Goal: Task Accomplishment & Management: Manage account settings

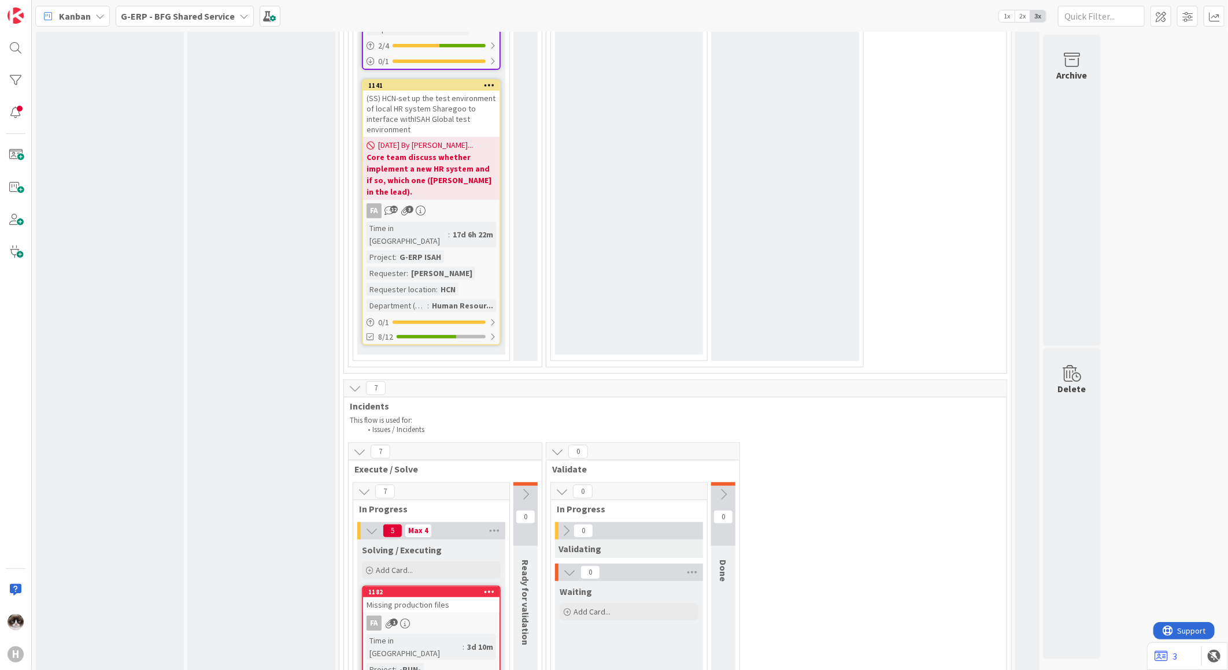
scroll to position [3018, 0]
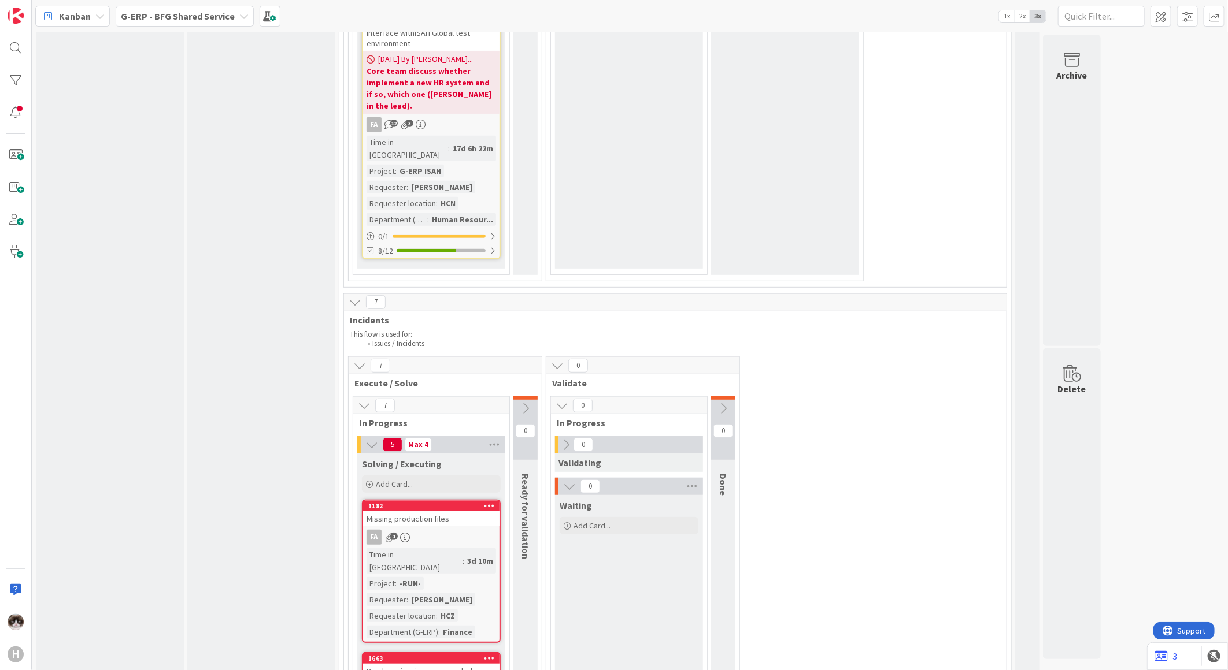
click at [486, 548] on div "Time in Column : 3d 10m Project : -RUN- Requester : [PERSON_NAME] Requester loc…" at bounding box center [430, 593] width 129 height 90
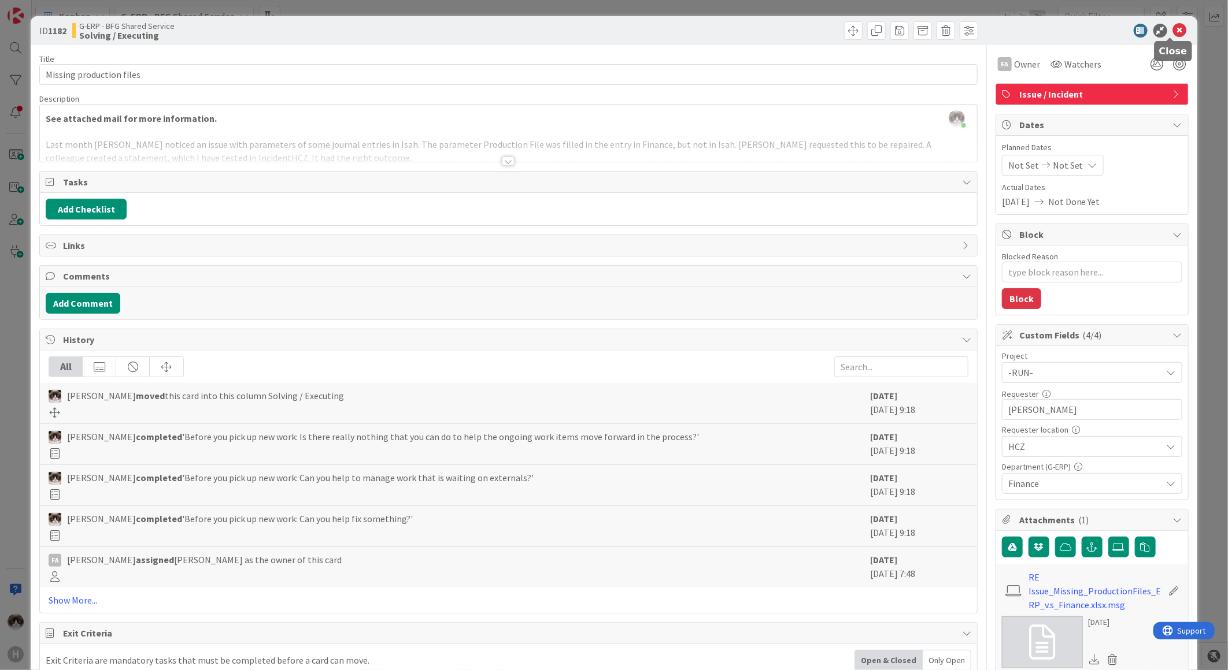
click at [1174, 32] on icon at bounding box center [1180, 31] width 14 height 14
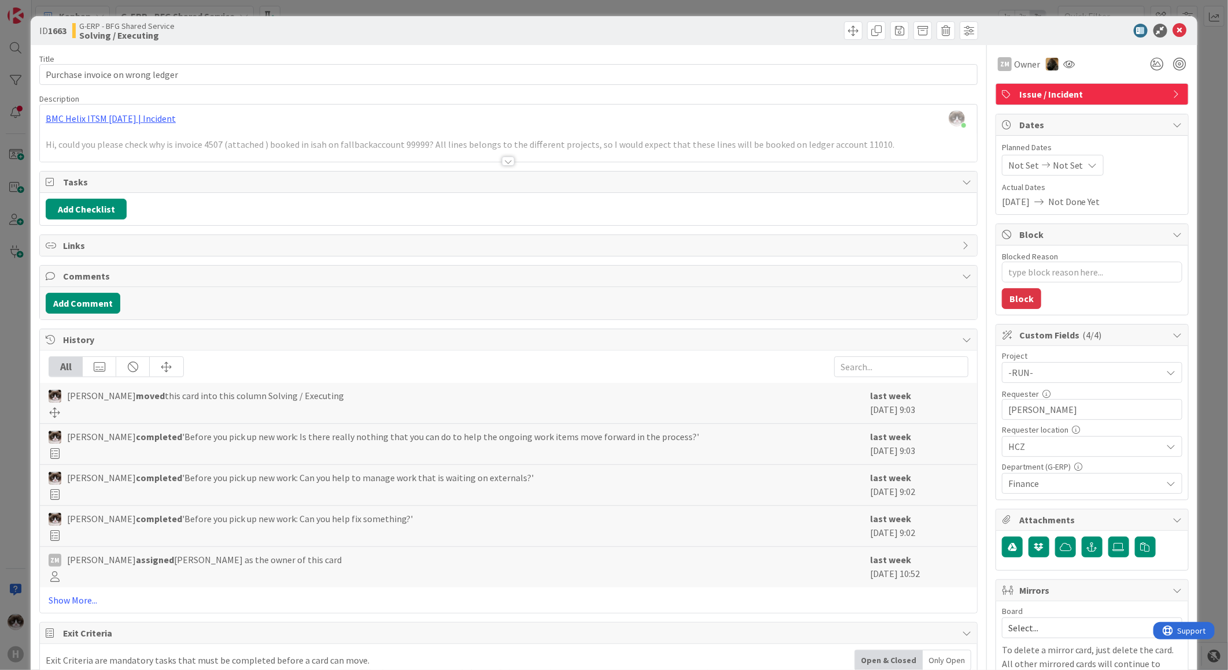
click at [1173, 31] on icon at bounding box center [1180, 31] width 14 height 14
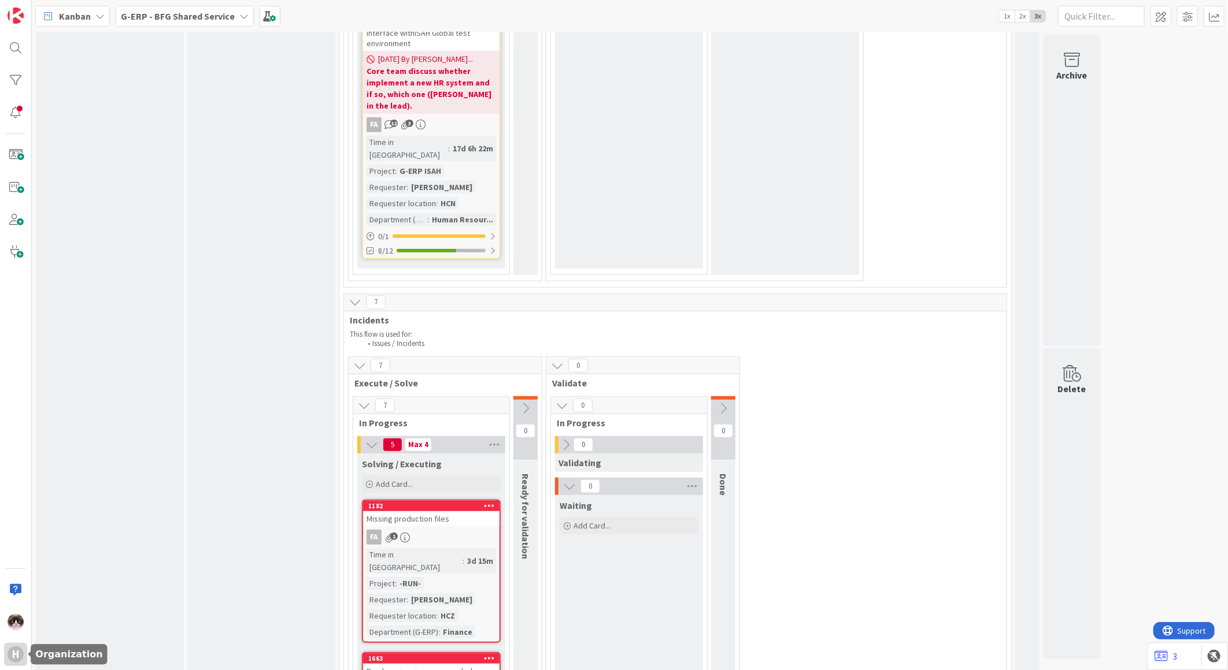
click at [18, 654] on div "H" at bounding box center [16, 655] width 16 height 16
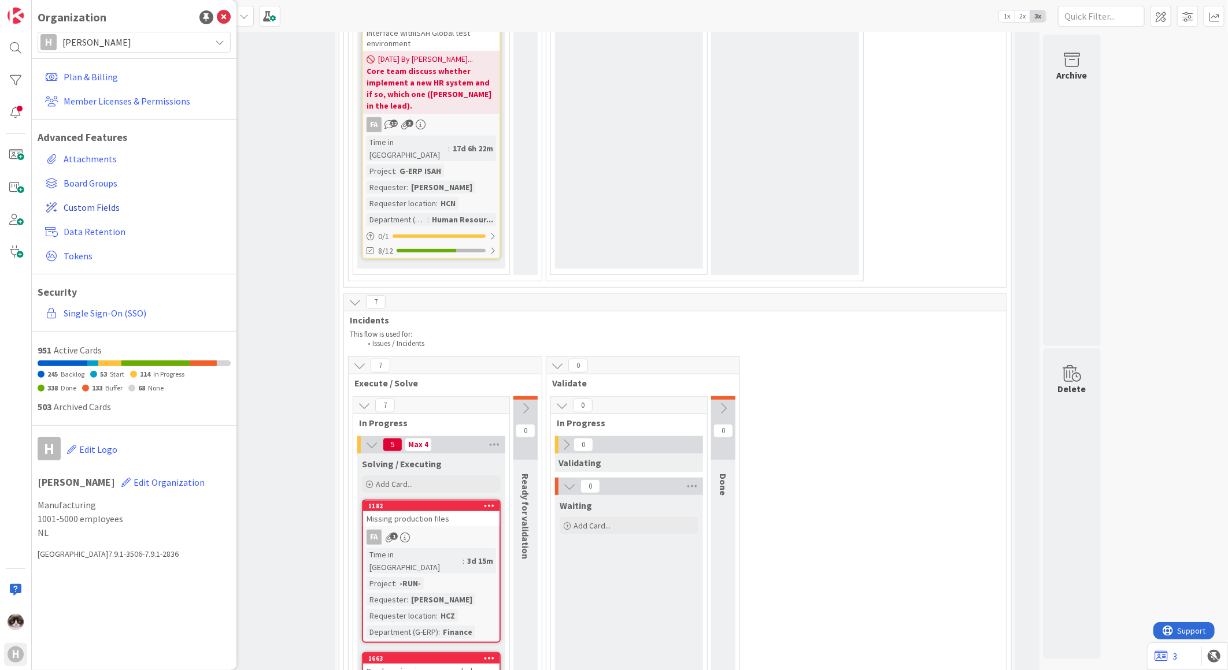
click at [101, 205] on span "Custom Fields" at bounding box center [145, 208] width 162 height 14
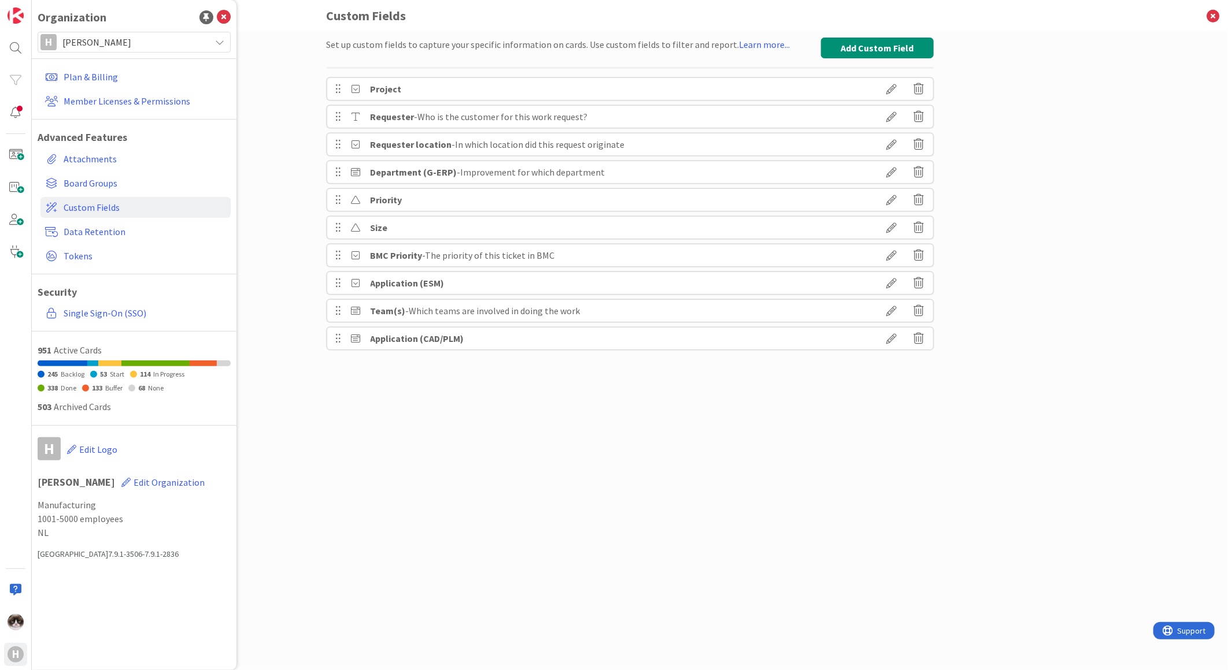
click at [889, 146] on icon at bounding box center [892, 145] width 32 height 20
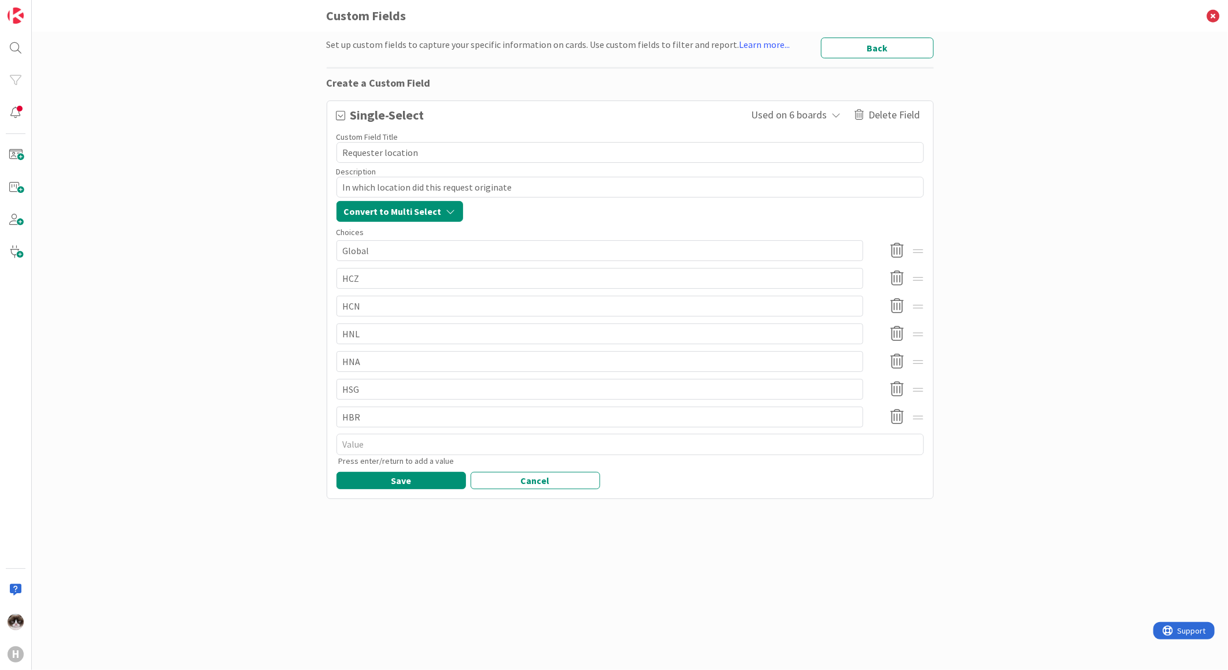
click at [380, 153] on textarea "Requester location" at bounding box center [629, 152] width 587 height 21
type textarea "x"
type textarea "Requeste location"
type textarea "x"
type textarea "Request location"
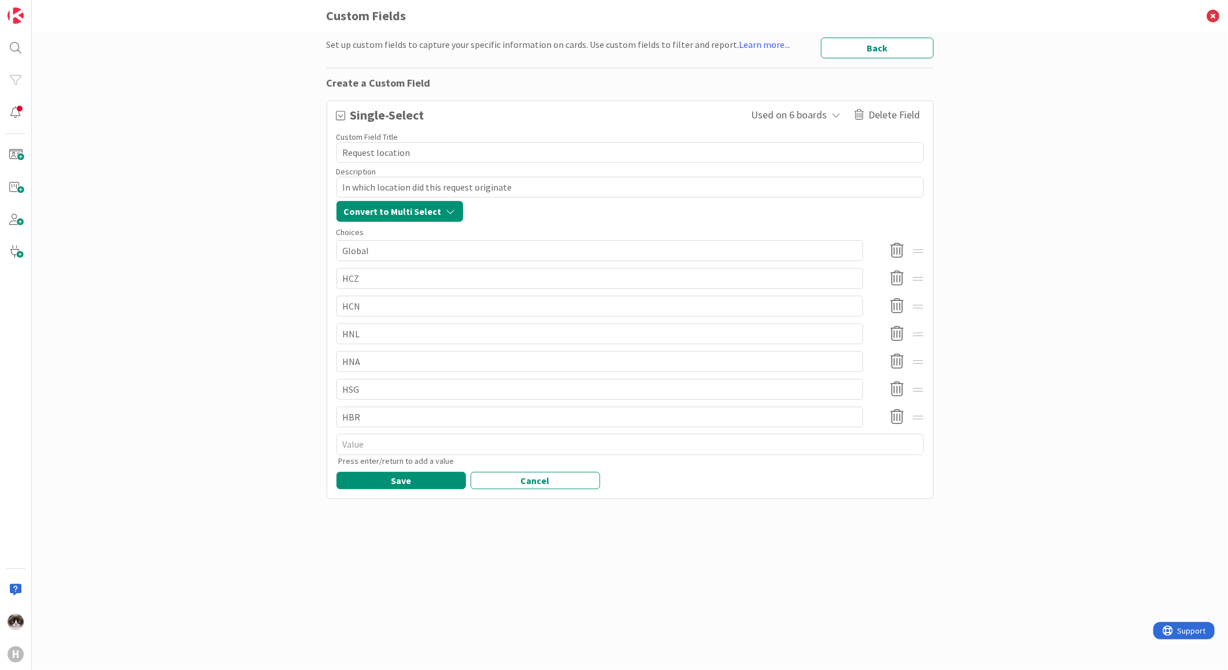
type textarea "x"
type textarea "Request location"
type textarea "x"
type textarea "Request f location"
type textarea "x"
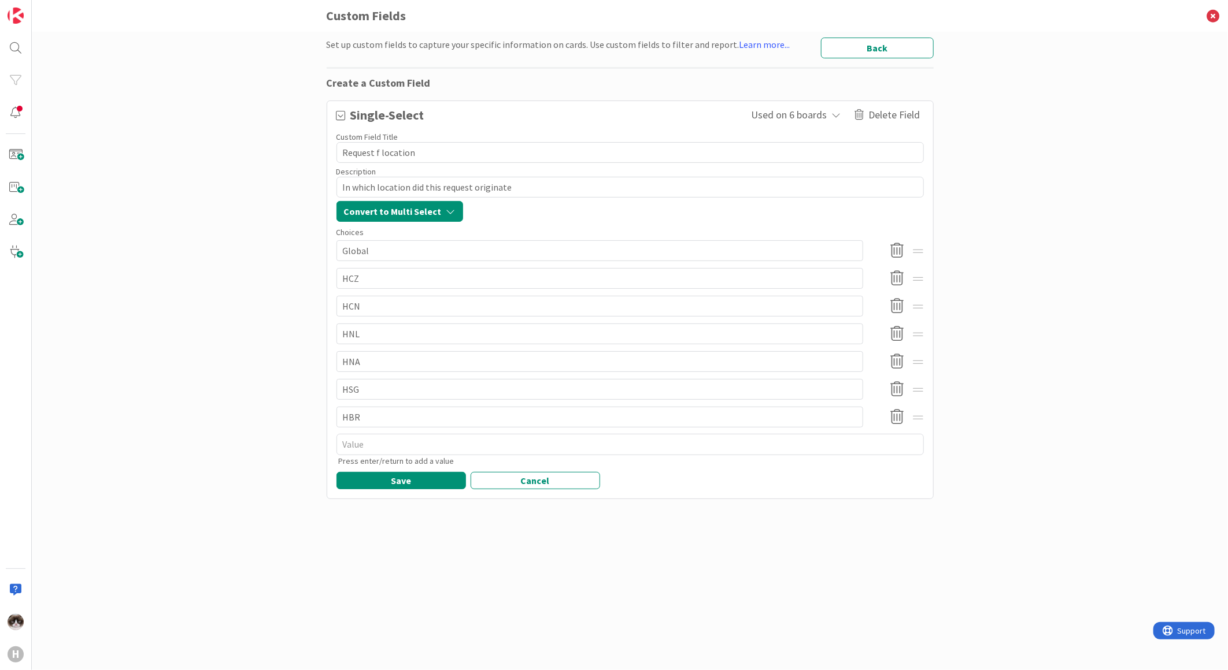
type textarea "Request fo location"
type textarea "x"
type textarea "Request for location"
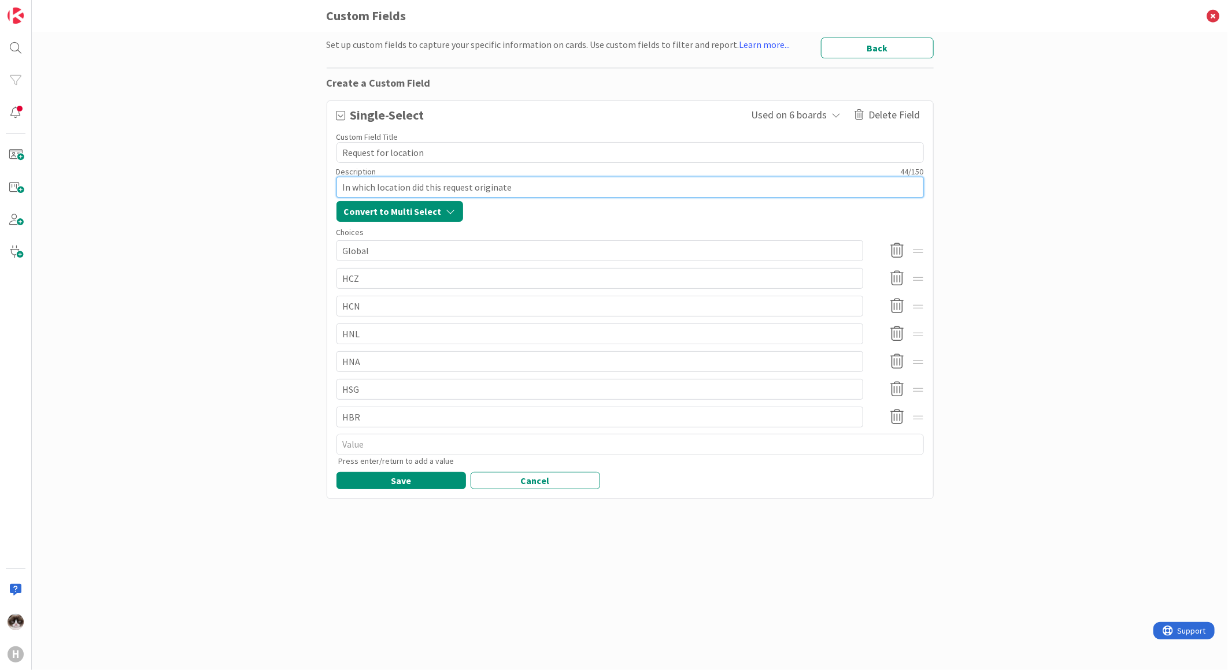
drag, startPoint x: 535, startPoint y: 188, endPoint x: 301, endPoint y: 182, distance: 234.1
click at [301, 182] on div "Set up custom fields to capture your specific information on cards. Use custom …" at bounding box center [630, 351] width 1196 height 639
type textarea "x"
type textarea "In which location w"
type textarea "x"
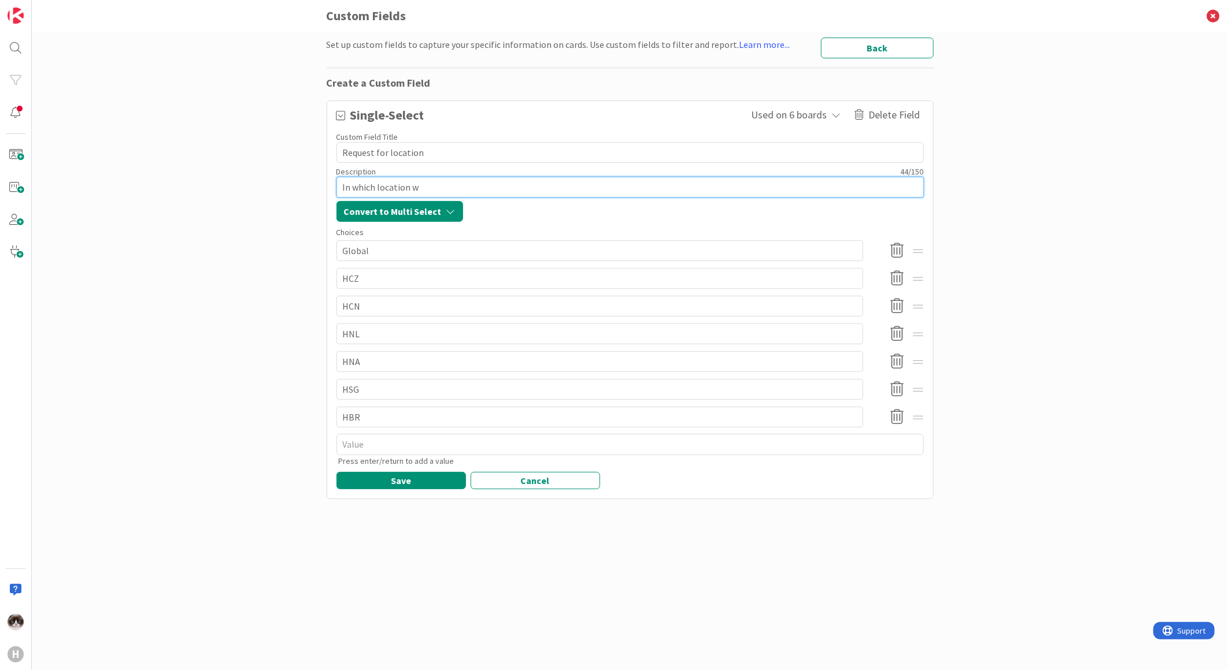
type textarea "In which location wi"
type textarea "x"
type textarea "In which location wil"
type textarea "x"
type textarea "In which location will"
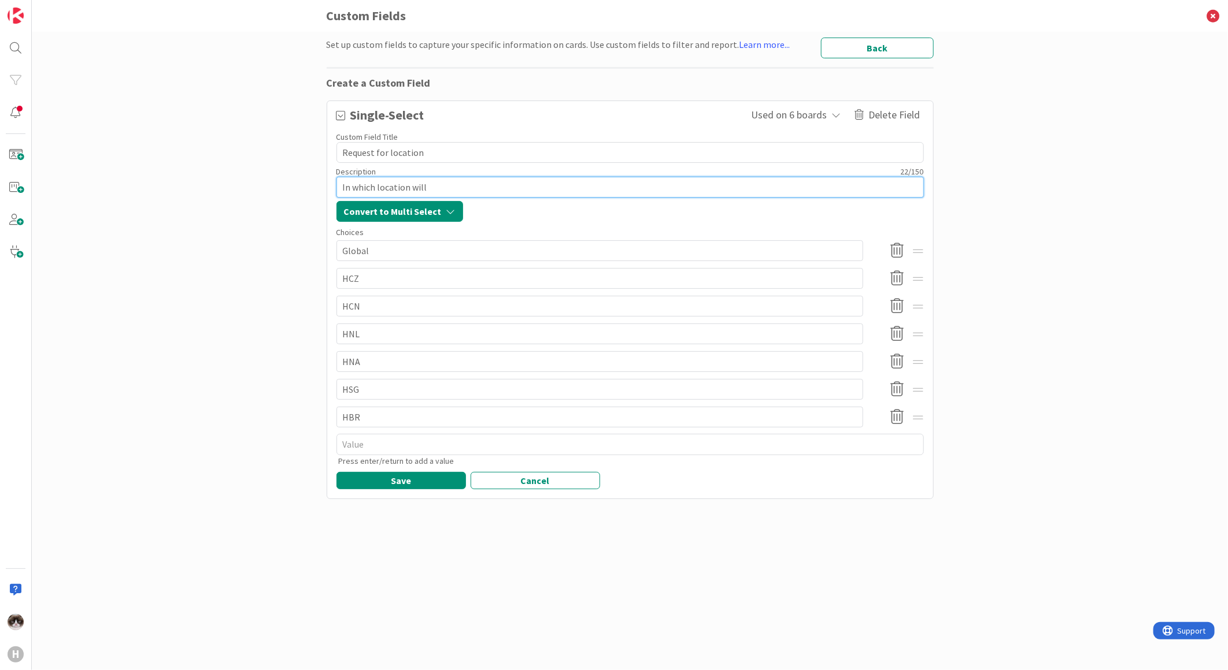
type textarea "x"
type textarea "In which location will"
type textarea "x"
type textarea "In which location will t"
type textarea "x"
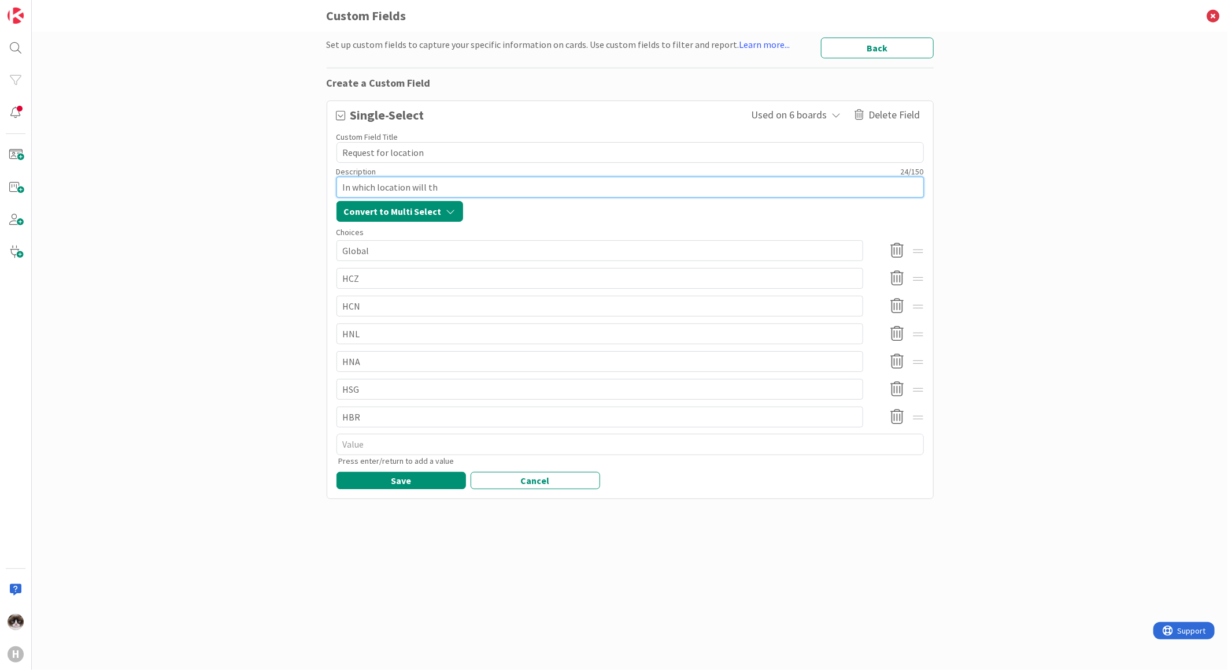
type textarea "In which location will thi"
type textarea "x"
type textarea "In which location will this"
type textarea "x"
type textarea "In which location will this"
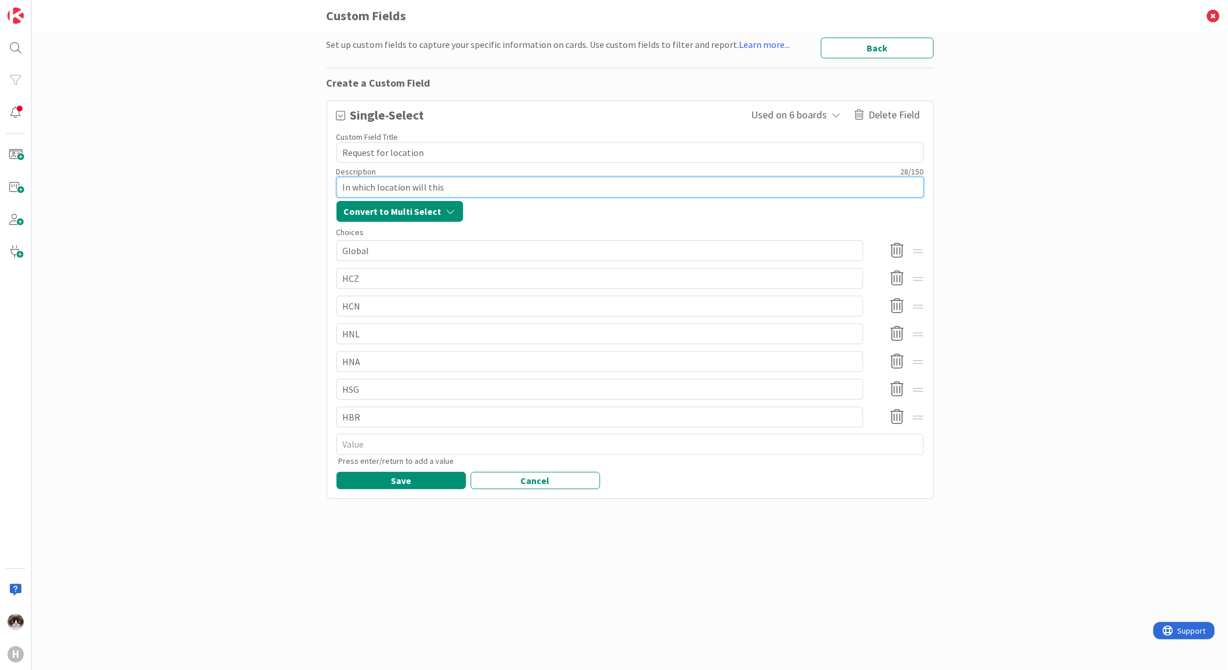
type textarea "x"
type textarea "In which location will this b"
type textarea "x"
type textarea "In which location will this be"
type textarea "x"
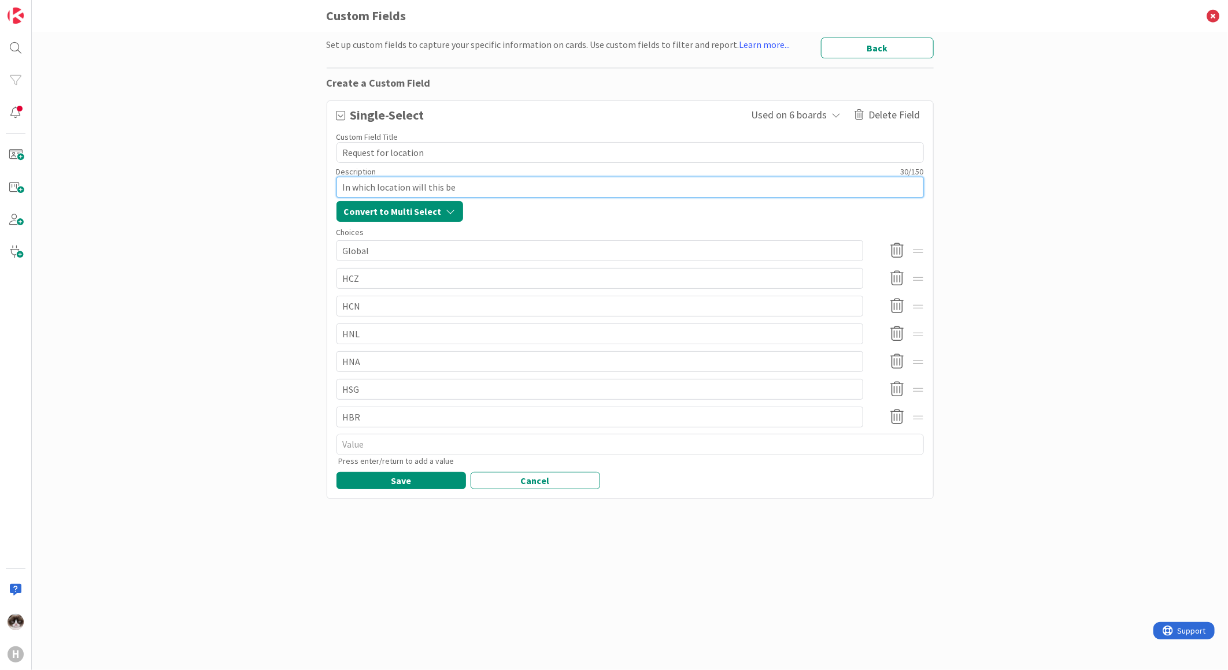
type textarea "In which location will this be"
type textarea "x"
type textarea "W"
type textarea "x"
type textarea "Whi"
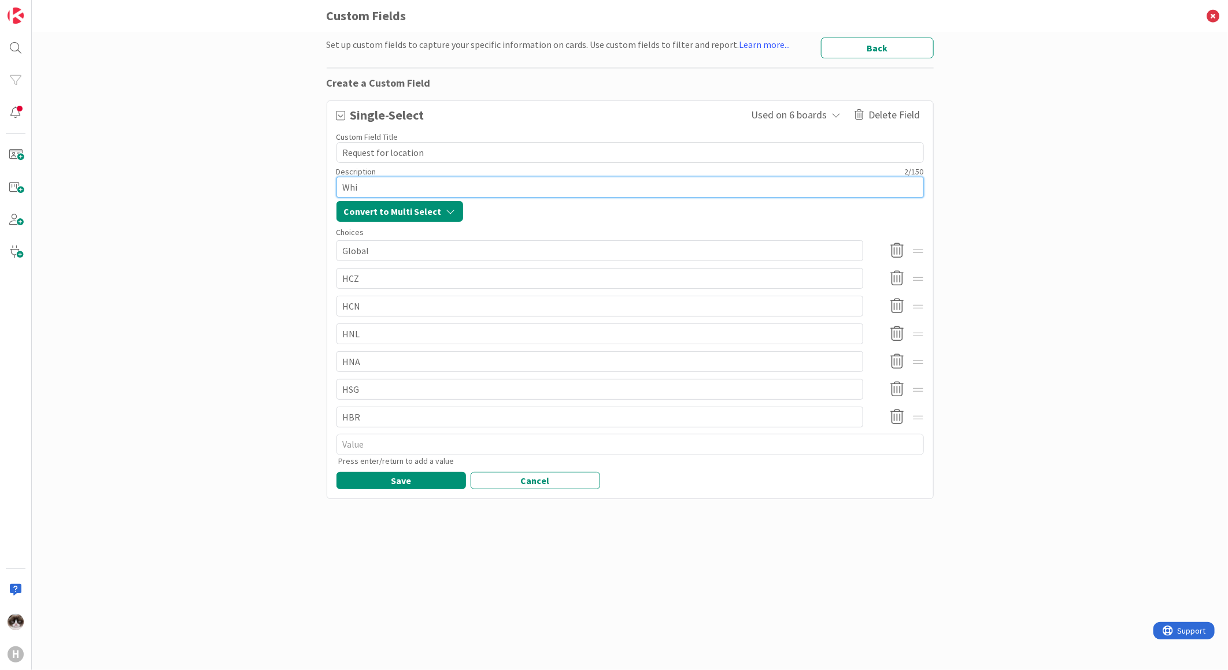
type textarea "x"
type textarea "Whic"
type textarea "x"
type textarea "Which"
type textarea "x"
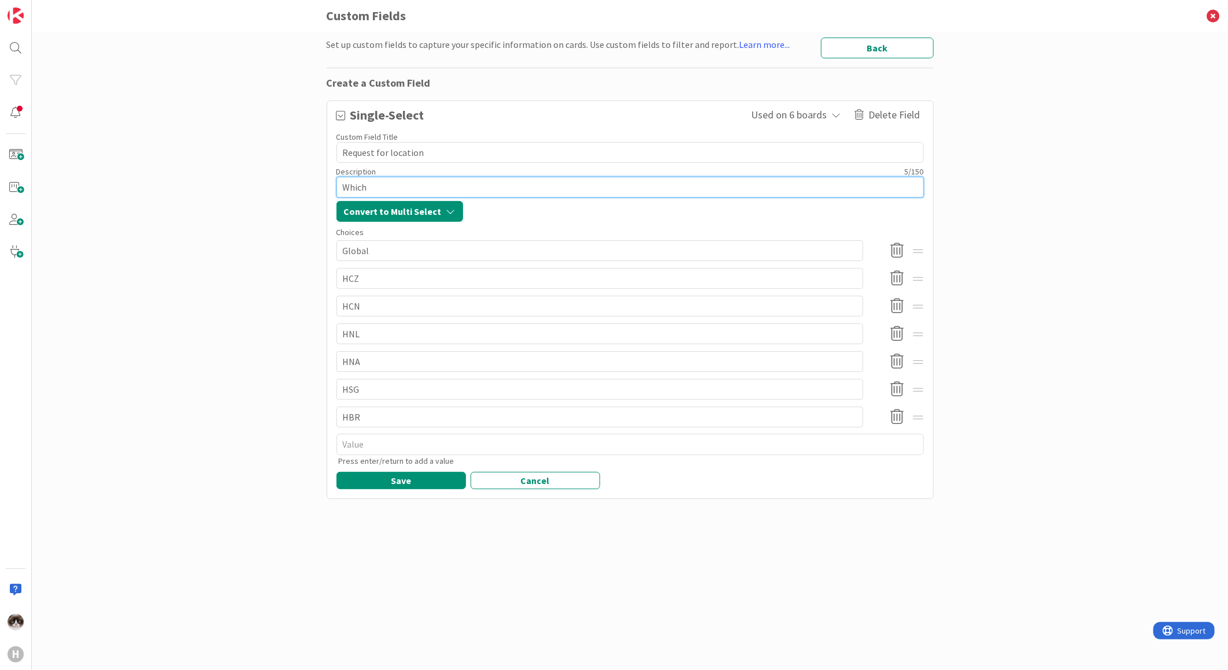
type textarea "Which"
type textarea "x"
type textarea "Which l"
type textarea "x"
type textarea "Which loc"
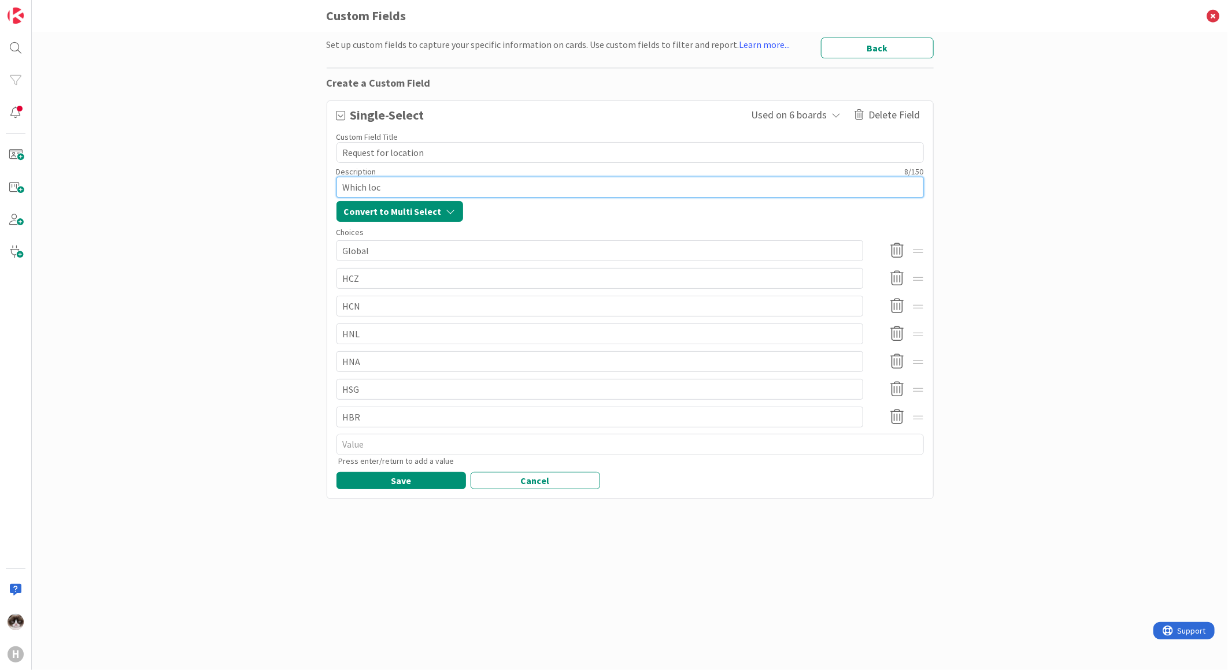
type textarea "x"
type textarea "Which loca"
type textarea "x"
type textarea "Which locat"
type textarea "x"
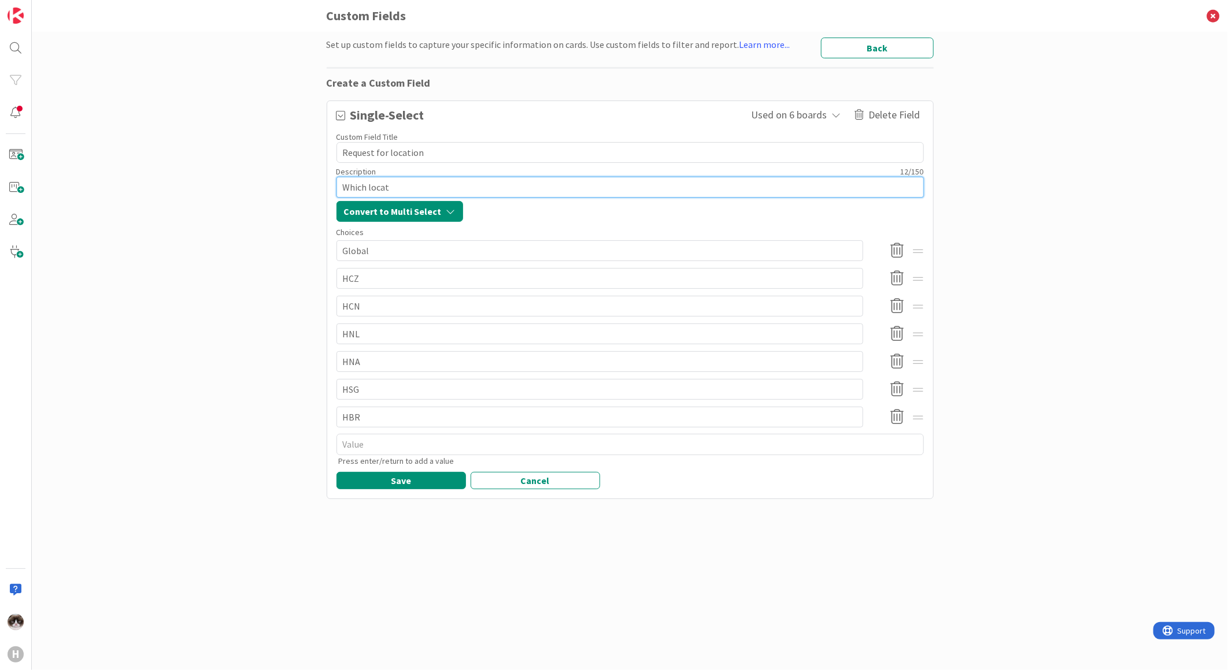
type textarea "Which locati"
type textarea "x"
type textarea "Which locatio"
type textarea "x"
type textarea "Which location"
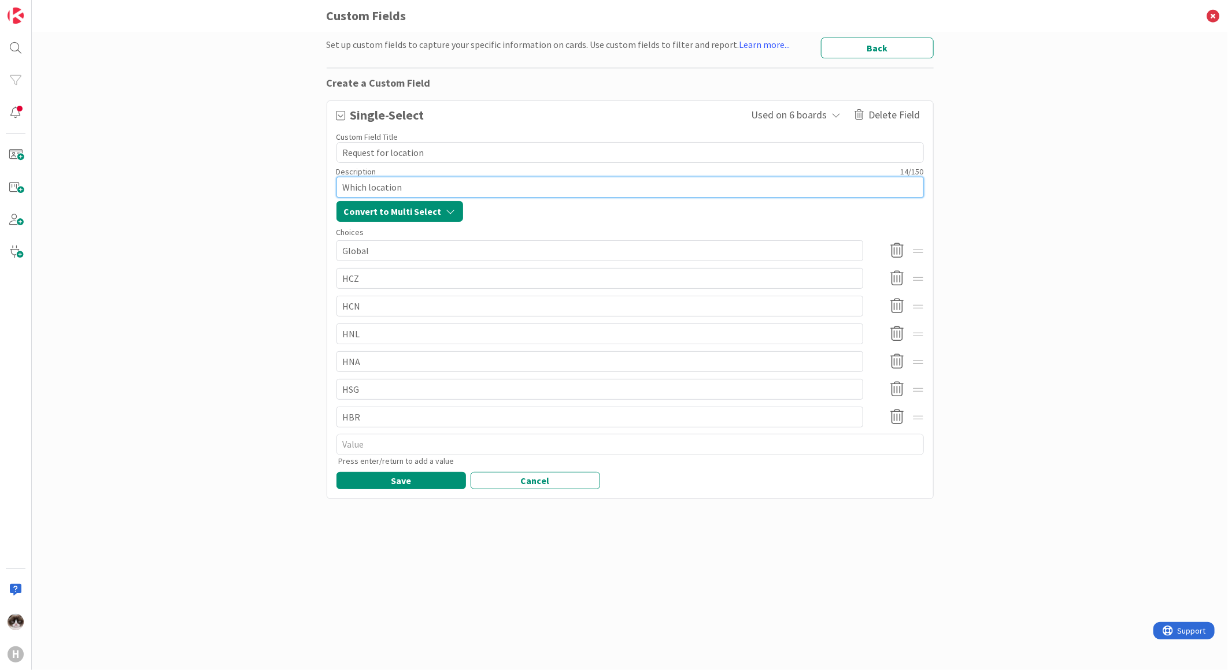
type textarea "x"
type textarea "Which locations"
type textarea "x"
type textarea "Which locations"
type textarea "x"
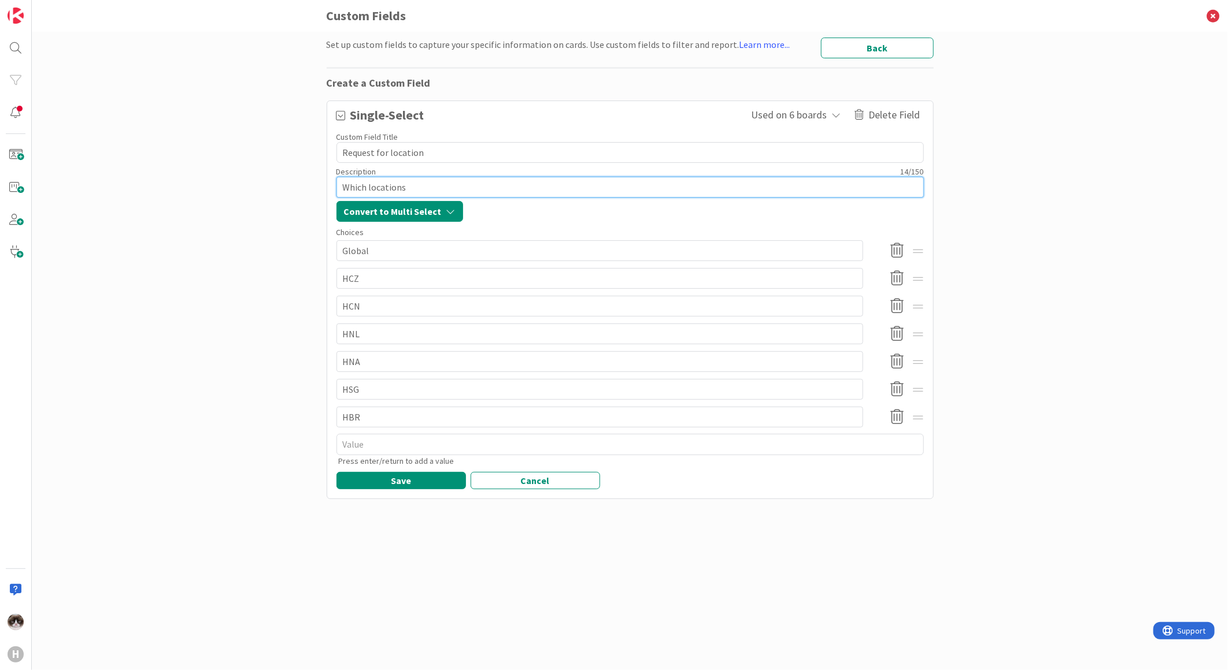
type textarea "Which locations w"
type textarea "x"
type textarea "Which locations wi"
type textarea "x"
type textarea "Which locations wil"
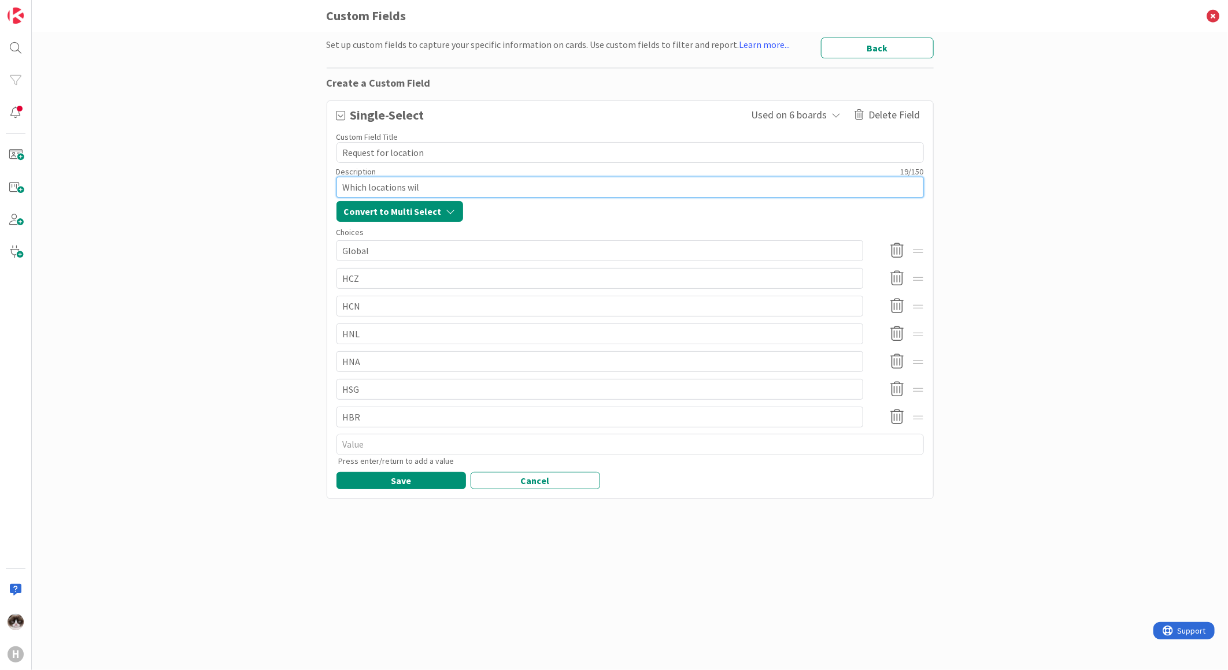
type textarea "x"
type textarea "Which locations will"
type textarea "x"
type textarea "Which locations will b"
type textarea "x"
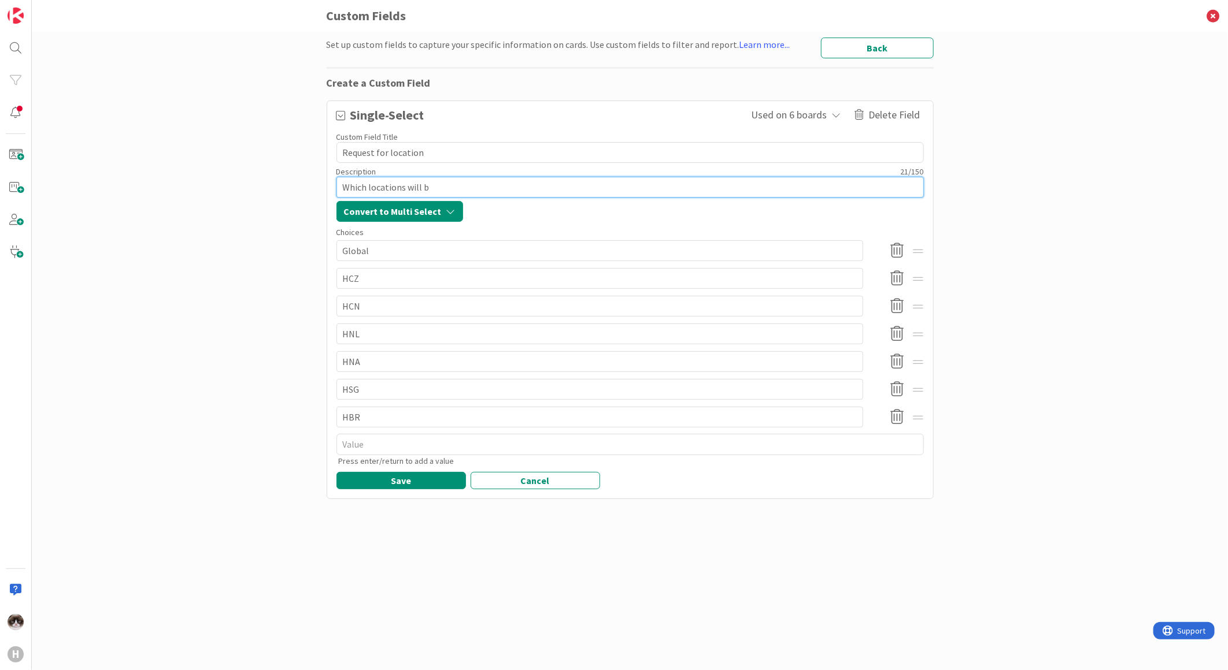
type textarea "Which locations will be"
type textarea "x"
type textarea "Which locations will be"
type textarea "x"
type textarea "Which locations will be i"
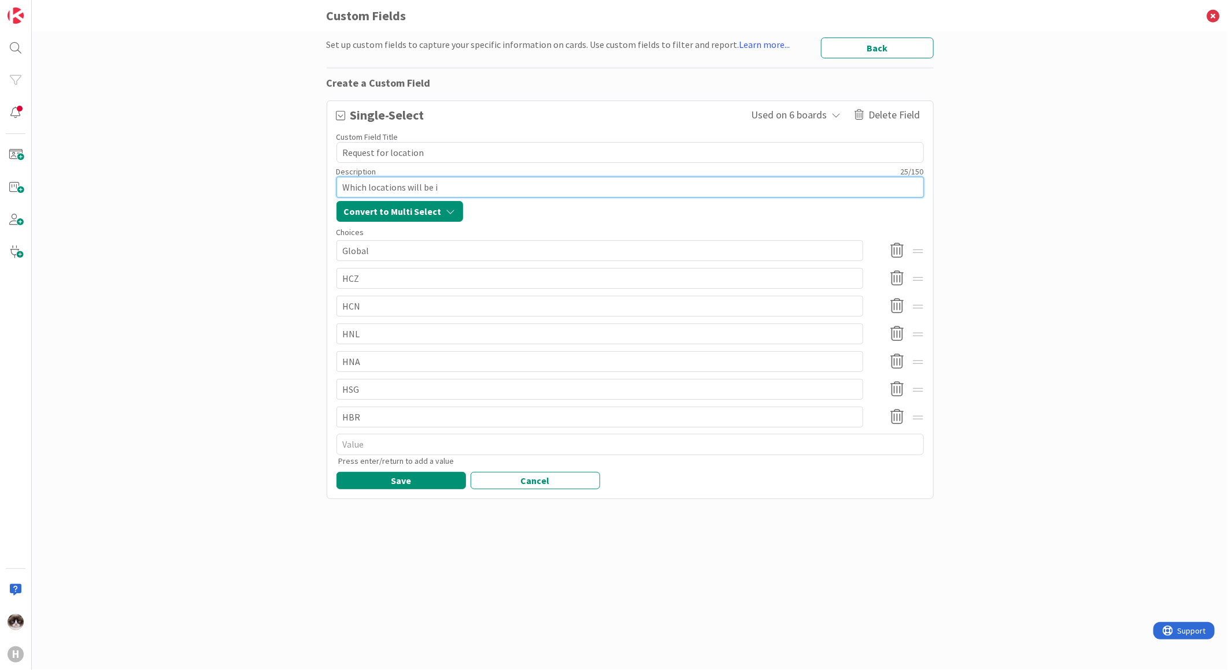
type textarea "x"
type textarea "Which locations will be im"
type textarea "x"
type textarea "Which locations will be imp"
type textarea "x"
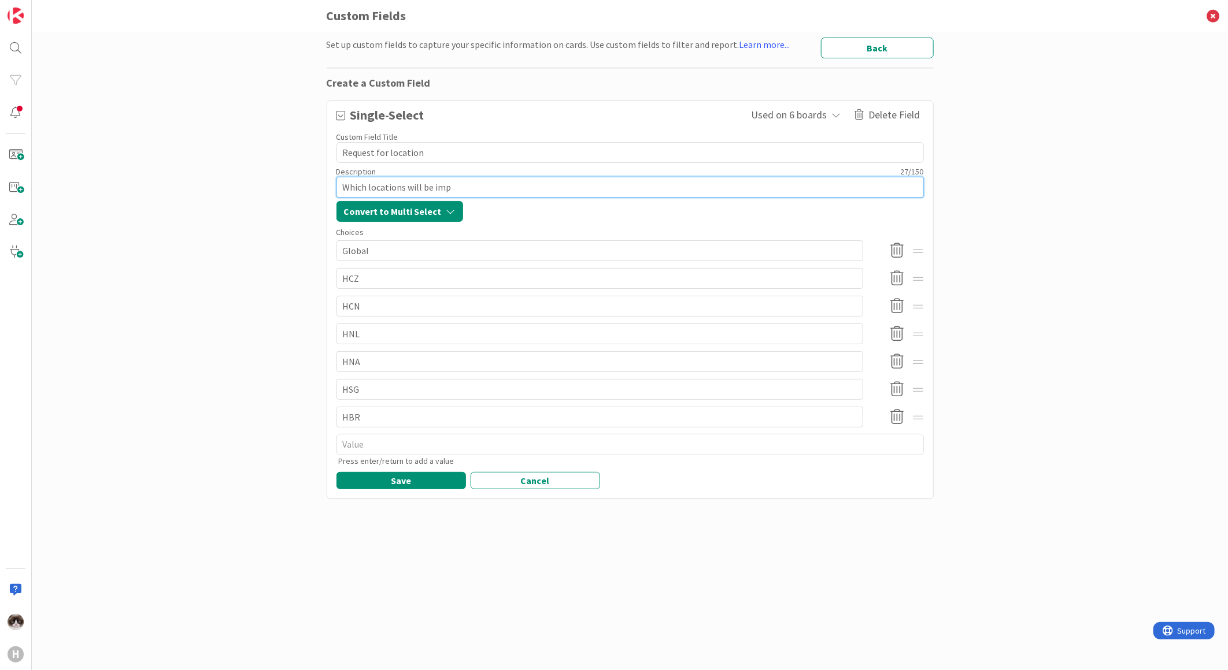
type textarea "Which locations will be impa"
type textarea "x"
type textarea "Which locations will be impat"
type textarea "x"
type textarea "Which locations will be impatc"
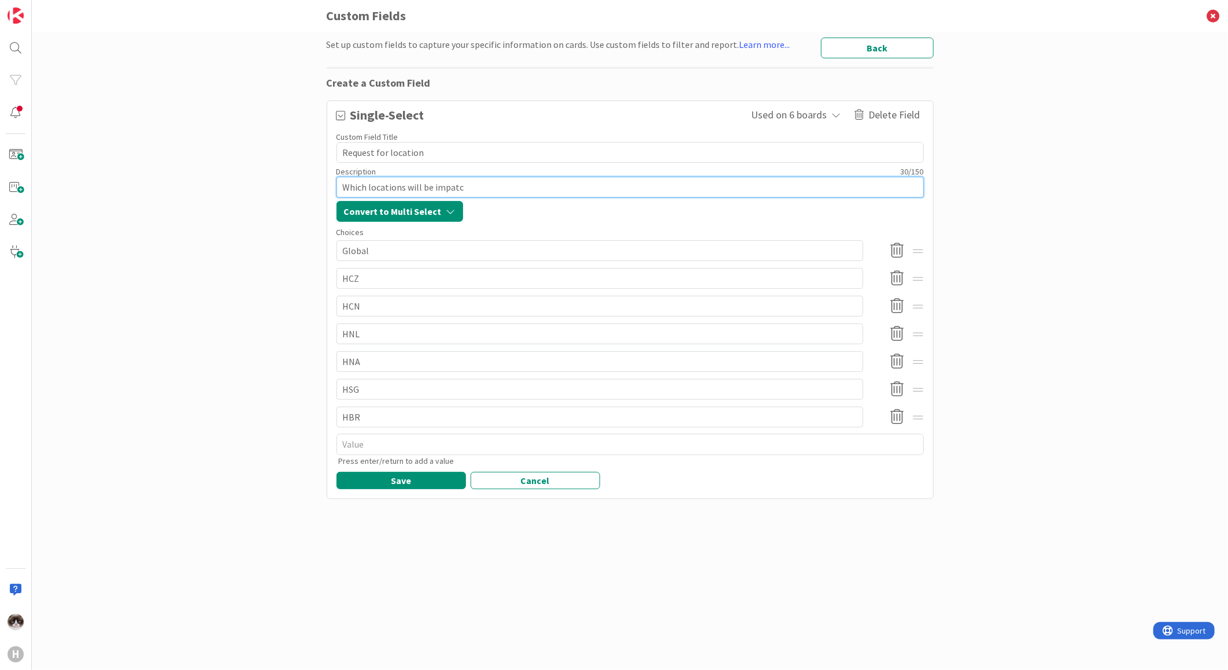
type textarea "x"
type textarea "Which locations will be impat"
type textarea "x"
type textarea "Which locations will be impa"
type textarea "x"
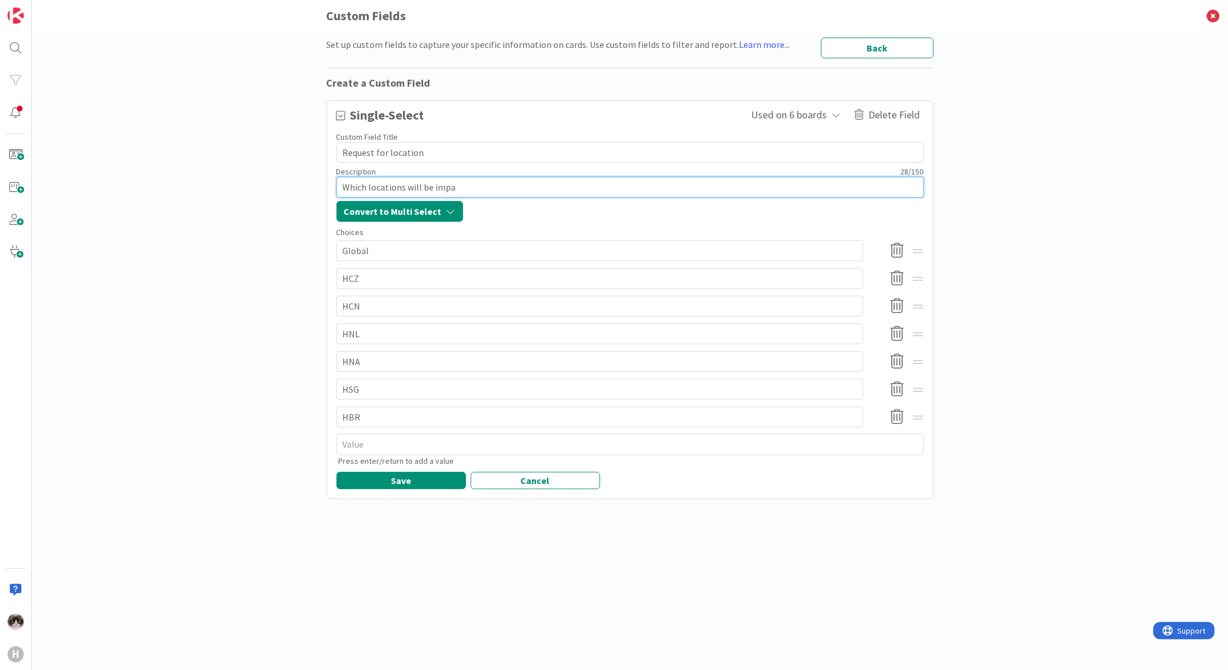
type textarea "Which locations will be impac"
type textarea "x"
type textarea "Which locations will be impact"
type textarea "x"
type textarea "Which locations will be impacte"
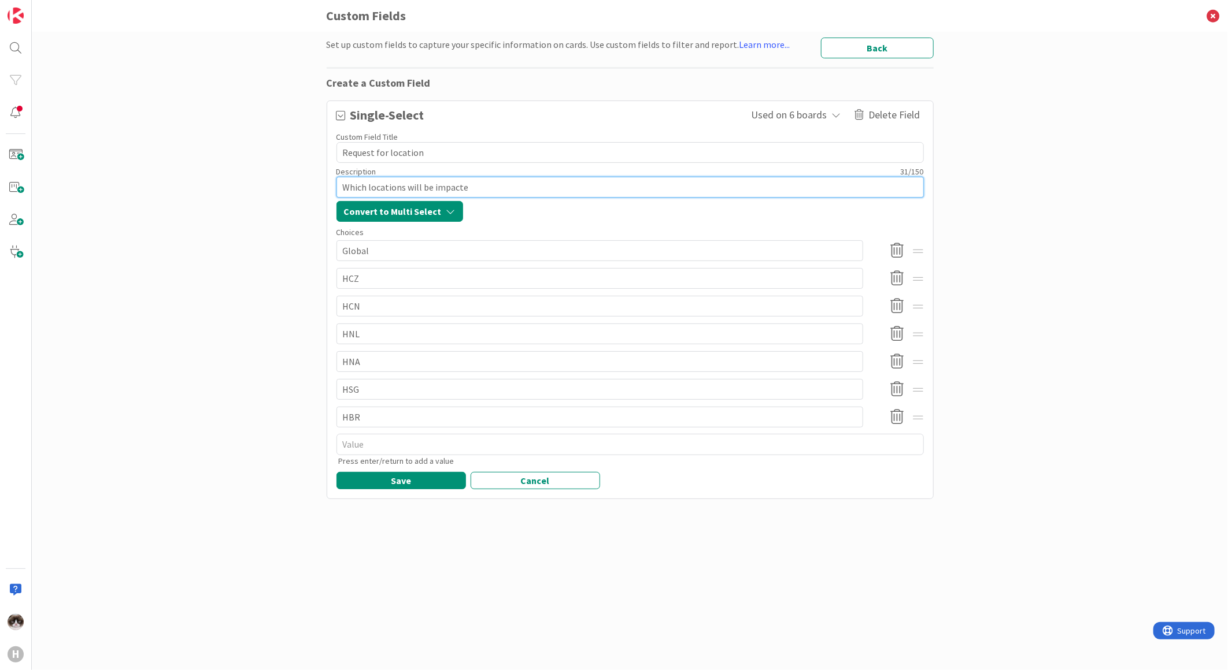
type textarea "x"
type textarea "Which locations will be impacted"
type textarea "x"
type textarea "Which locations will be impacted?"
type textarea "x"
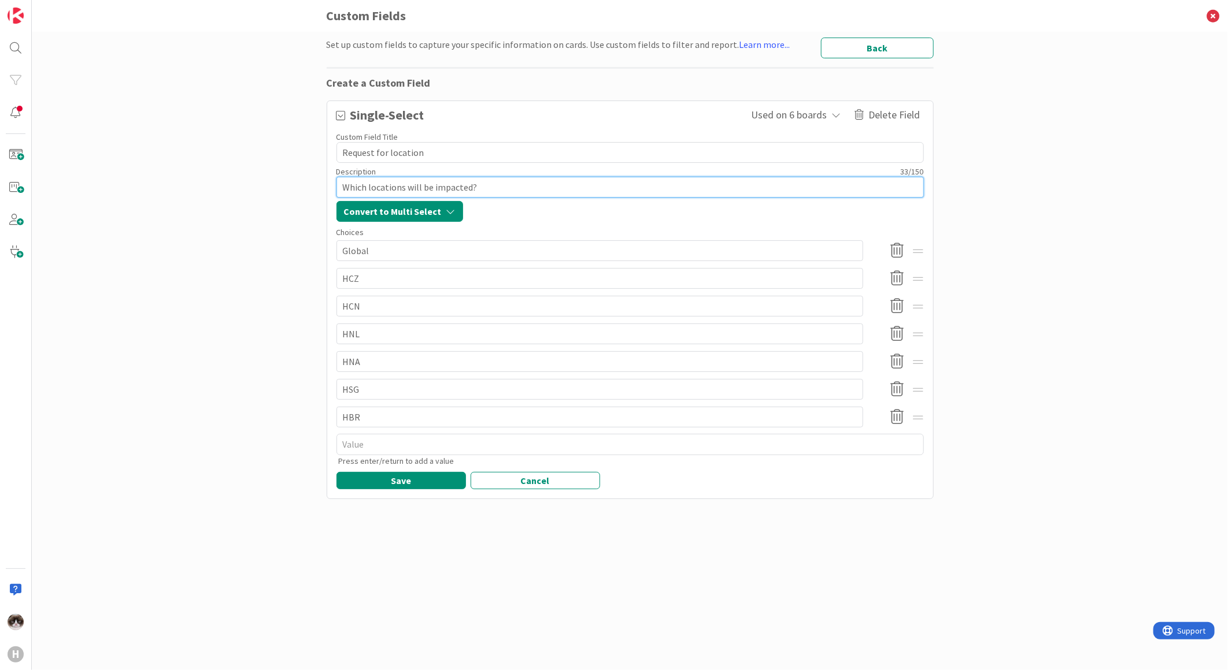
type textarea "Which locations will be impacted"
type textarea "x"
type textarea "Which locations will be impacte"
type textarea "x"
type textarea "Which locations will be impact"
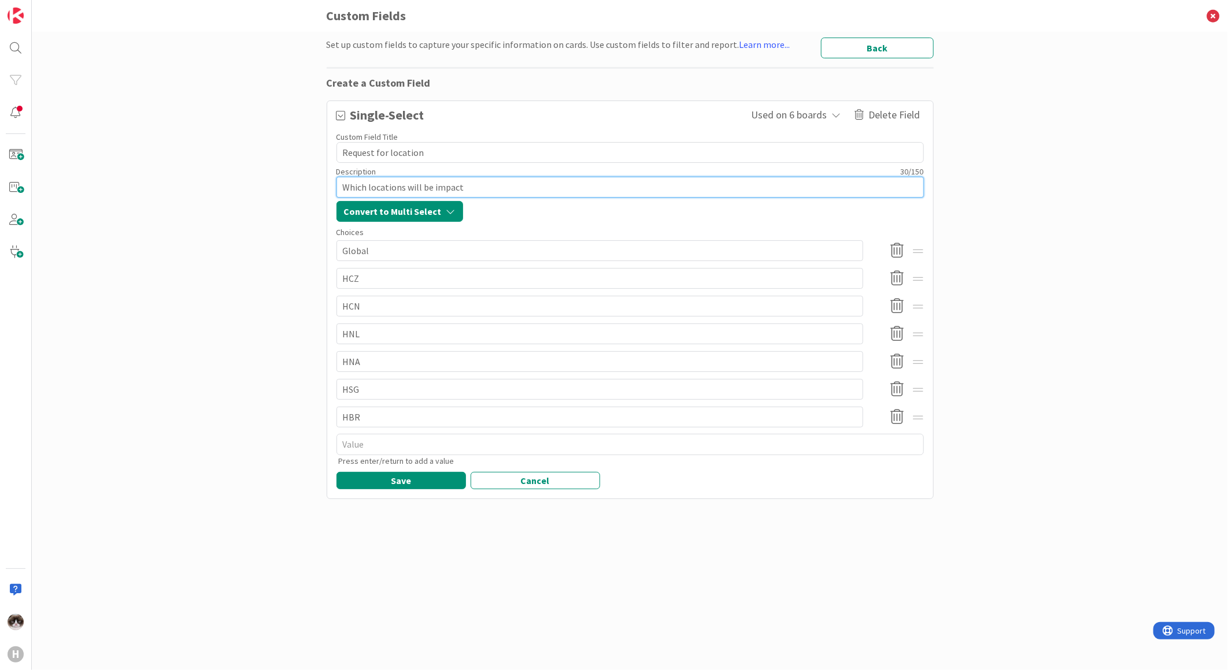
type textarea "x"
type textarea "Which locations will be impac"
type textarea "x"
type textarea "Which locations will be impa"
type textarea "x"
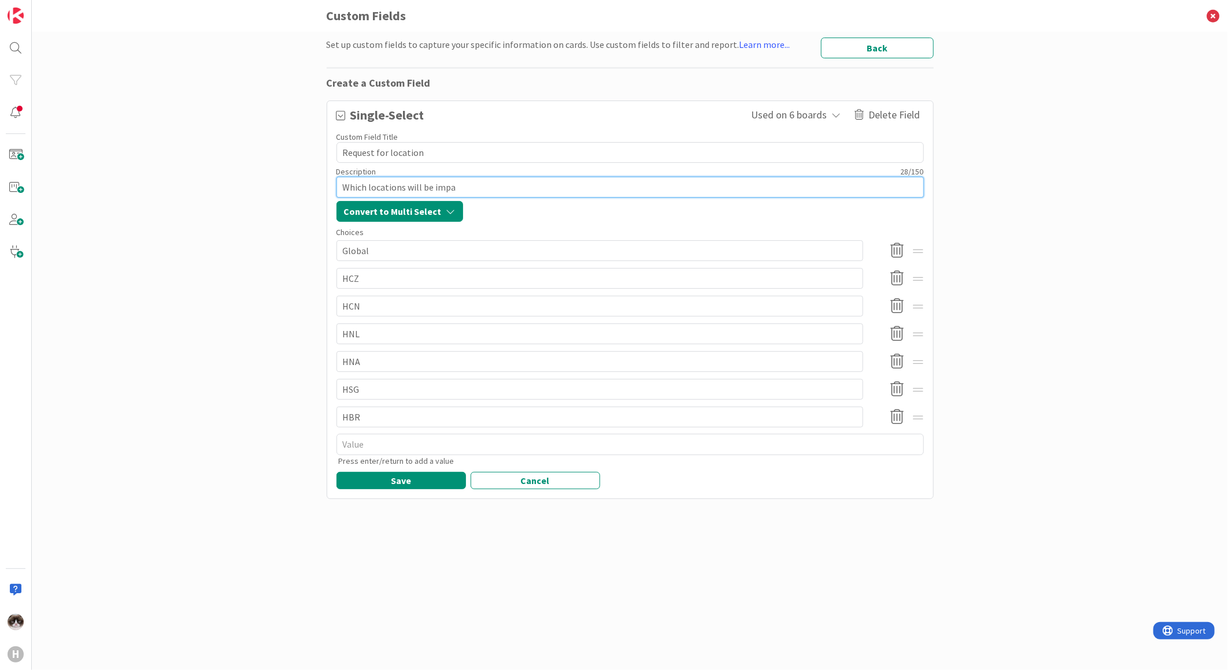
type textarea "Which locations will be impat"
type textarea "x"
type textarea "Which locations will be impatc"
type textarea "x"
type textarea "Which locations will be impat"
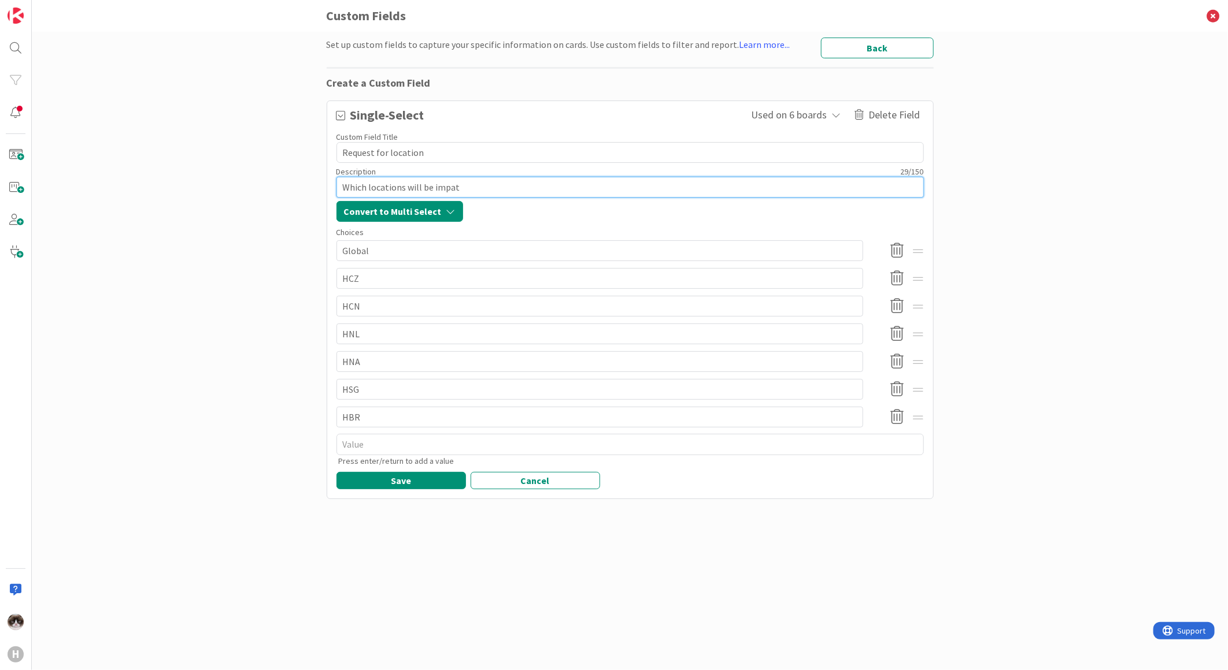
type textarea "x"
type textarea "Which locations will be impa"
type textarea "x"
type textarea "Which locations will be imp"
type textarea "x"
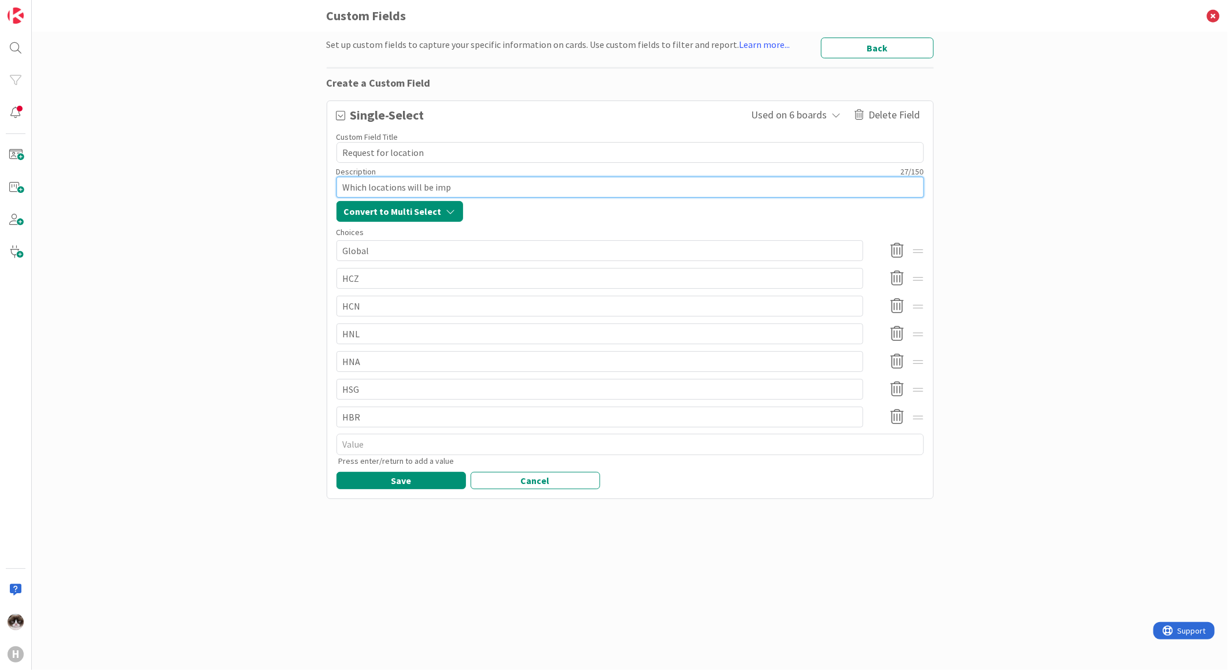
type textarea "Which locations will be im"
type textarea "x"
type textarea "Which locations will be i"
type textarea "x"
type textarea "Which locations will be"
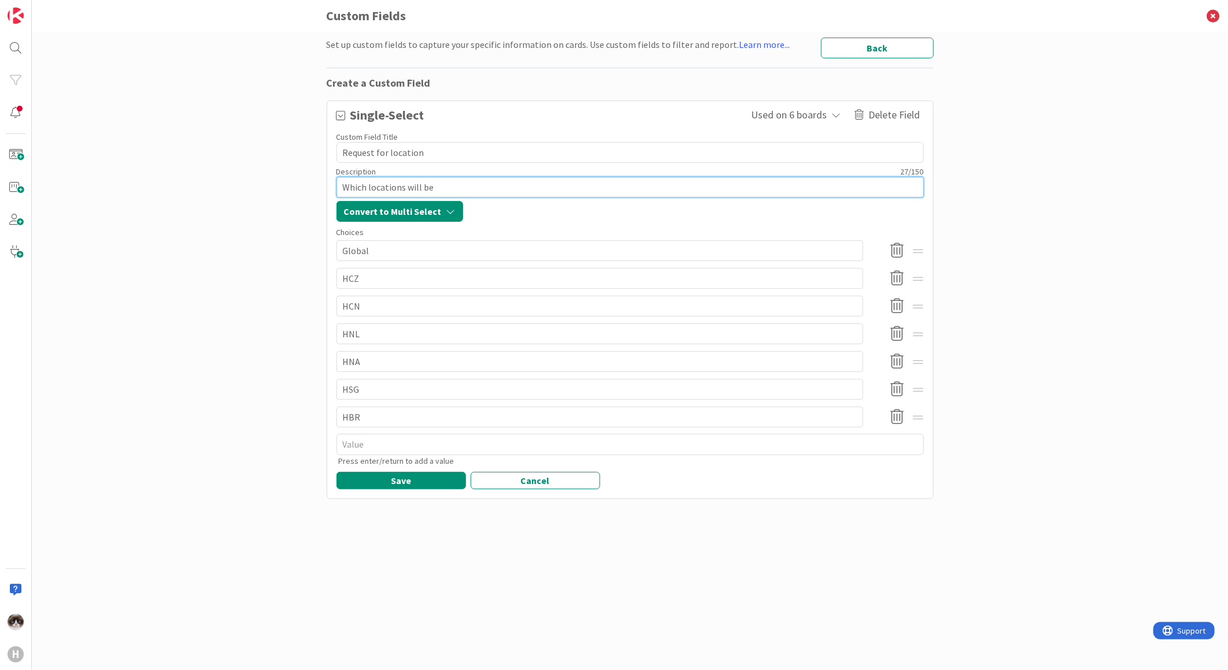
type textarea "x"
type textarea "Which locations will be"
type textarea "x"
type textarea "Which locations will b"
type textarea "x"
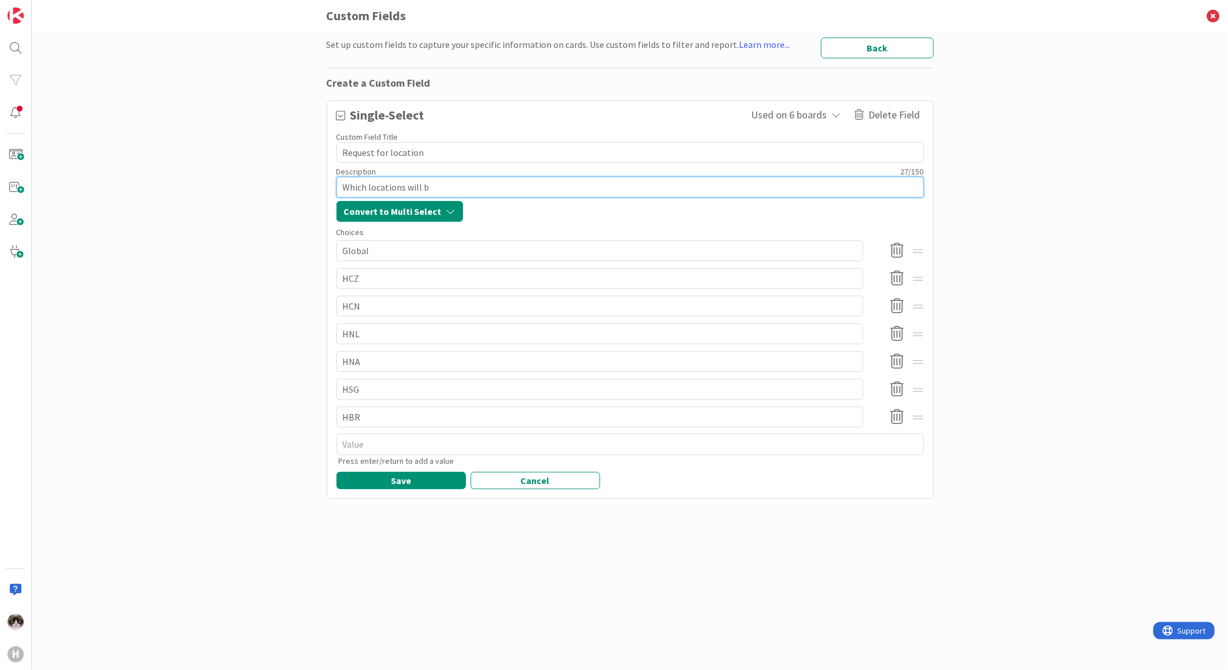
type textarea "Which locations will"
type textarea "x"
type textarea "Which locations will"
type textarea "x"
type textarea "Which locations wil"
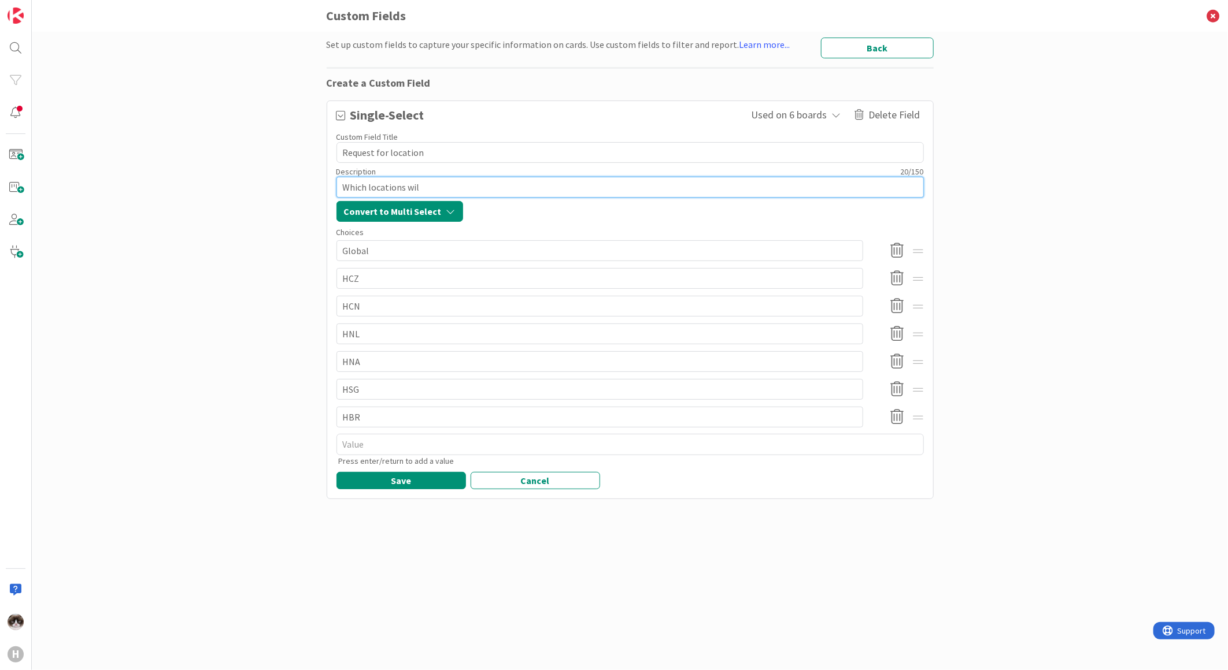
type textarea "x"
type textarea "Which locations wi"
type textarea "x"
type textarea "Which locations w"
type textarea "x"
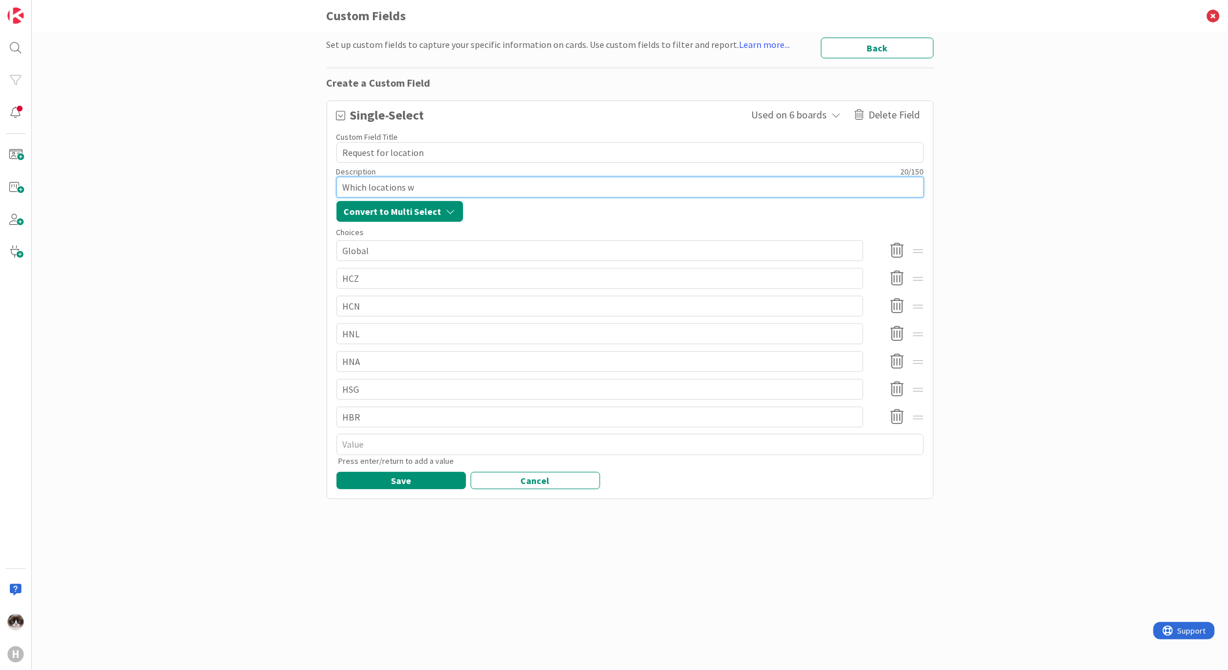
type textarea "Which locations"
type textarea "x"
type textarea "Which locations"
type textarea "x"
type textarea "Which location"
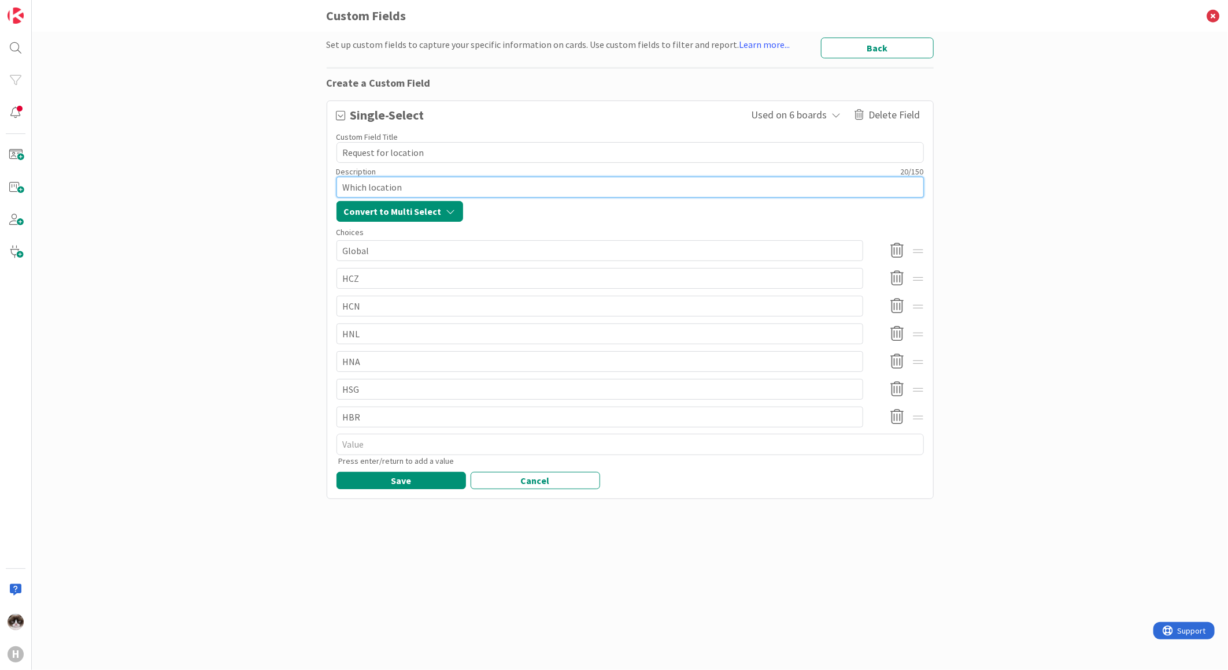
type textarea "x"
type textarea "Which locatio"
type textarea "x"
type textarea "Which locati"
type textarea "x"
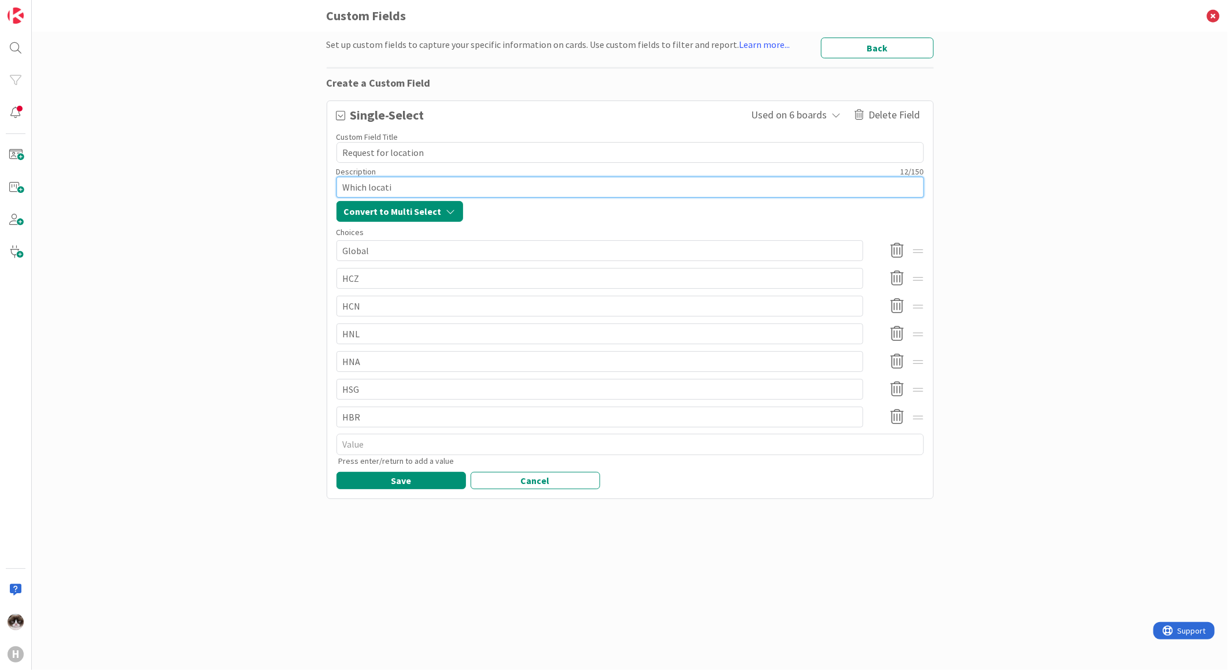
type textarea "Which locat"
type textarea "x"
type textarea "Which loca"
type textarea "x"
type textarea "Which loc"
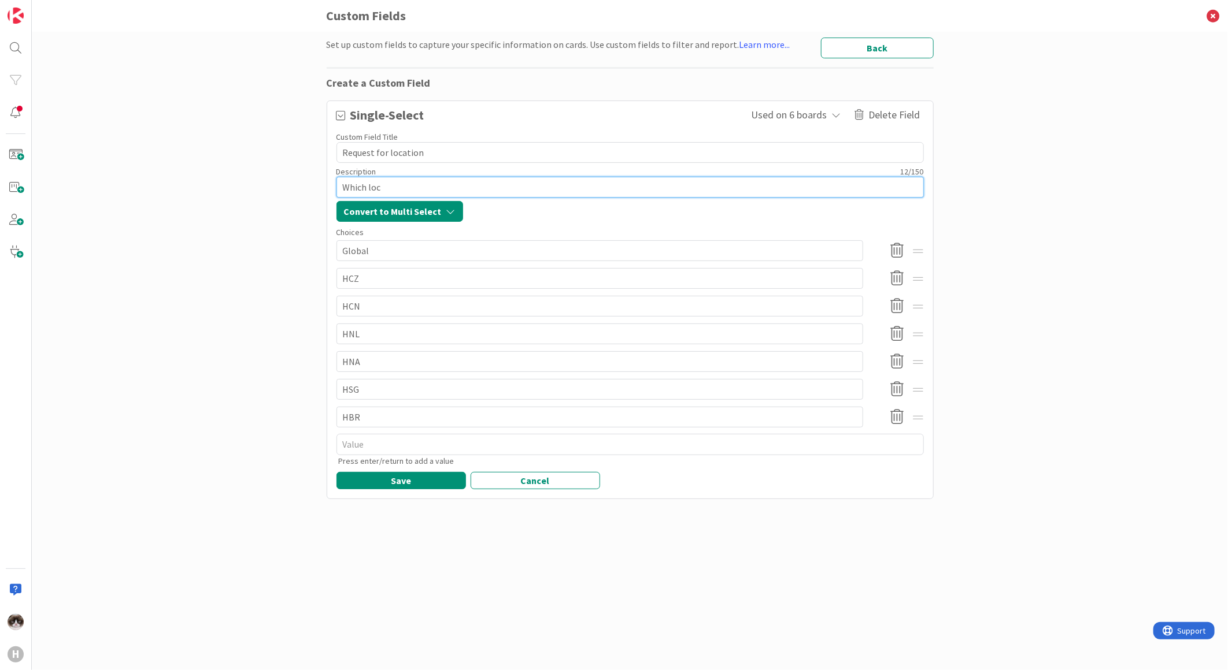
type textarea "x"
type textarea "Which lo"
type textarea "x"
type textarea "Which l"
type textarea "x"
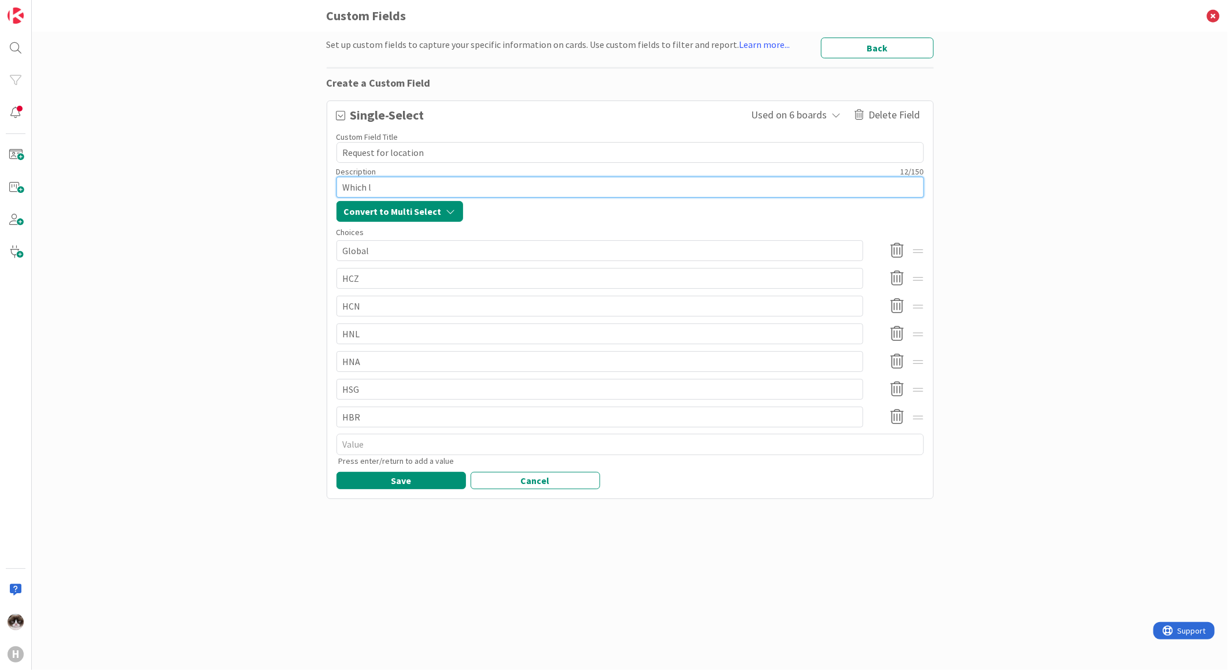
type textarea "Which"
type textarea "x"
type textarea "Which"
type textarea "x"
type textarea "Whic"
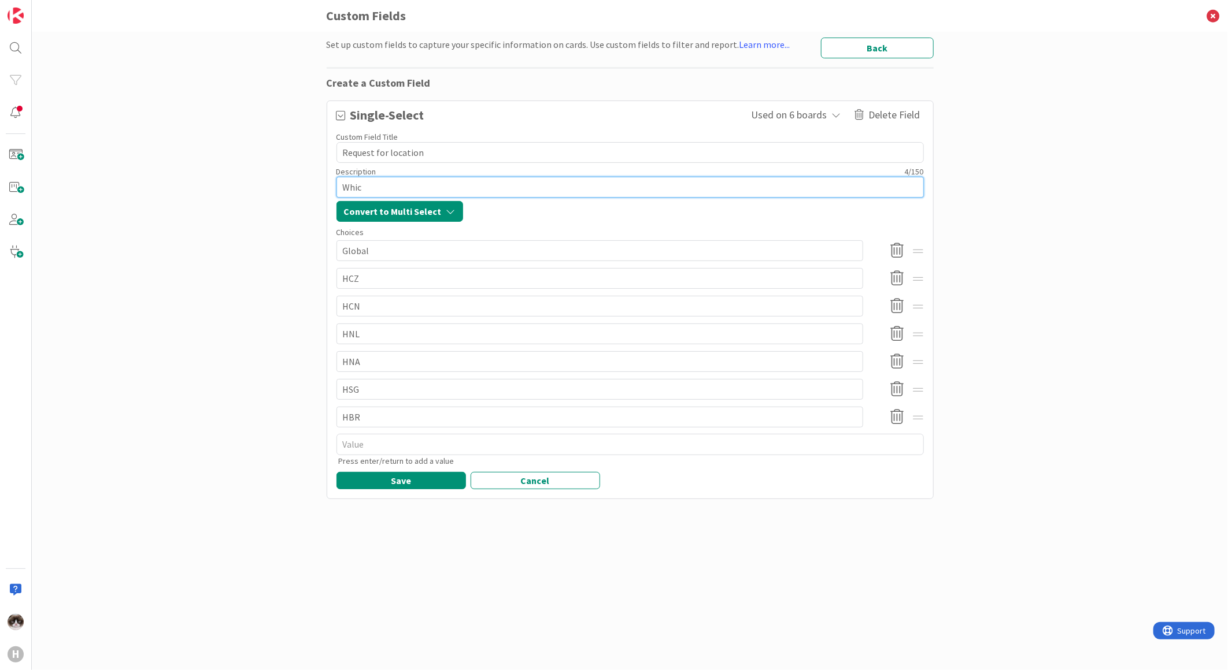
type textarea "x"
type textarea "Whi"
type textarea "x"
type textarea "Wh"
type textarea "x"
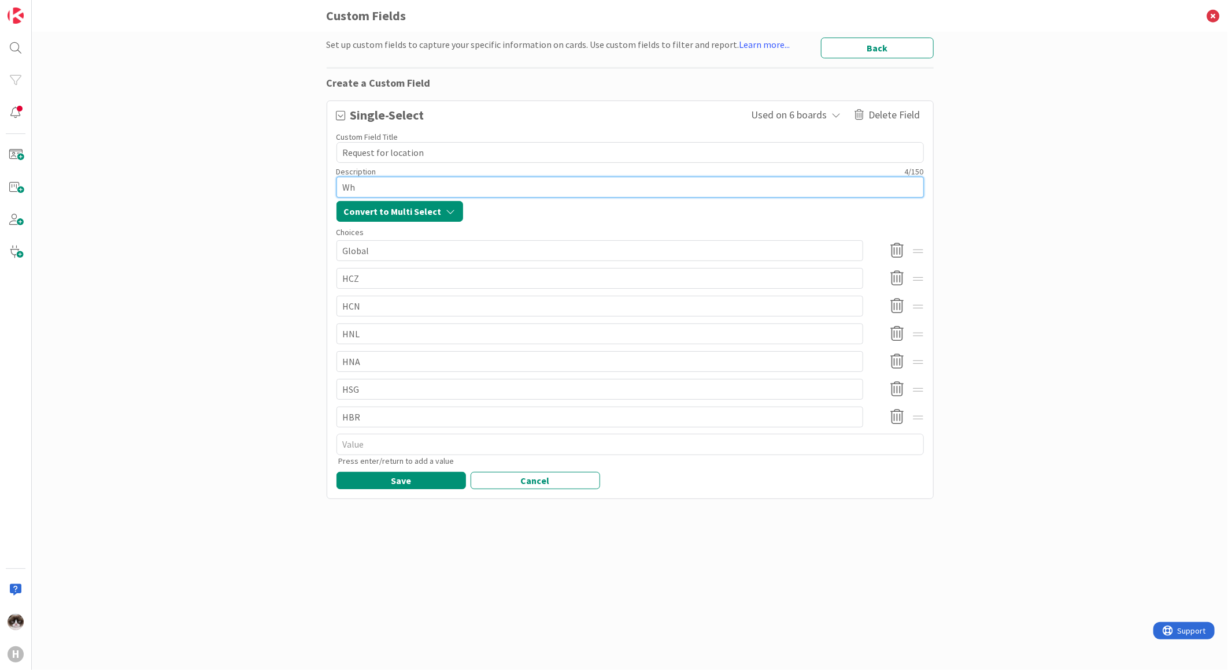
type textarea "W"
type textarea "x"
type textarea "In which location will this be"
type textarea "x"
type textarea "In which location will this be"
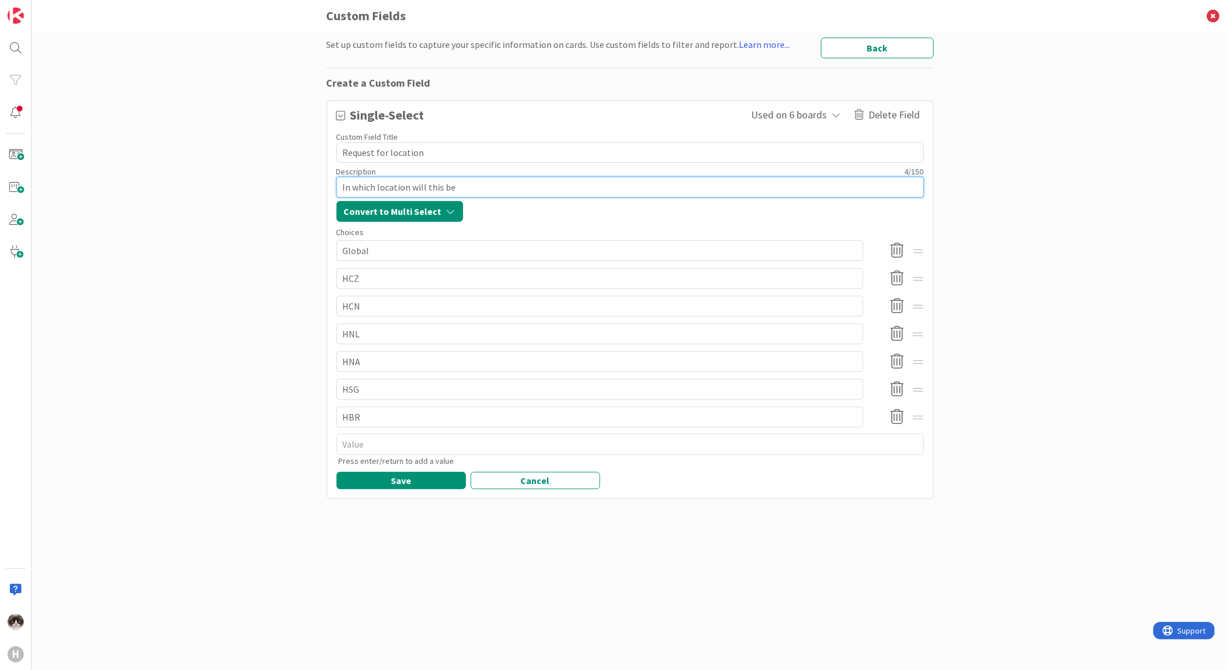
type textarea "x"
type textarea "In which location will this b"
type textarea "x"
type textarea "In which location will this"
type textarea "x"
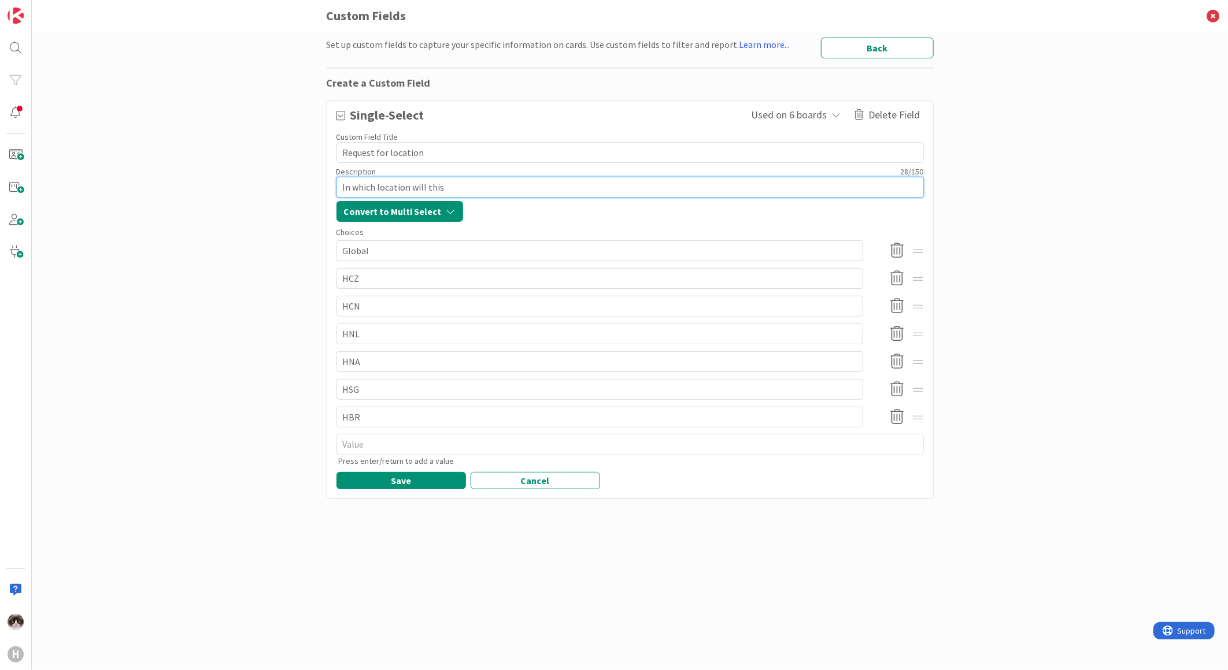
type textarea "In which location will this"
type textarea "x"
type textarea "In which location will thi"
type textarea "x"
type textarea "In which location will th"
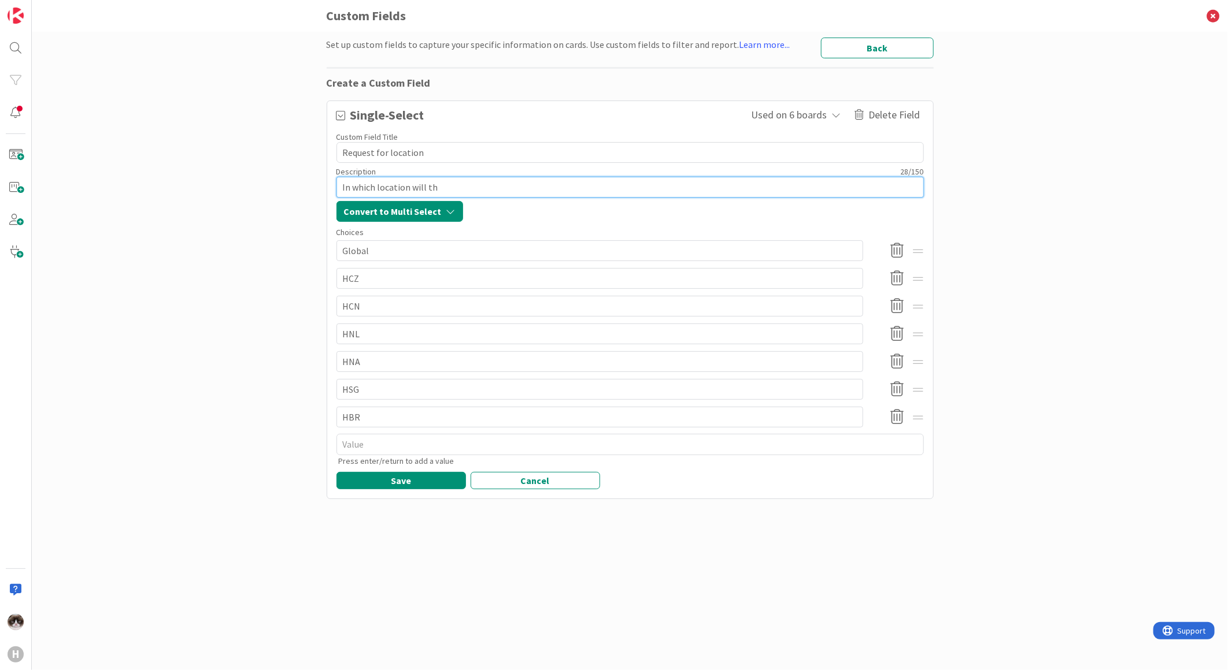
type textarea "x"
type textarea "In which location will t"
type textarea "x"
type textarea "In which location will"
type textarea "x"
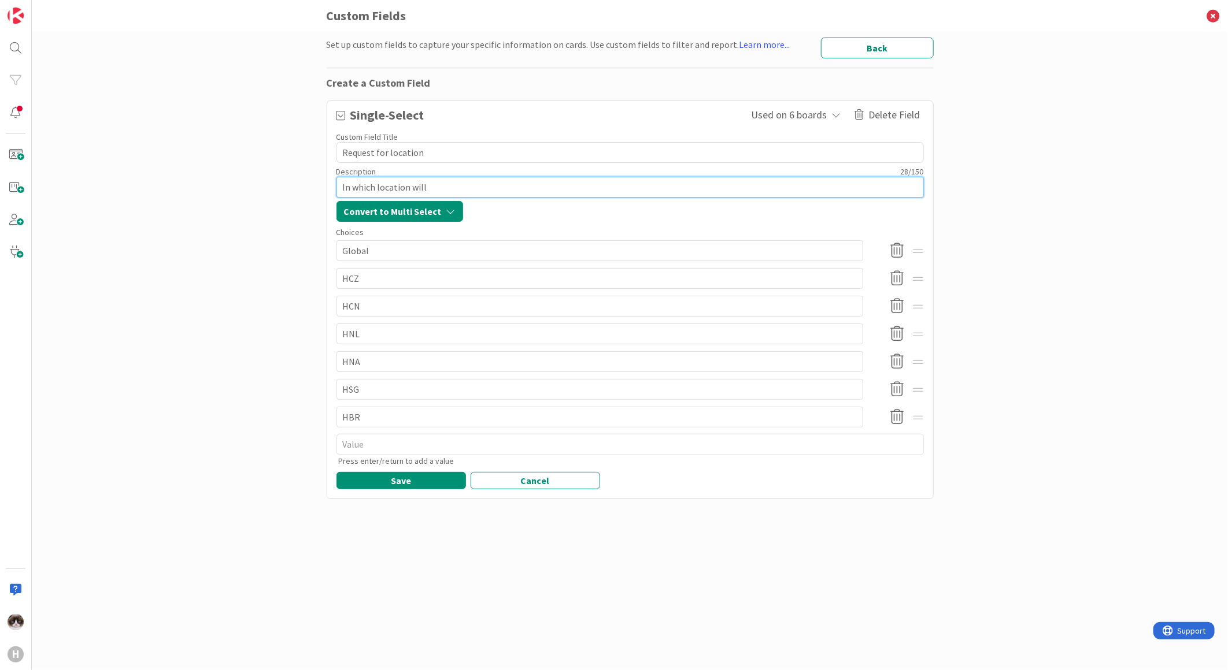
type textarea "In which location will"
type textarea "x"
type textarea "In which location wil"
type textarea "x"
type textarea "In which location wi"
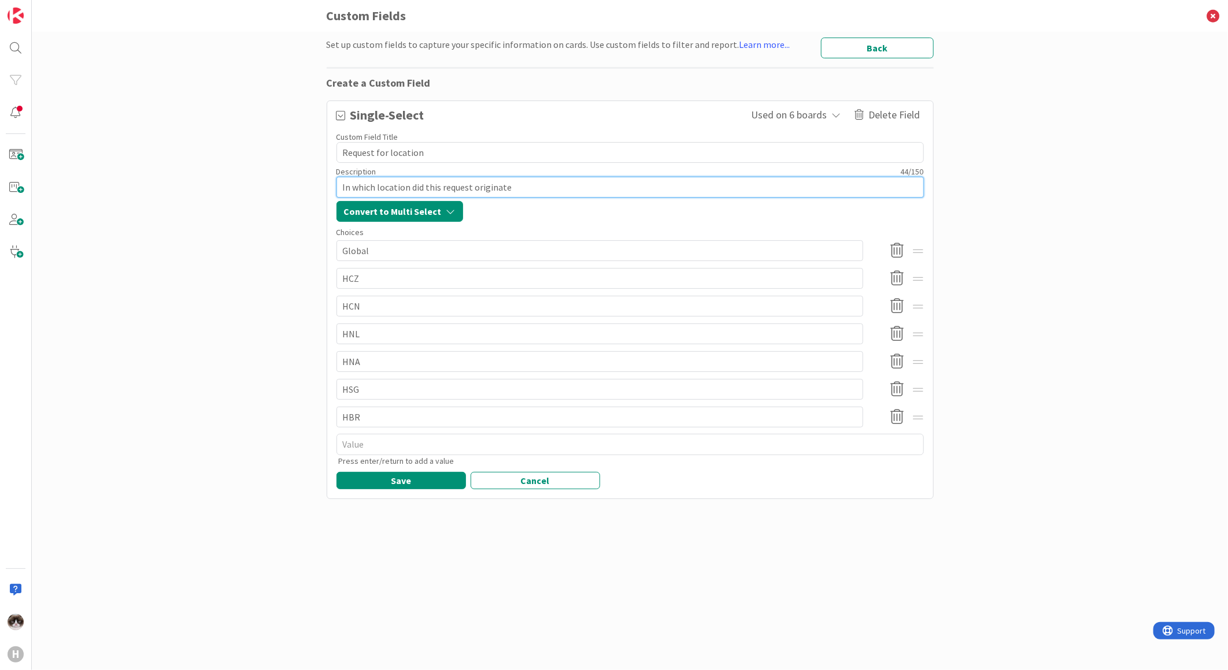
drag, startPoint x: 524, startPoint y: 186, endPoint x: 410, endPoint y: 197, distance: 114.4
click at [410, 197] on textarea "In which location did this request originate" at bounding box center [629, 187] width 587 height 21
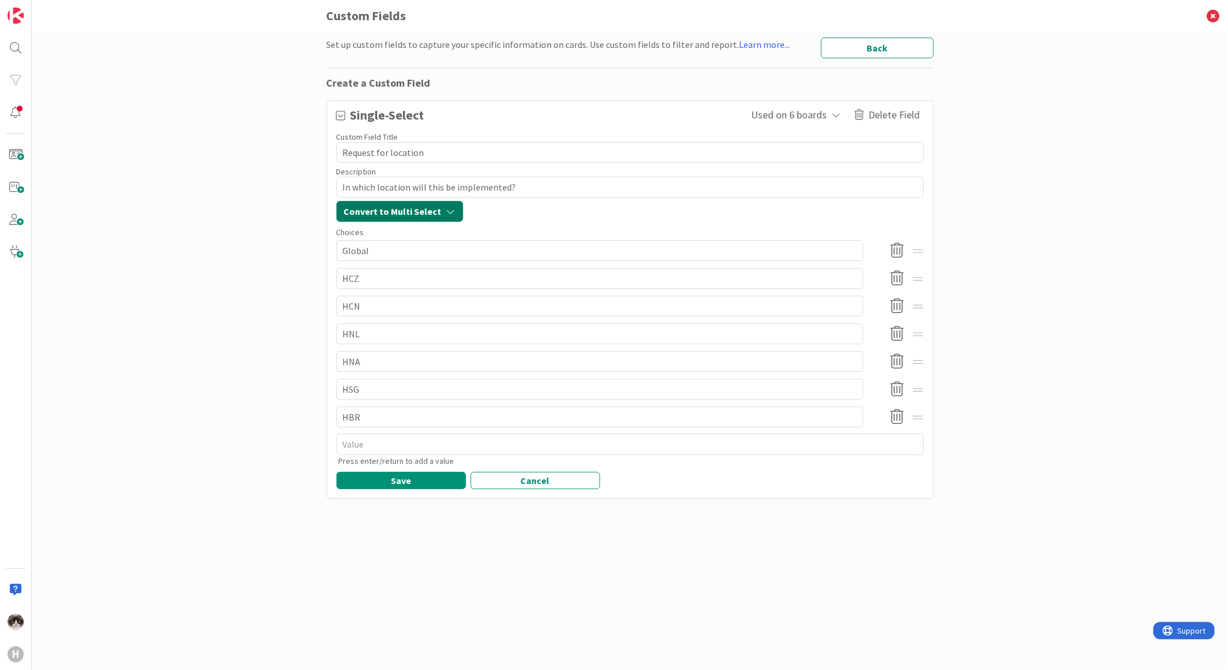
click at [436, 210] on span "Convert to Multi Select" at bounding box center [393, 212] width 98 height 14
click at [377, 275] on button "Confirm" at bounding box center [367, 278] width 50 height 21
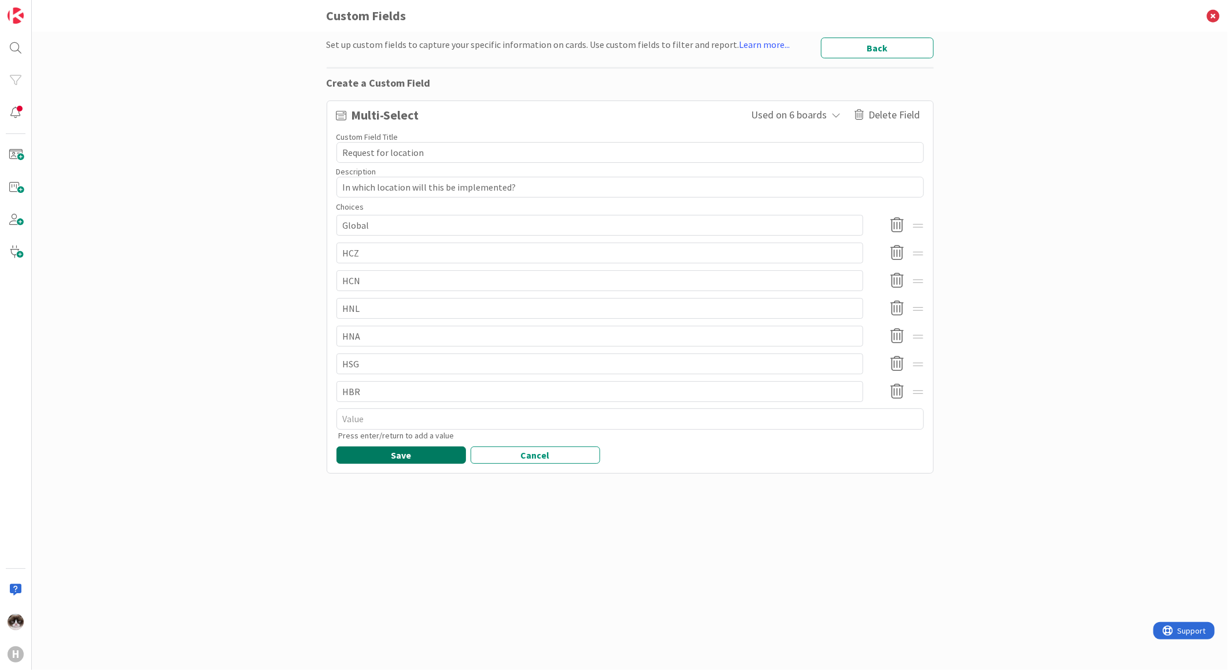
drag, startPoint x: 409, startPoint y: 454, endPoint x: 485, endPoint y: 563, distance: 133.2
click at [485, 563] on div "Set up custom fields to capture your specific information on cards. Use custom …" at bounding box center [630, 340] width 607 height 604
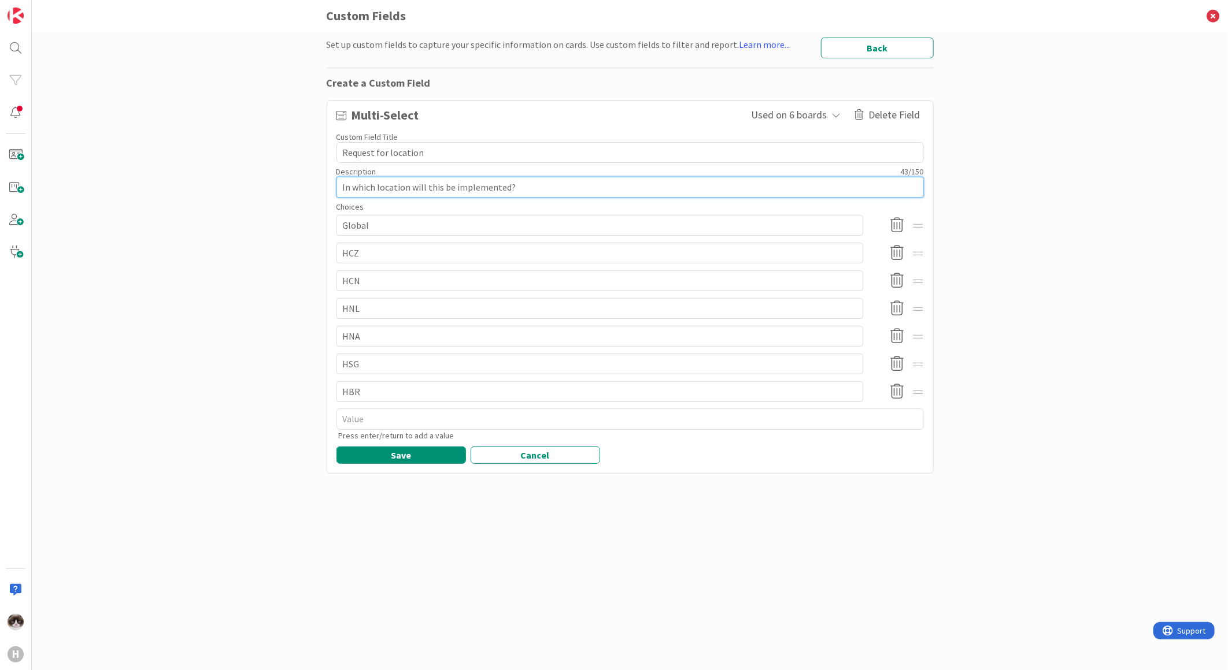
click at [522, 191] on textarea "In which location will this be implemented?" at bounding box center [629, 187] width 587 height 21
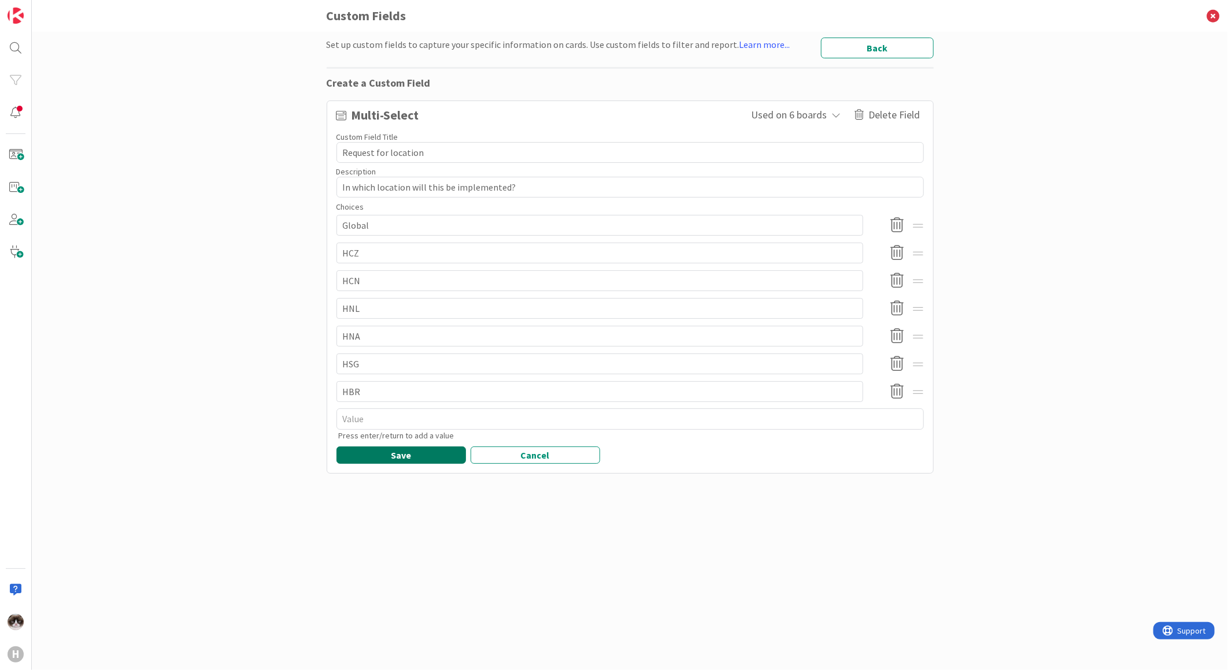
click at [388, 459] on button "Save" at bounding box center [400, 455] width 129 height 17
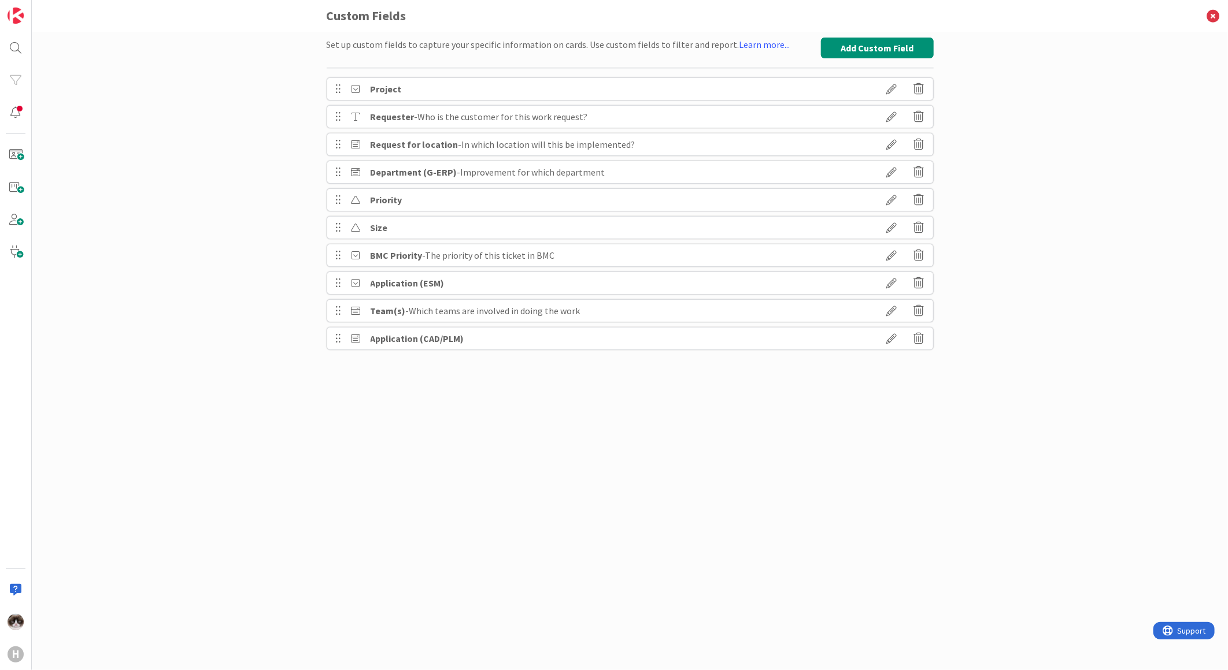
click at [891, 166] on icon at bounding box center [892, 172] width 32 height 20
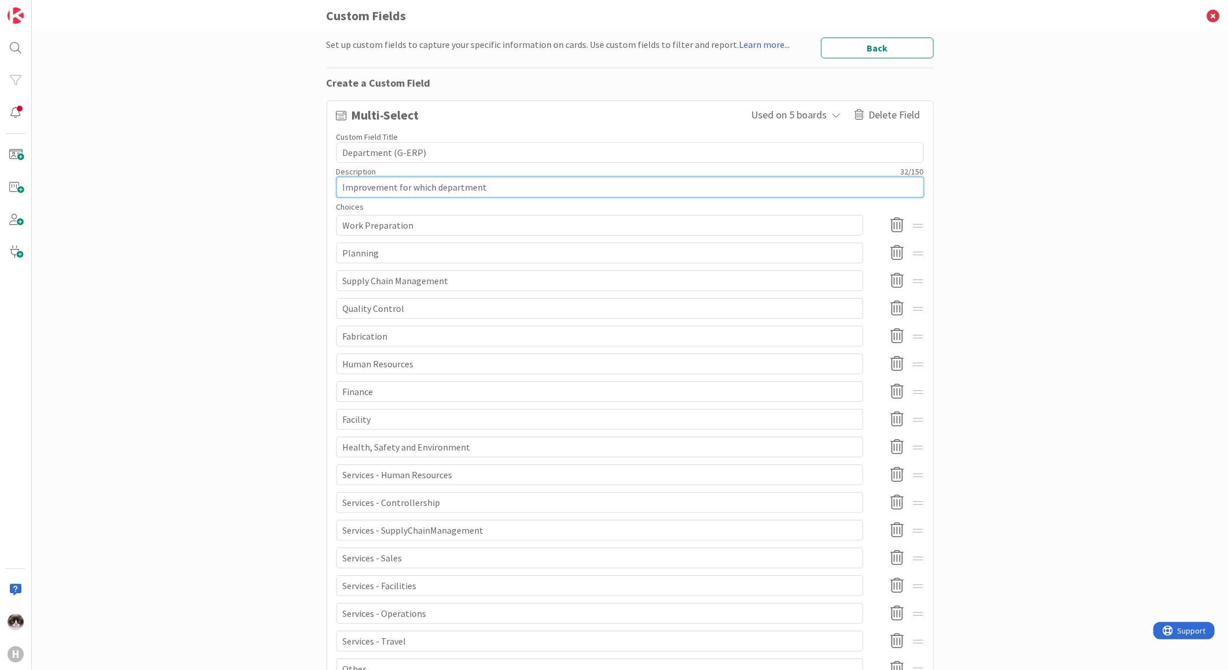
drag, startPoint x: 440, startPoint y: 185, endPoint x: 307, endPoint y: 186, distance: 132.9
click at [313, 186] on div "Set up custom fields to capture your specific information on cards. Use custom …" at bounding box center [630, 351] width 1196 height 639
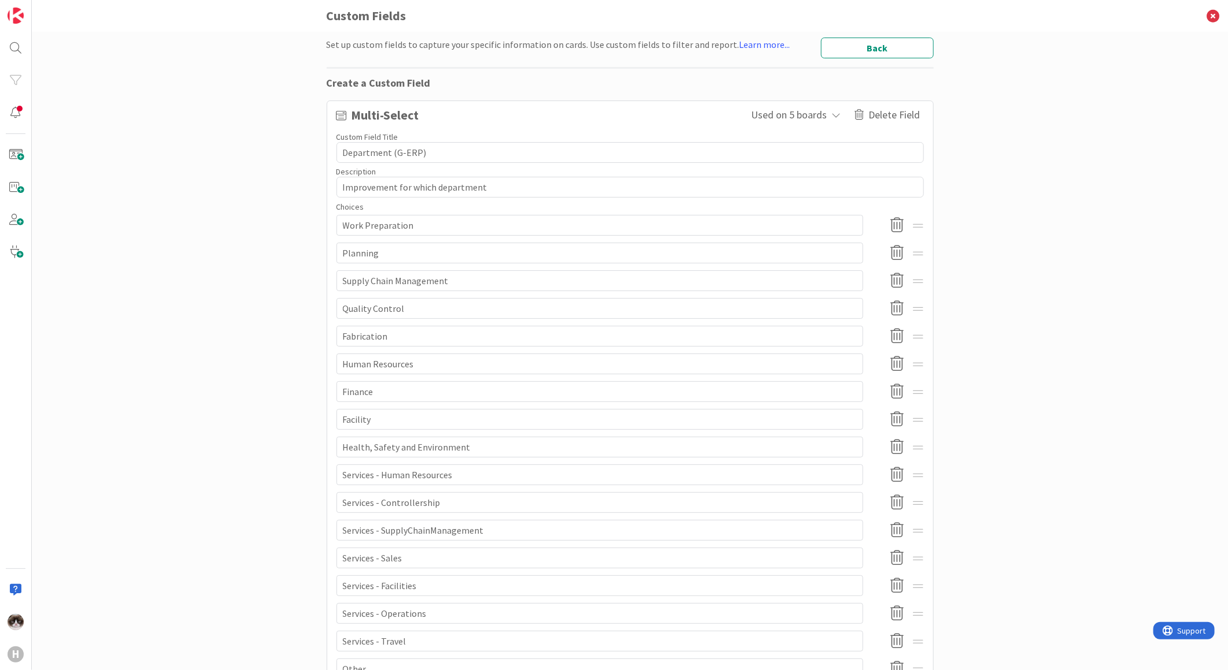
click at [251, 241] on div "Set up custom fields to capture your specific information on cards. Use custom …" at bounding box center [630, 351] width 1196 height 639
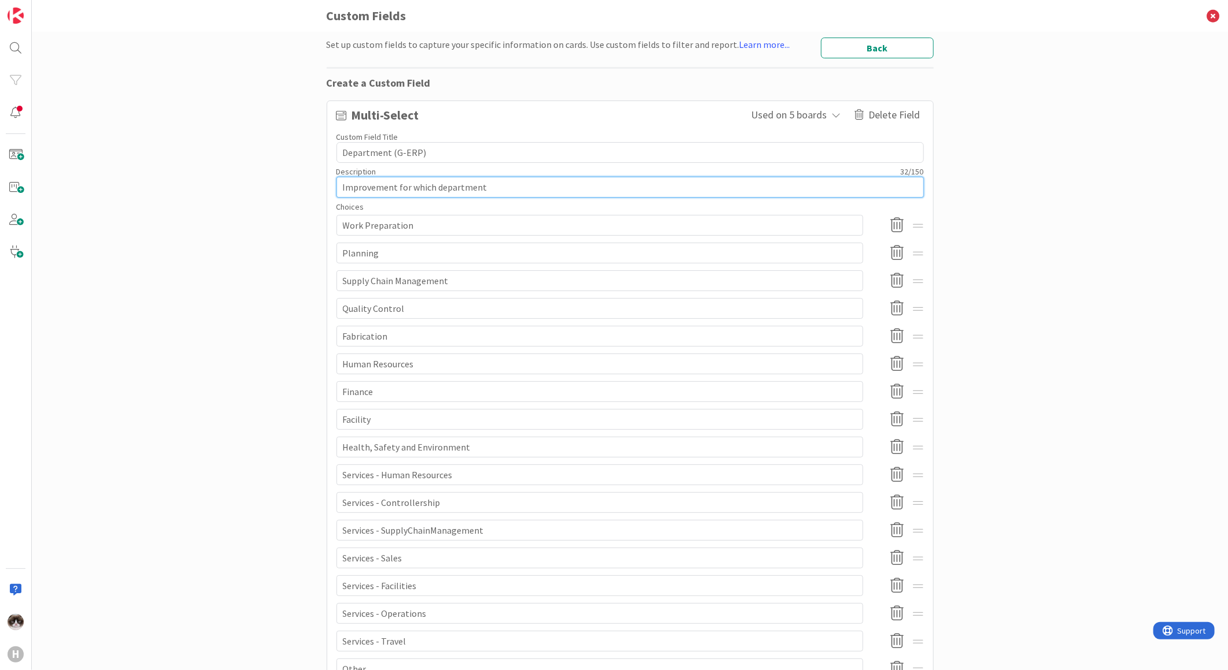
drag, startPoint x: 413, startPoint y: 188, endPoint x: 316, endPoint y: 188, distance: 96.5
click at [316, 188] on div "Set up custom fields to capture your specific information on cards. Use custom …" at bounding box center [630, 351] width 1196 height 639
click at [342, 185] on textarea "Improvement for which department" at bounding box center [629, 187] width 587 height 21
click at [338, 186] on textarea "Improvement for which department" at bounding box center [629, 187] width 587 height 21
drag, startPoint x: 564, startPoint y: 188, endPoint x: 243, endPoint y: 188, distance: 321.3
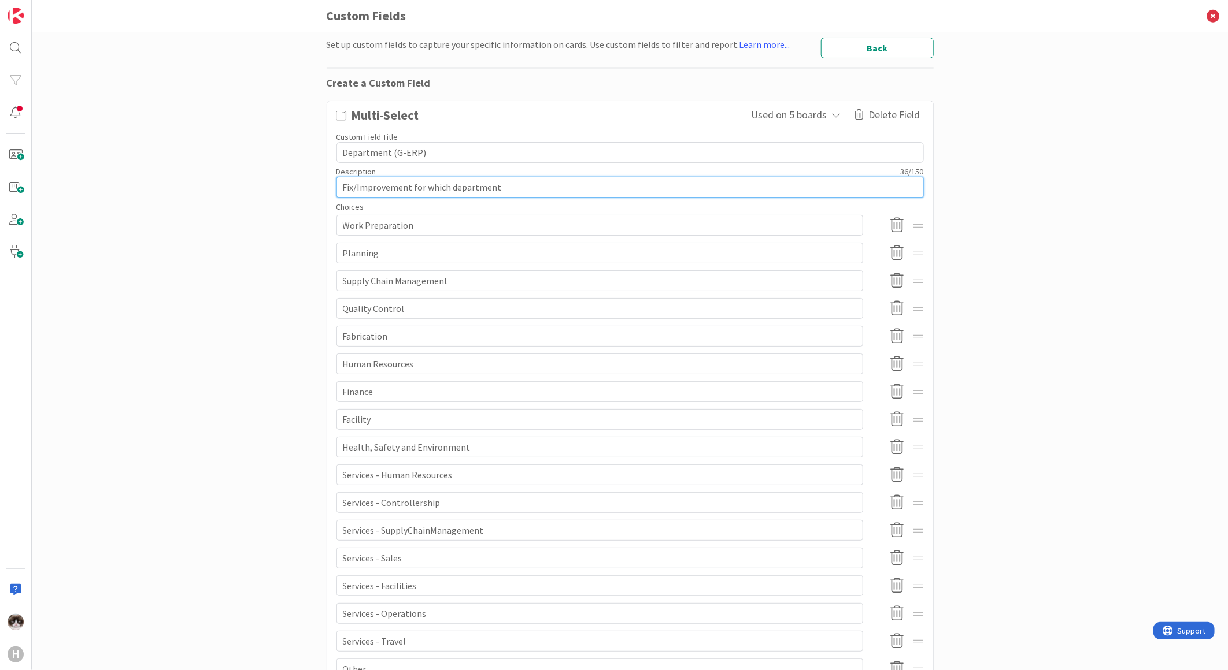
click at [243, 188] on div "Set up custom fields to capture your specific information on cards. Use custom …" at bounding box center [630, 351] width 1196 height 639
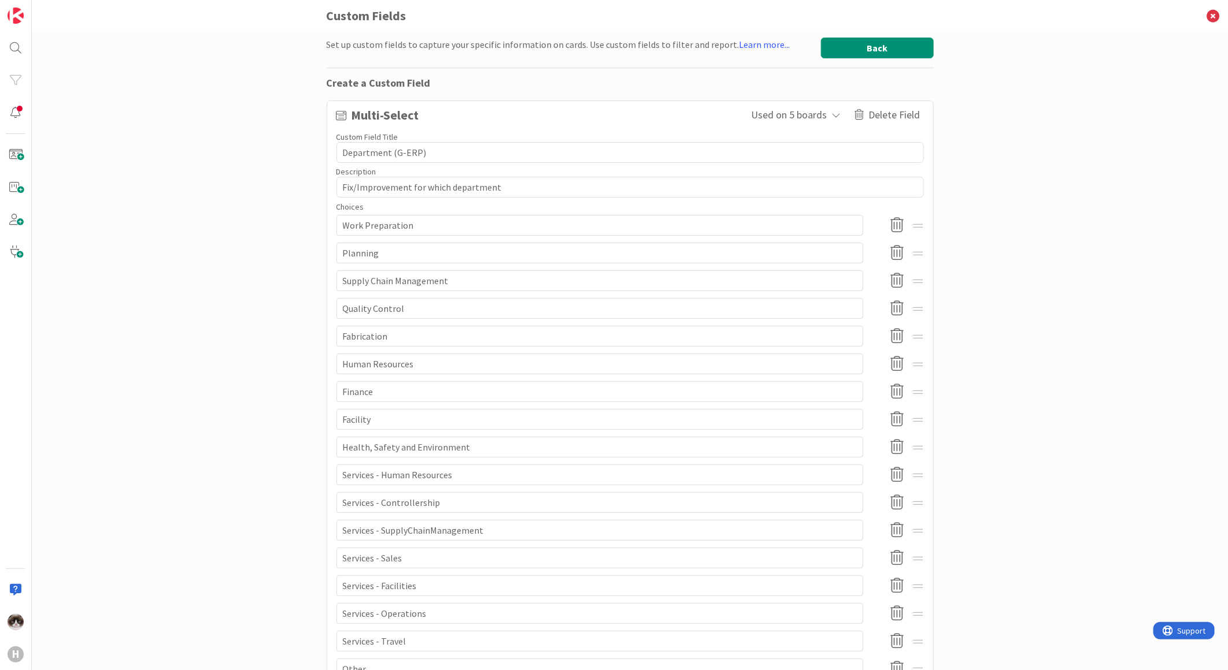
click at [870, 54] on button "Back" at bounding box center [877, 48] width 113 height 21
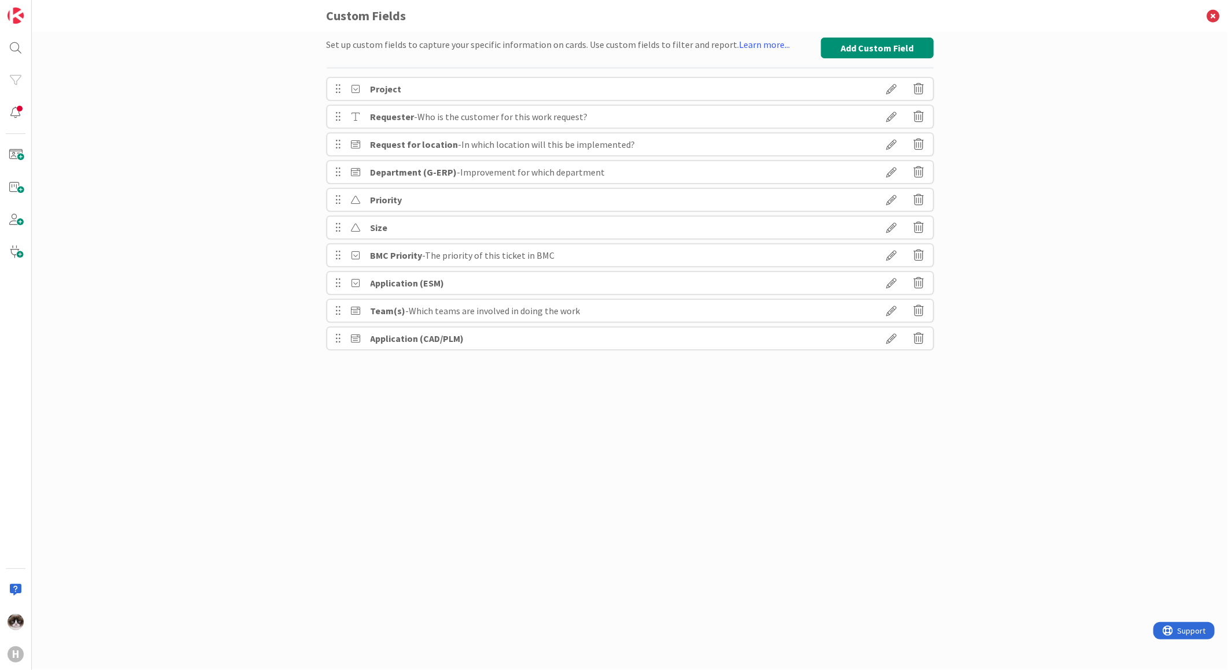
click at [882, 144] on icon at bounding box center [892, 145] width 32 height 20
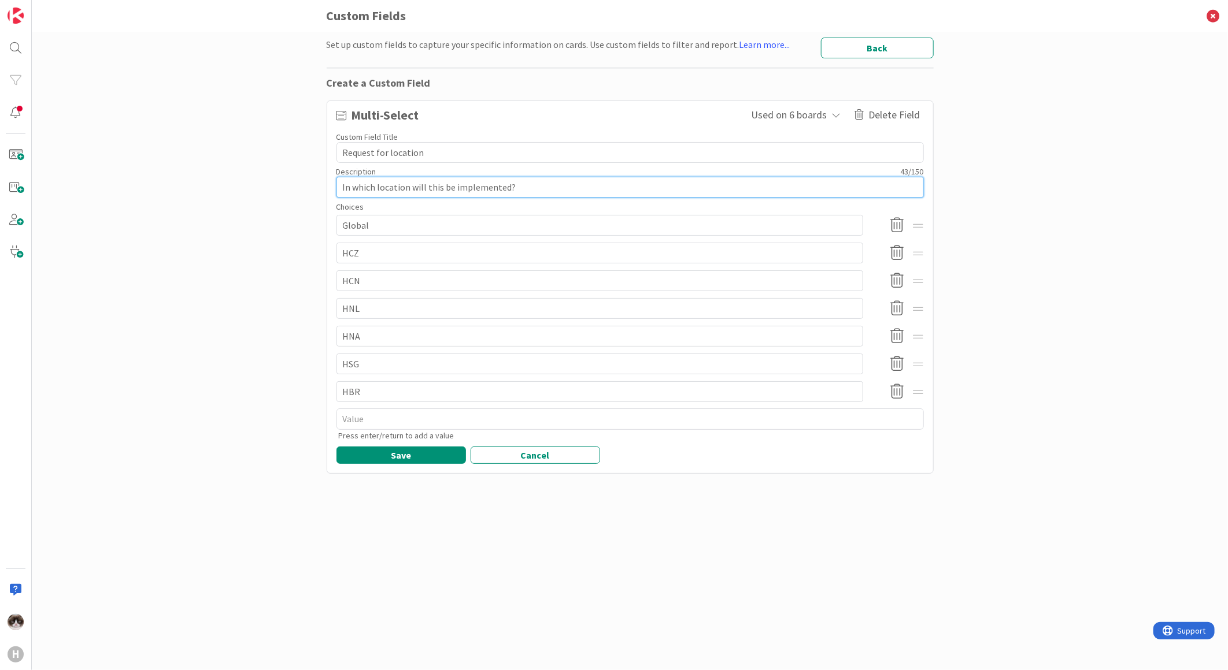
drag, startPoint x: 517, startPoint y: 186, endPoint x: 301, endPoint y: 179, distance: 216.3
click at [302, 179] on div "Set up custom fields to capture your specific information on cards. Use custom …" at bounding box center [630, 351] width 1196 height 639
paste textarea "Fix/Improvement for which department"
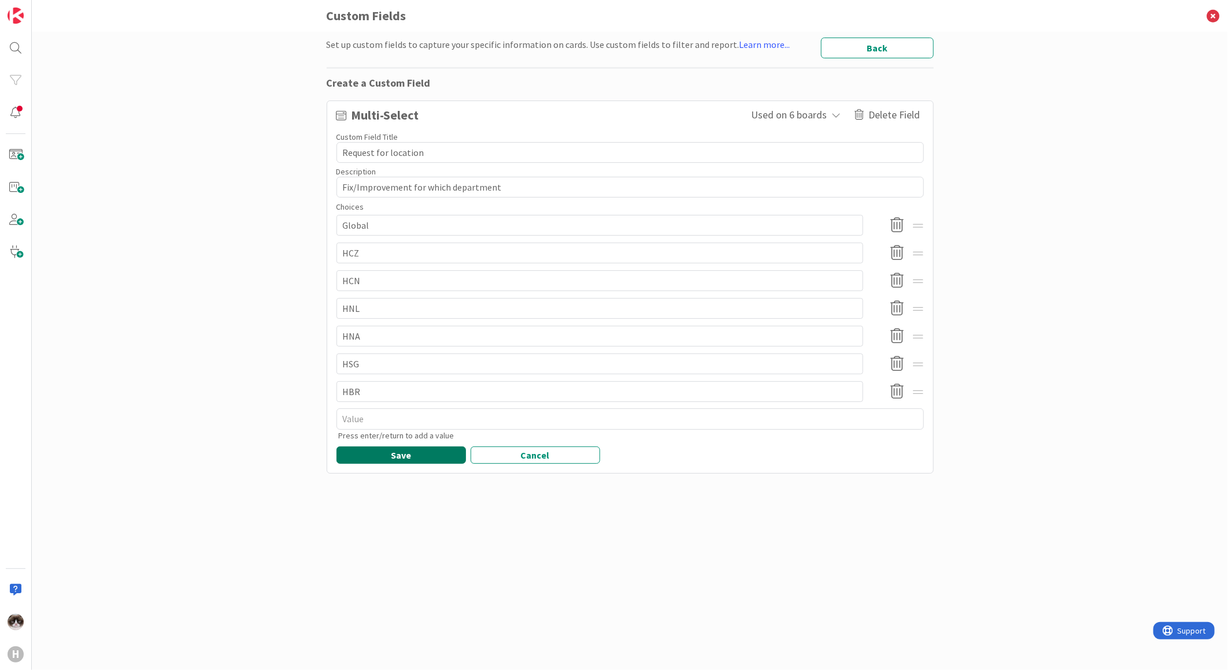
click at [441, 460] on button "Save" at bounding box center [400, 455] width 129 height 17
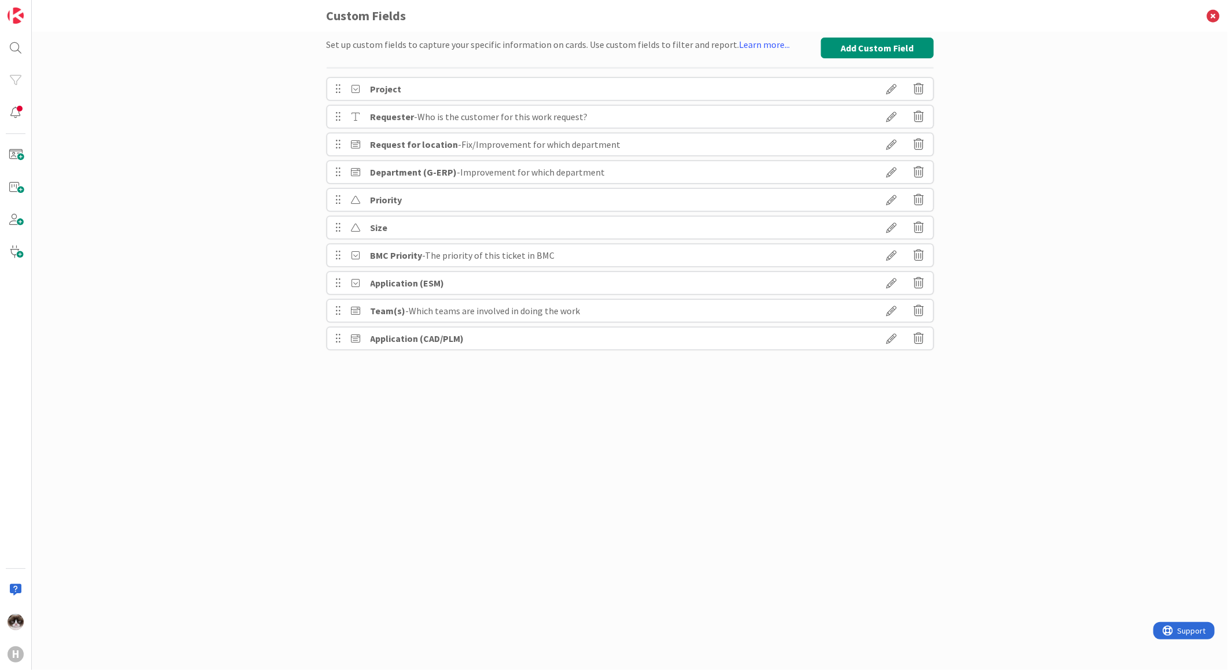
click at [887, 146] on icon at bounding box center [892, 145] width 32 height 20
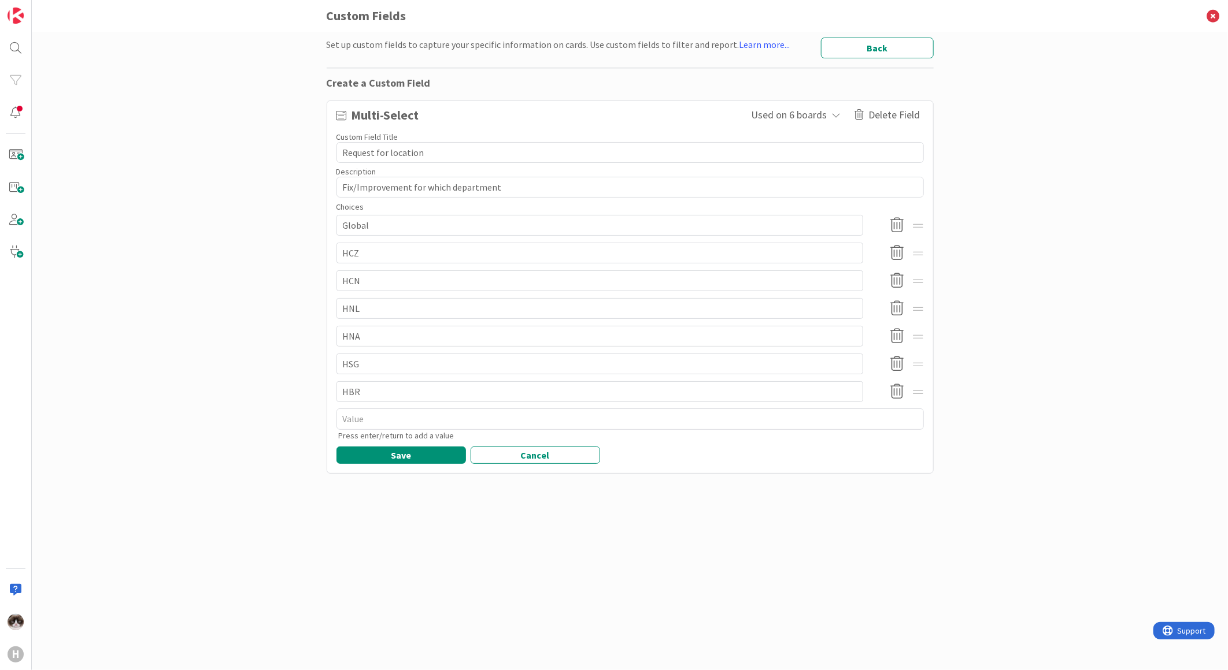
drag, startPoint x: 427, startPoint y: 153, endPoint x: 230, endPoint y: 151, distance: 196.5
click at [230, 151] on div "Set up custom fields to capture your specific information on cards. Use custom …" at bounding box center [630, 351] width 1196 height 639
click at [419, 453] on button "Save" at bounding box center [400, 455] width 129 height 17
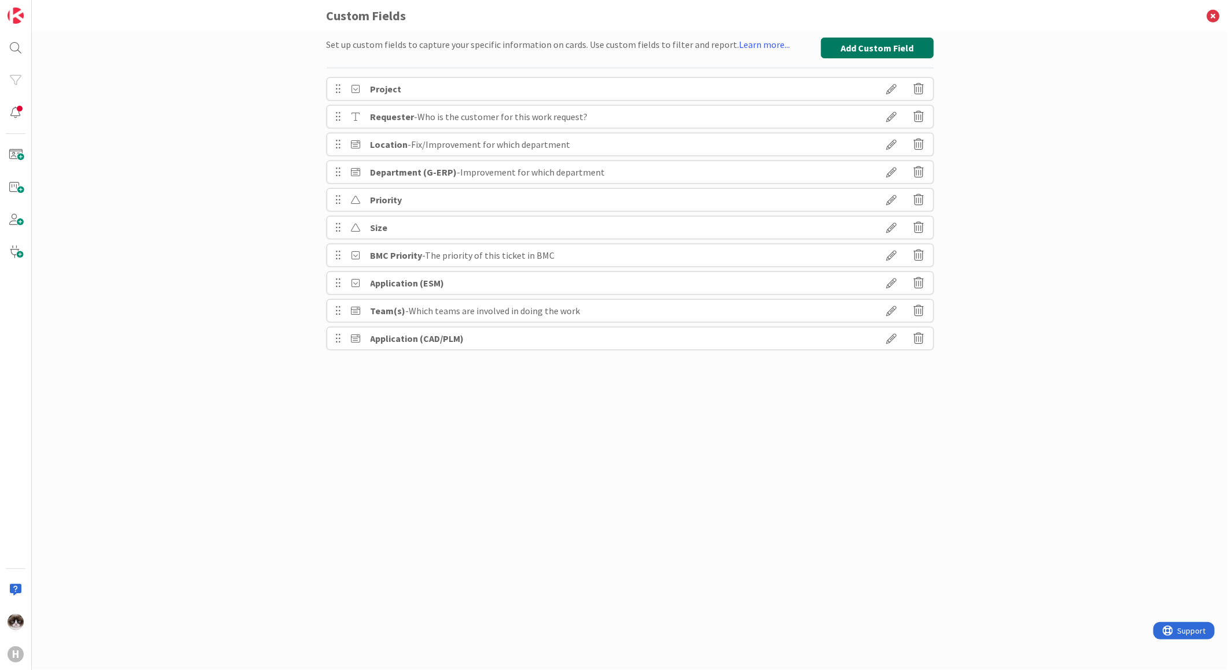
click at [870, 49] on button "Add Custom Field" at bounding box center [877, 48] width 113 height 21
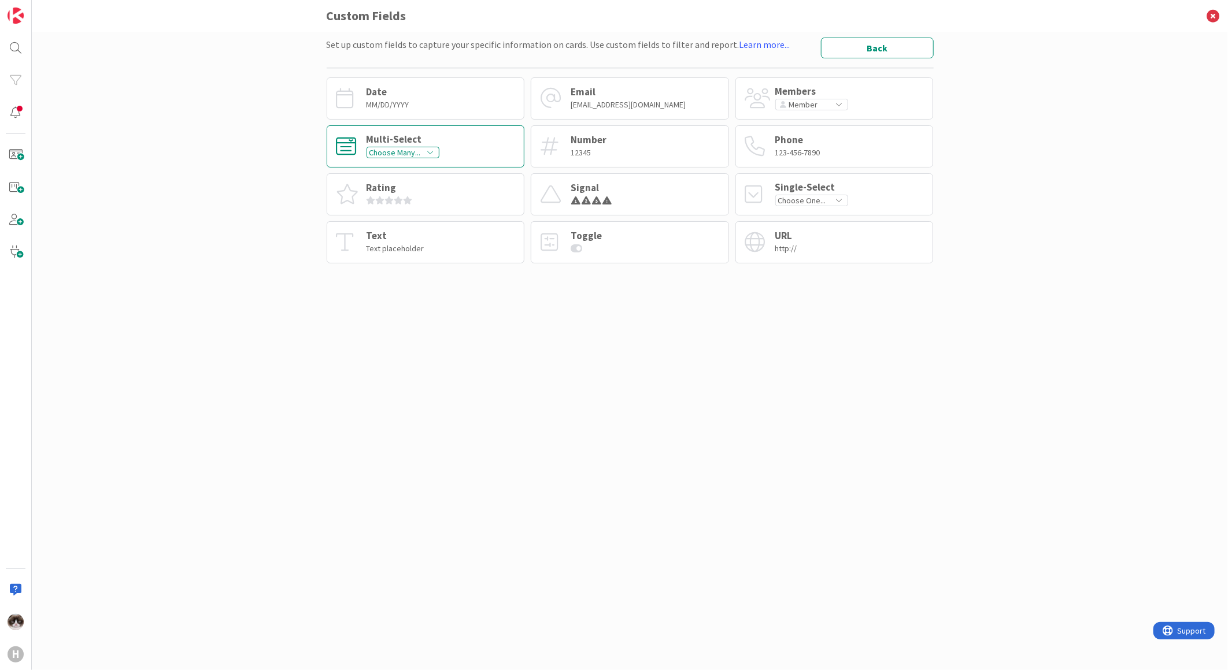
click at [433, 147] on div "Choose Many..." at bounding box center [402, 153] width 73 height 12
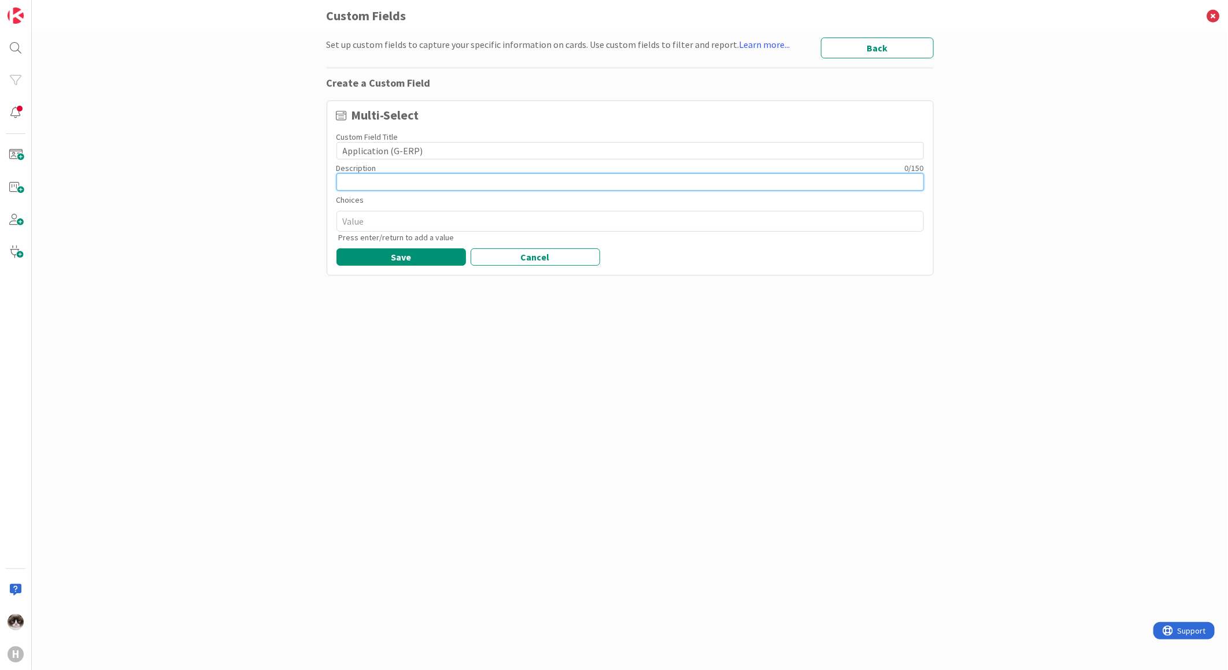
click at [636, 186] on input at bounding box center [629, 181] width 587 height 17
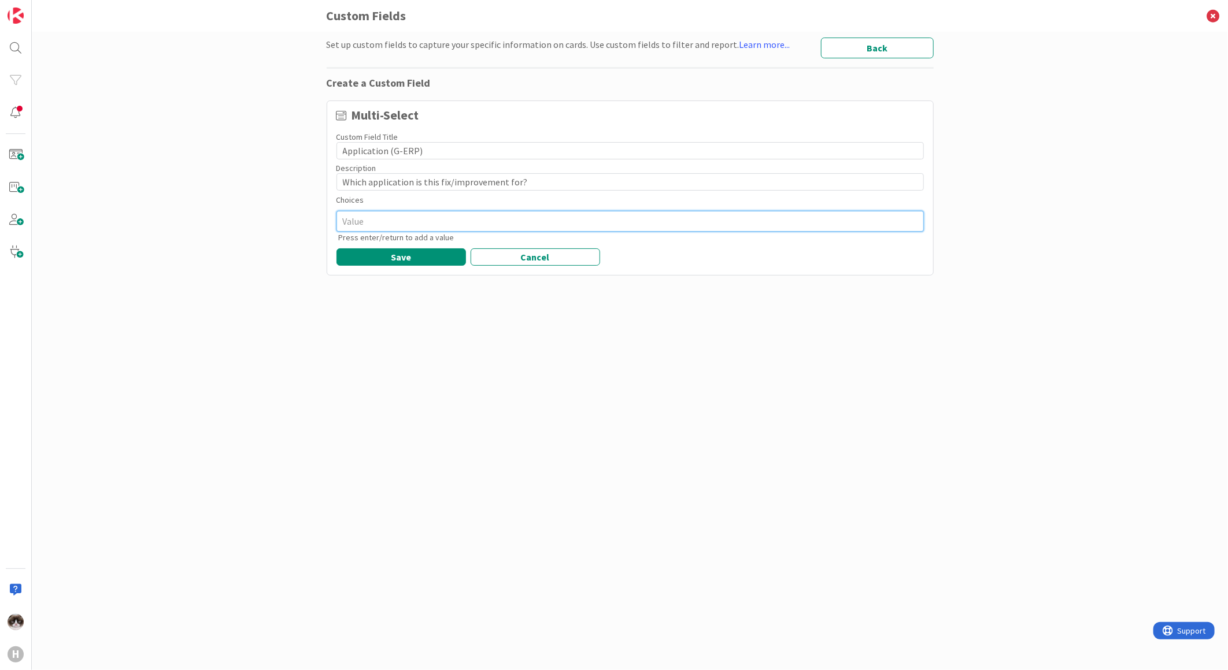
click at [628, 224] on textarea at bounding box center [629, 221] width 587 height 21
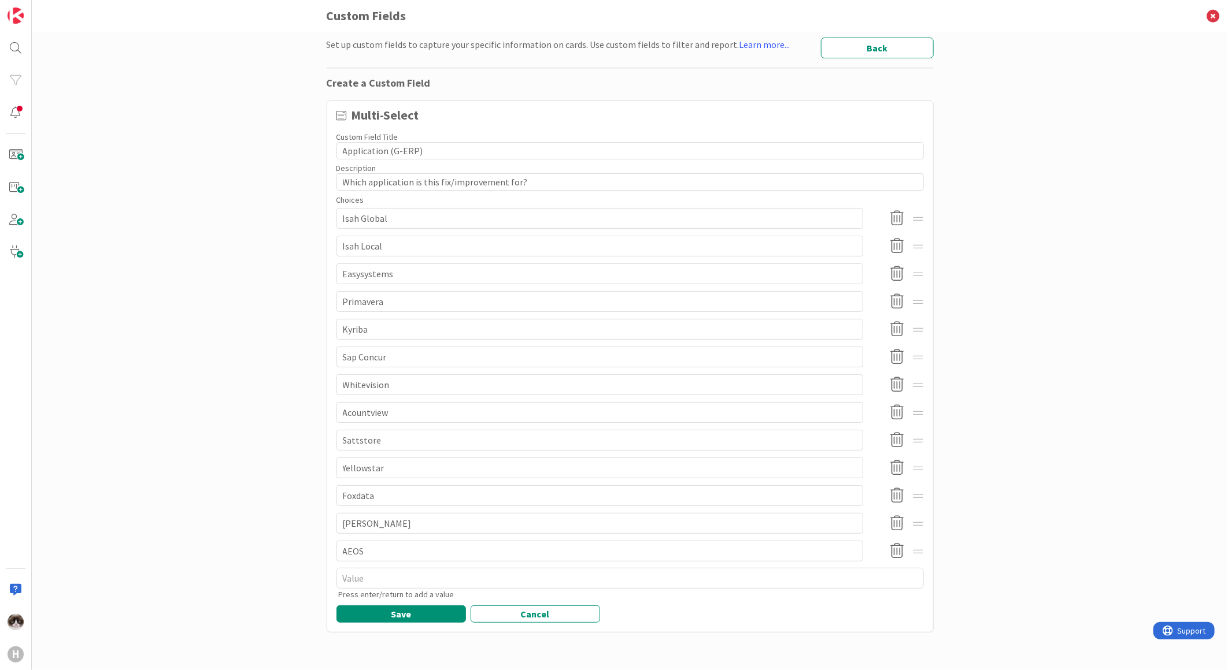
click at [980, 455] on div "Set up custom fields to capture your specific information on cards. Use custom …" at bounding box center [630, 351] width 1196 height 639
click at [398, 574] on textarea at bounding box center [629, 578] width 587 height 21
click at [1026, 546] on div "Set up custom fields to capture your specific information on cards. Use custom …" at bounding box center [630, 351] width 1196 height 639
click at [981, 449] on div "Set up custom fields to capture your specific information on cards. Use custom …" at bounding box center [630, 351] width 1196 height 639
click at [806, 550] on input "Foxdata" at bounding box center [599, 551] width 526 height 21
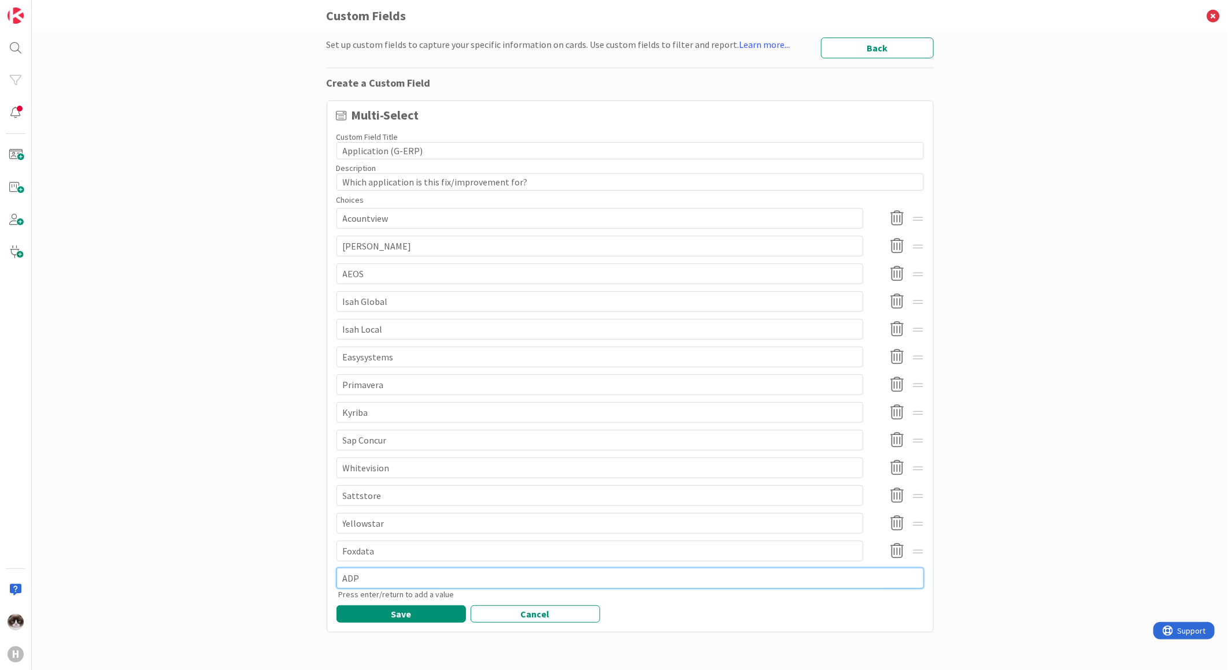
click at [862, 575] on textarea "ADP" at bounding box center [629, 578] width 587 height 21
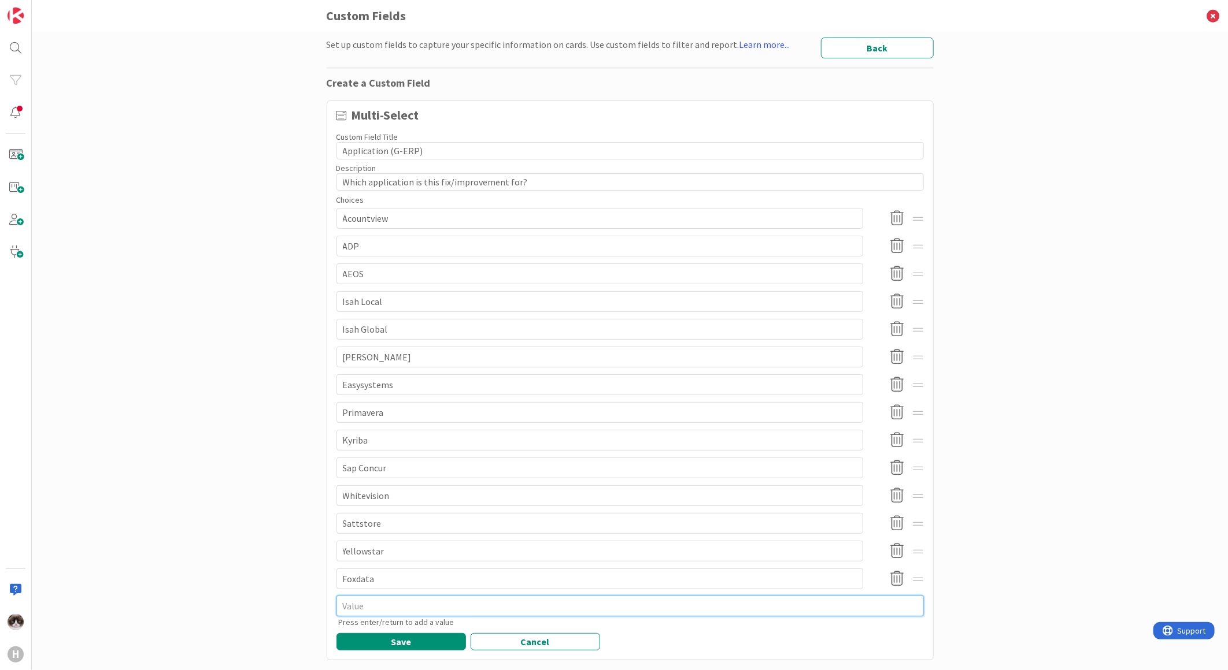
click at [386, 602] on textarea at bounding box center [629, 606] width 587 height 21
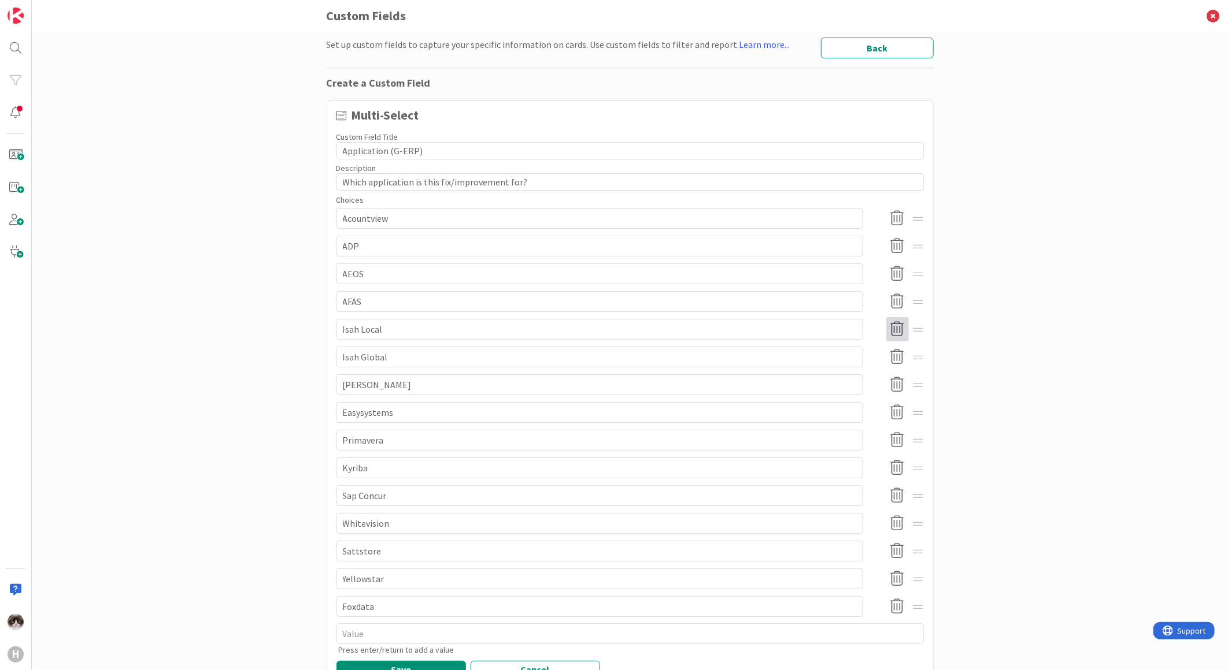
click at [886, 330] on icon at bounding box center [897, 329] width 23 height 24
click at [784, 382] on button "Delete" at bounding box center [792, 389] width 43 height 21
click at [886, 332] on icon at bounding box center [897, 329] width 23 height 24
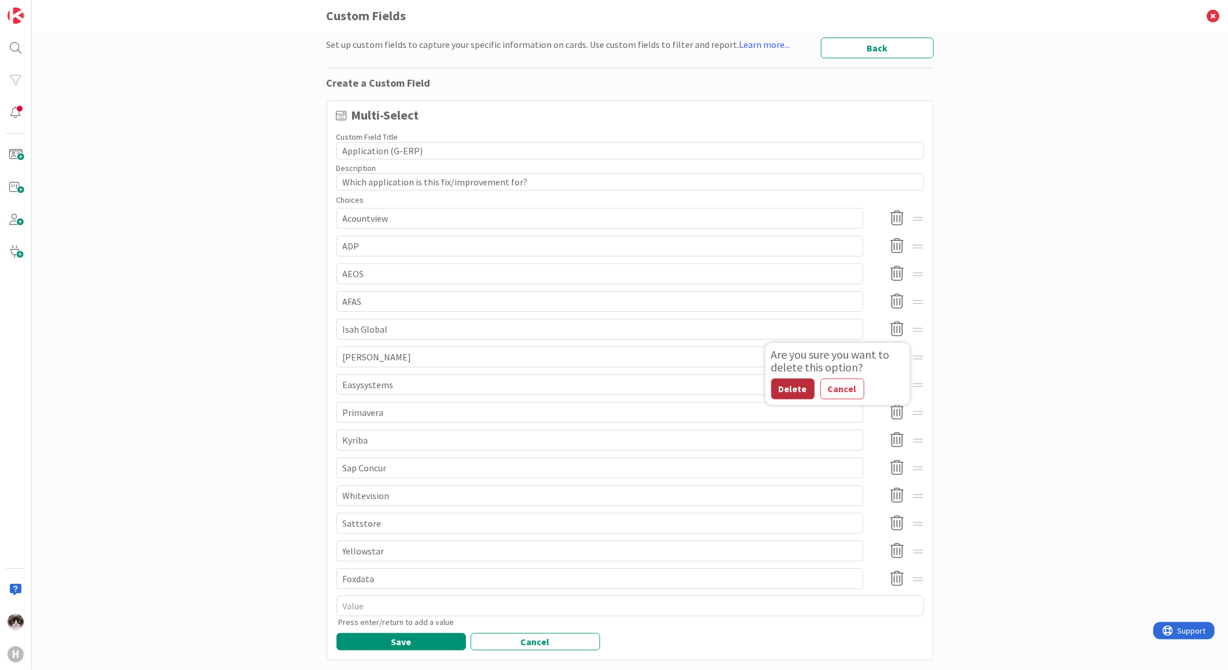
click at [789, 386] on button "Delete" at bounding box center [792, 389] width 43 height 21
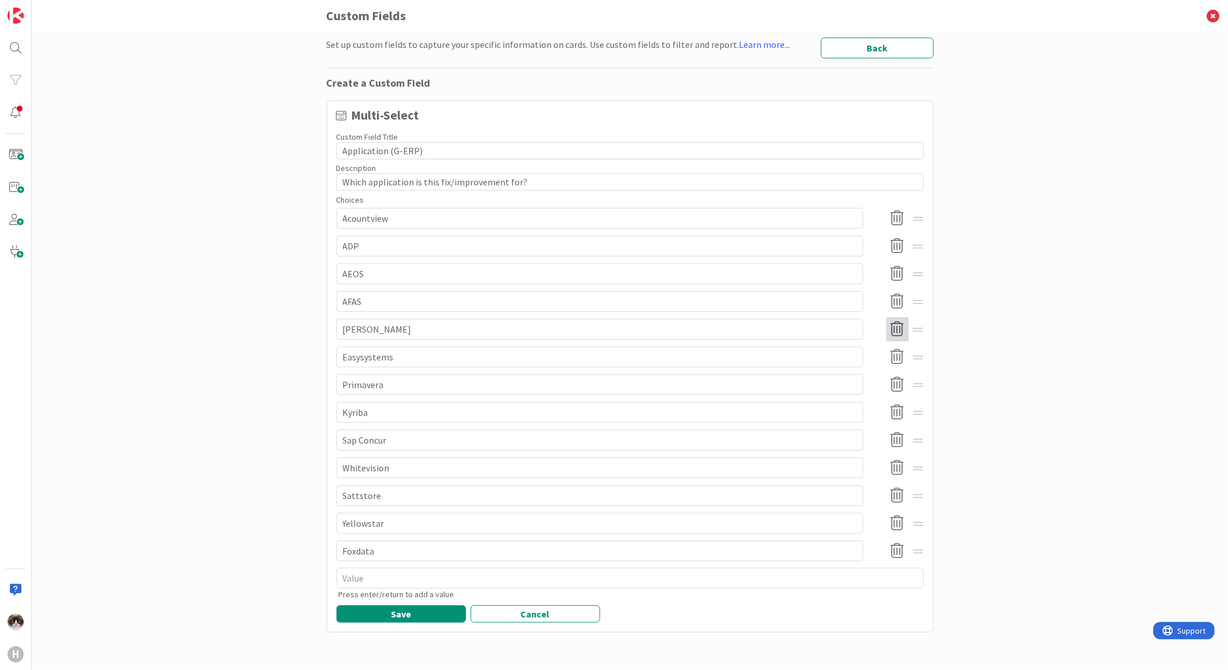
click at [890, 339] on icon at bounding box center [897, 329] width 23 height 24
click at [788, 390] on button "Delete" at bounding box center [792, 389] width 43 height 21
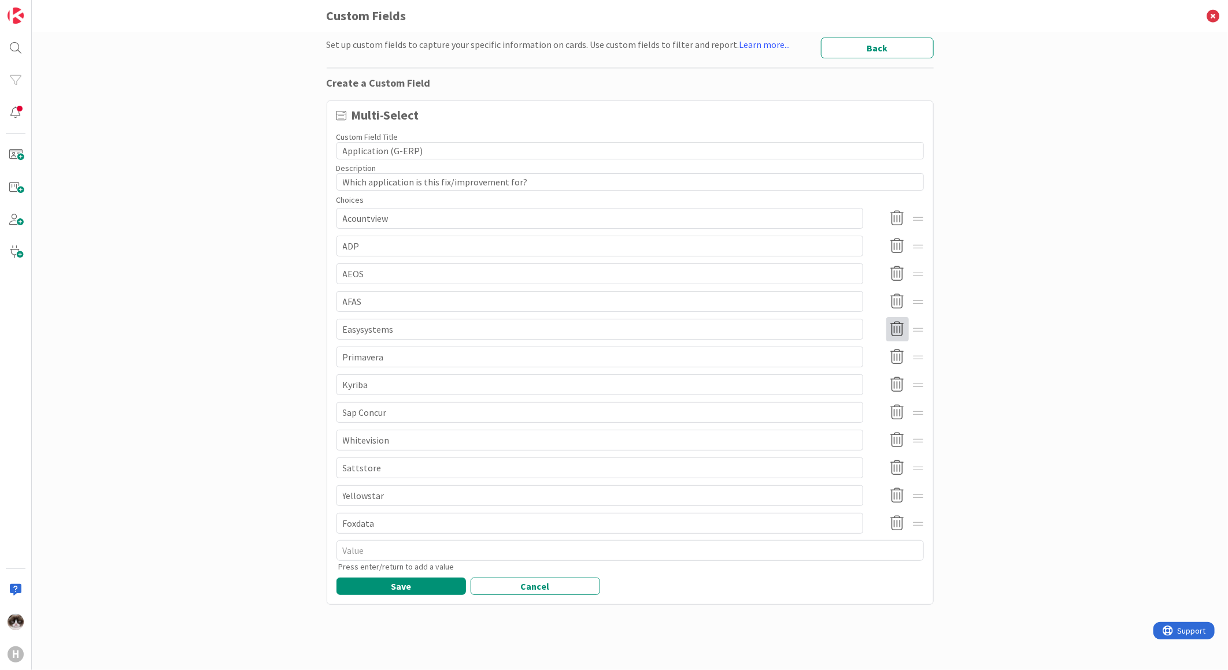
click at [892, 328] on icon at bounding box center [897, 329] width 23 height 24
click at [799, 388] on button "Delete" at bounding box center [792, 389] width 43 height 21
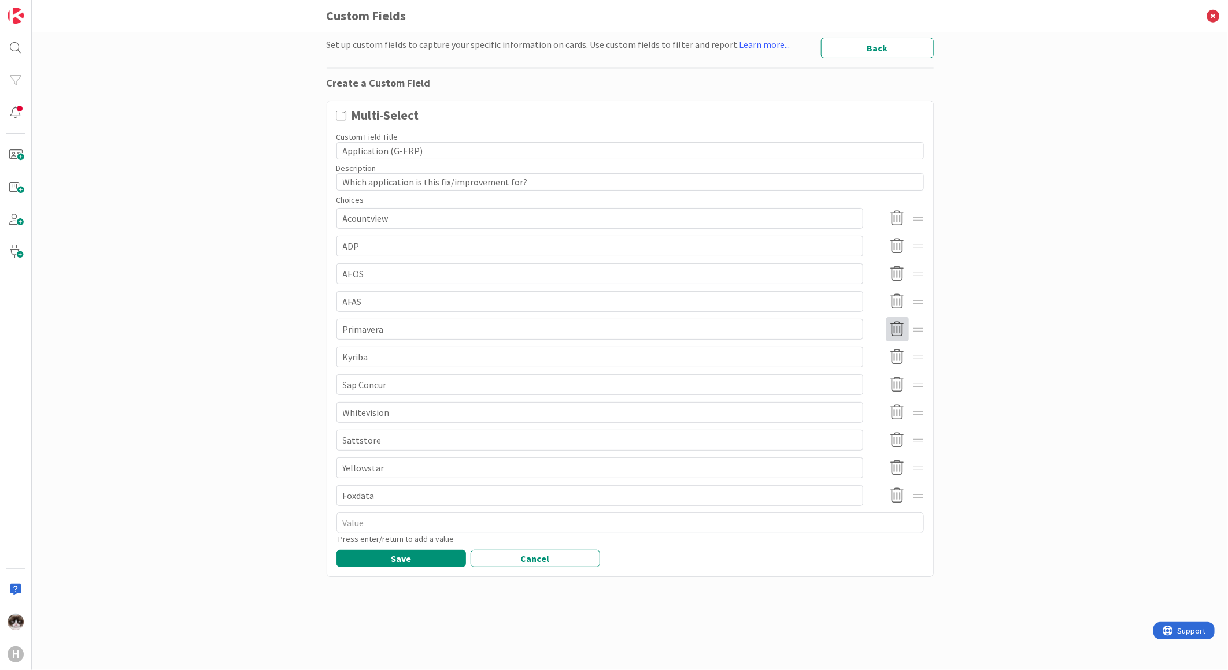
click at [892, 333] on icon at bounding box center [897, 329] width 23 height 24
click at [799, 385] on button "Delete" at bounding box center [792, 389] width 43 height 21
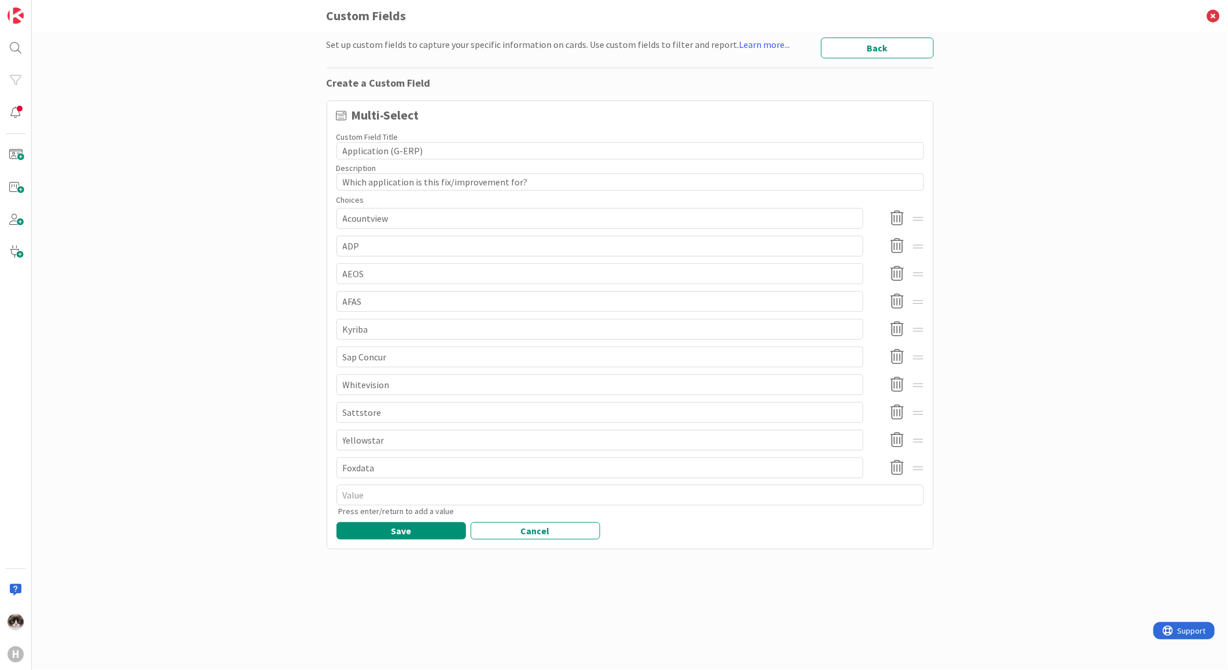
drag, startPoint x: 893, startPoint y: 327, endPoint x: 883, endPoint y: 340, distance: 16.4
click at [894, 327] on icon at bounding box center [897, 329] width 23 height 24
click at [794, 387] on button "Delete" at bounding box center [792, 389] width 43 height 21
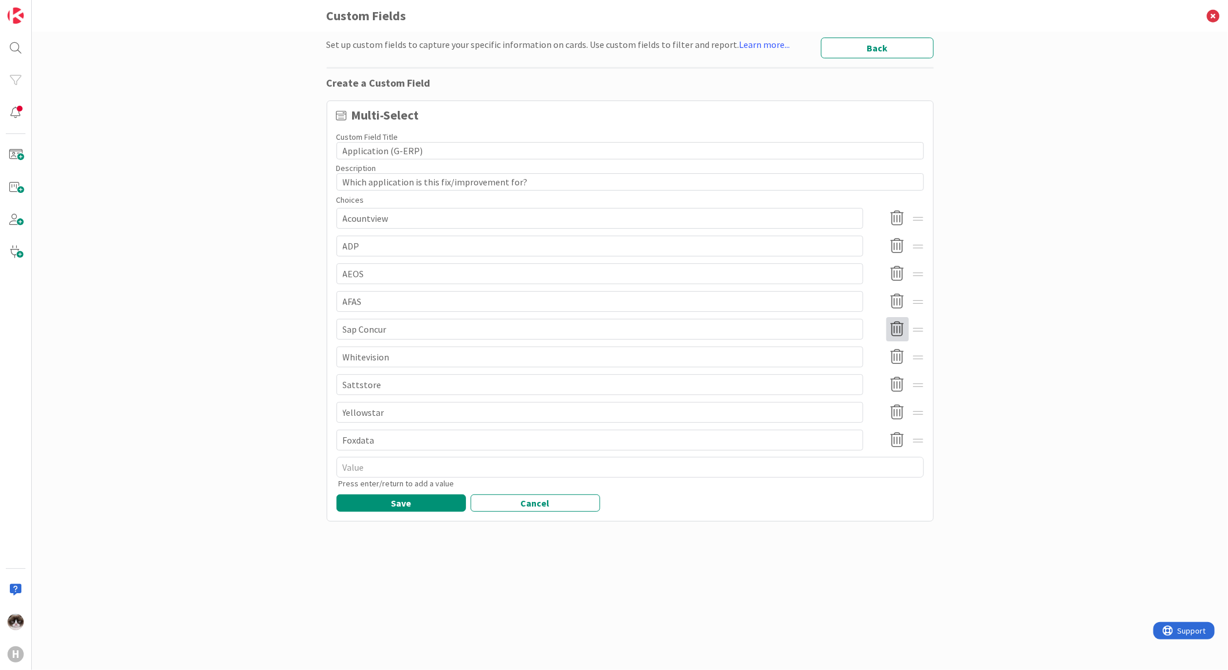
click at [889, 328] on icon at bounding box center [897, 329] width 23 height 24
click at [795, 388] on button "Delete" at bounding box center [792, 389] width 43 height 21
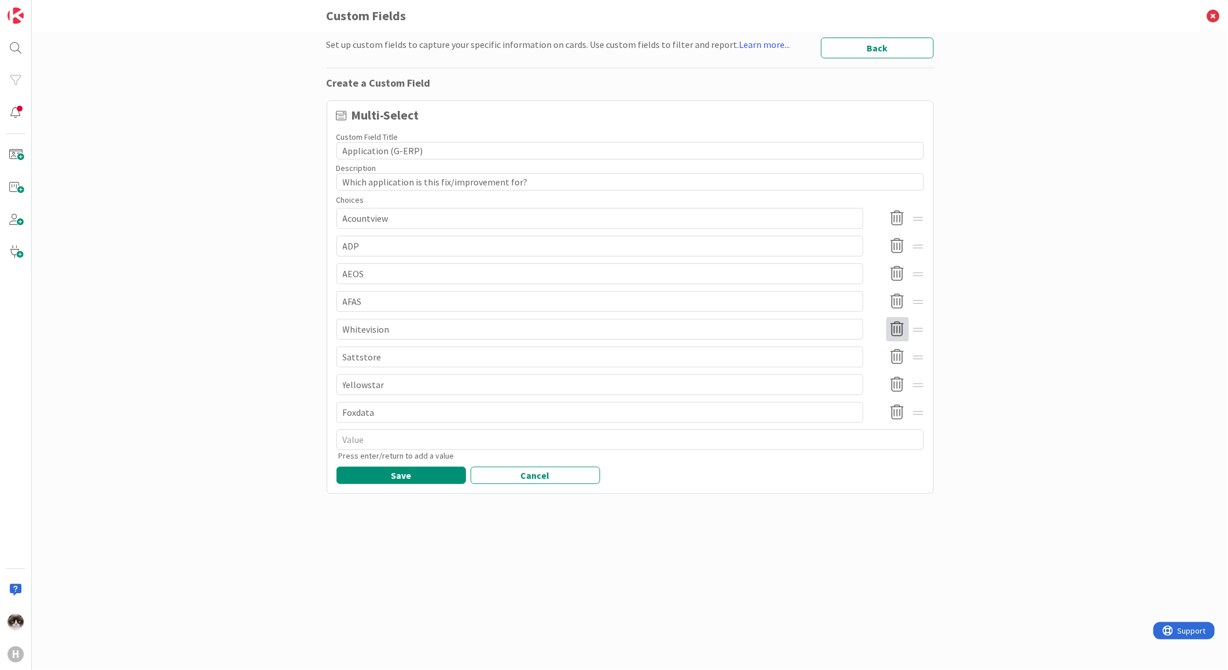
click at [891, 333] on icon at bounding box center [897, 329] width 23 height 24
click at [795, 383] on button "Delete" at bounding box center [792, 389] width 43 height 21
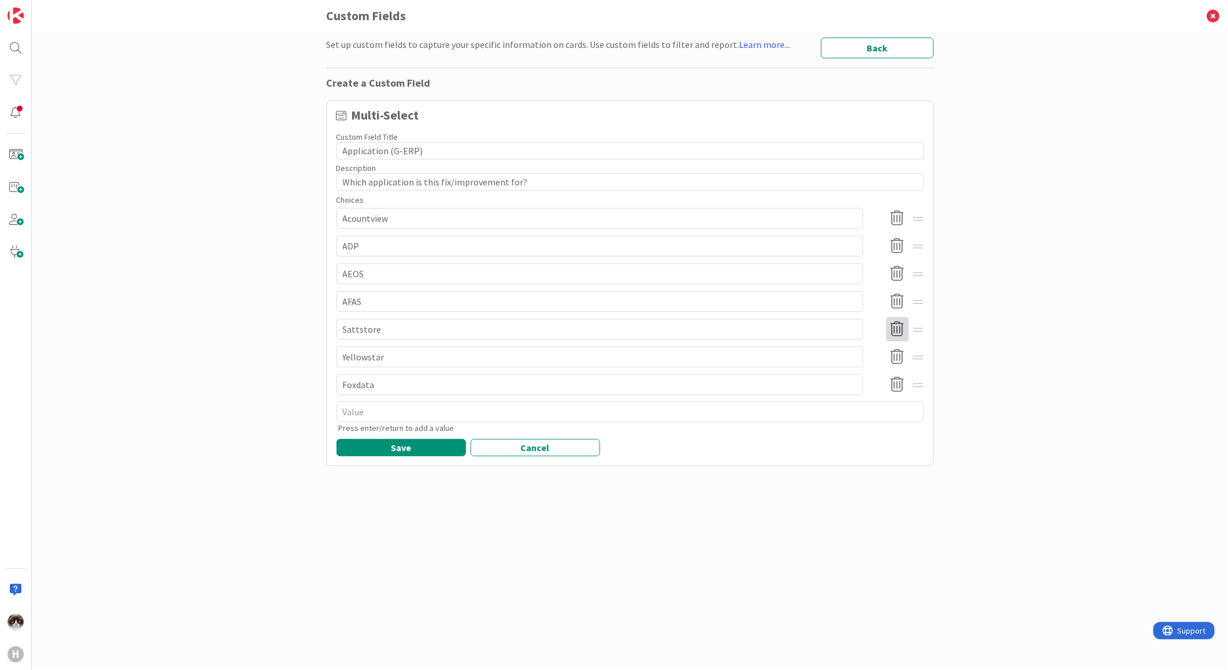
click at [899, 322] on icon at bounding box center [897, 329] width 23 height 24
click at [788, 384] on button "Delete" at bounding box center [792, 389] width 43 height 21
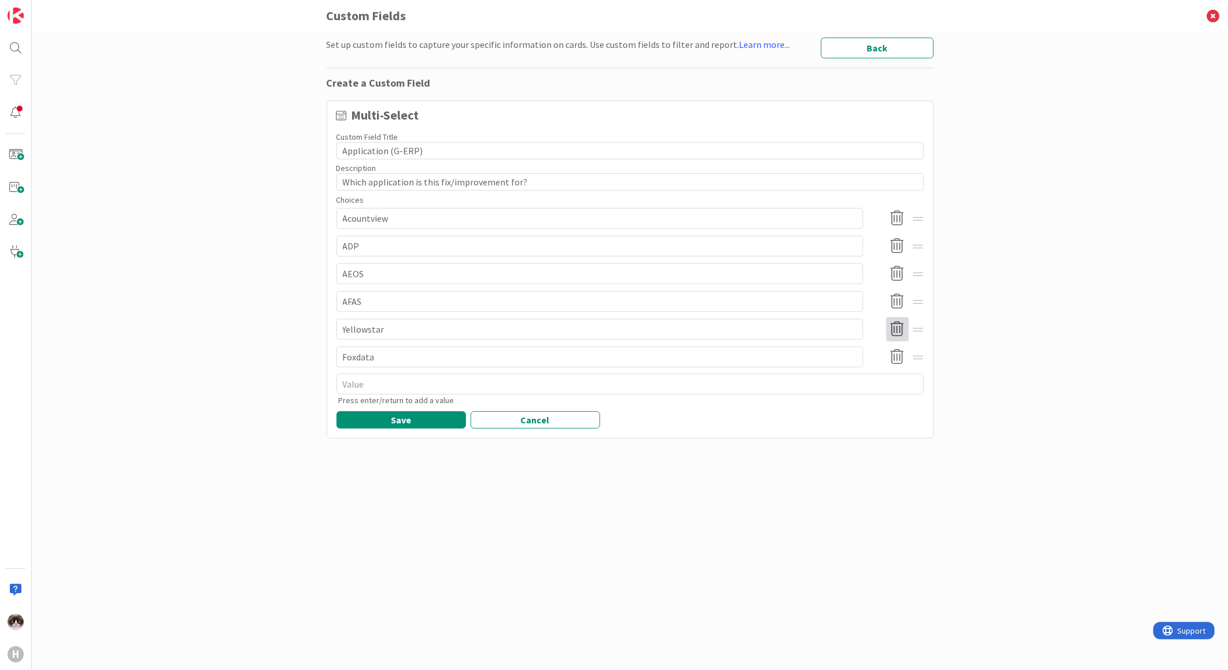
click at [900, 326] on icon at bounding box center [897, 329] width 23 height 24
click at [792, 388] on button "Delete" at bounding box center [792, 389] width 43 height 21
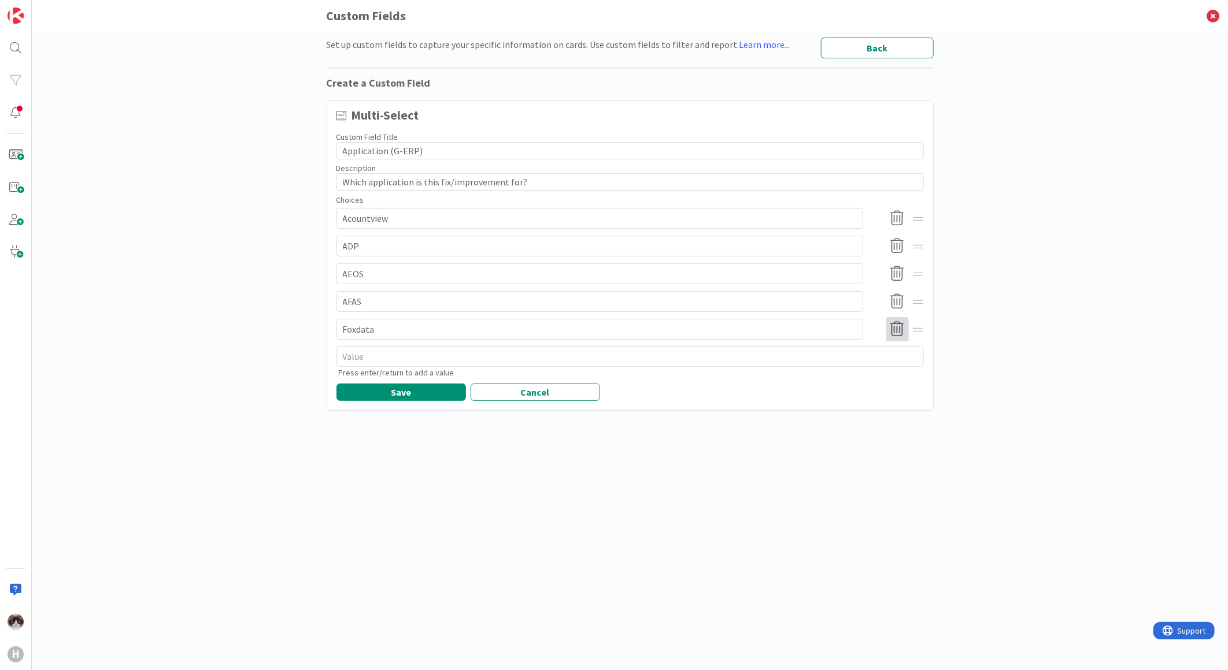
click at [898, 332] on icon at bounding box center [897, 329] width 23 height 24
click at [802, 385] on button "Delete" at bounding box center [792, 389] width 43 height 21
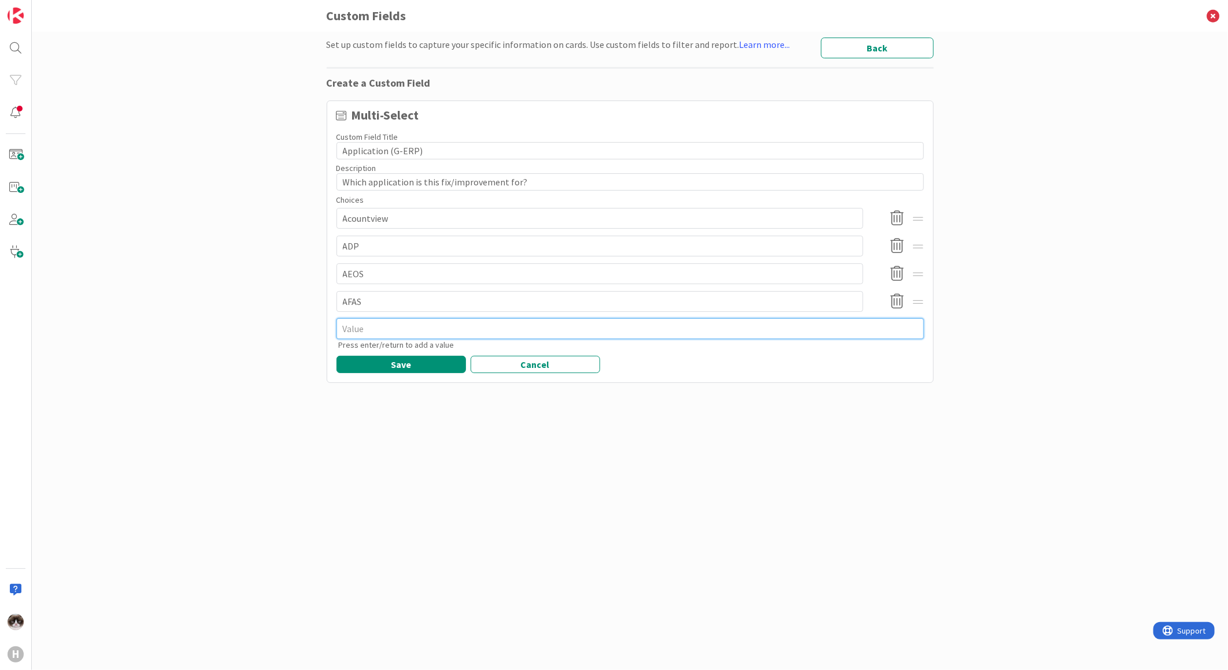
click at [458, 330] on textarea at bounding box center [629, 328] width 587 height 21
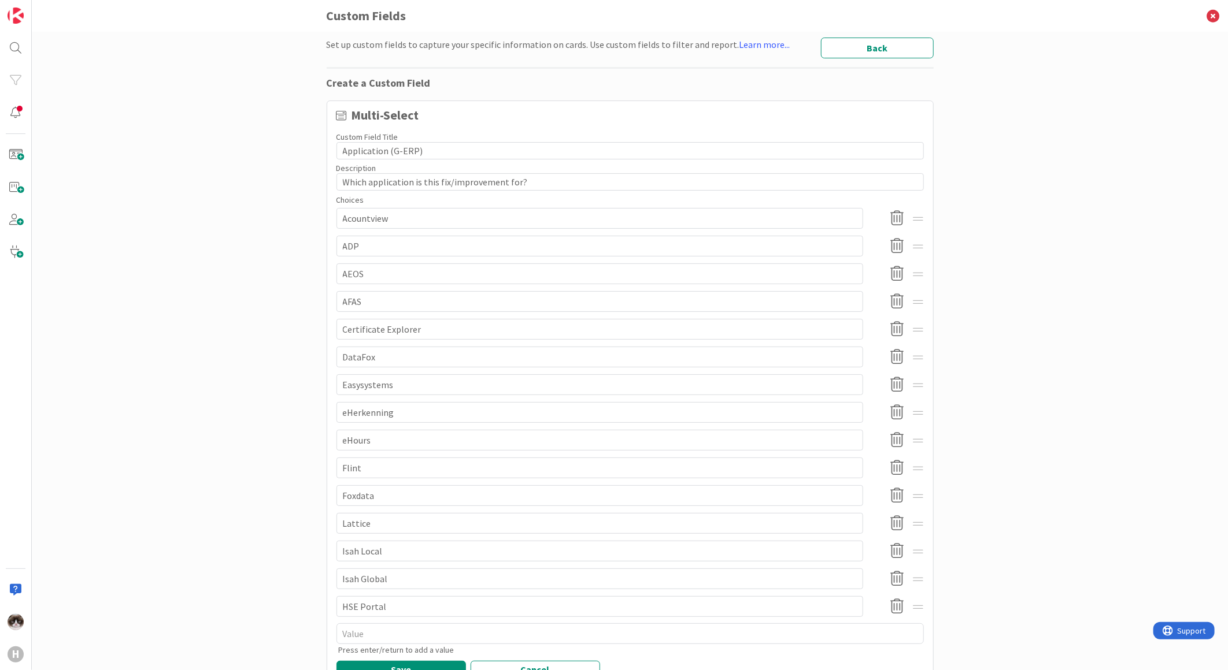
scroll to position [46, 0]
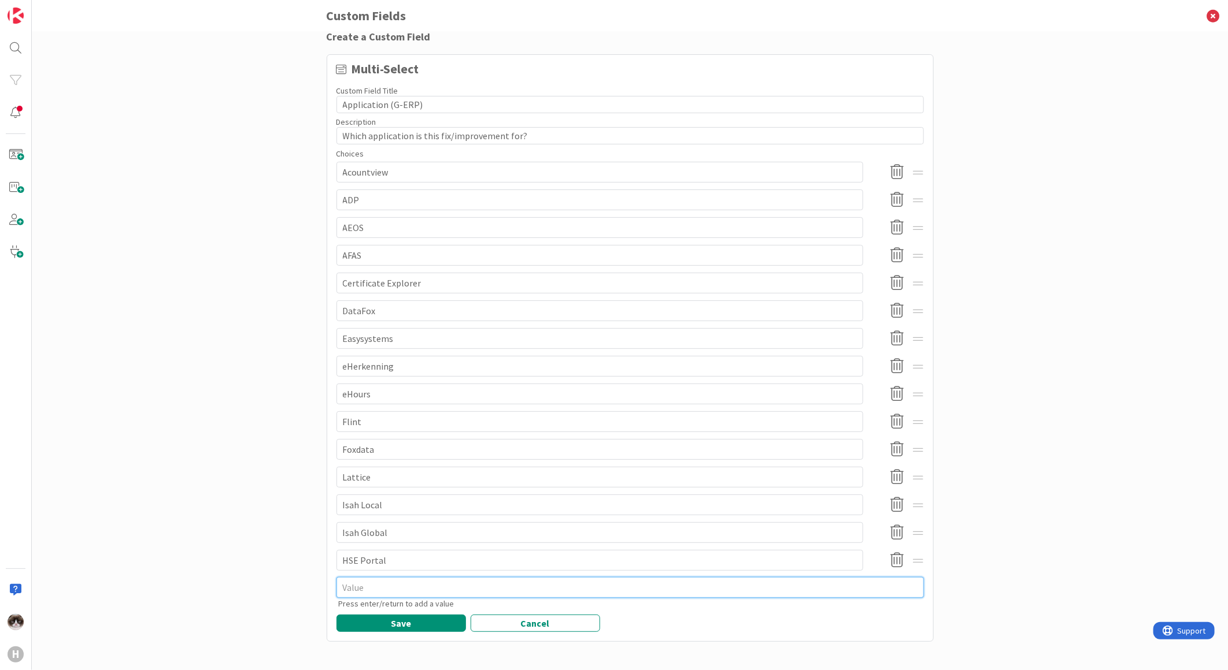
click at [524, 580] on textarea at bounding box center [629, 587] width 587 height 21
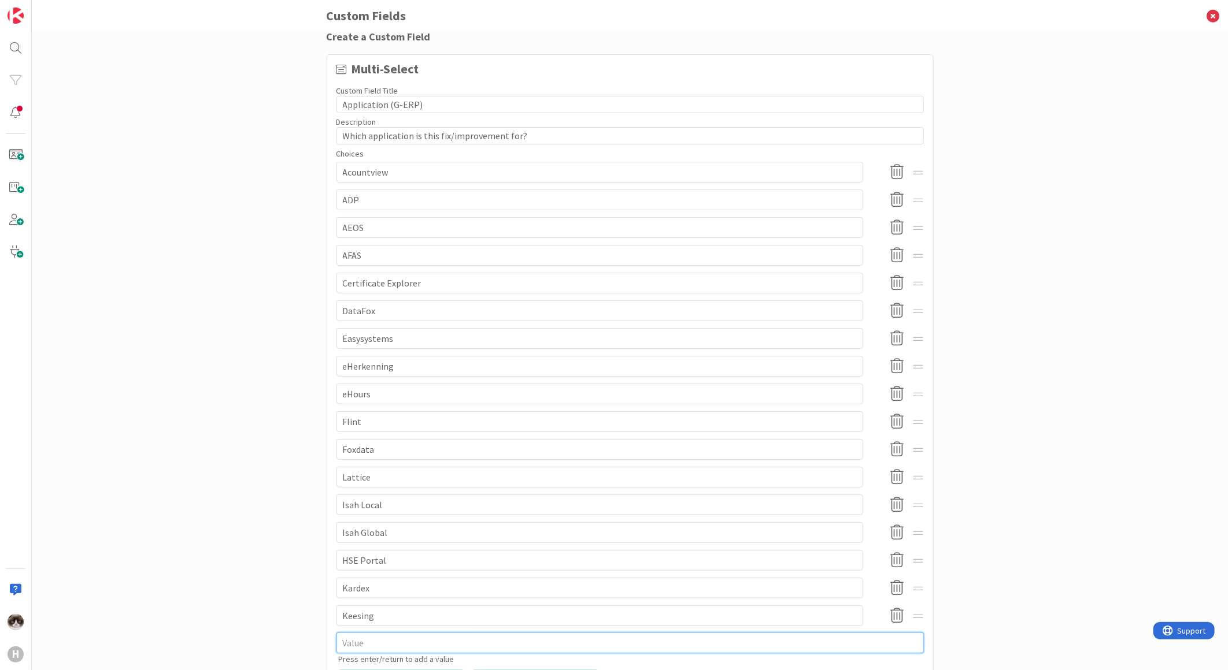
scroll to position [102, 0]
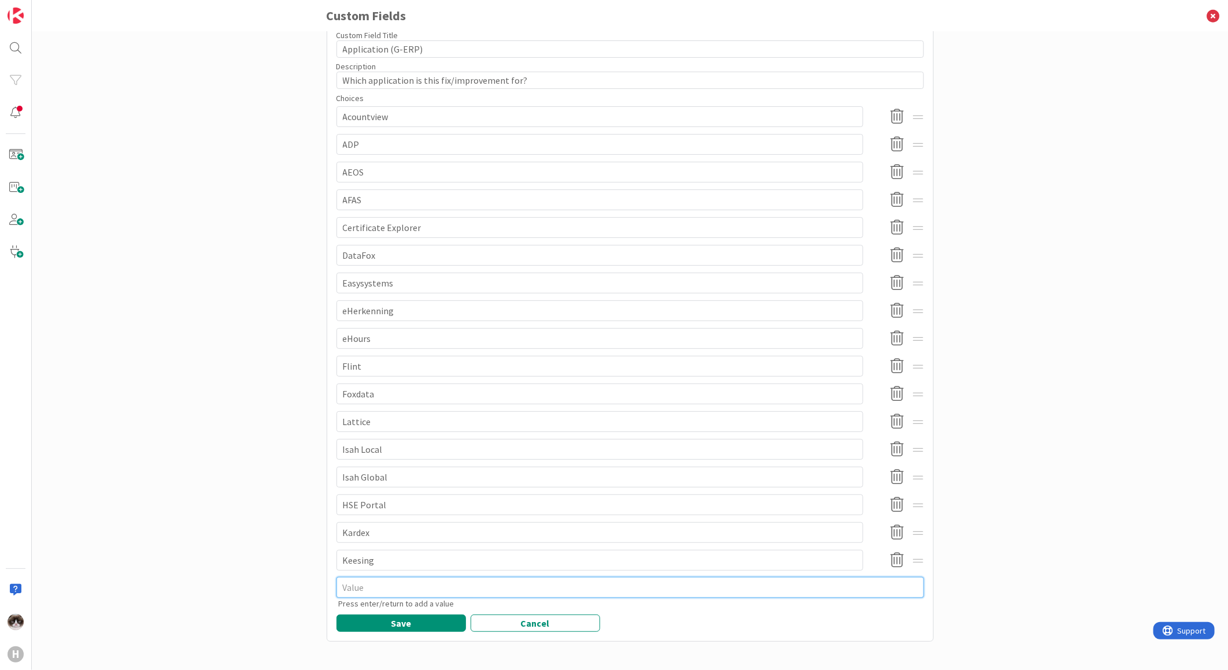
click at [399, 583] on textarea at bounding box center [629, 587] width 587 height 21
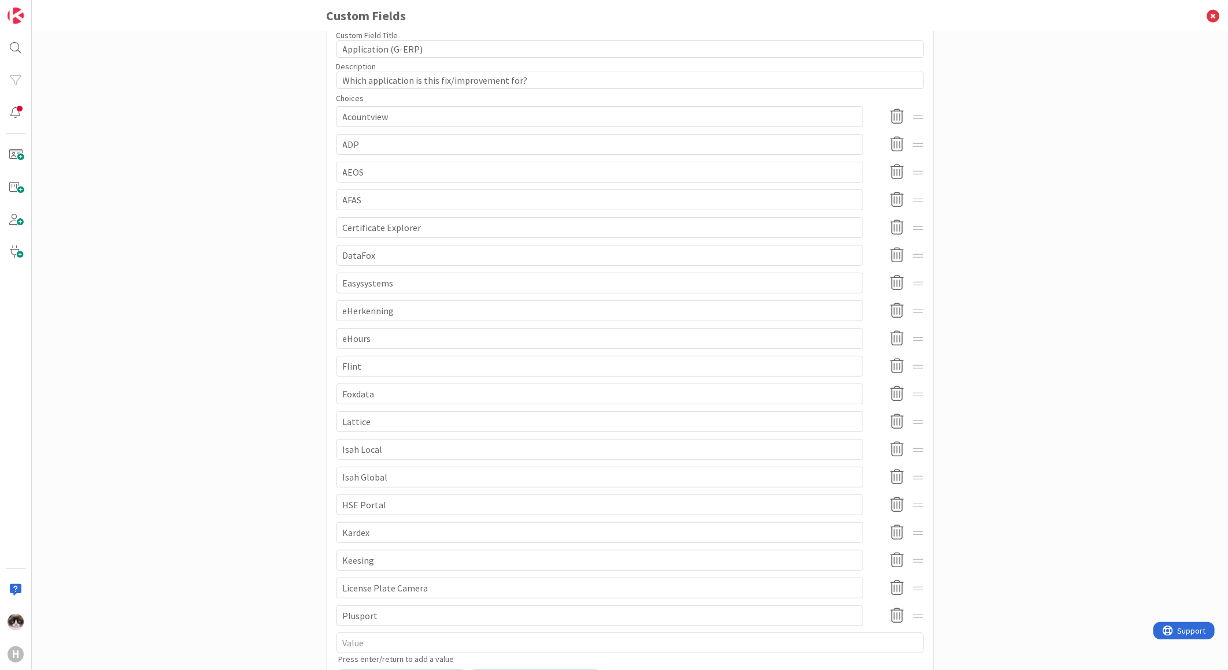
click at [421, 626] on div "Plusport" at bounding box center [629, 616] width 587 height 24
click at [417, 636] on textarea at bounding box center [629, 643] width 587 height 21
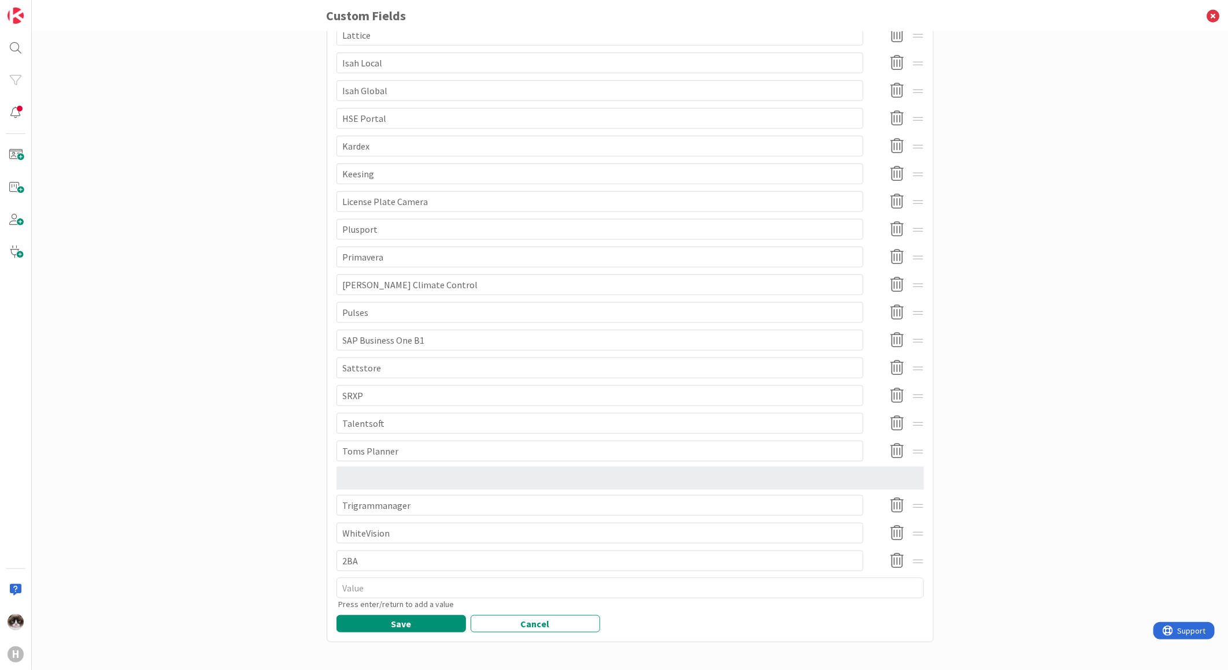
scroll to position [490, 0]
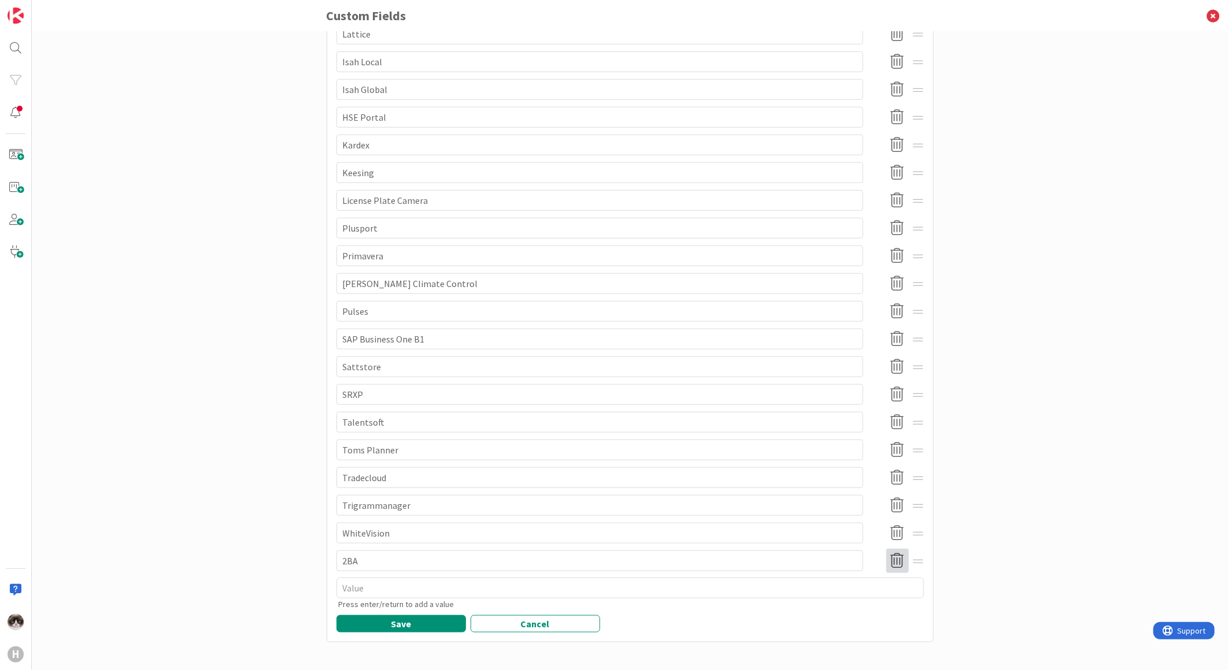
click at [898, 559] on icon at bounding box center [897, 561] width 23 height 24
click at [784, 616] on button "Delete" at bounding box center [792, 620] width 43 height 21
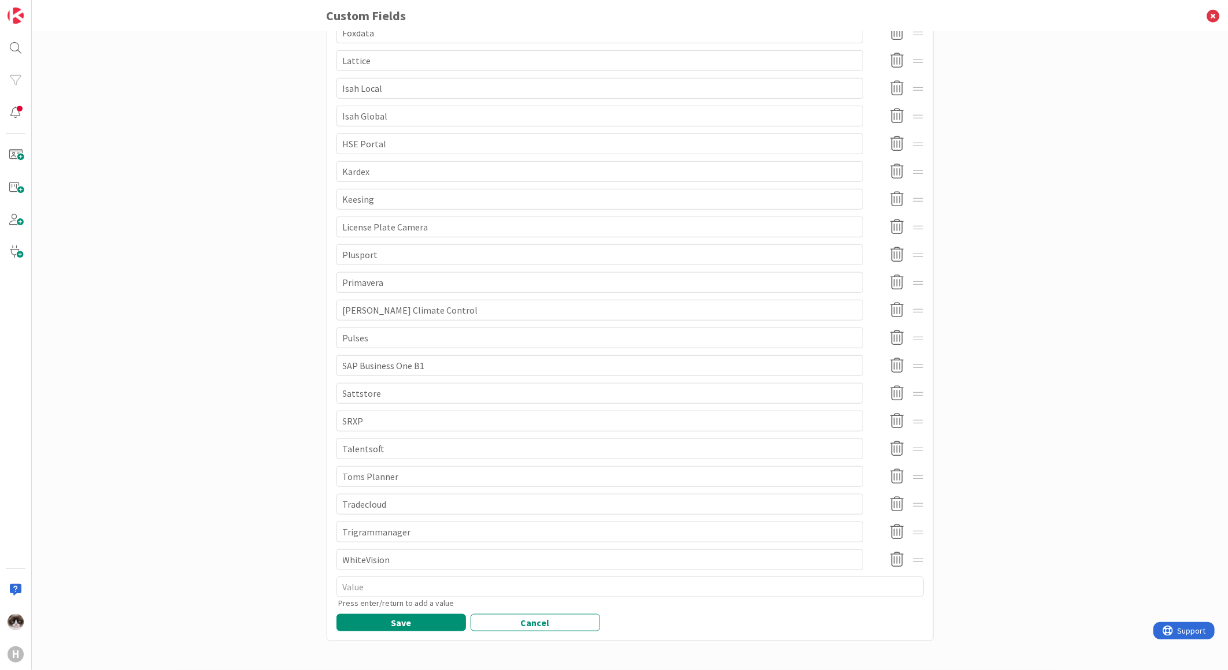
scroll to position [462, 0]
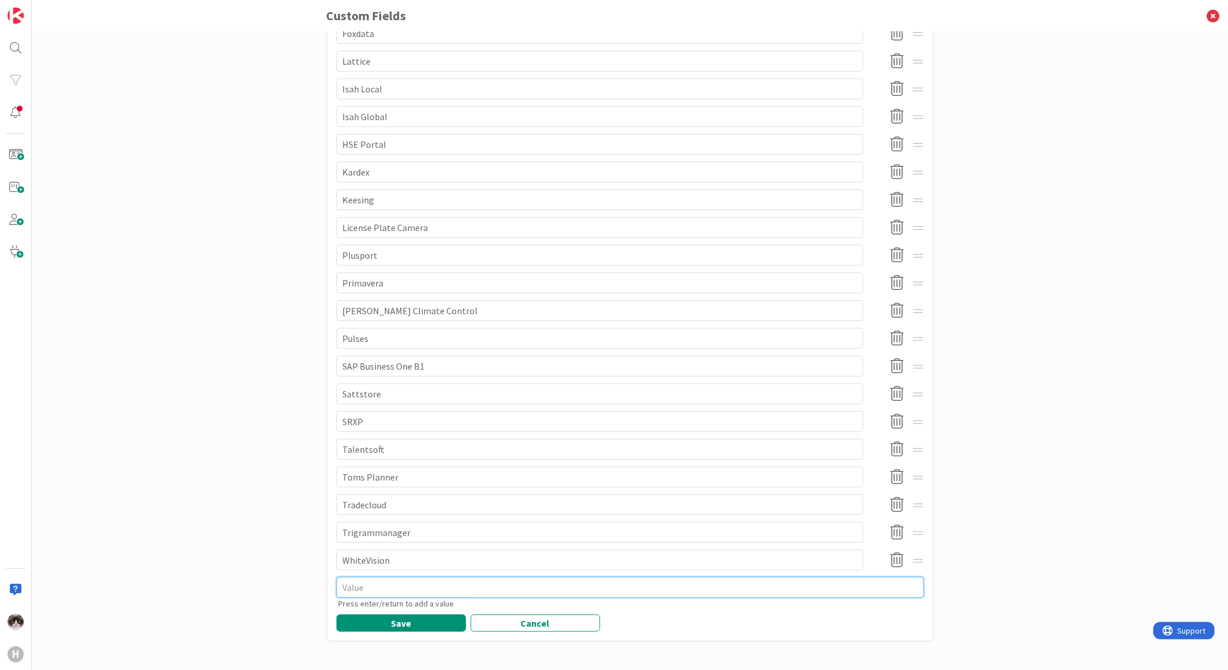
click at [577, 595] on textarea at bounding box center [629, 587] width 587 height 21
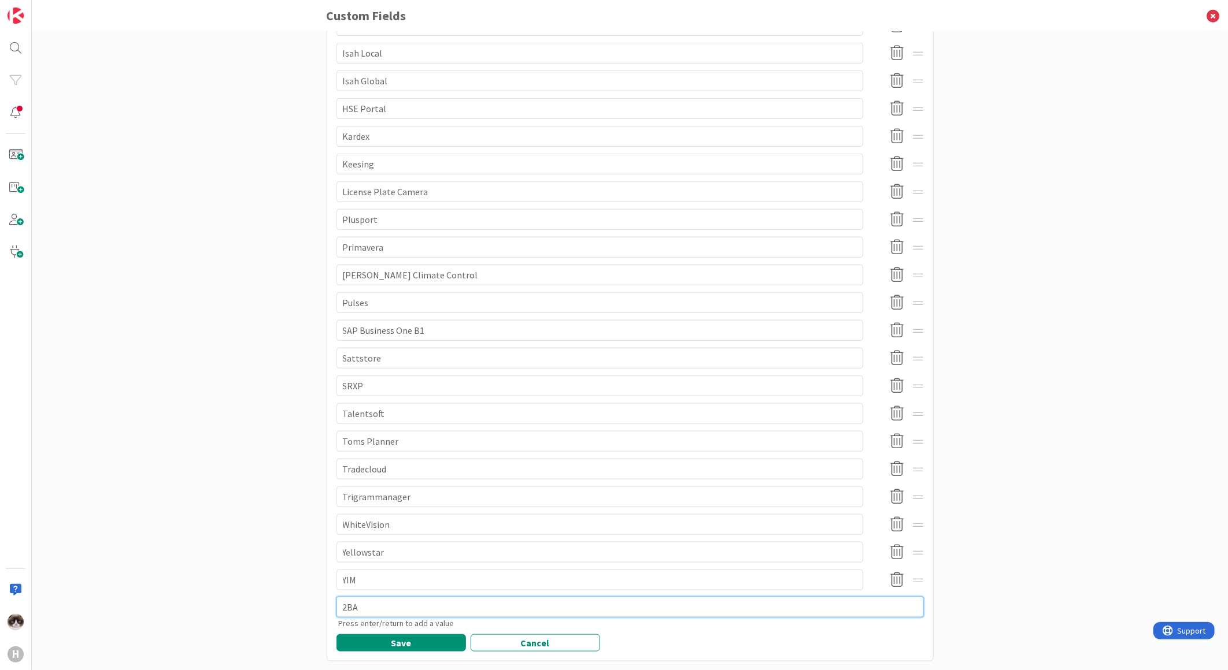
scroll to position [517, 0]
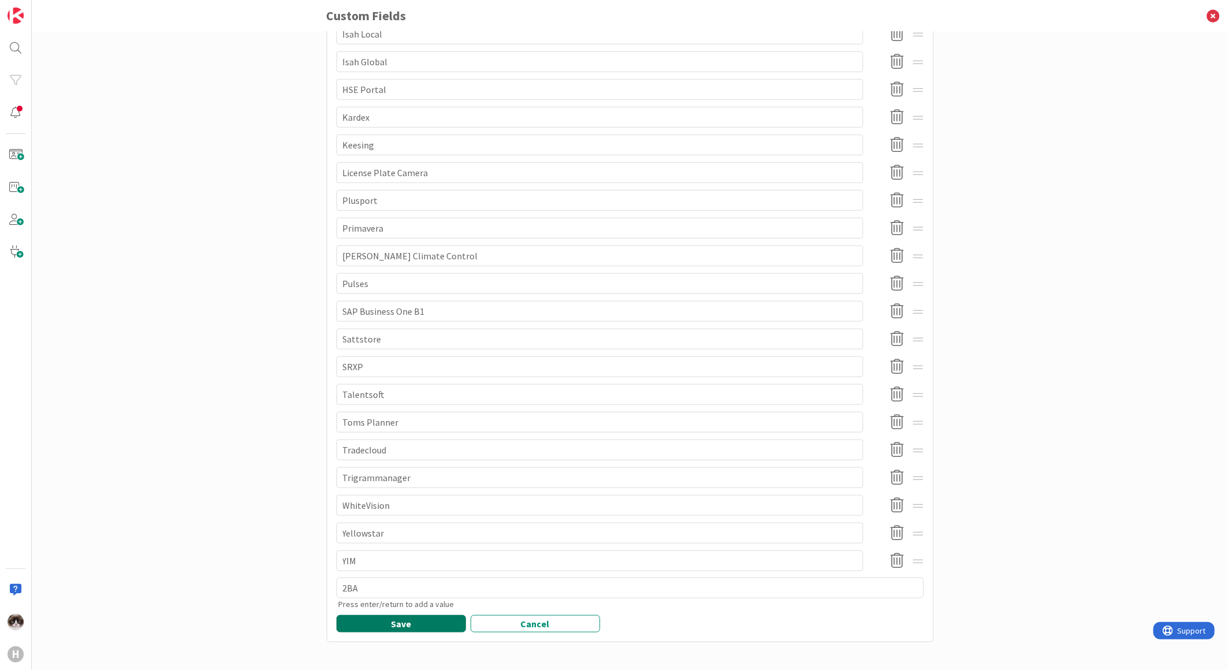
click at [427, 625] on button "Save" at bounding box center [400, 624] width 129 height 17
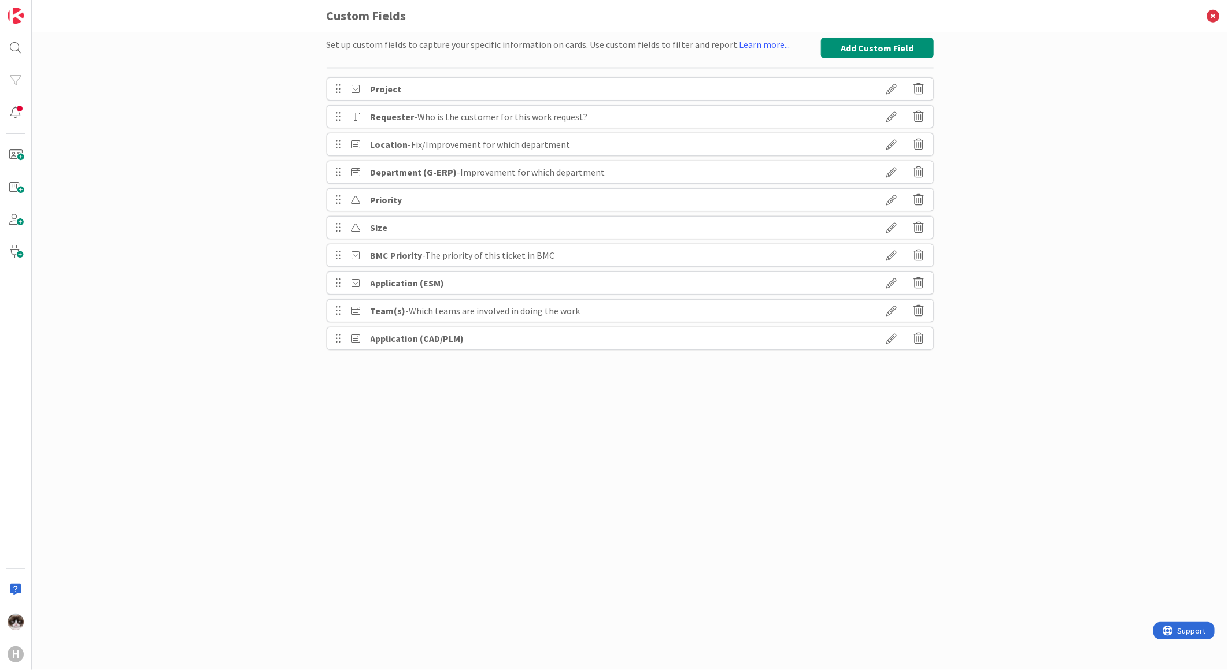
scroll to position [0, 0]
click at [1210, 27] on icon at bounding box center [1212, 16] width 30 height 32
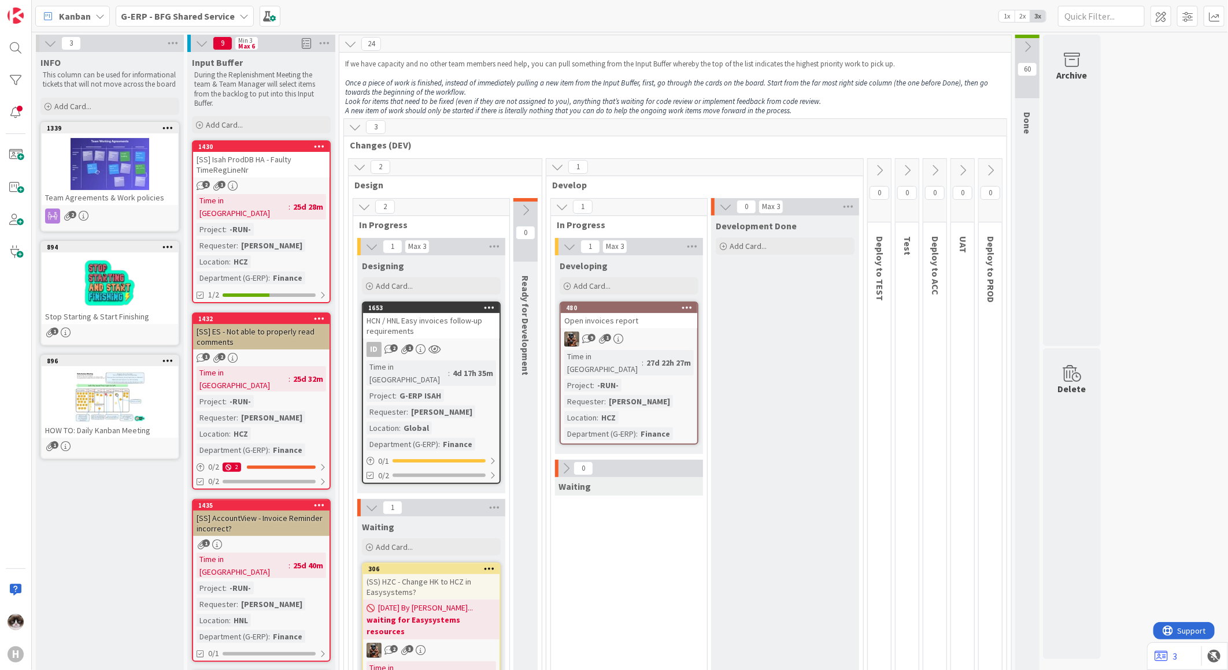
click at [194, 9] on span "G-ERP - BFG Shared Service" at bounding box center [178, 16] width 114 height 14
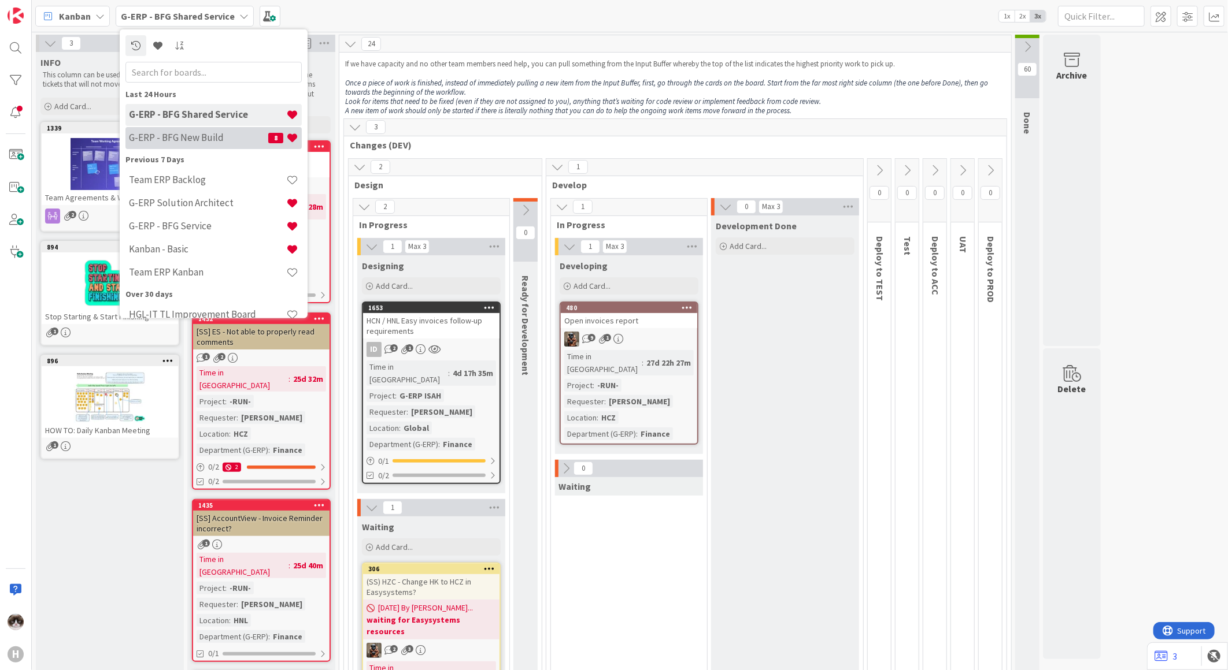
click at [201, 136] on h4 "G-ERP - BFG New Build" at bounding box center [198, 138] width 139 height 12
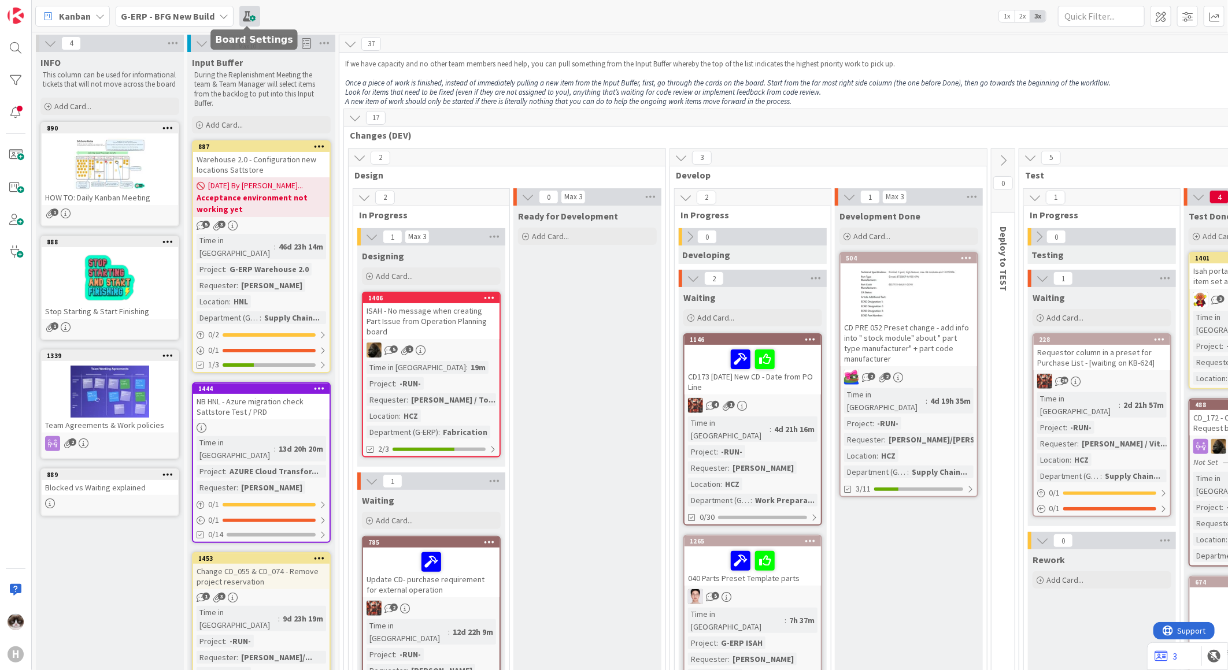
click at [247, 12] on span at bounding box center [249, 16] width 21 height 21
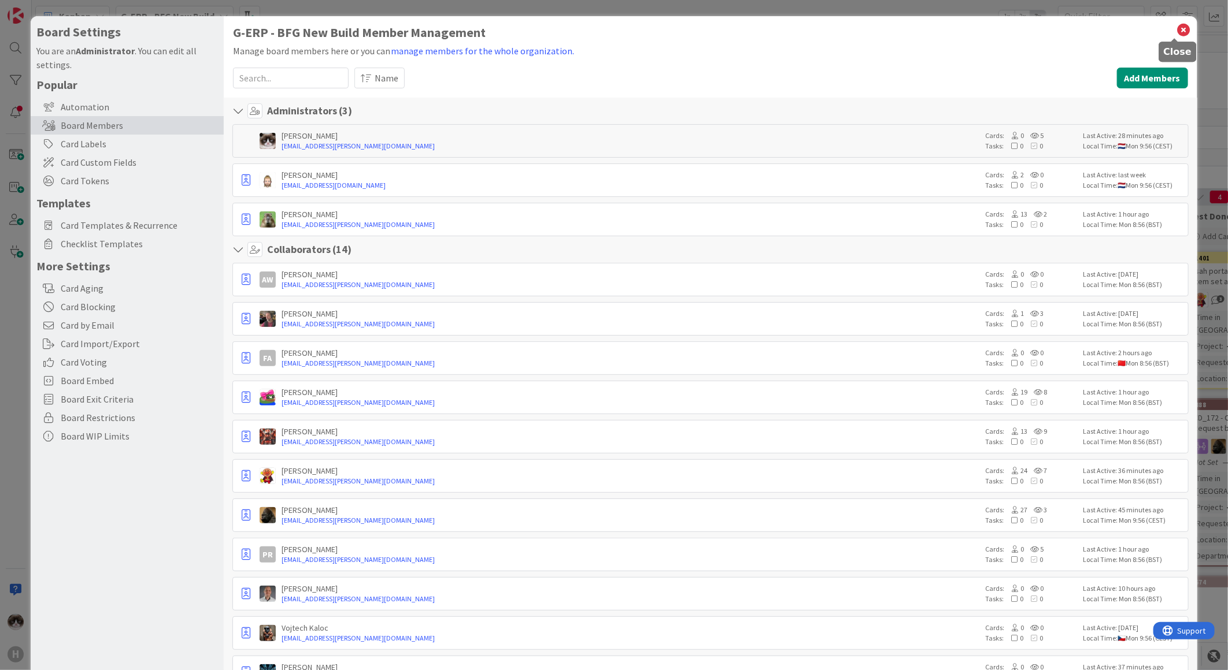
click at [1176, 25] on icon at bounding box center [1183, 30] width 15 height 16
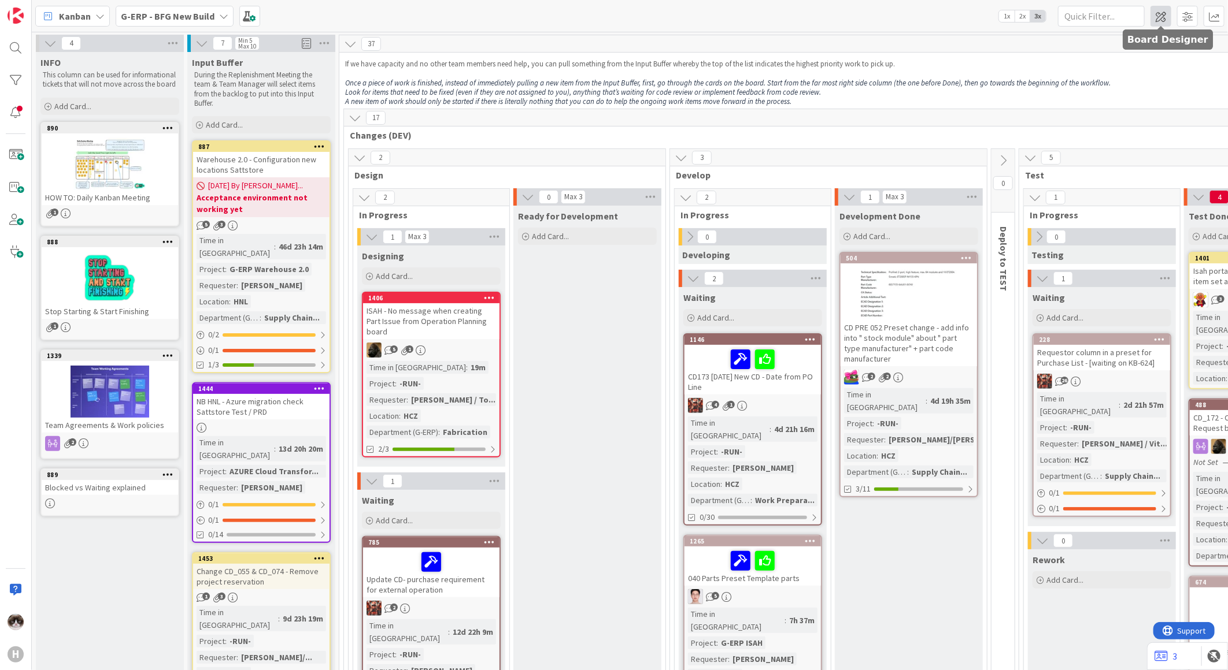
click at [1158, 13] on span at bounding box center [1160, 16] width 21 height 21
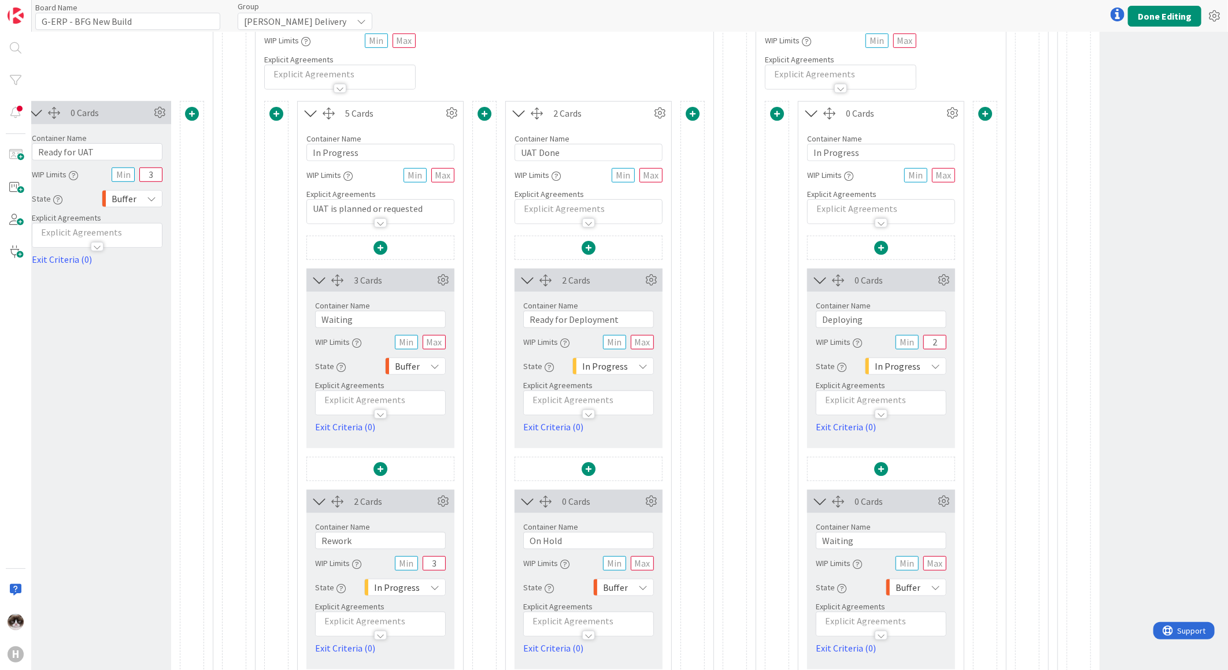
scroll to position [192, 2656]
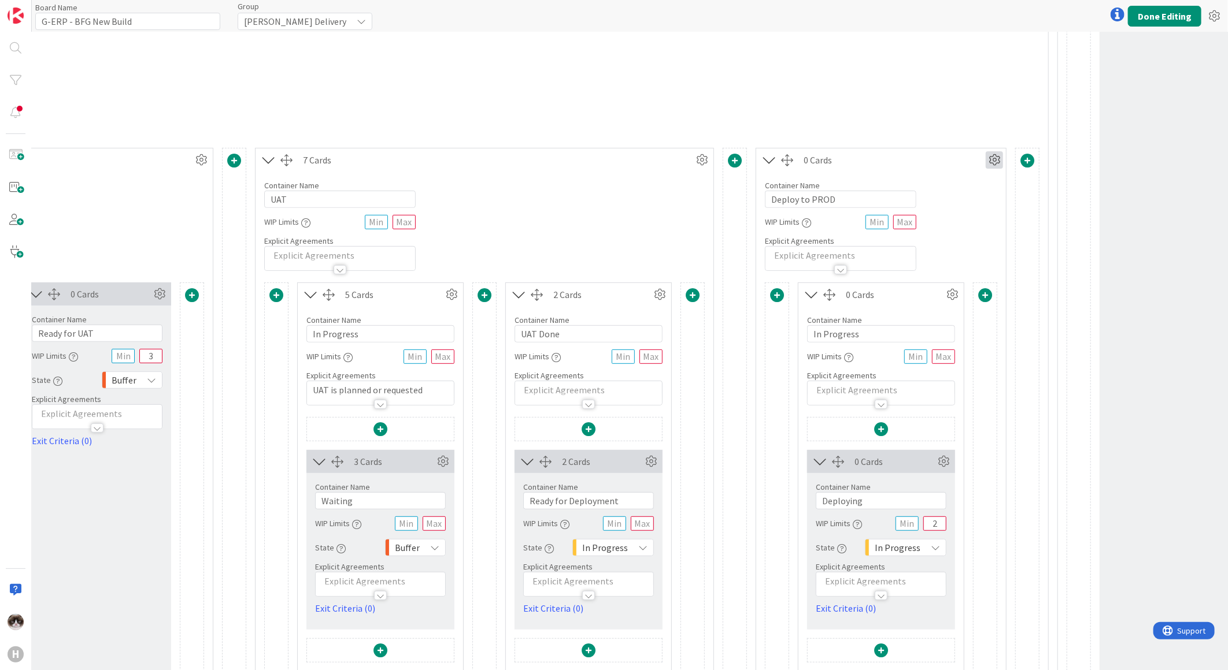
click at [993, 155] on icon at bounding box center [993, 159] width 17 height 17
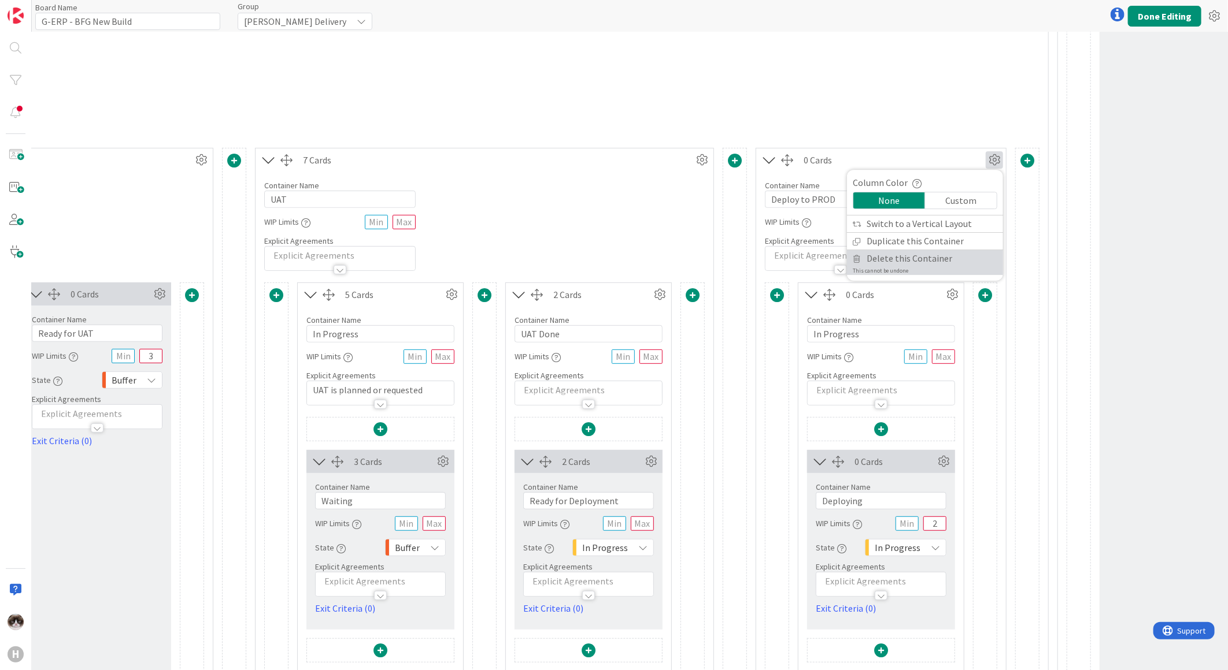
click at [915, 254] on span "Delete this Container" at bounding box center [909, 258] width 86 height 17
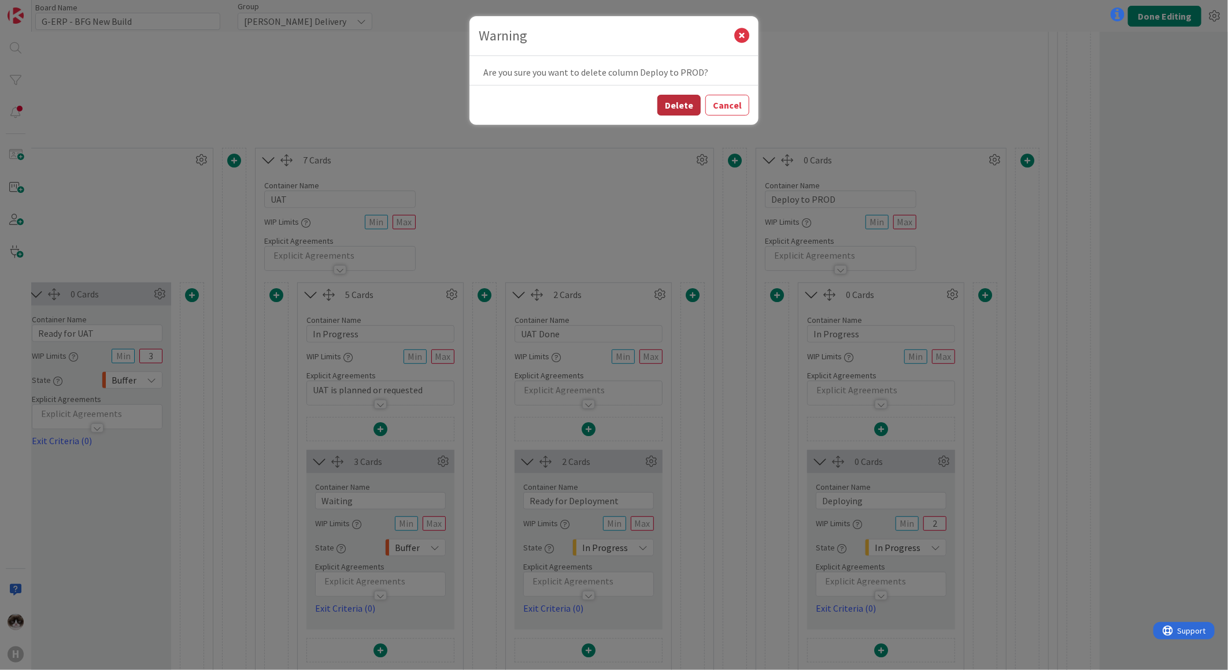
click at [686, 99] on button "Delete" at bounding box center [678, 105] width 43 height 21
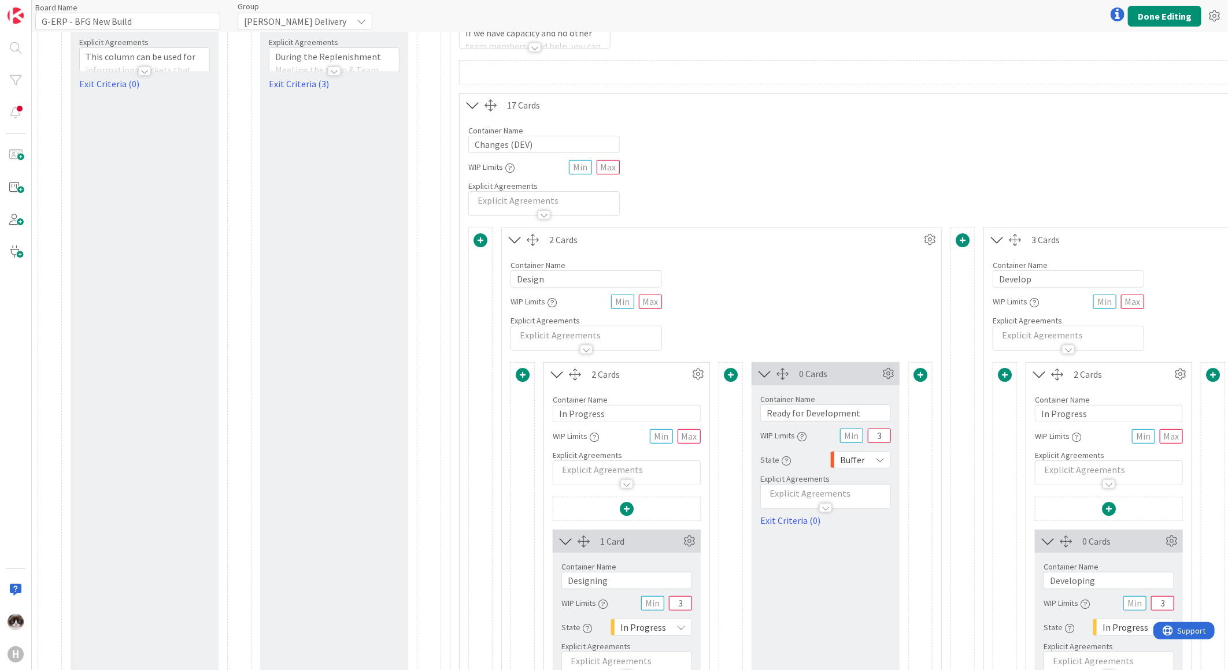
scroll to position [0, 0]
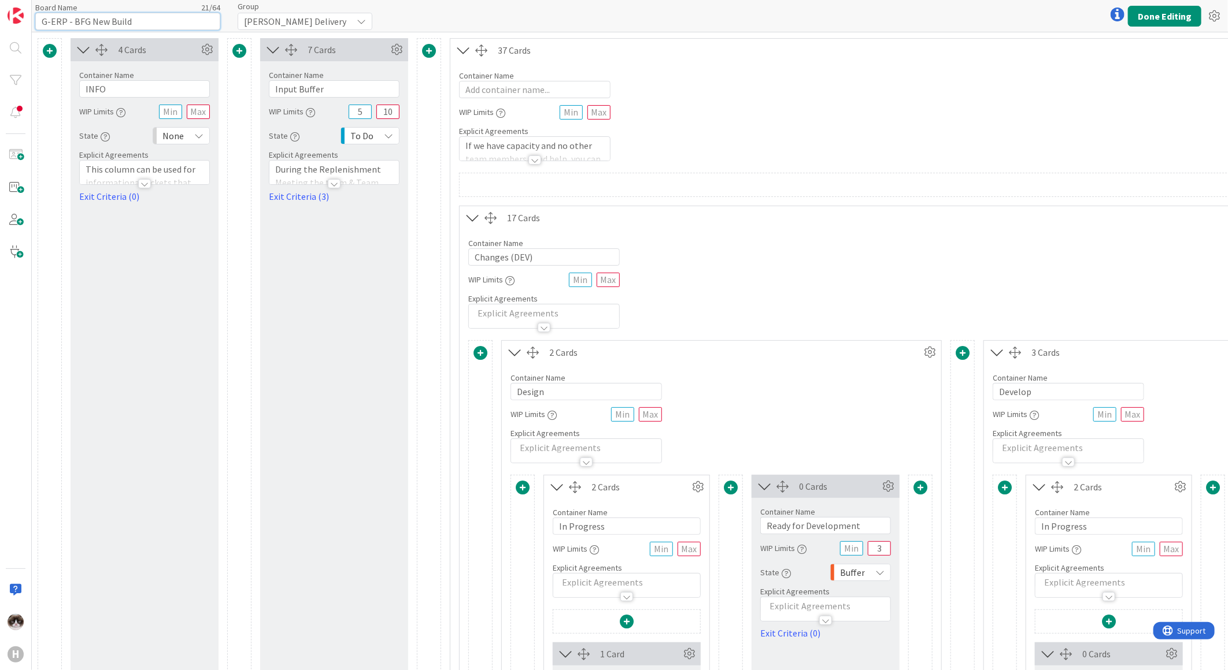
click at [195, 26] on input "G-ERP - BFG New Build" at bounding box center [127, 21] width 185 height 17
click at [1160, 9] on button "Done Editing" at bounding box center [1164, 16] width 73 height 21
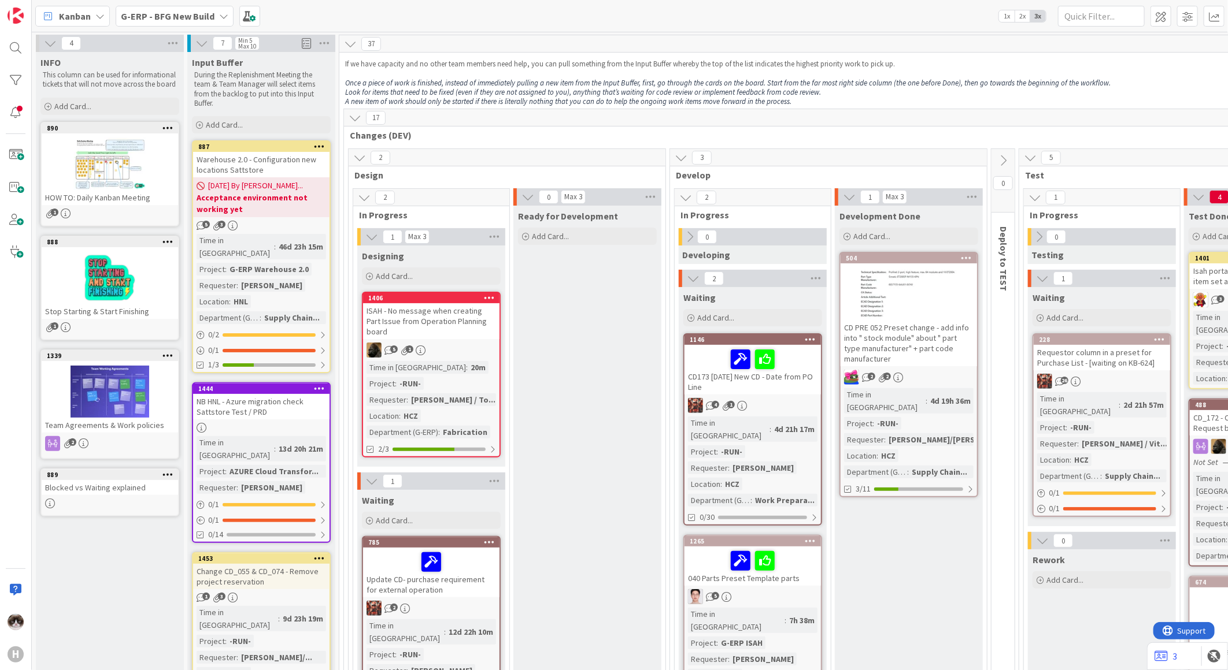
click at [170, 12] on b "G-ERP - BFG New Build" at bounding box center [168, 16] width 94 height 12
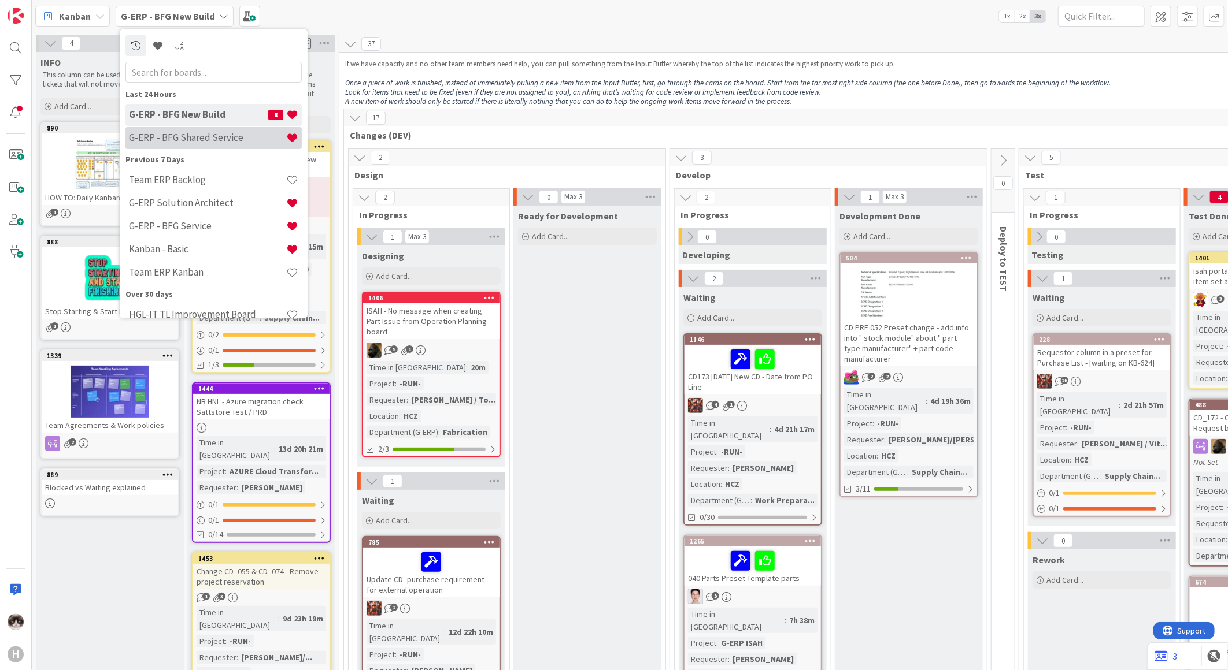
click at [229, 135] on h4 "G-ERP - BFG Shared Service" at bounding box center [207, 138] width 157 height 12
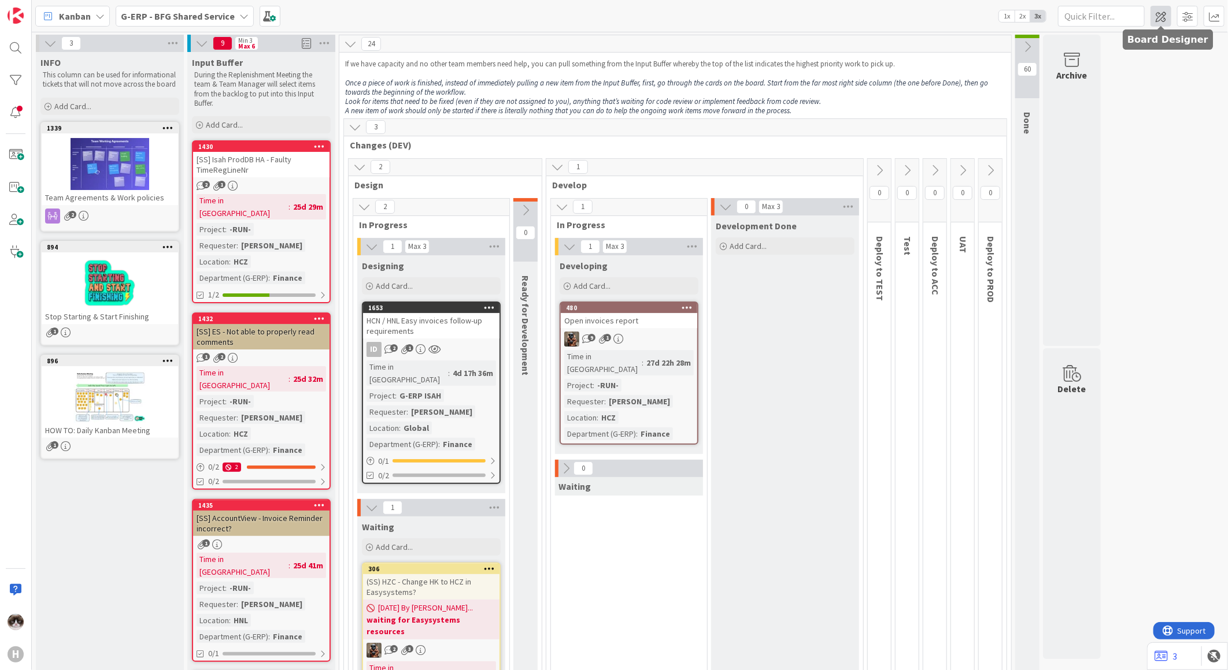
click at [1153, 21] on span at bounding box center [1160, 16] width 21 height 21
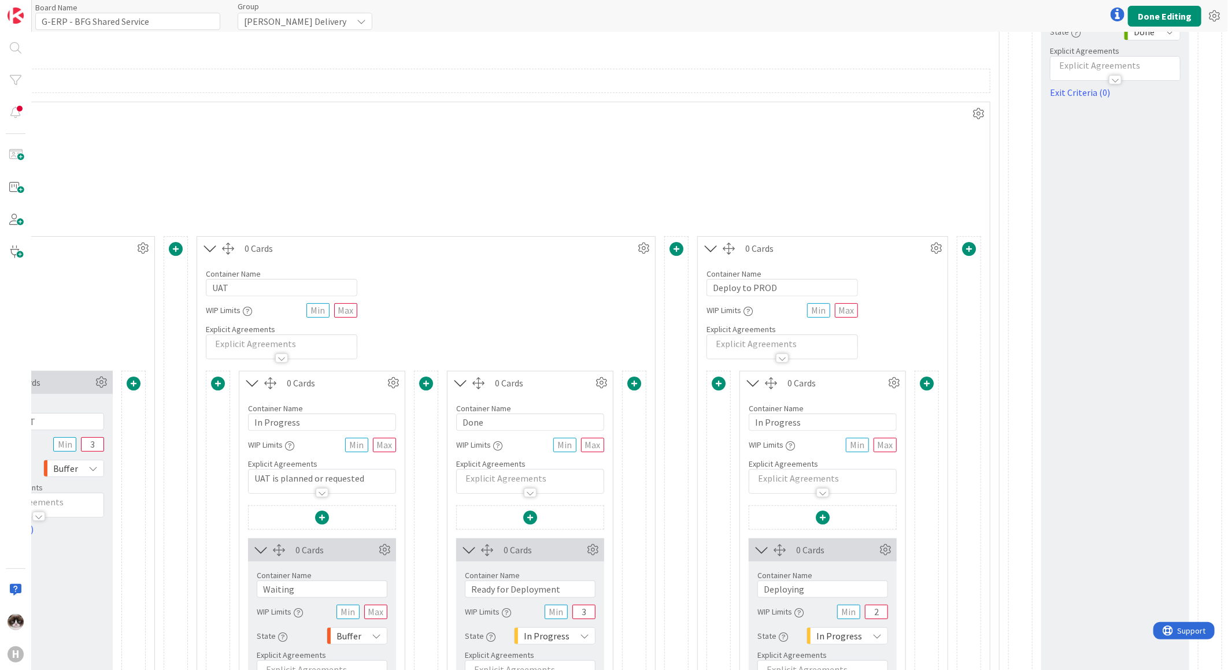
scroll to position [257, 2726]
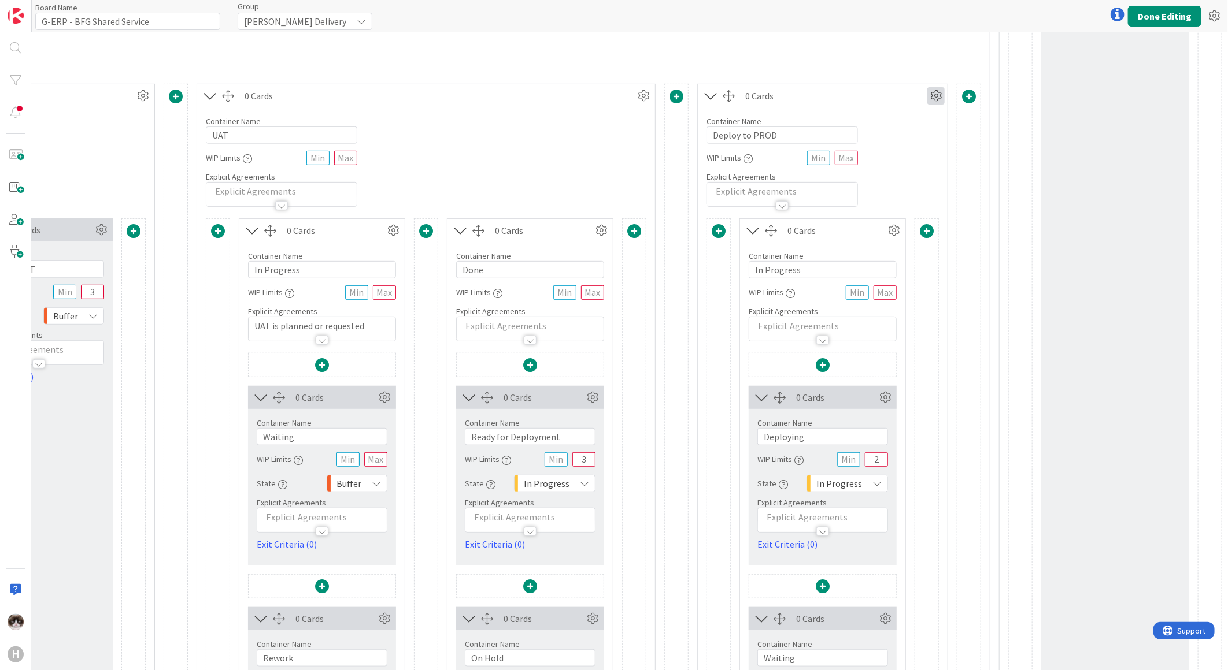
click at [927, 99] on icon at bounding box center [935, 95] width 17 height 17
click at [835, 198] on span "Delete this Container" at bounding box center [851, 194] width 86 height 17
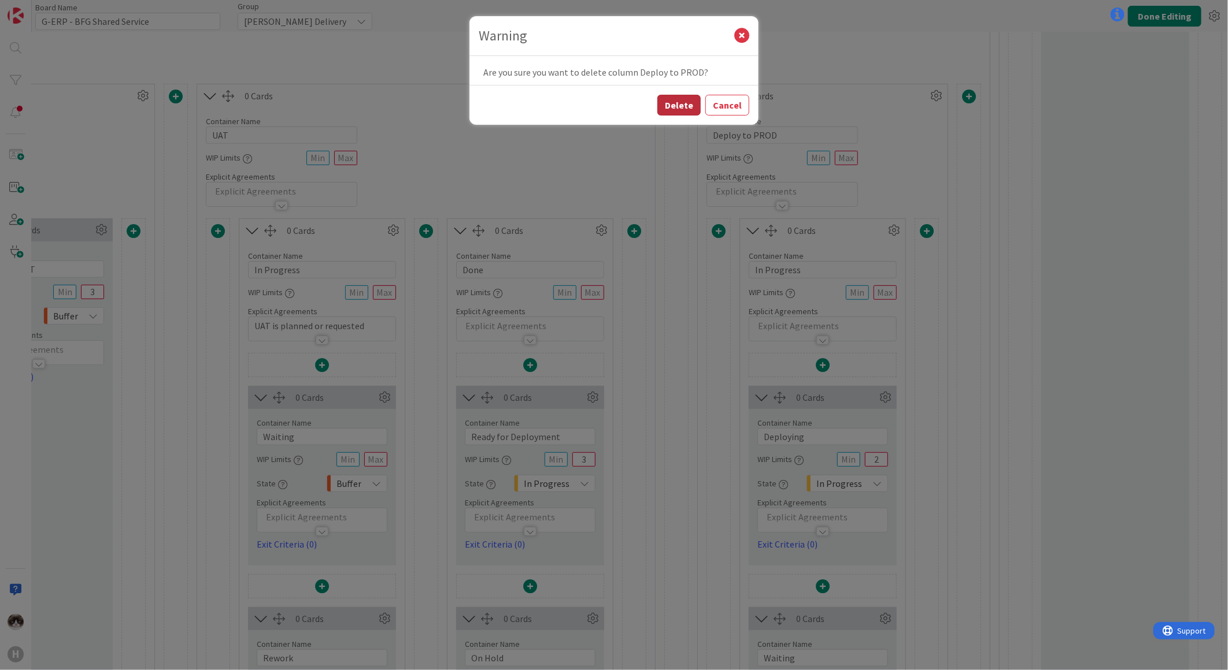
click at [688, 99] on button "Delete" at bounding box center [678, 105] width 43 height 21
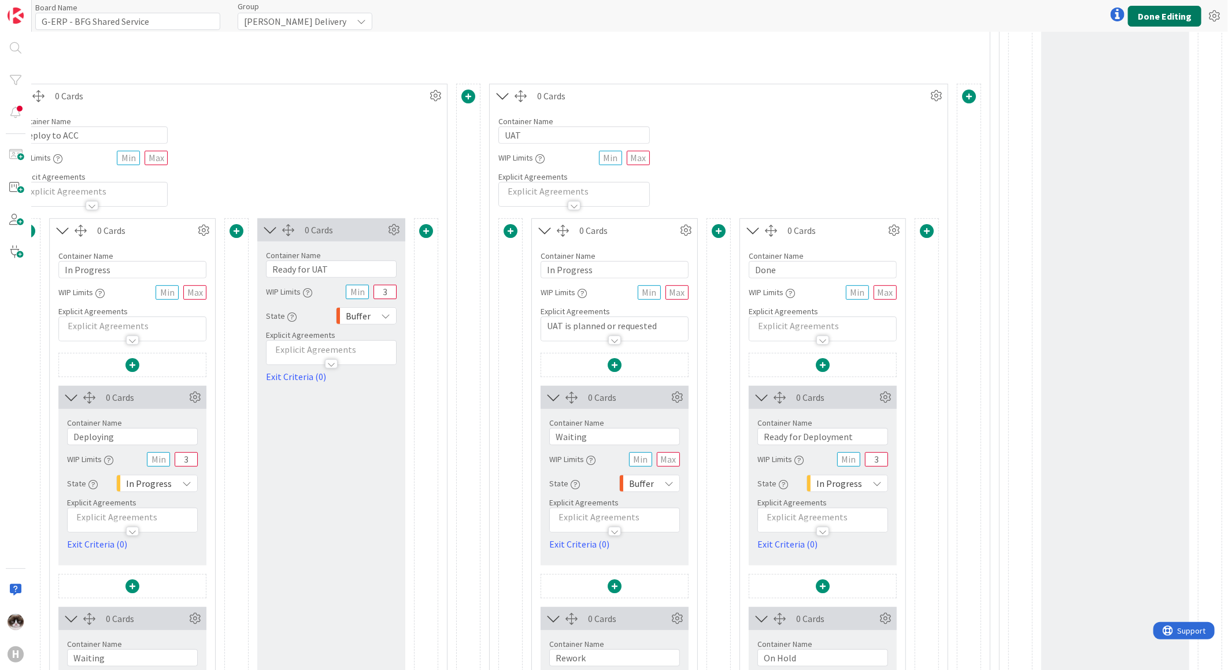
click at [1152, 14] on button "Done Editing" at bounding box center [1164, 16] width 73 height 21
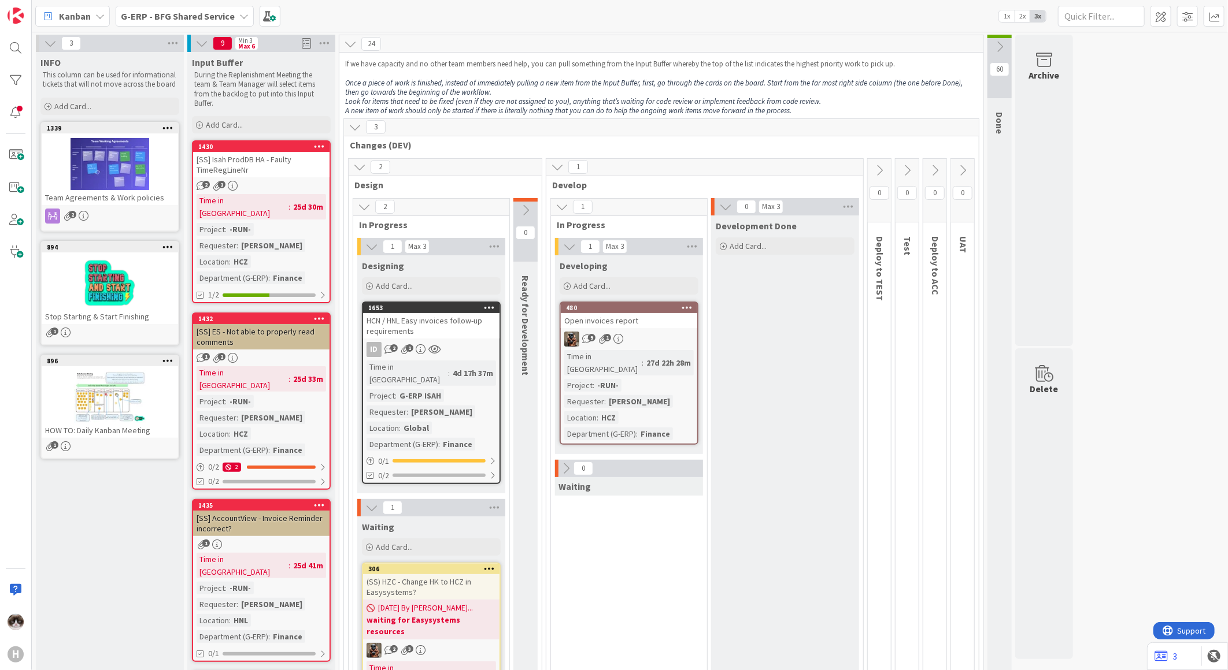
click at [194, 20] on b "G-ERP - BFG Shared Service" at bounding box center [178, 16] width 114 height 12
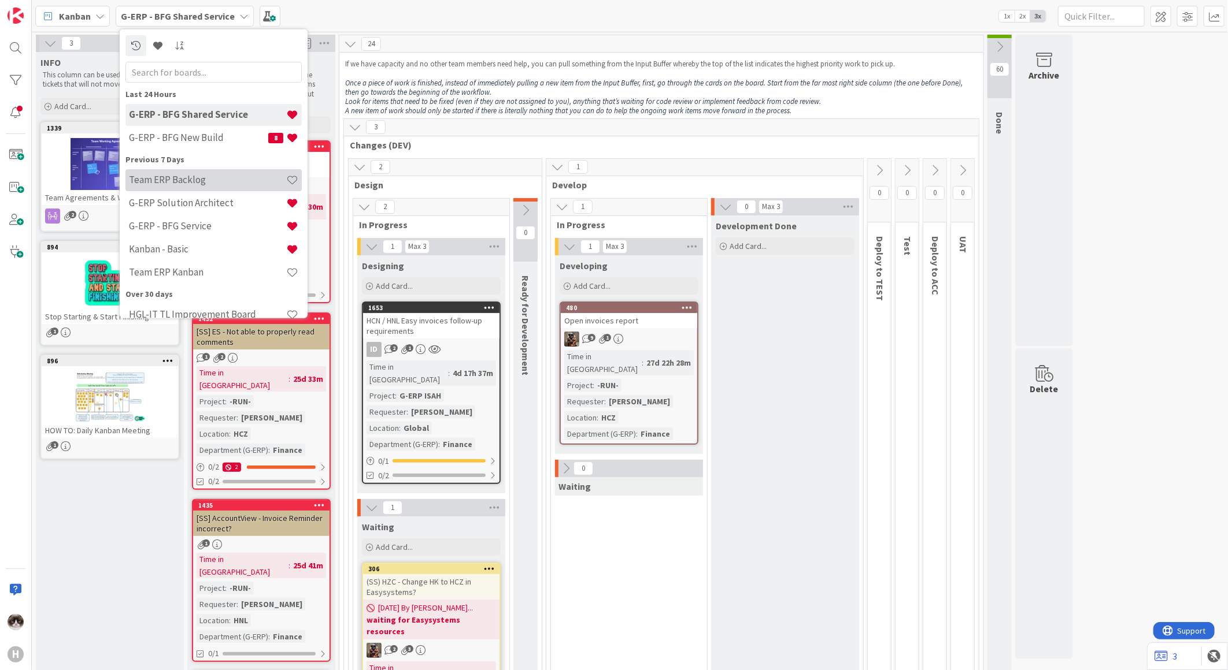
click at [204, 174] on h4 "Team ERP Backlog" at bounding box center [207, 180] width 157 height 12
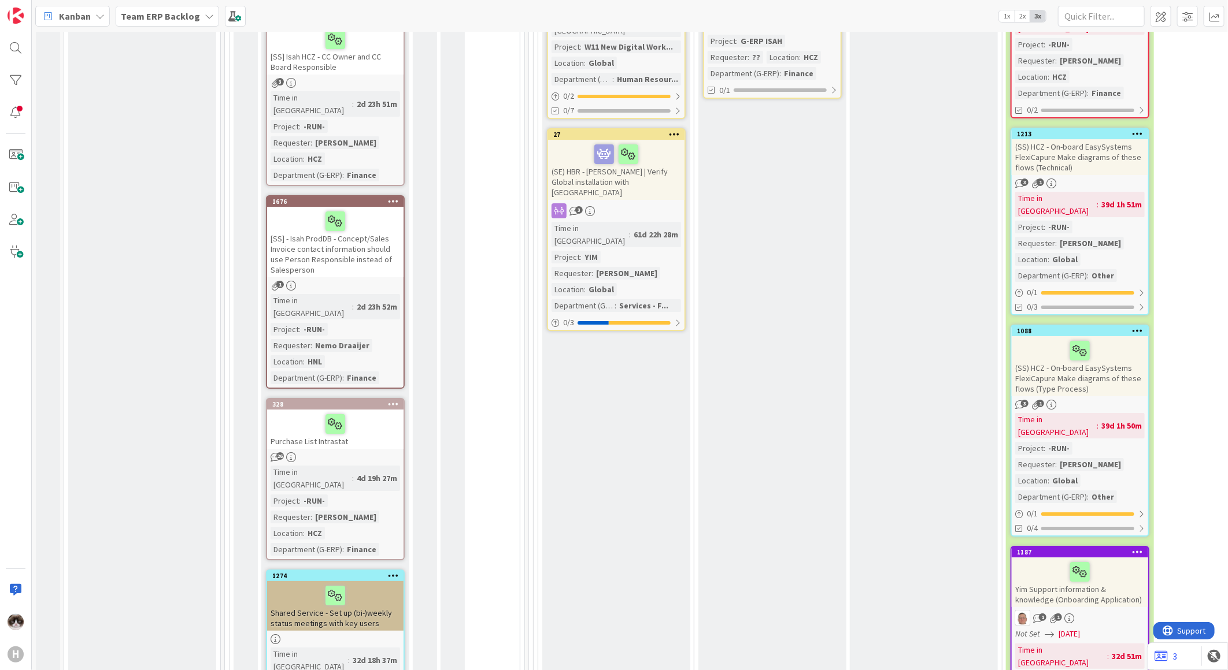
scroll to position [5649, 0]
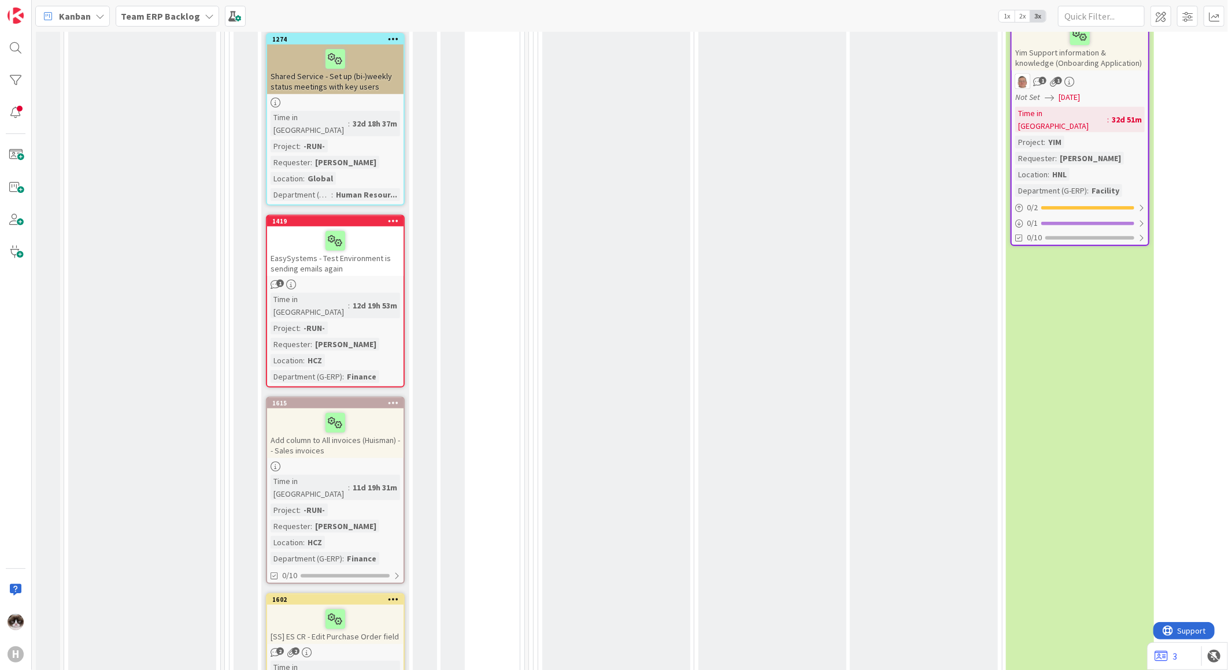
scroll to position [5844, 0]
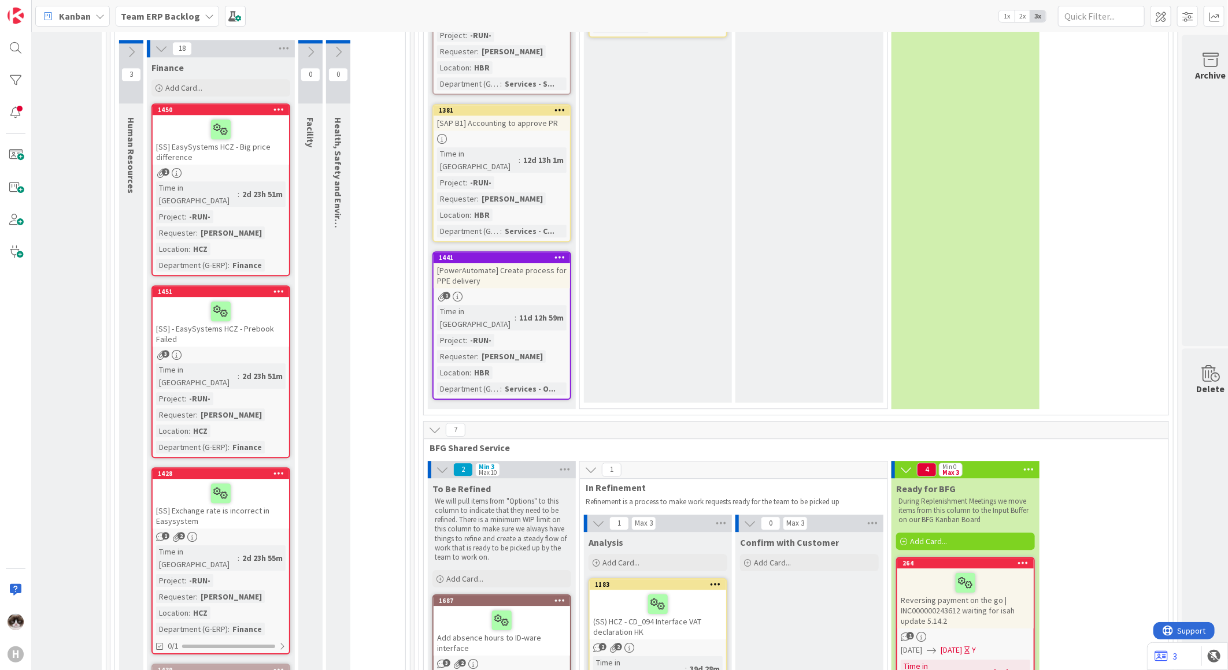
scroll to position [4645, 139]
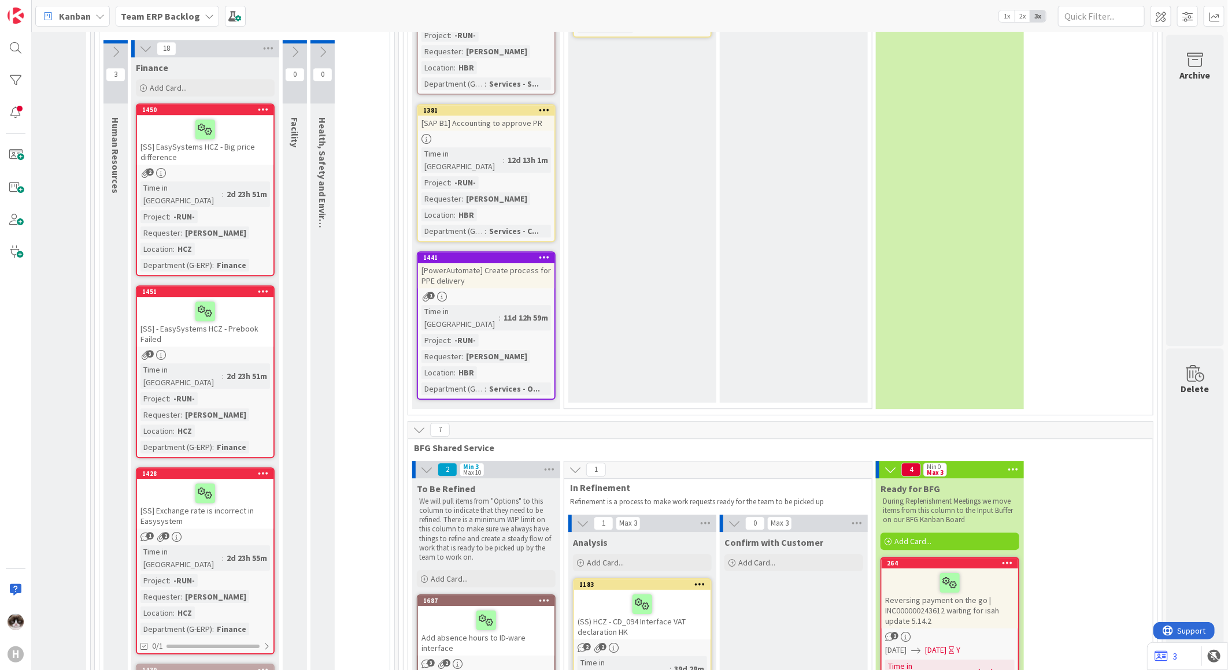
click at [671, 663] on div "39d 28m" at bounding box center [689, 669] width 36 height 13
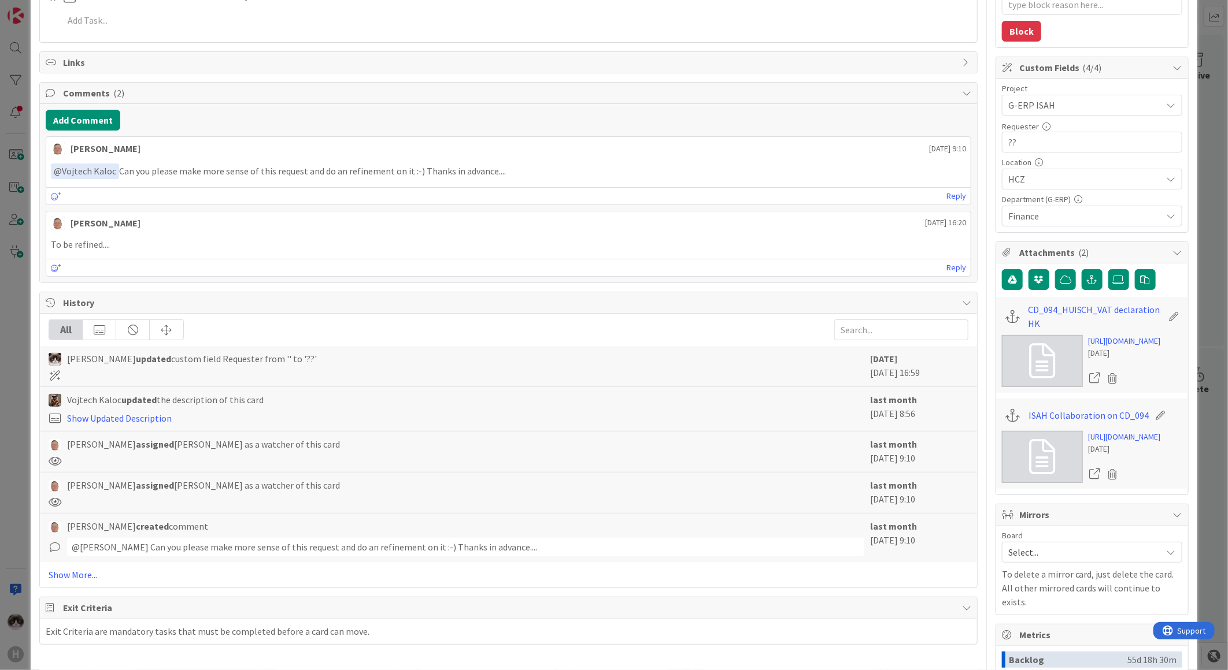
scroll to position [385, 0]
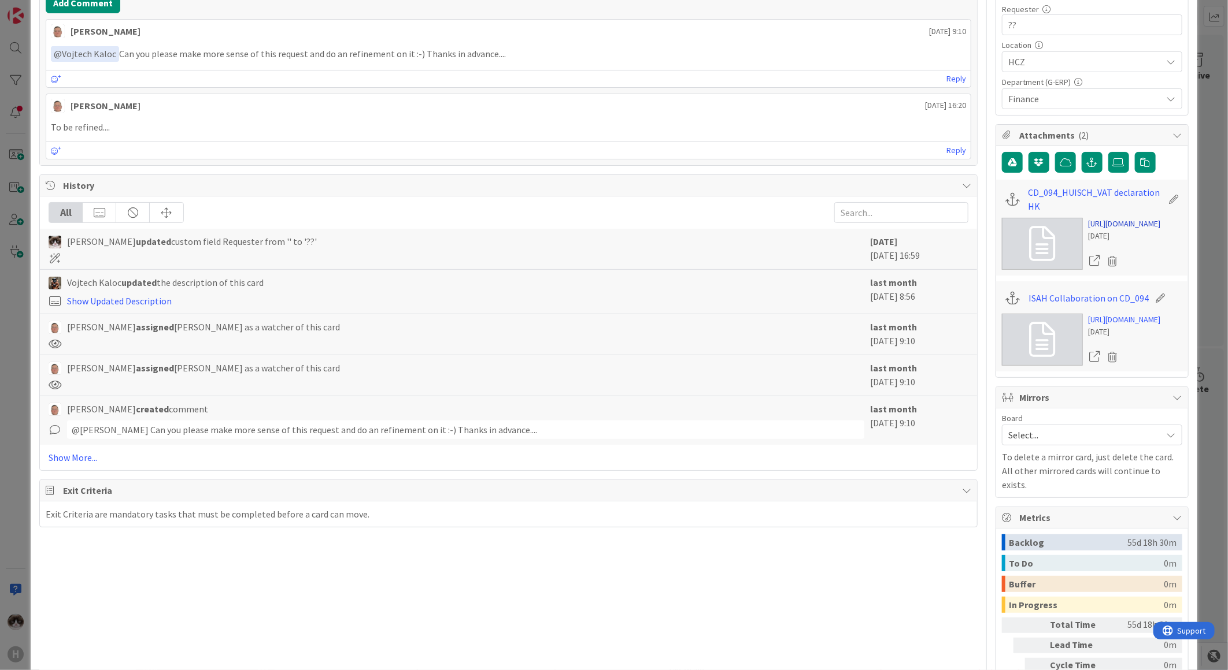
click at [1092, 230] on link "[URL][DOMAIN_NAME]" at bounding box center [1124, 224] width 72 height 12
click at [73, 462] on link "Show More..." at bounding box center [508, 458] width 919 height 14
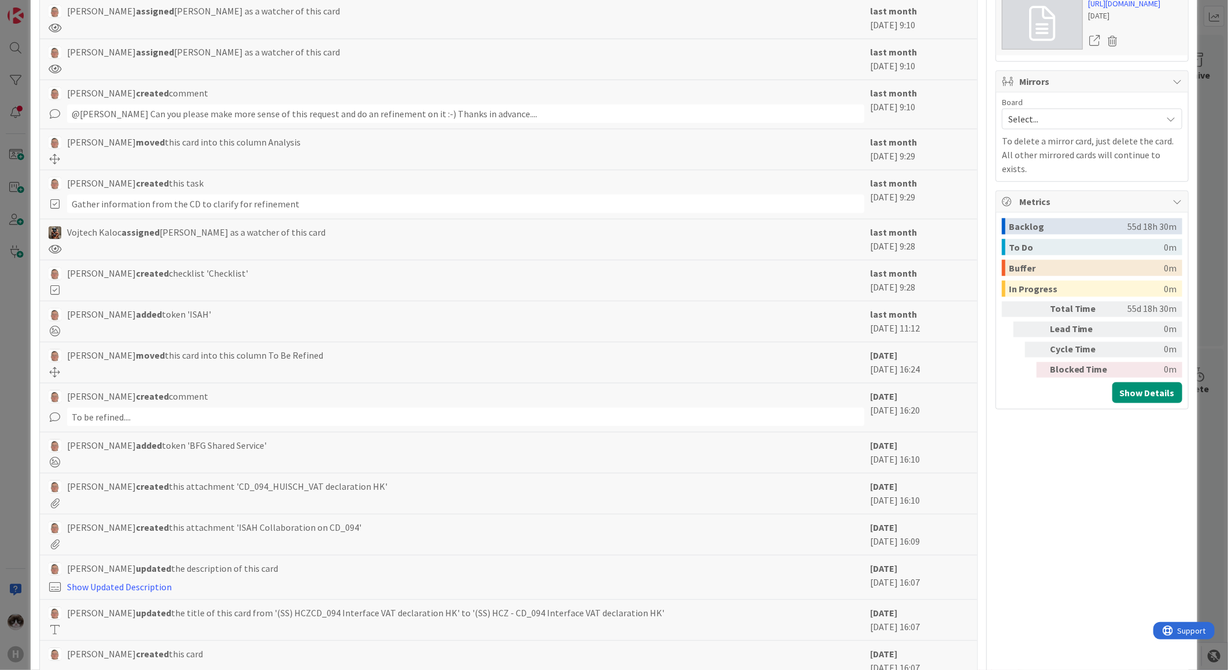
scroll to position [500, 0]
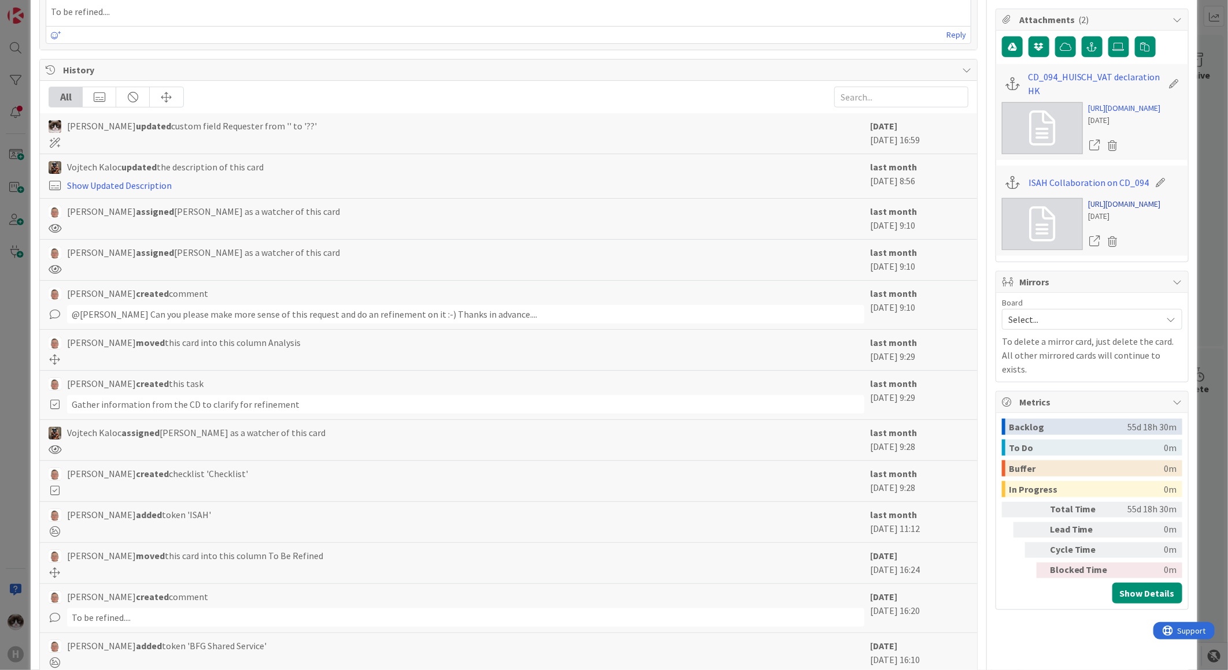
click at [1114, 210] on link "[URL][DOMAIN_NAME]" at bounding box center [1124, 204] width 72 height 12
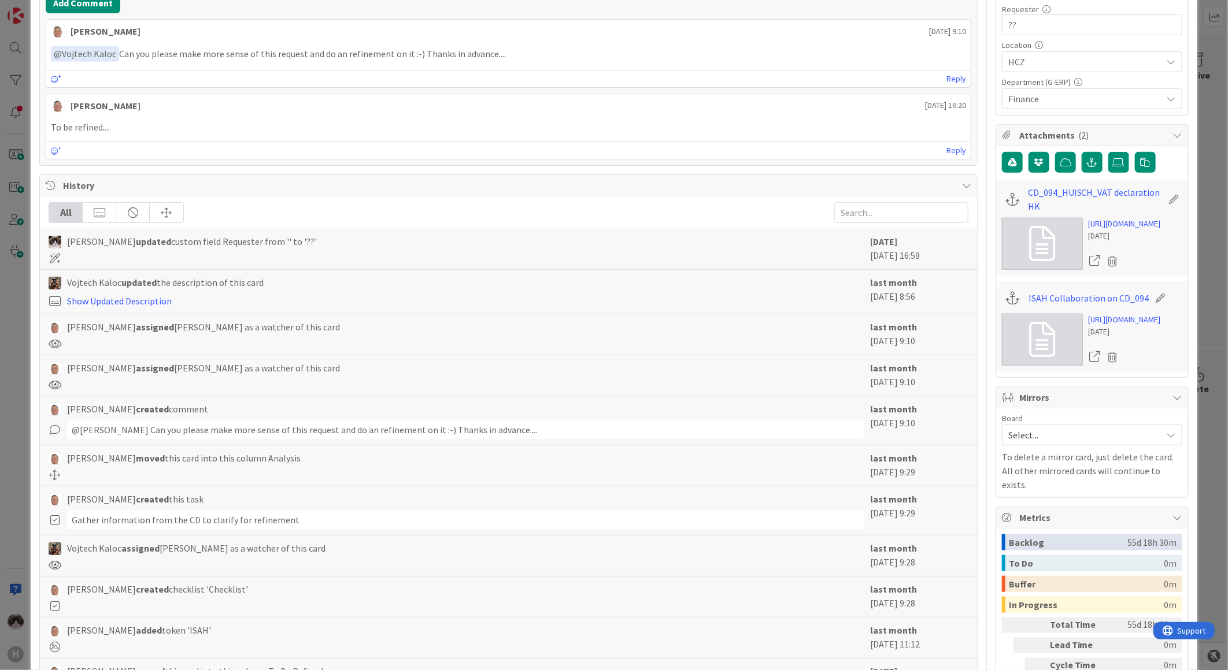
scroll to position [0, 0]
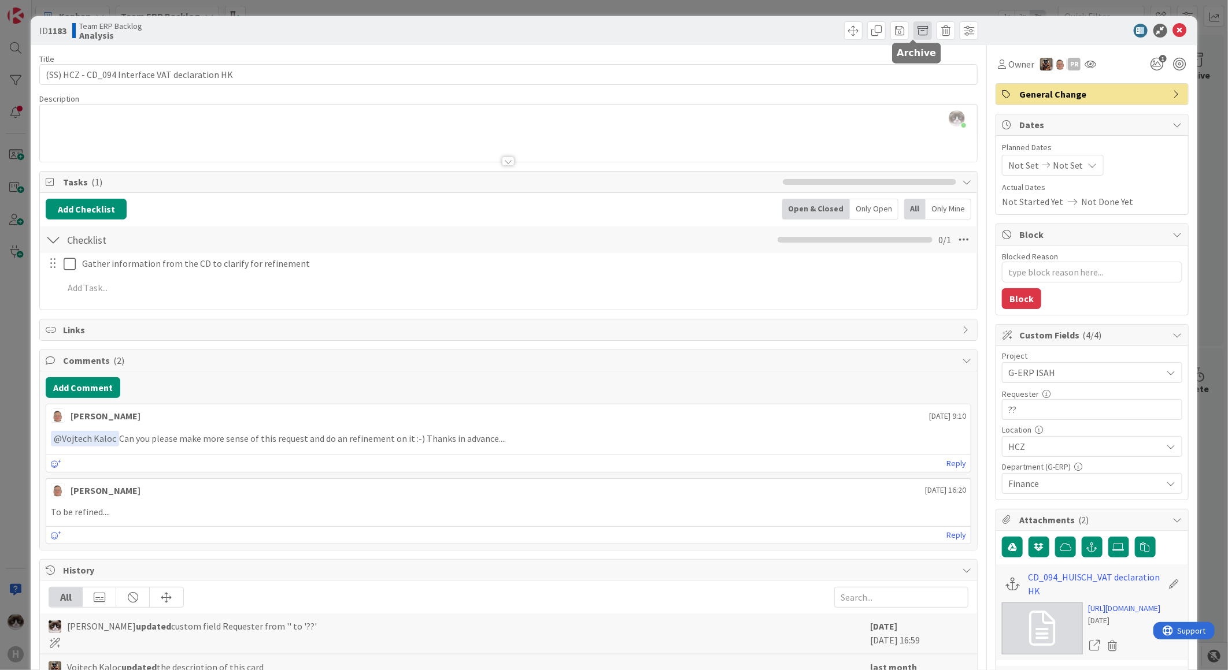
click at [913, 27] on span at bounding box center [922, 30] width 18 height 18
click at [71, 380] on button "Add Comment" at bounding box center [83, 387] width 75 height 21
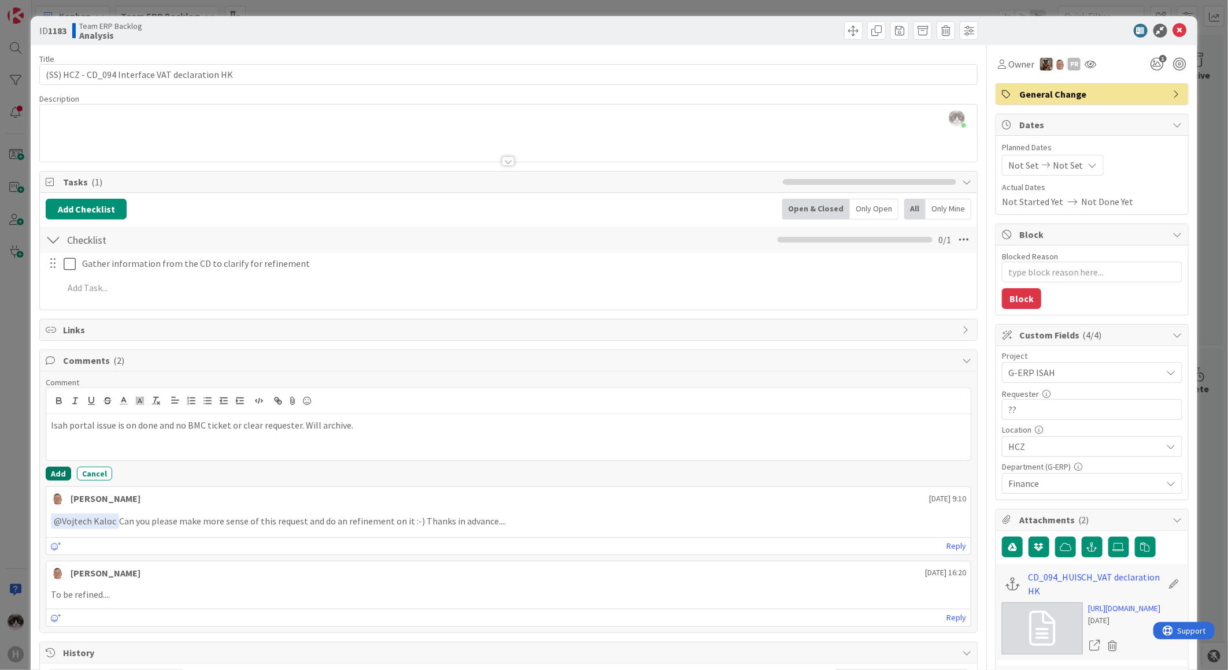
click at [64, 474] on button "Add" at bounding box center [58, 474] width 25 height 14
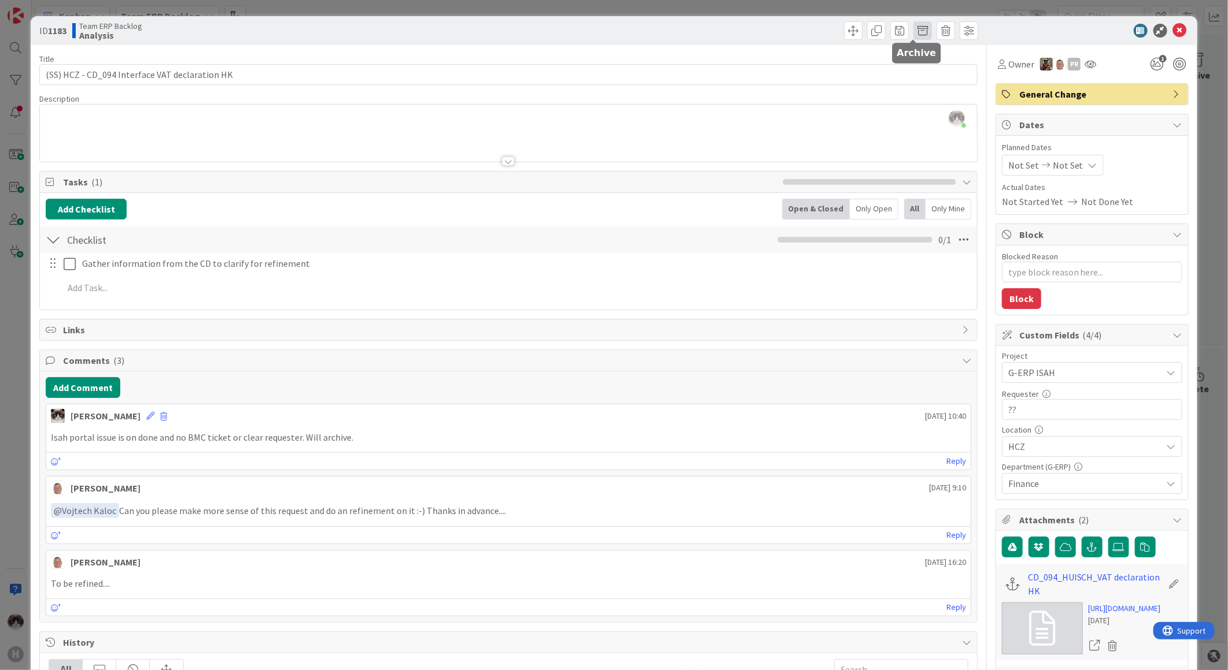
click at [913, 36] on span at bounding box center [922, 30] width 18 height 18
click at [932, 90] on button "Archive" at bounding box center [942, 85] width 46 height 21
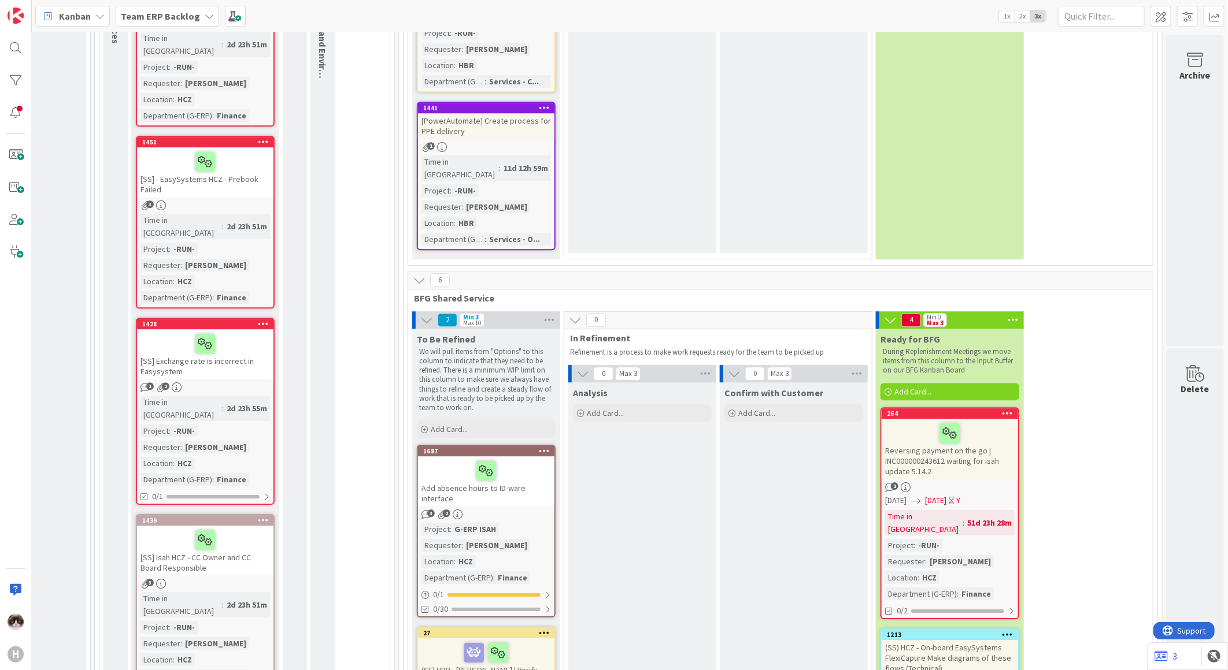
scroll to position [4774, 139]
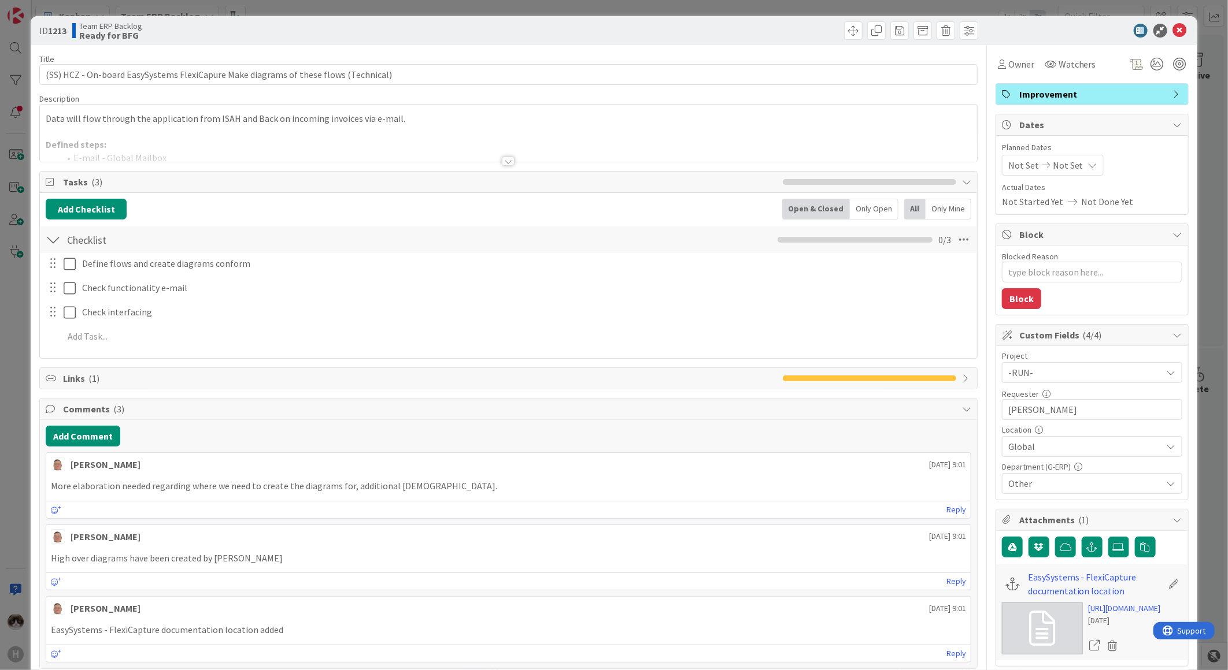
click at [506, 165] on div at bounding box center [508, 161] width 13 height 9
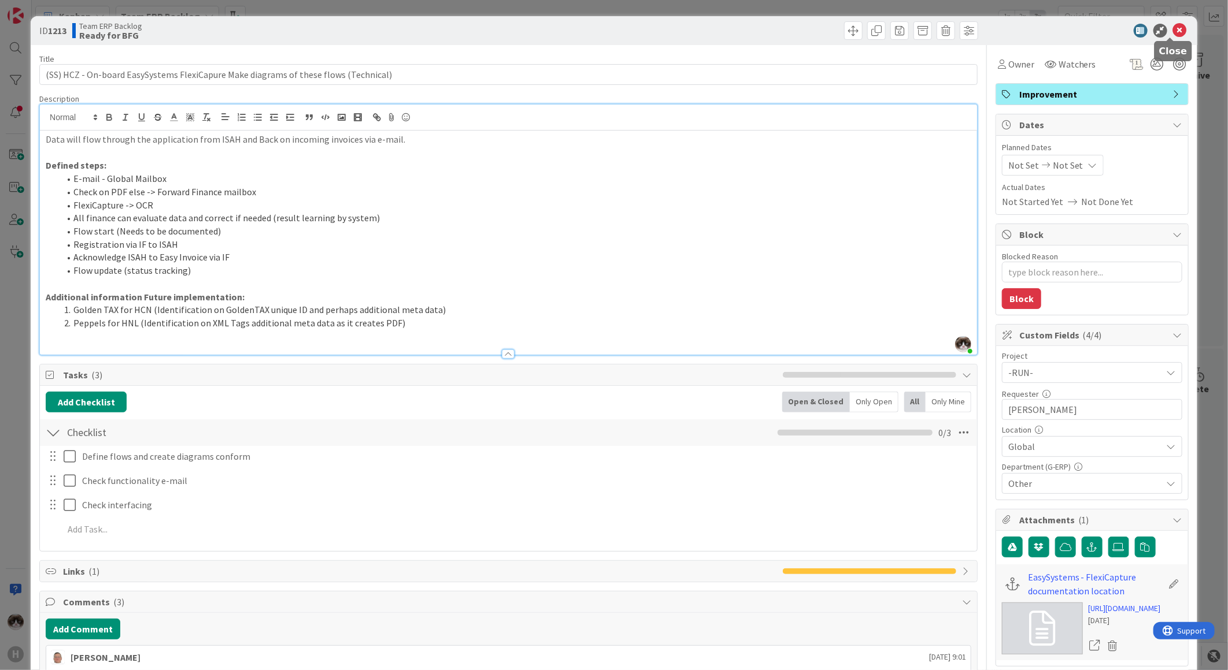
click at [1173, 32] on icon at bounding box center [1180, 31] width 14 height 14
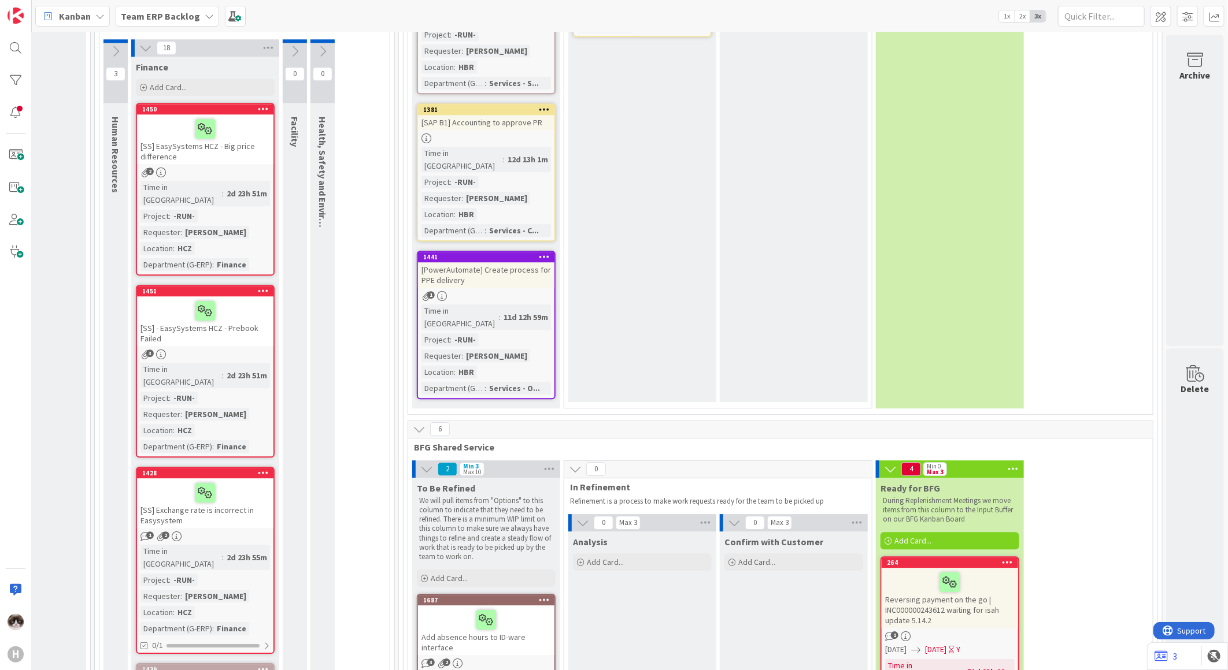
scroll to position [4645, 139]
click at [515, 595] on link "1687 Add absence hours to ID-ware interface 3 2 Project : G-ERP ISAH Requester …" at bounding box center [486, 681] width 139 height 173
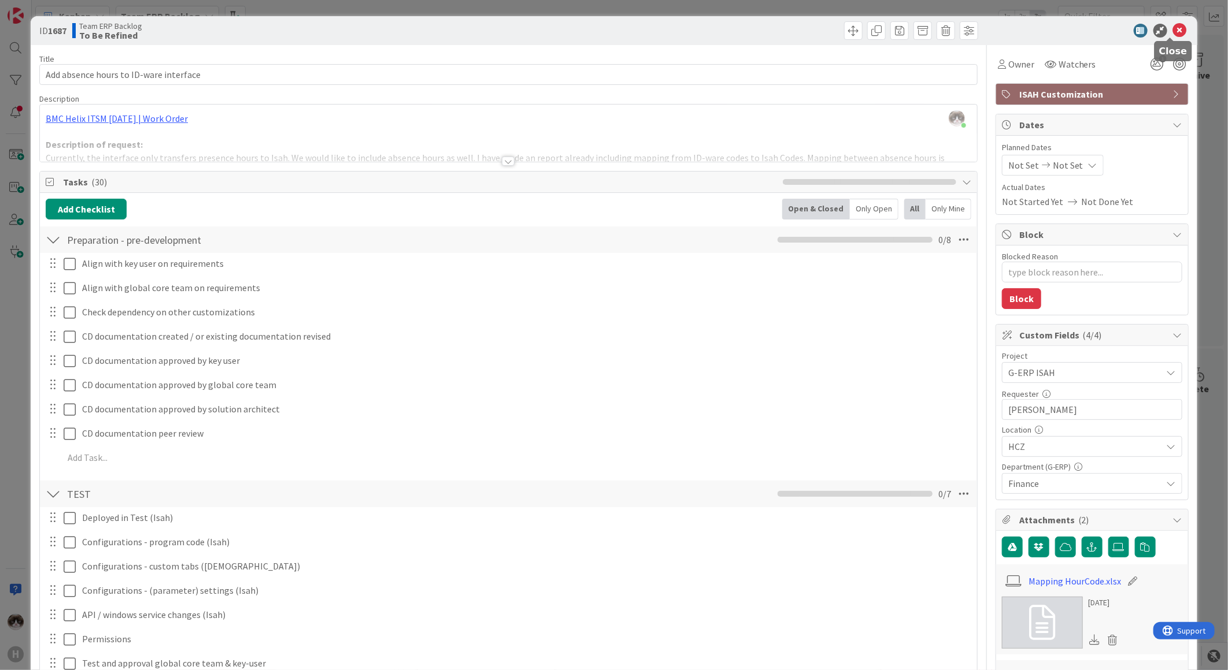
click at [1173, 35] on icon at bounding box center [1180, 31] width 14 height 14
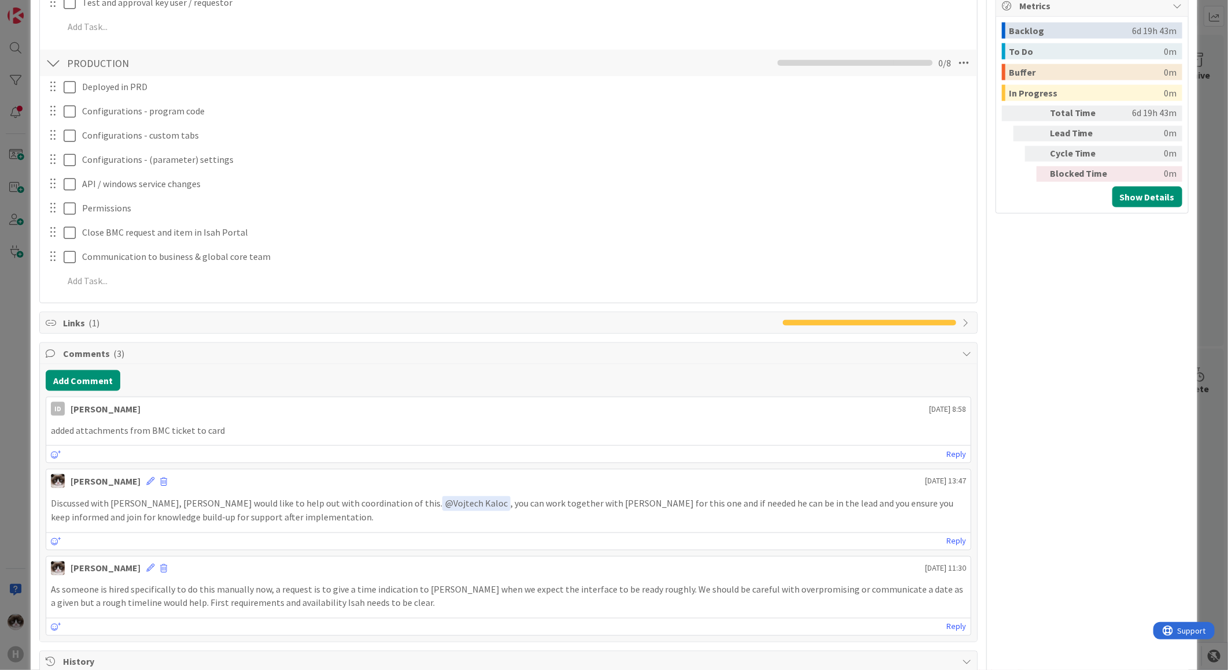
scroll to position [899, 0]
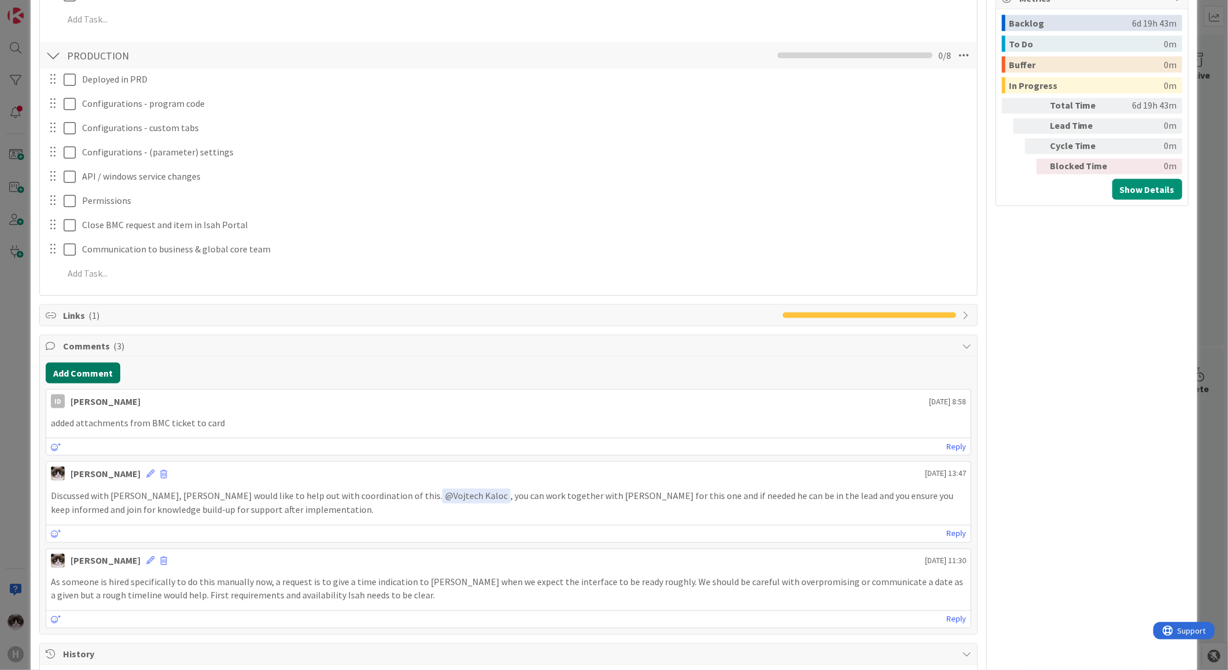
click at [82, 366] on button "Add Comment" at bounding box center [83, 373] width 75 height 21
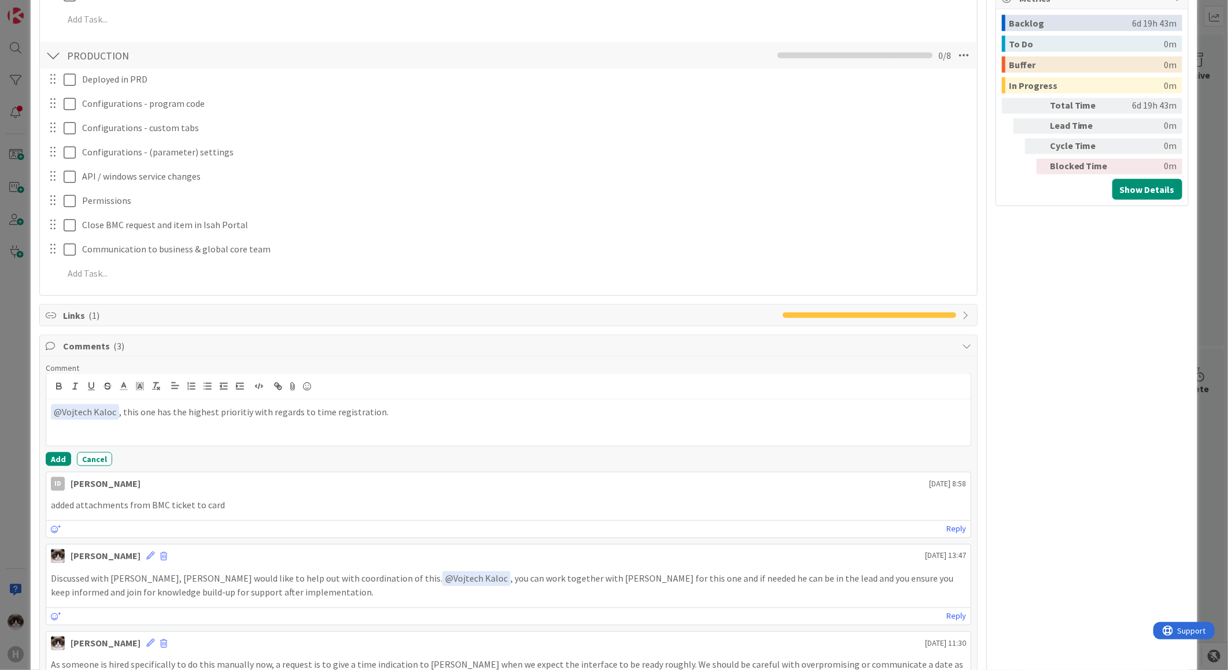
click at [238, 413] on p "﻿ @ [PERSON_NAME] ﻿ , this one has the highest prioritiy with regards to time r…" at bounding box center [508, 413] width 915 height 16
click at [395, 422] on div "﻿ @ [PERSON_NAME] ﻿ , this one has the highest priority with regards to time re…" at bounding box center [508, 423] width 924 height 46
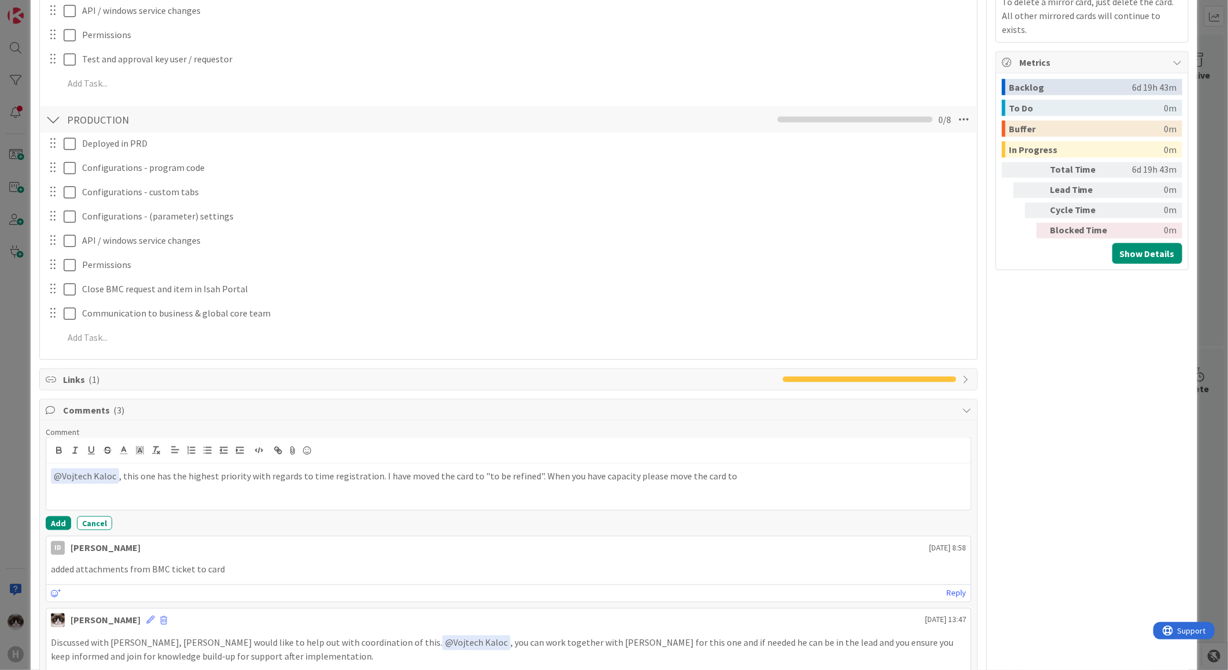
scroll to position [1027, 0]
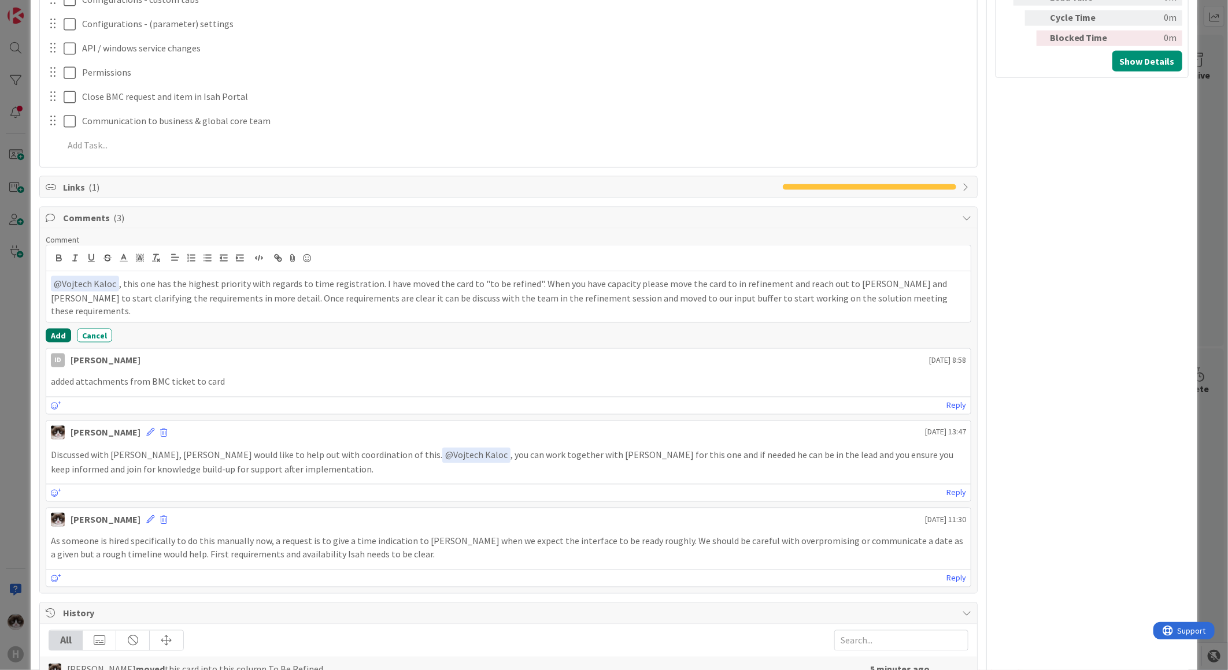
click at [49, 329] on button "Add" at bounding box center [58, 336] width 25 height 14
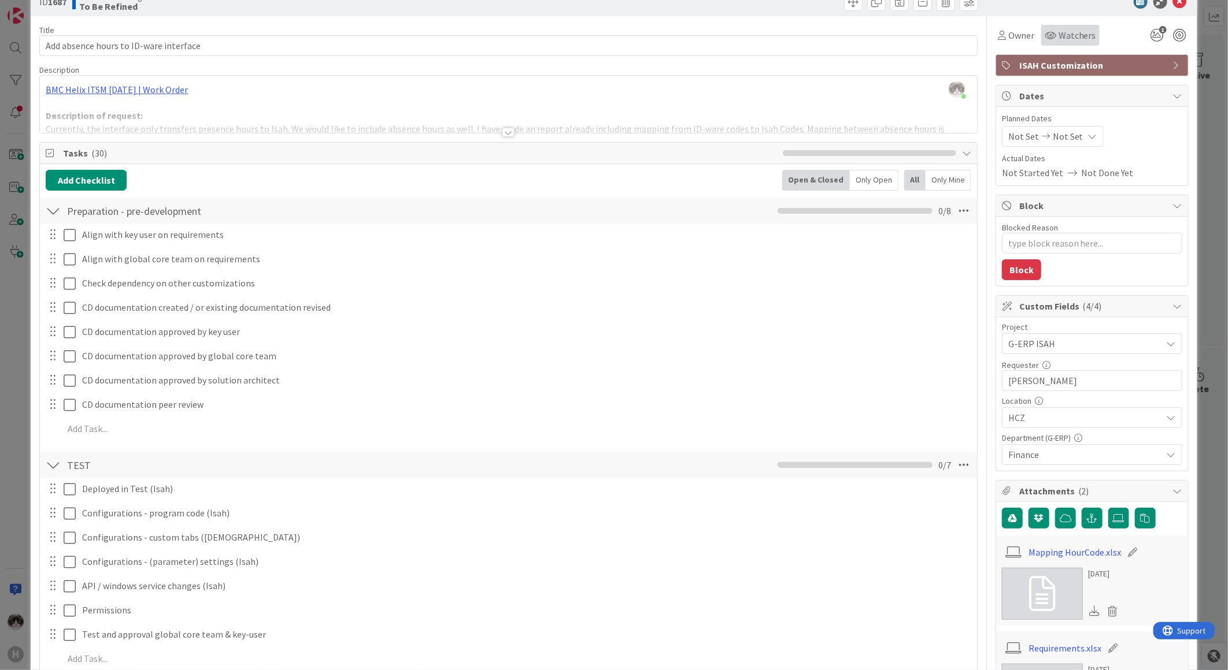
scroll to position [0, 0]
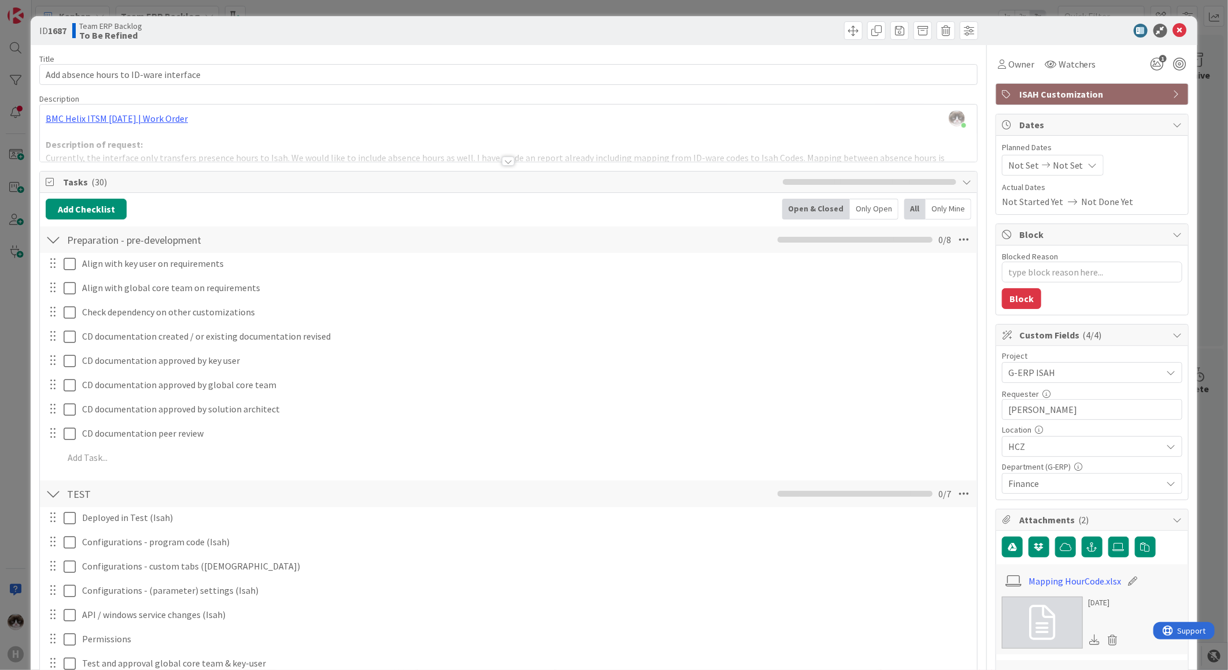
click at [1179, 25] on div at bounding box center [1086, 31] width 205 height 14
click at [1176, 28] on icon at bounding box center [1180, 31] width 14 height 14
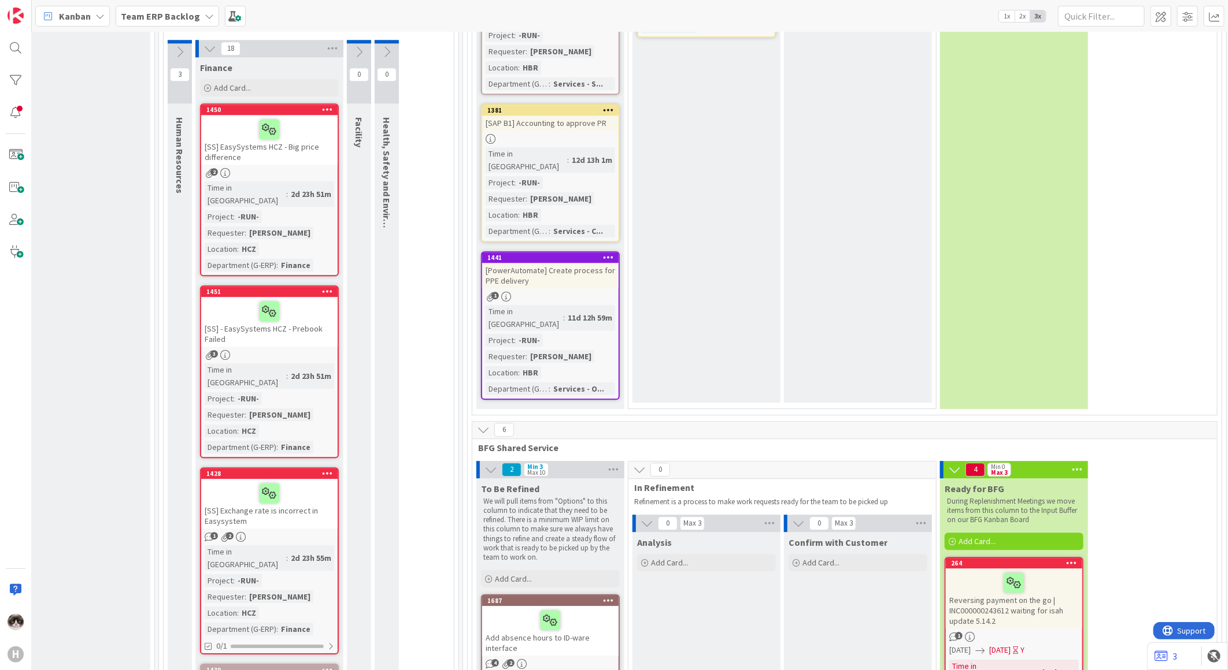
scroll to position [4645, 76]
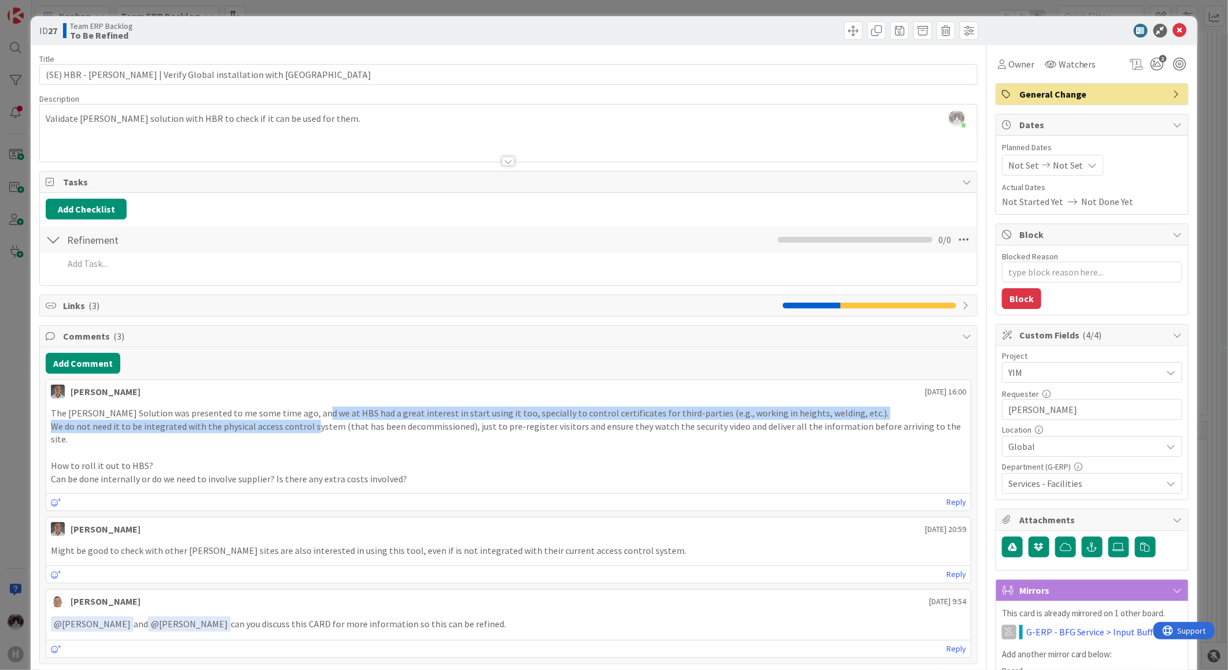
drag, startPoint x: 310, startPoint y: 418, endPoint x: 312, endPoint y: 431, distance: 13.4
click at [312, 431] on div "The [PERSON_NAME] Solution was presented to me some time ago, and we at HBS had…" at bounding box center [508, 446] width 915 height 79
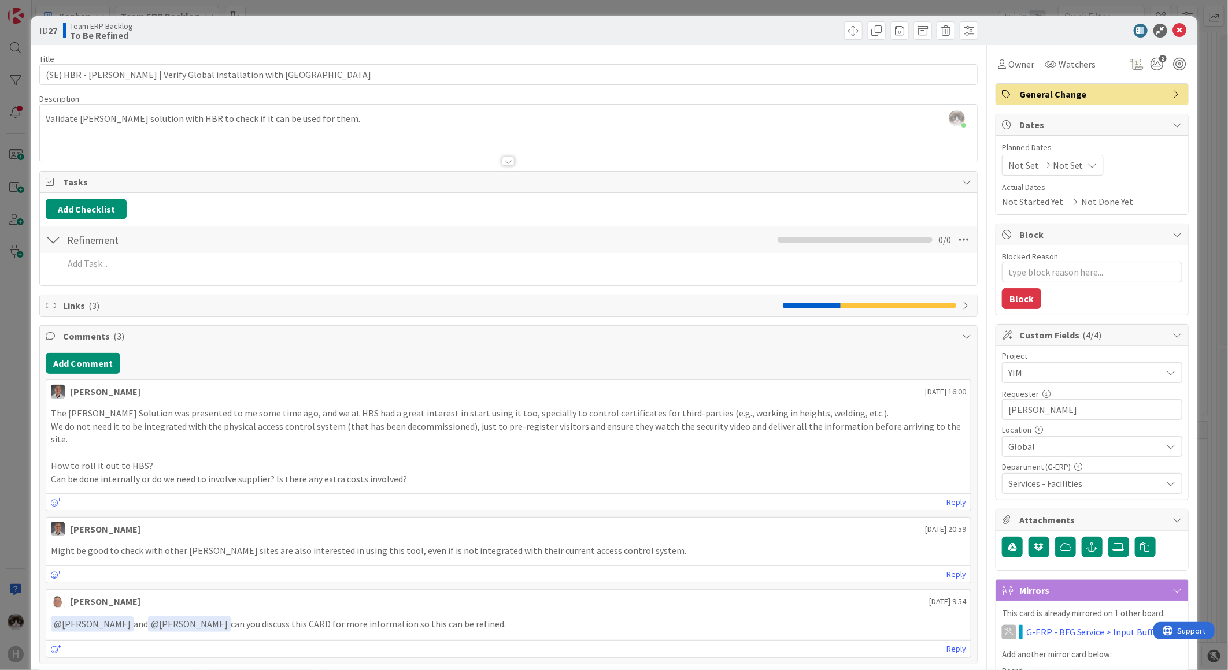
drag, startPoint x: 312, startPoint y: 431, endPoint x: 220, endPoint y: 453, distance: 95.0
click at [220, 459] on p "How to roll it out to HBS?" at bounding box center [508, 465] width 915 height 13
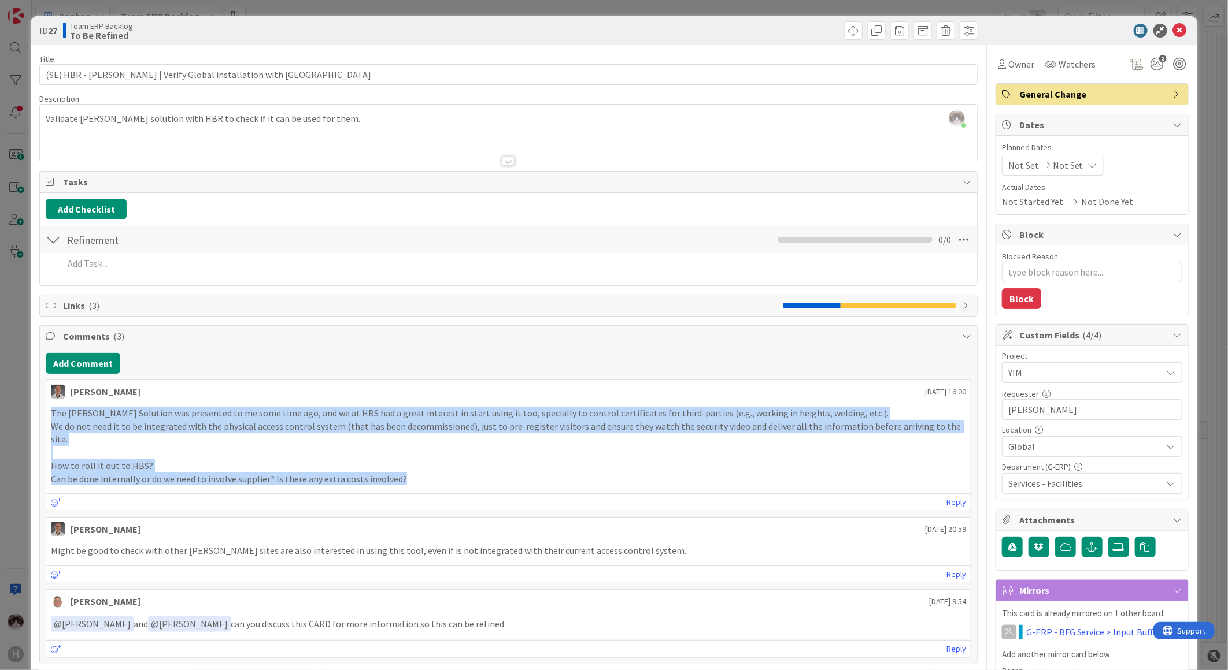
drag, startPoint x: 409, startPoint y: 465, endPoint x: 33, endPoint y: 416, distance: 378.8
click at [33, 416] on div "ID 27 Team ERP Backlog To Be Refined Title 55 / 128 (SE) HBR - [PERSON_NAME] | …" at bounding box center [614, 545] width 1166 height 1058
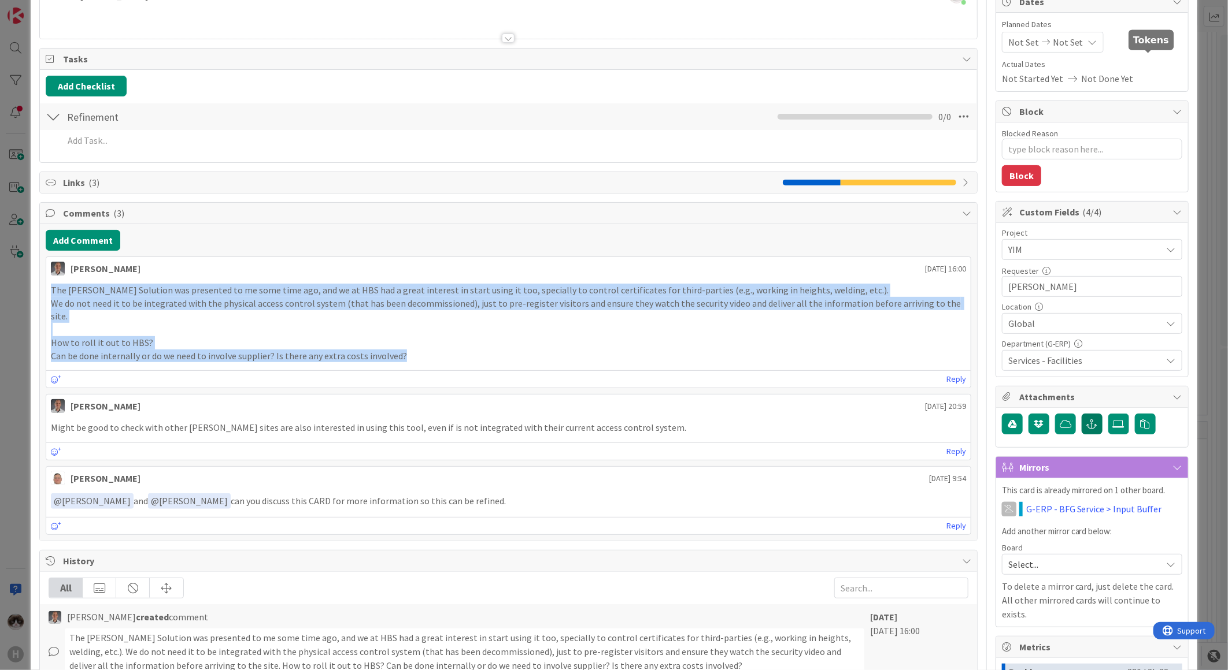
scroll to position [128, 0]
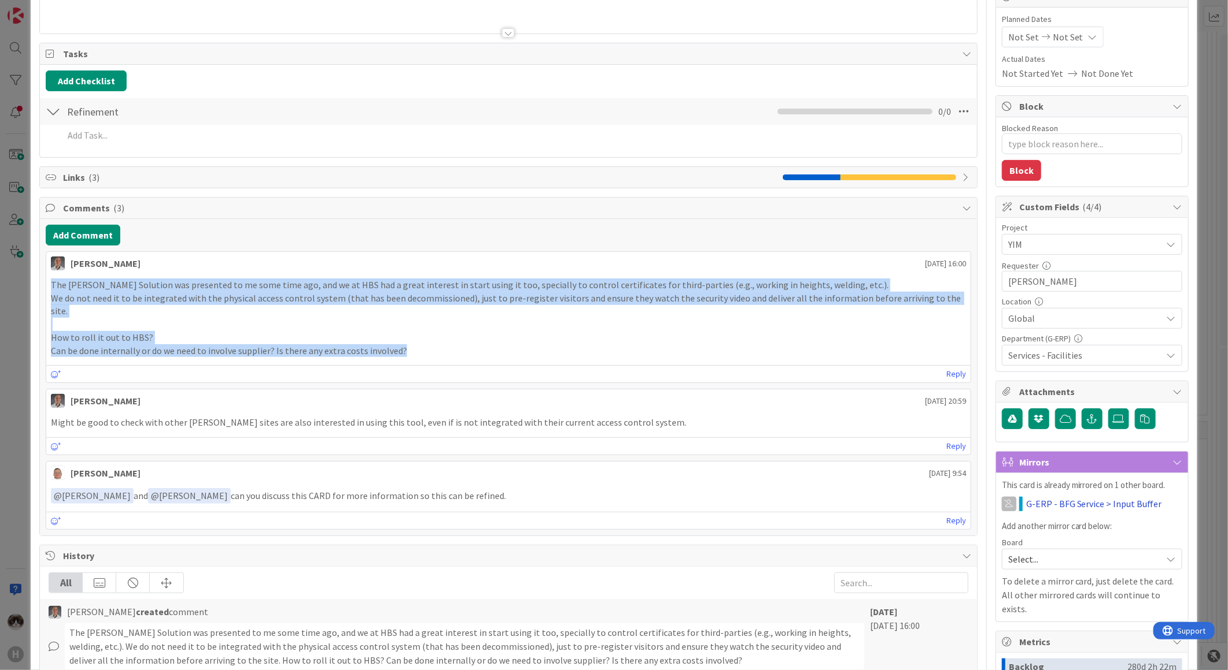
click at [1077, 506] on link "G-ERP - BFG Service > Input Buffer" at bounding box center [1094, 504] width 136 height 14
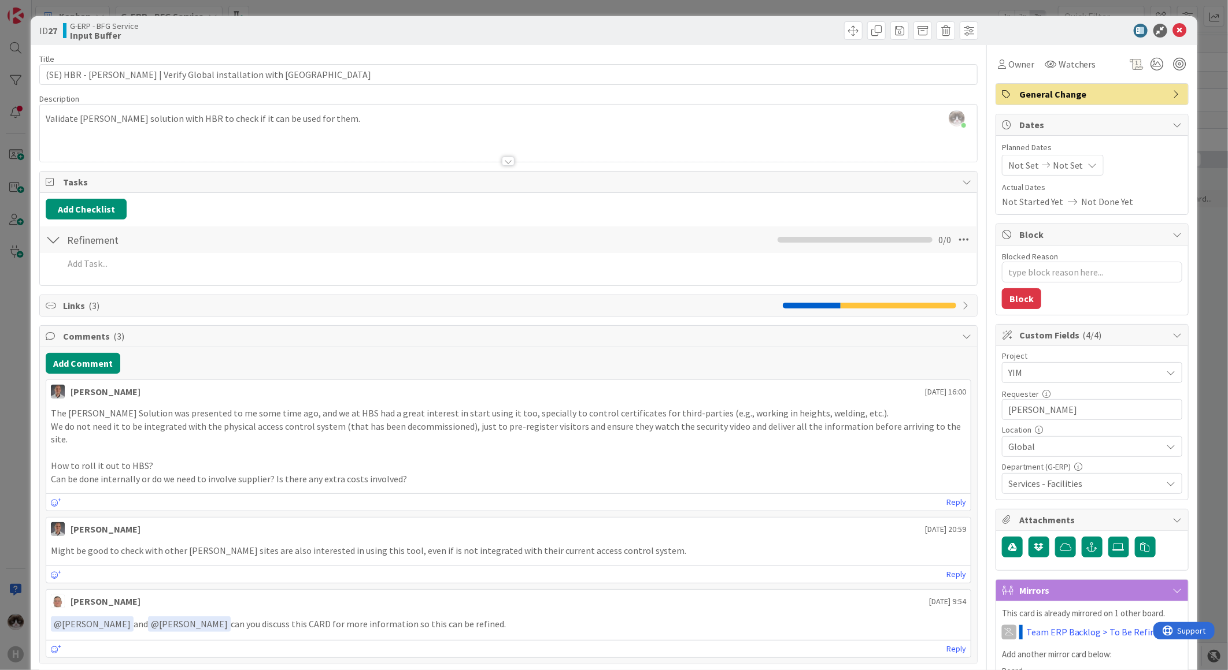
click at [1169, 21] on div "ID 27 G-ERP - BFG Service Input Buffer" at bounding box center [614, 30] width 1166 height 29
click at [1173, 31] on icon at bounding box center [1180, 31] width 14 height 14
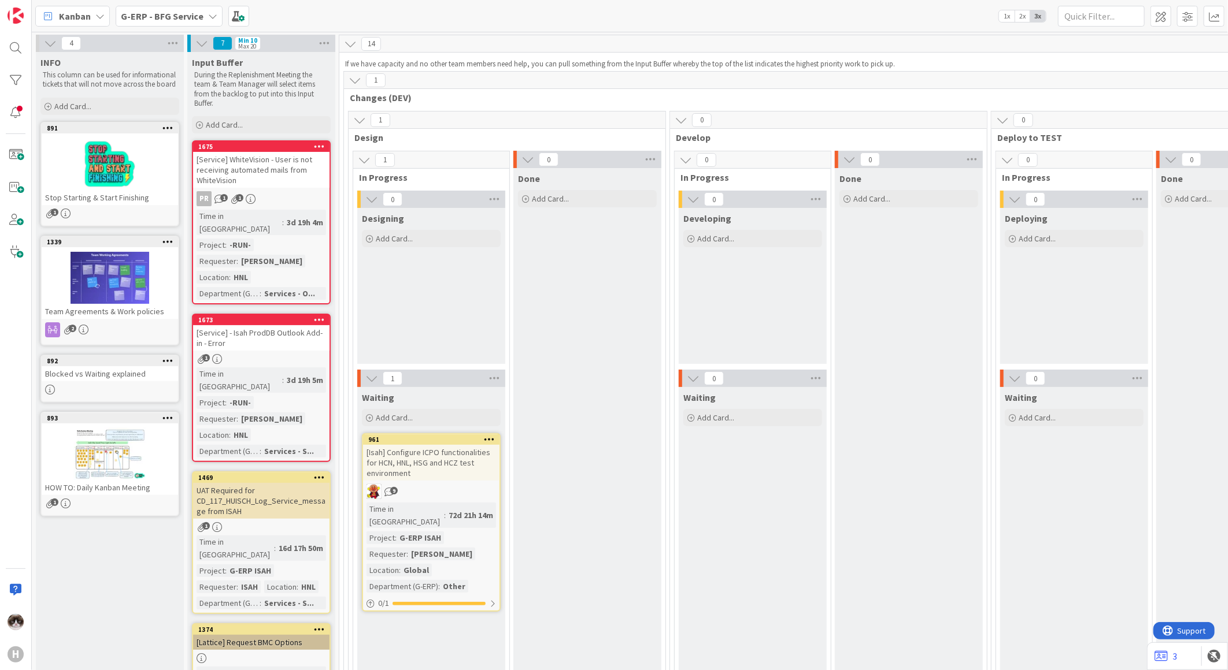
click at [186, 10] on b "G-ERP - BFG Service" at bounding box center [162, 16] width 83 height 12
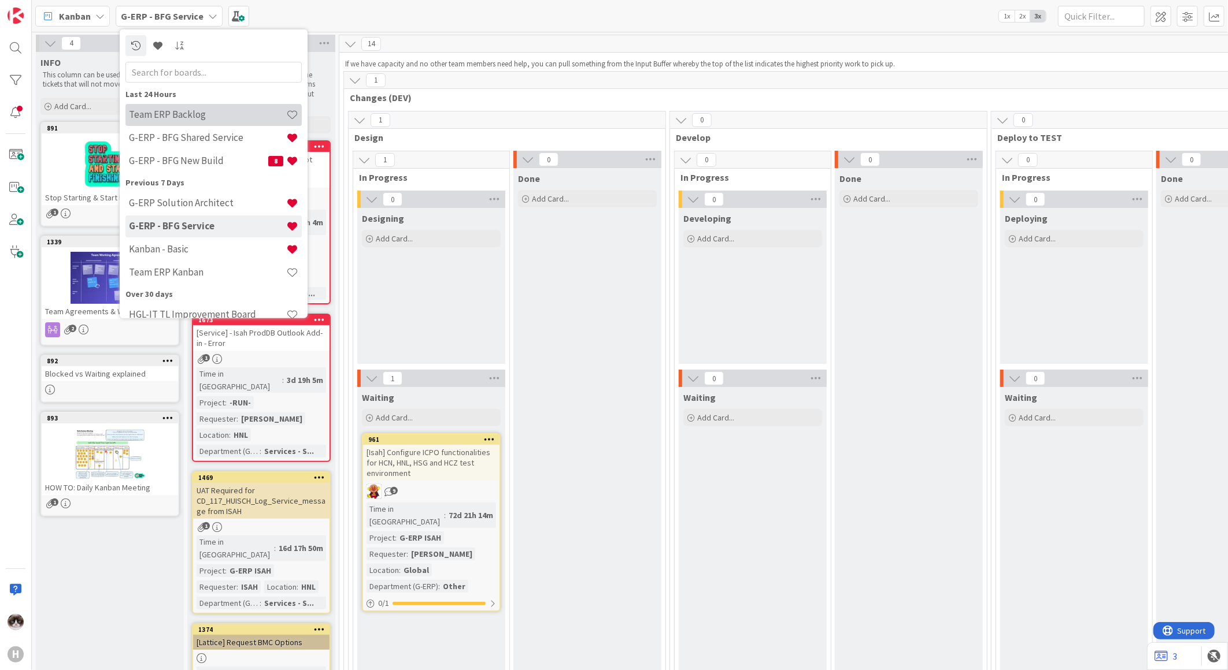
click at [222, 116] on h4 "Team ERP Backlog" at bounding box center [207, 115] width 157 height 12
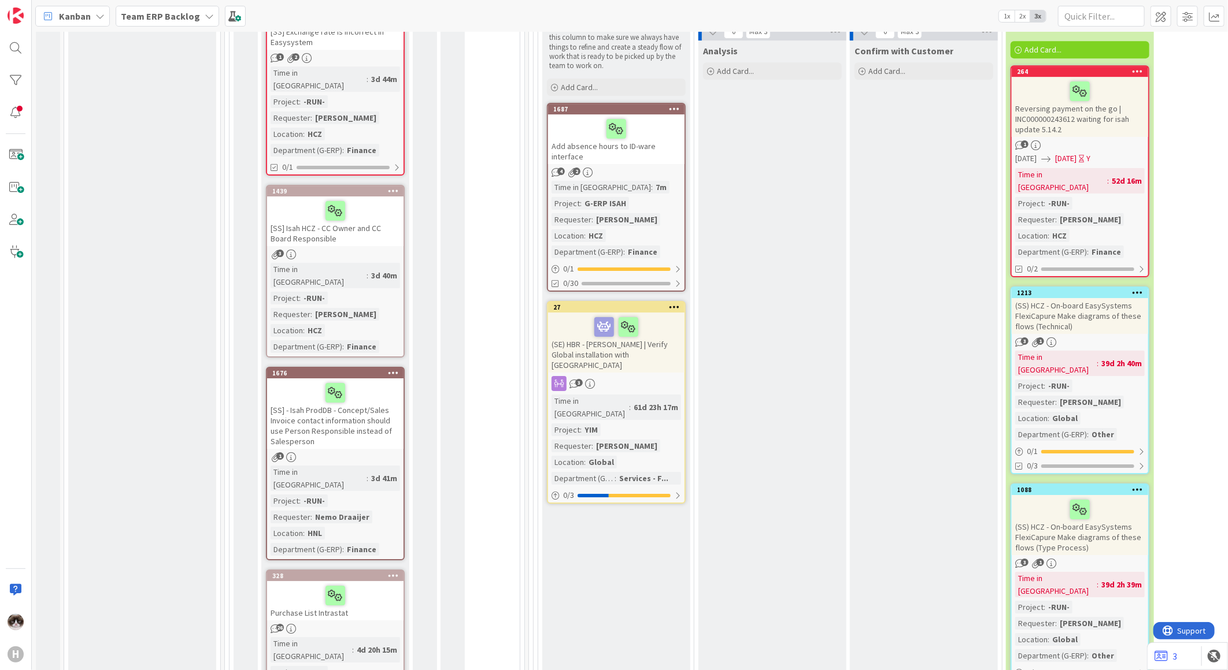
scroll to position [4623, 0]
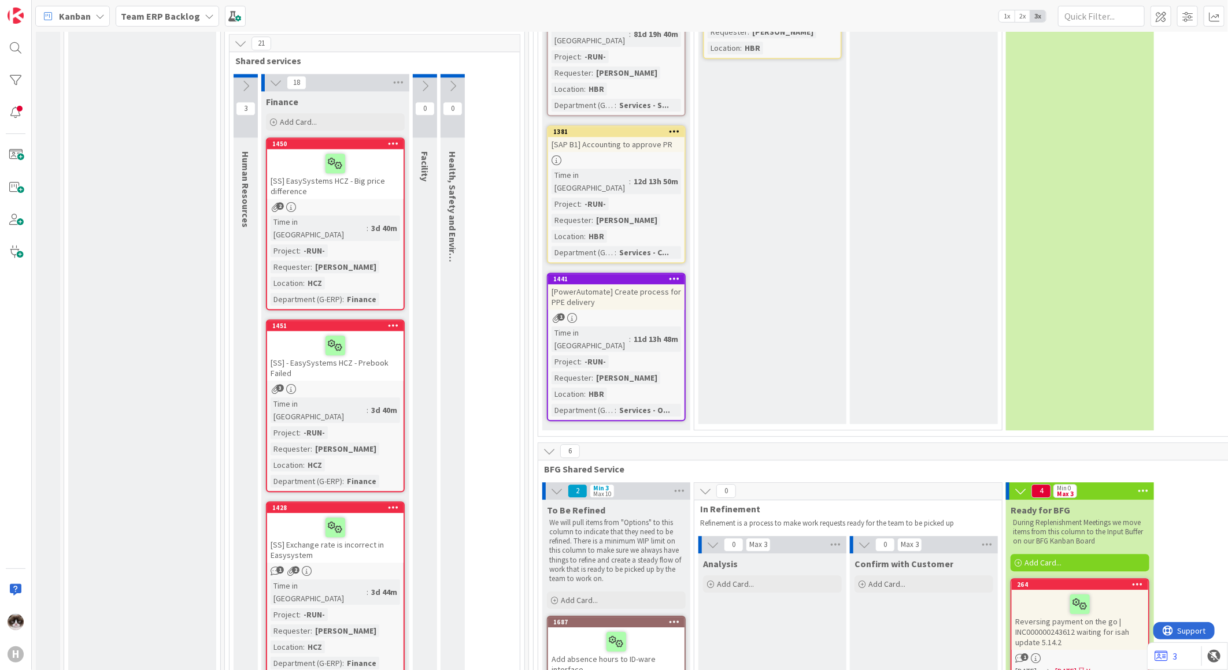
click at [16, 42] on div at bounding box center [15, 47] width 23 height 23
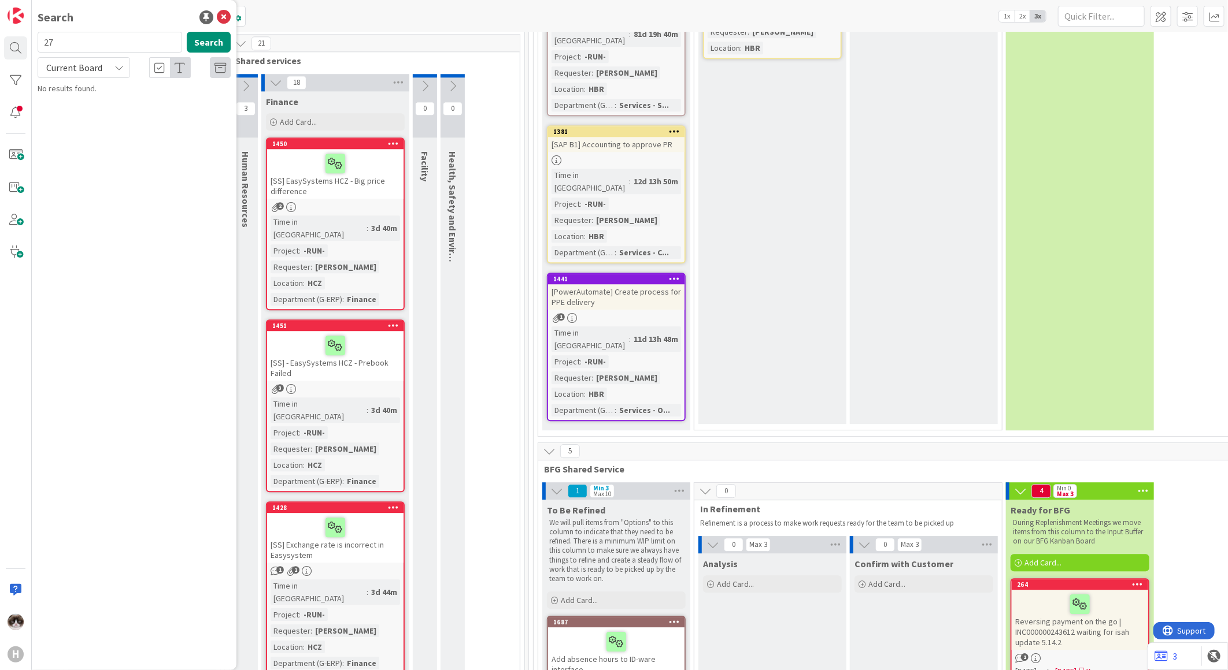
click at [90, 62] on span "Current Board" at bounding box center [74, 68] width 56 height 12
click at [89, 114] on span "All Boards" at bounding box center [104, 115] width 120 height 17
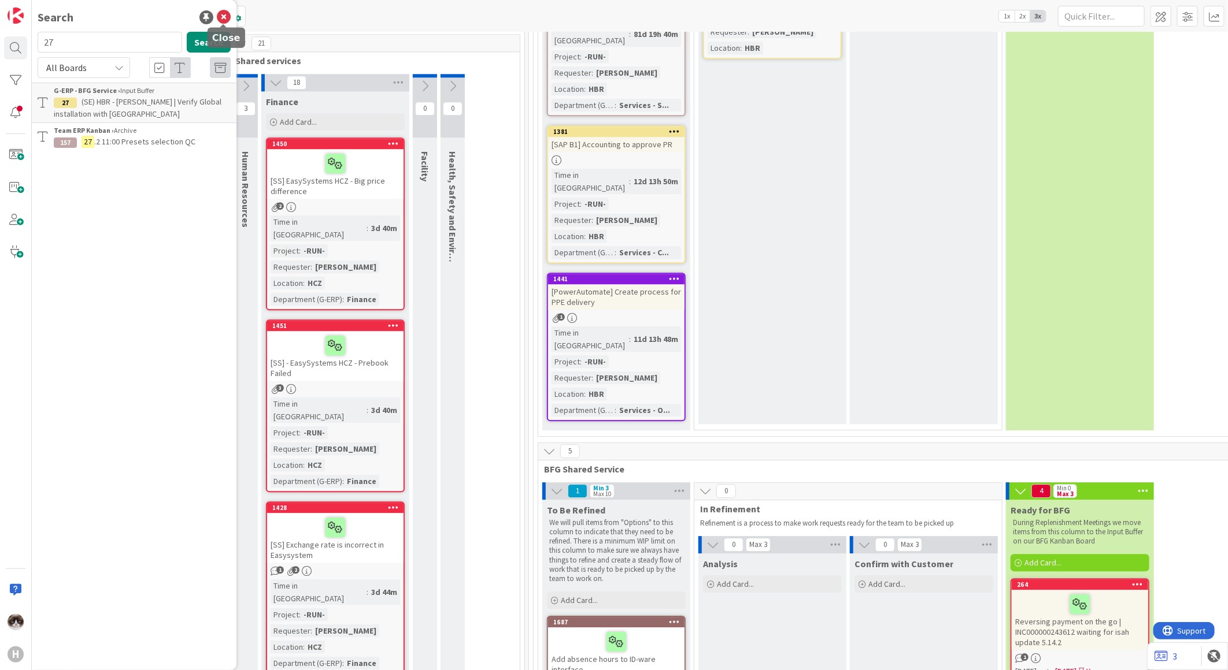
click at [220, 18] on icon at bounding box center [224, 17] width 14 height 14
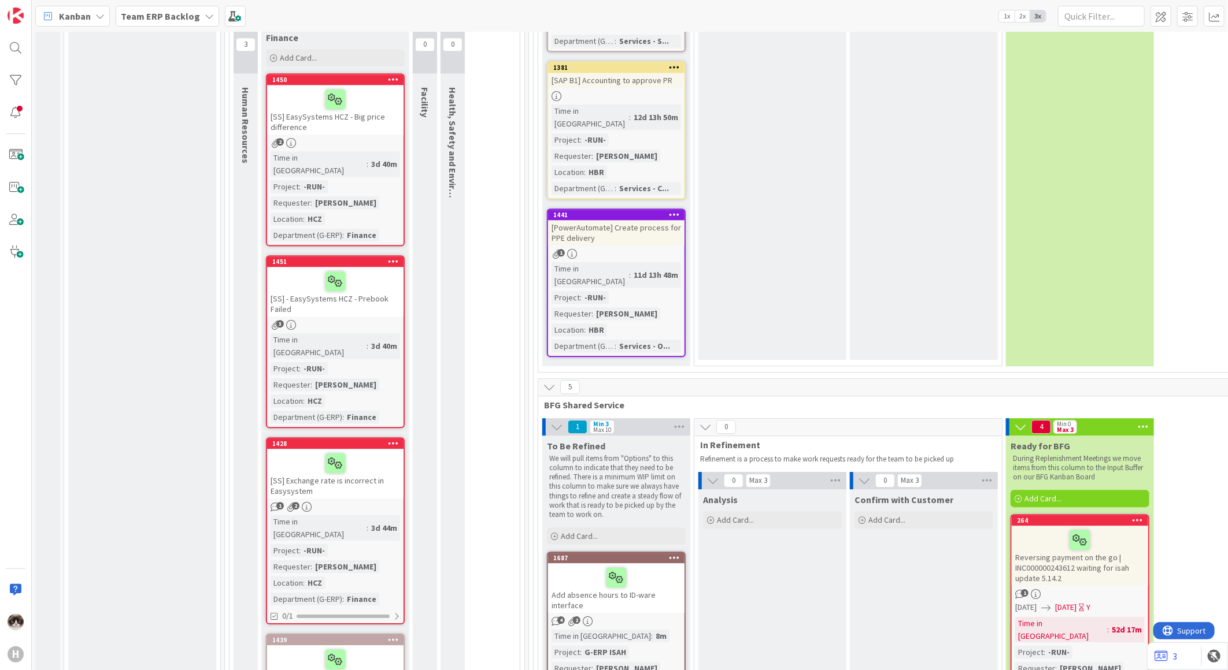
scroll to position [4559, 0]
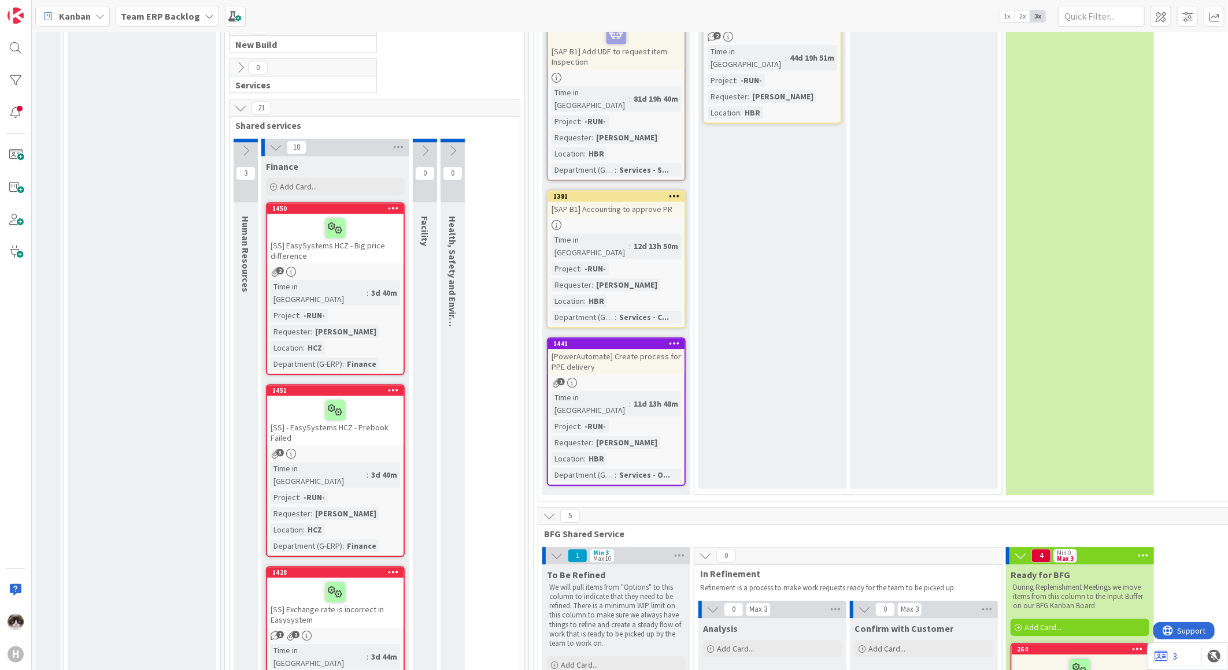
click at [197, 18] on div "Team ERP Backlog" at bounding box center [167, 16] width 103 height 21
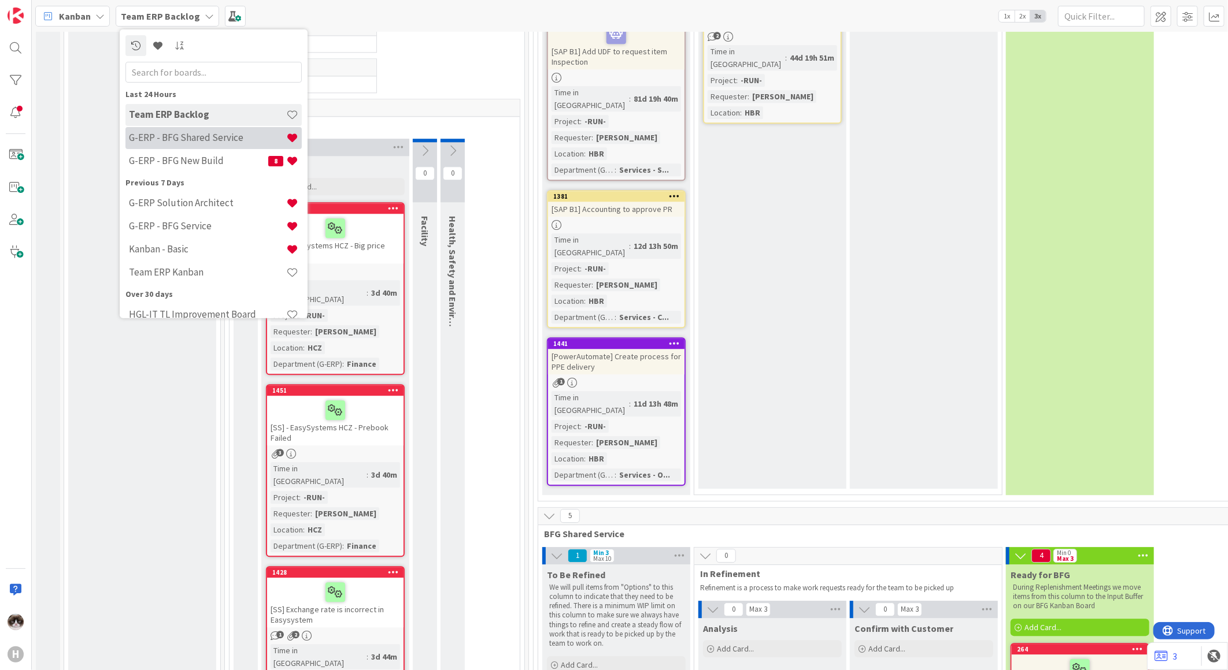
click at [214, 140] on h4 "G-ERP - BFG Shared Service" at bounding box center [207, 138] width 157 height 12
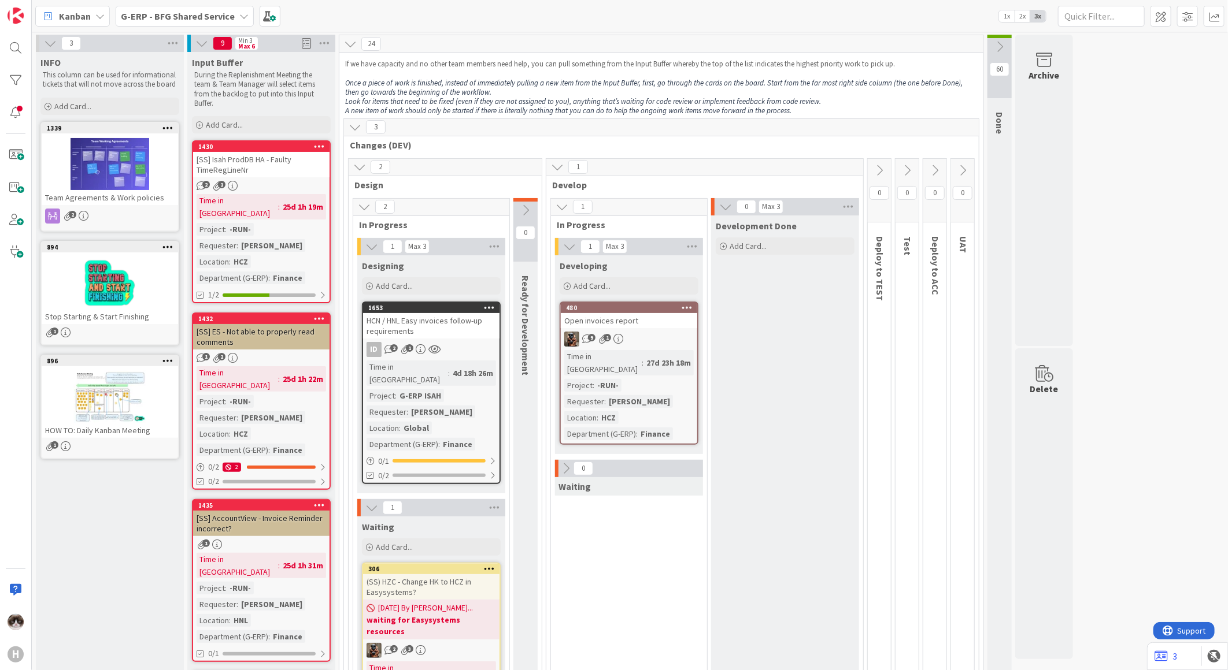
click at [173, 18] on b "G-ERP - BFG Shared Service" at bounding box center [178, 16] width 114 height 12
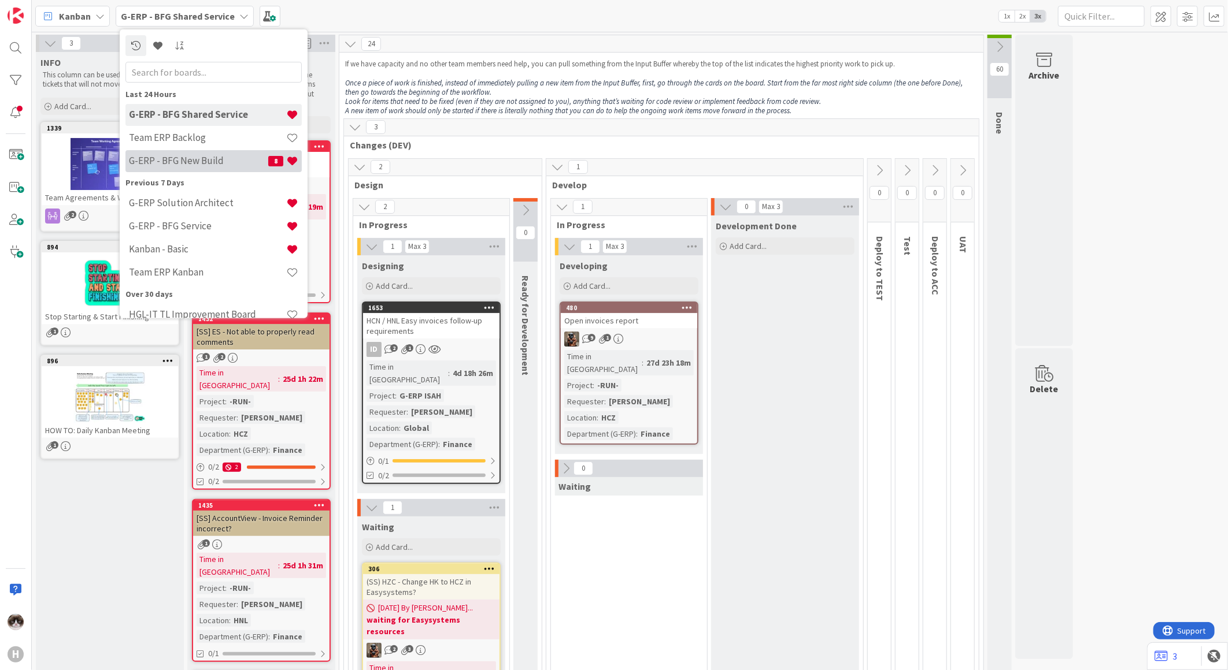
click at [224, 159] on h4 "G-ERP - BFG New Build" at bounding box center [198, 161] width 139 height 12
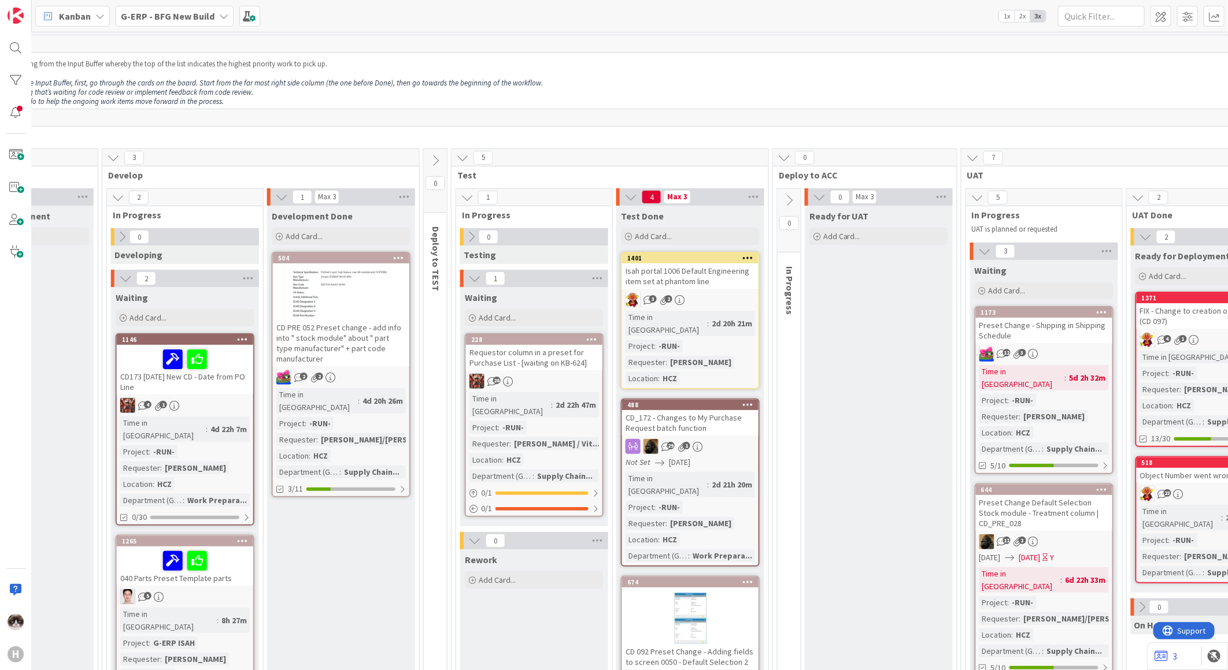
scroll to position [0, 1007]
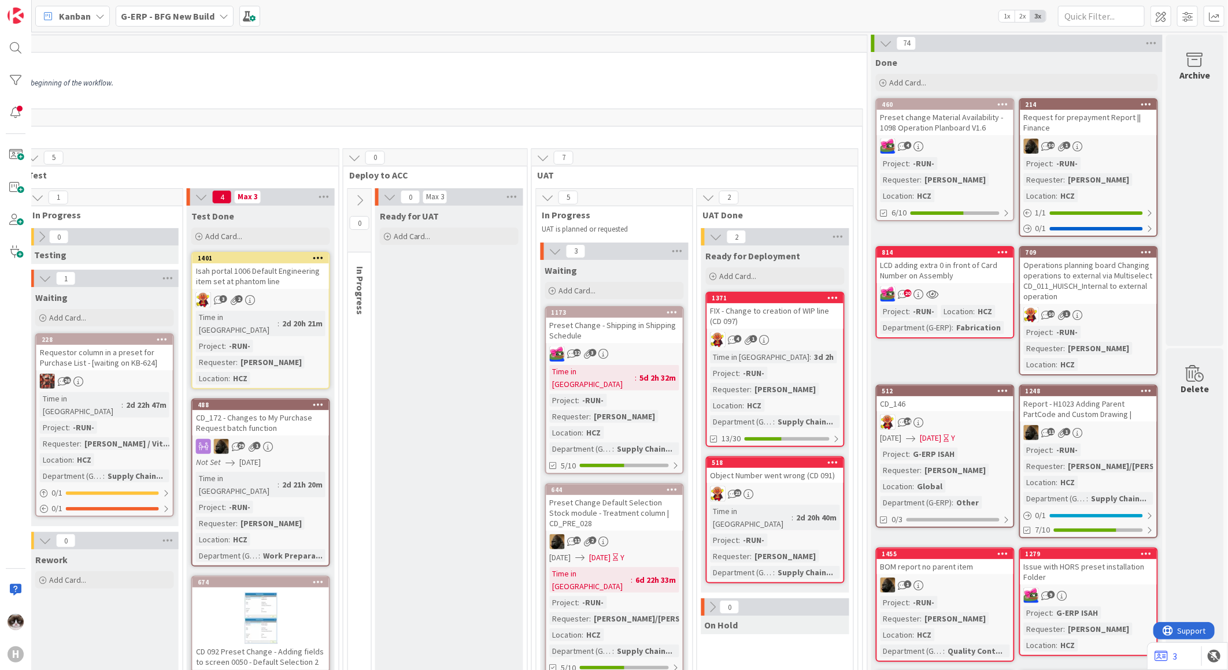
click at [194, 17] on b "G-ERP - BFG New Build" at bounding box center [168, 16] width 94 height 12
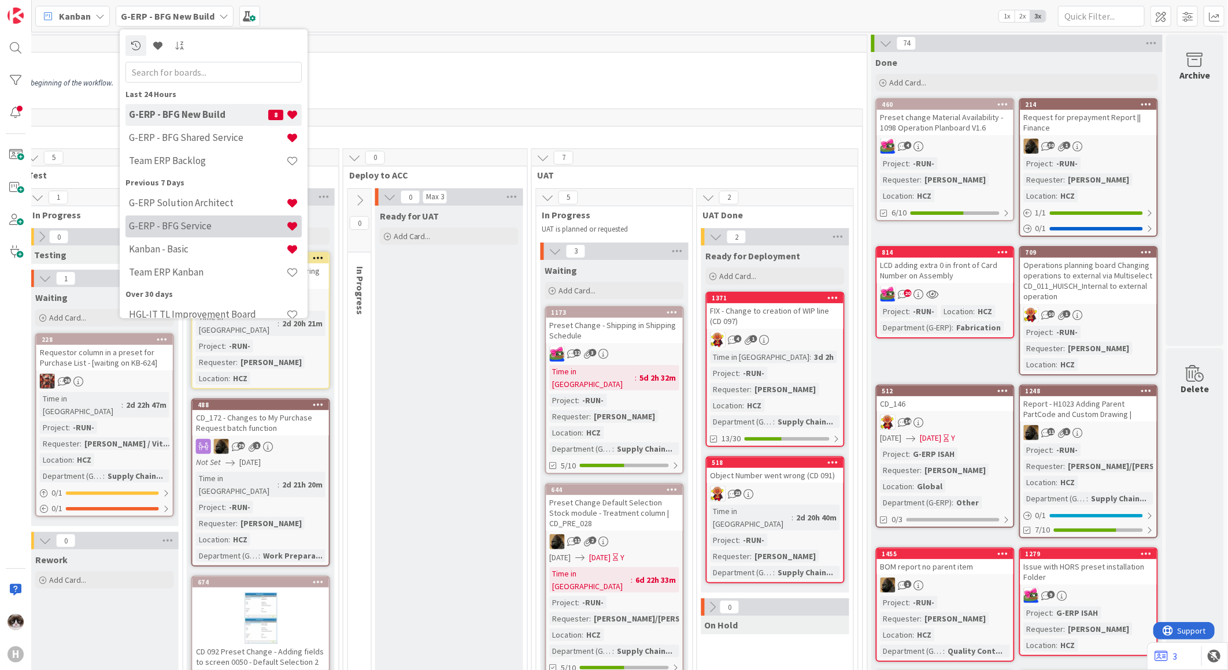
click at [220, 227] on h4 "G-ERP - BFG Service" at bounding box center [207, 226] width 157 height 12
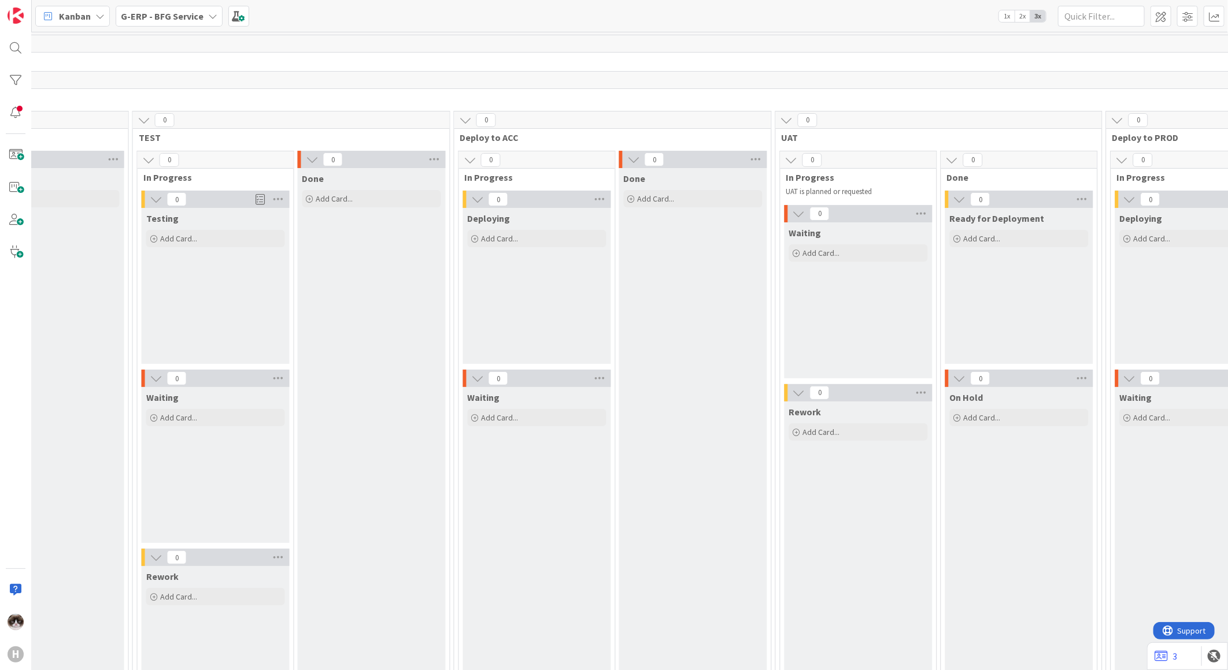
scroll to position [0, 1604]
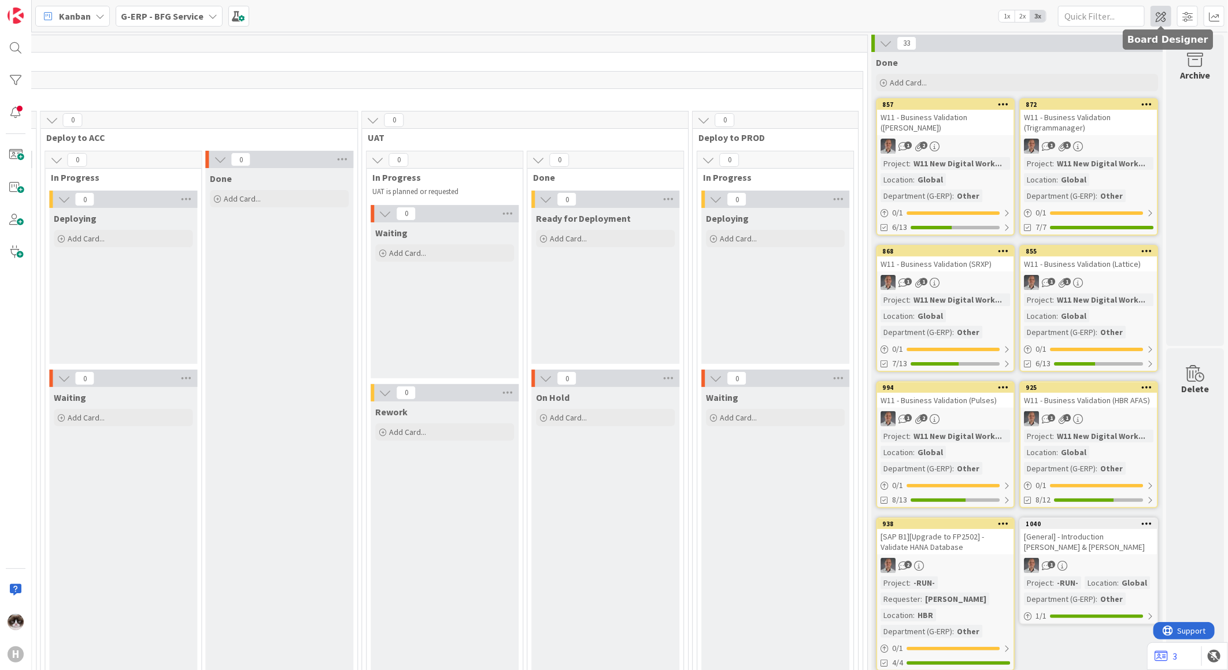
click at [1167, 14] on span at bounding box center [1160, 16] width 21 height 21
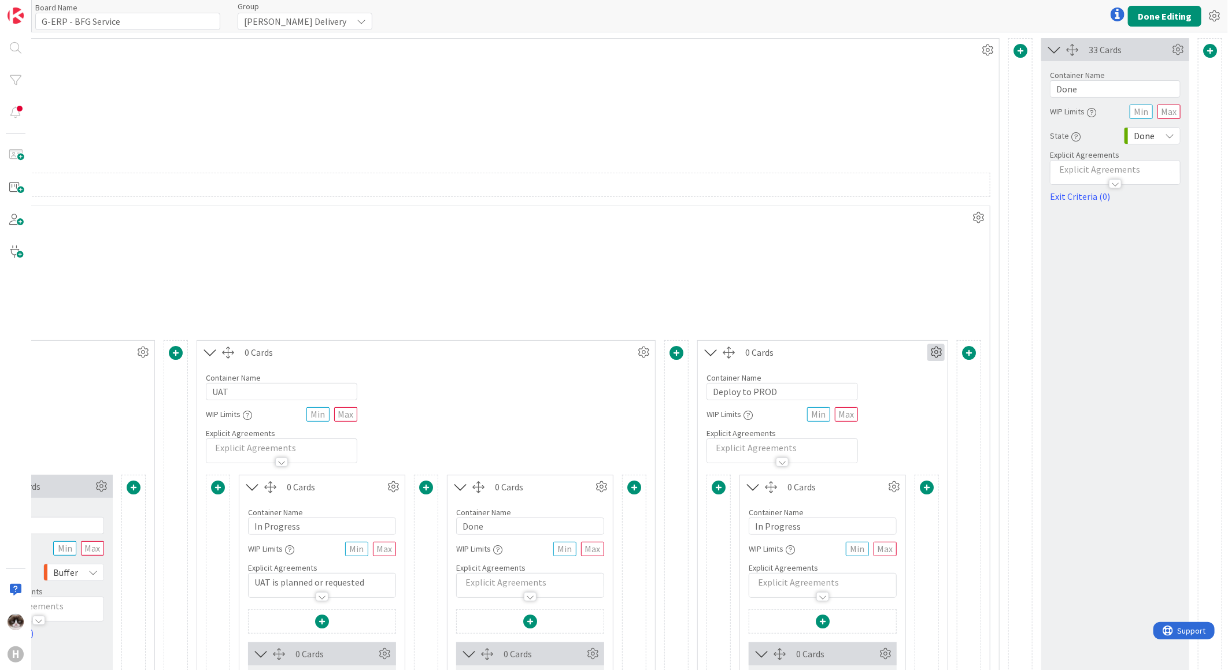
click at [927, 355] on icon at bounding box center [935, 352] width 17 height 17
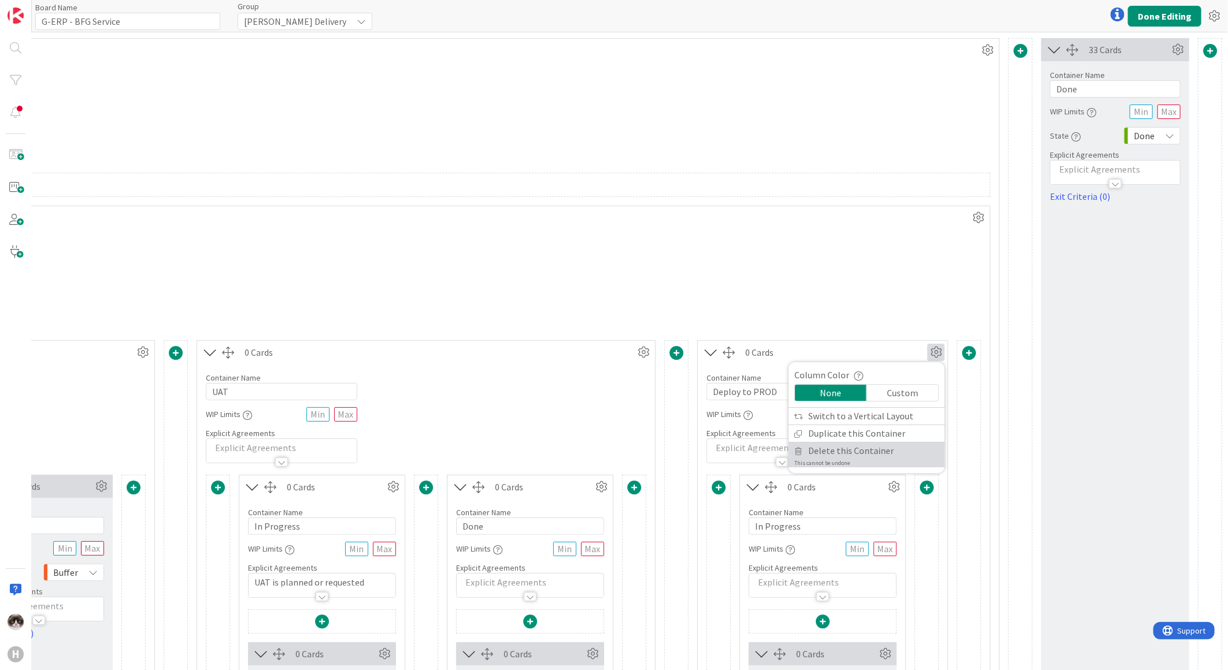
click at [825, 457] on span "Delete this Container" at bounding box center [851, 451] width 86 height 17
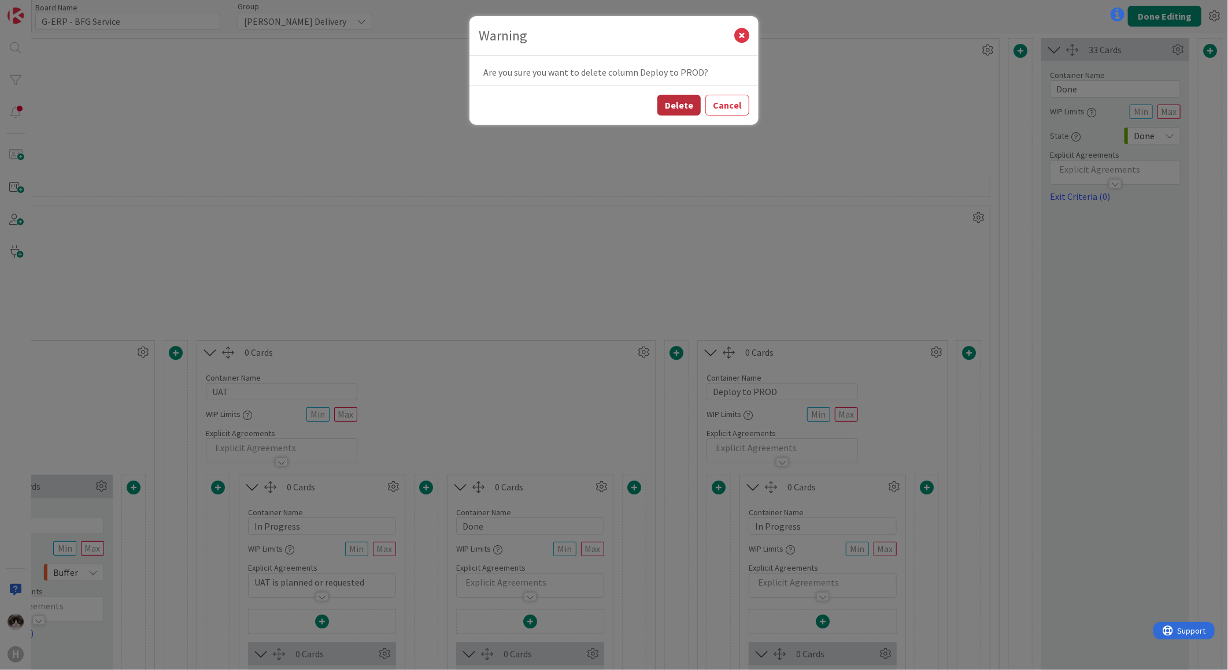
click at [670, 97] on button "Delete" at bounding box center [678, 105] width 43 height 21
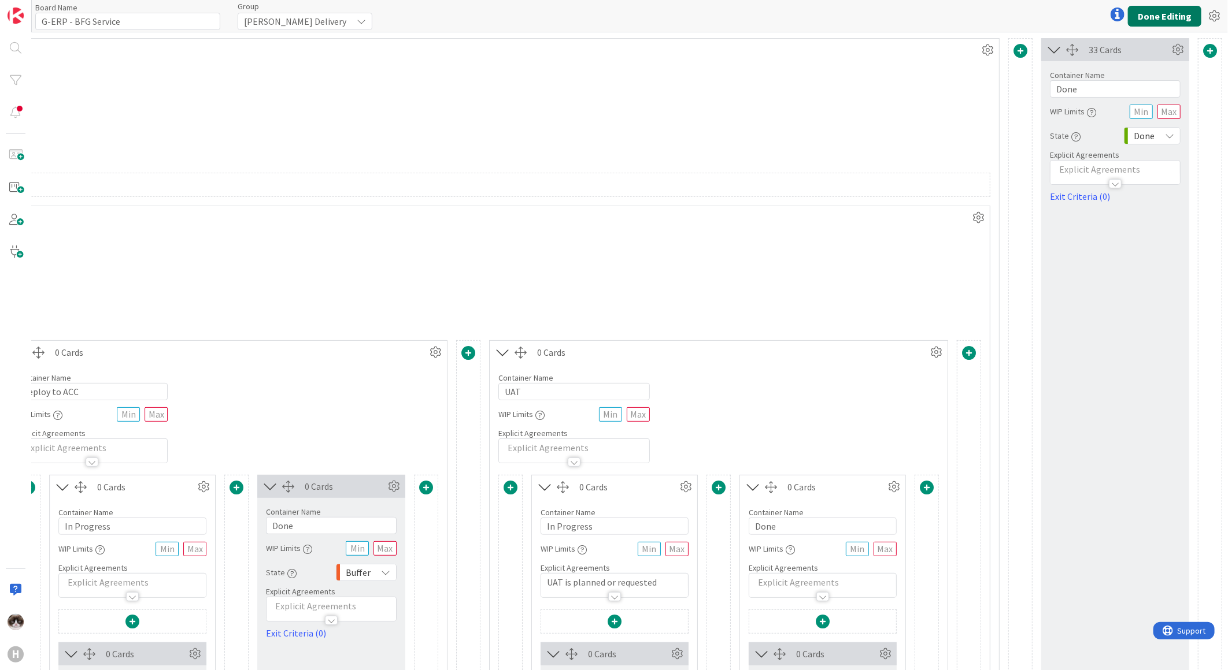
click at [1151, 18] on button "Done Editing" at bounding box center [1164, 16] width 73 height 21
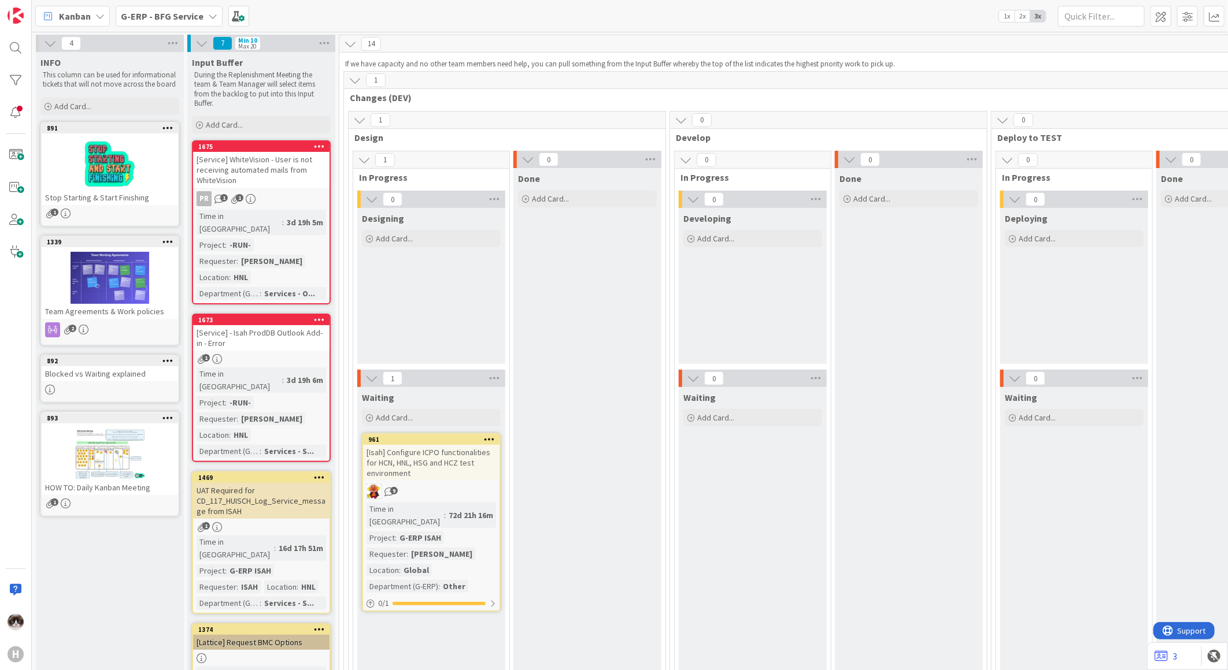
click at [183, 21] on span "G-ERP - BFG Service" at bounding box center [162, 16] width 83 height 14
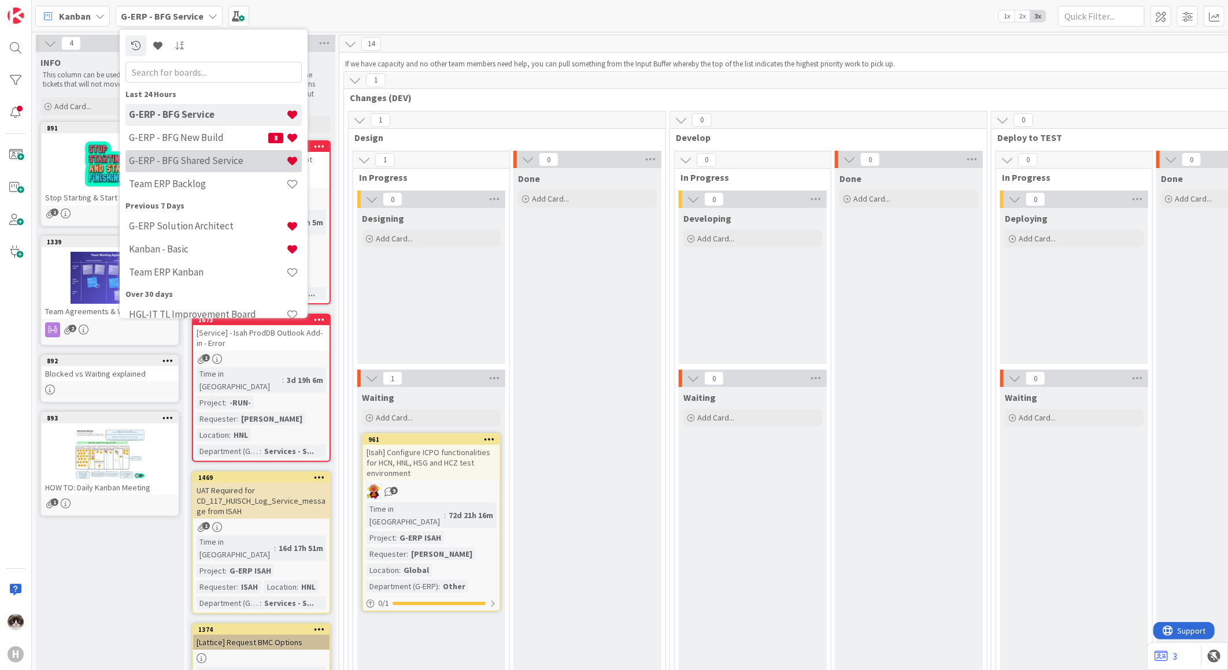
click at [229, 156] on h4 "G-ERP - BFG Shared Service" at bounding box center [207, 161] width 157 height 12
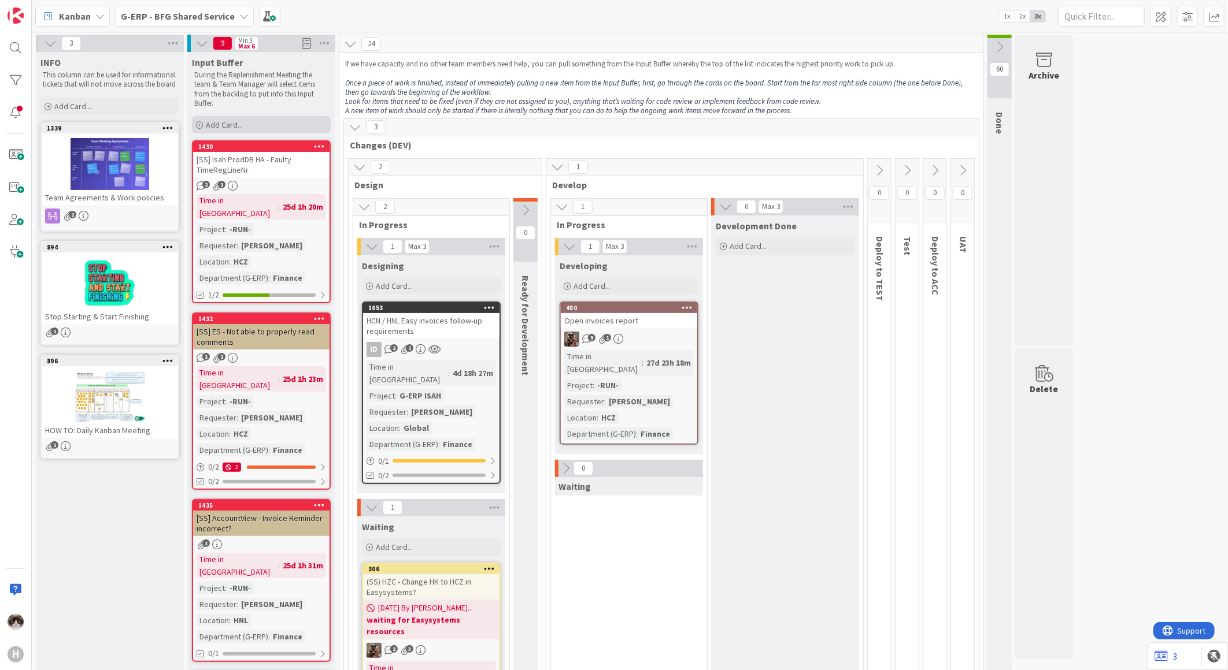
click at [224, 129] on div "Add Card..." at bounding box center [261, 124] width 139 height 17
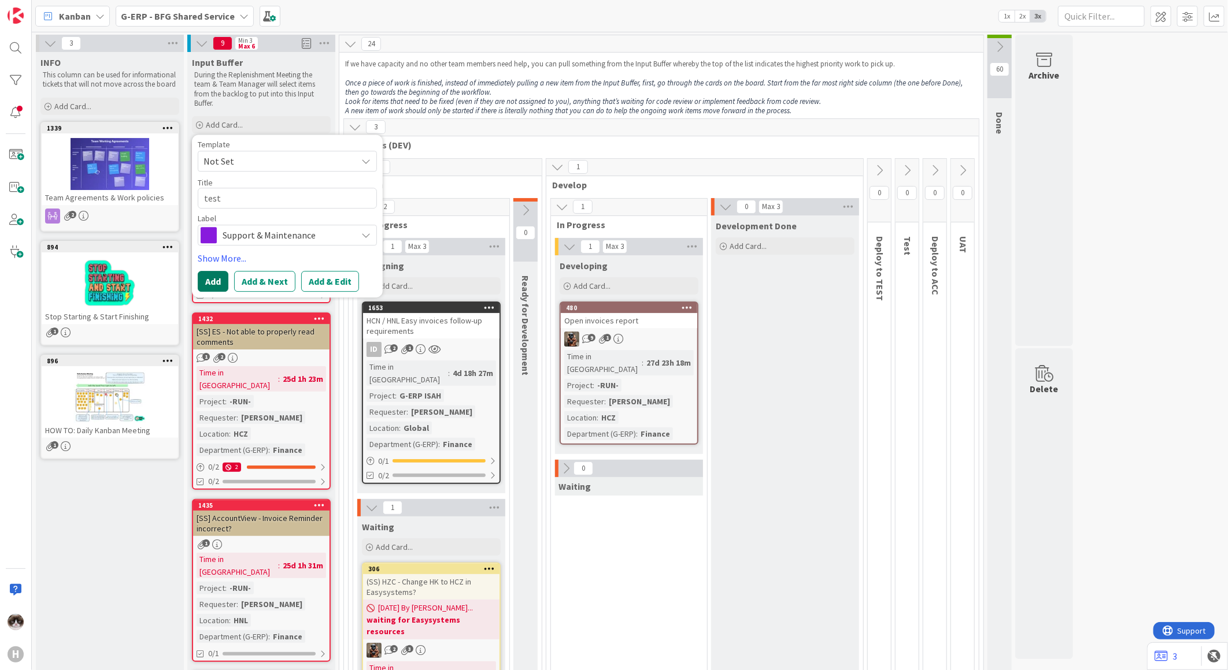
click at [202, 285] on button "Add" at bounding box center [213, 281] width 31 height 21
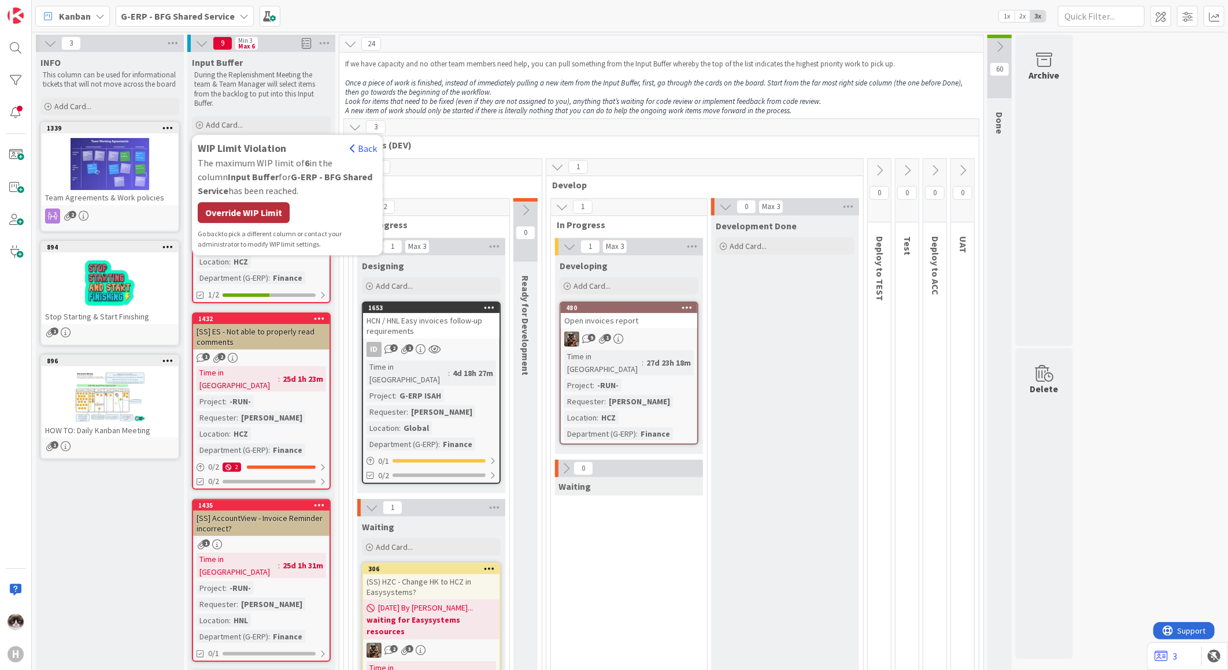
click at [249, 217] on div "Override WIP Limit" at bounding box center [244, 212] width 92 height 21
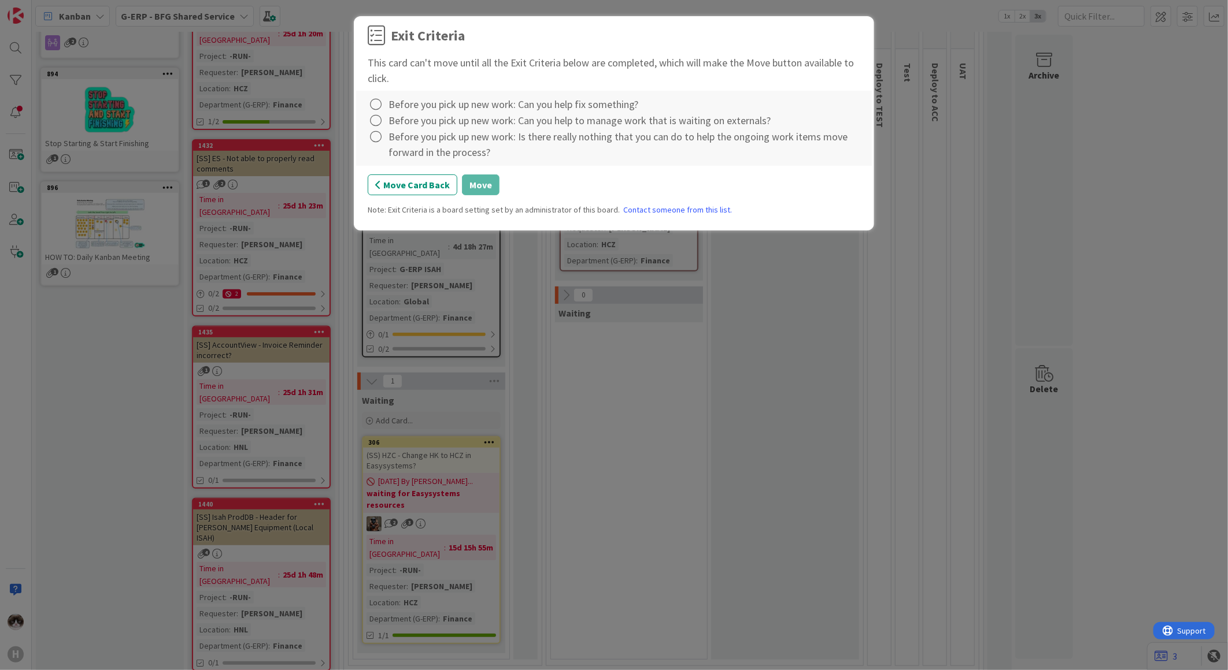
scroll to position [170, 0]
click at [426, 172] on div "Exit Criteria This card can't move until all the Exit Criteria below are comple…" at bounding box center [614, 124] width 492 height 199
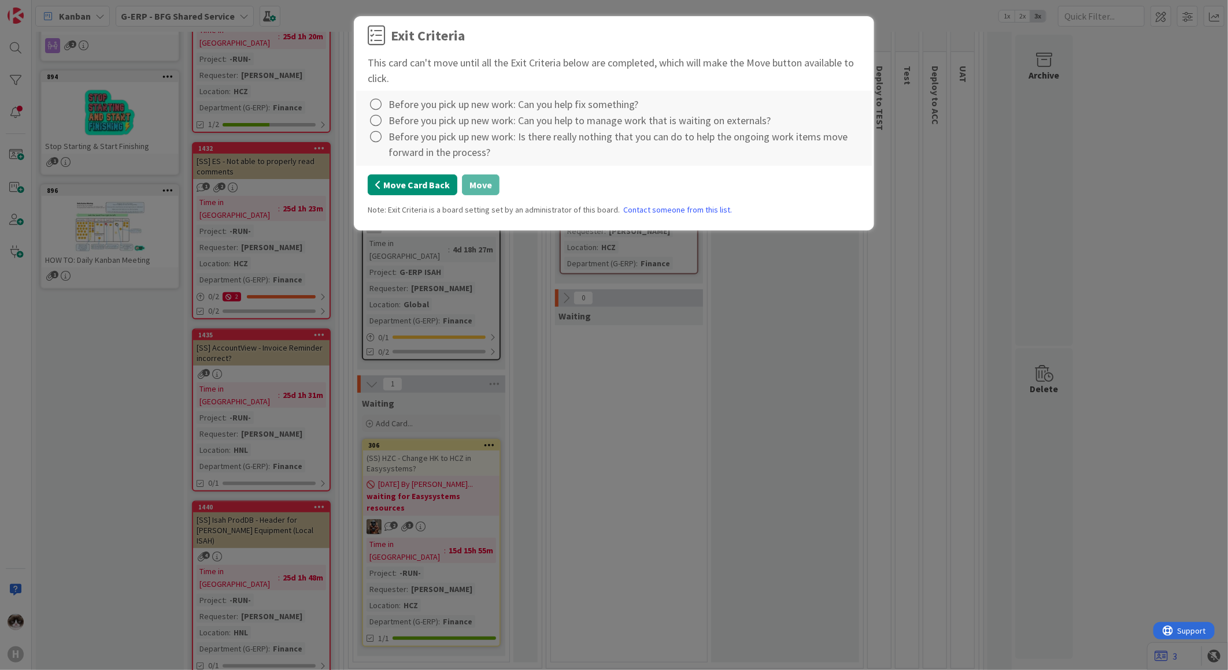
click at [424, 192] on button "Move Card Back" at bounding box center [413, 185] width 90 height 21
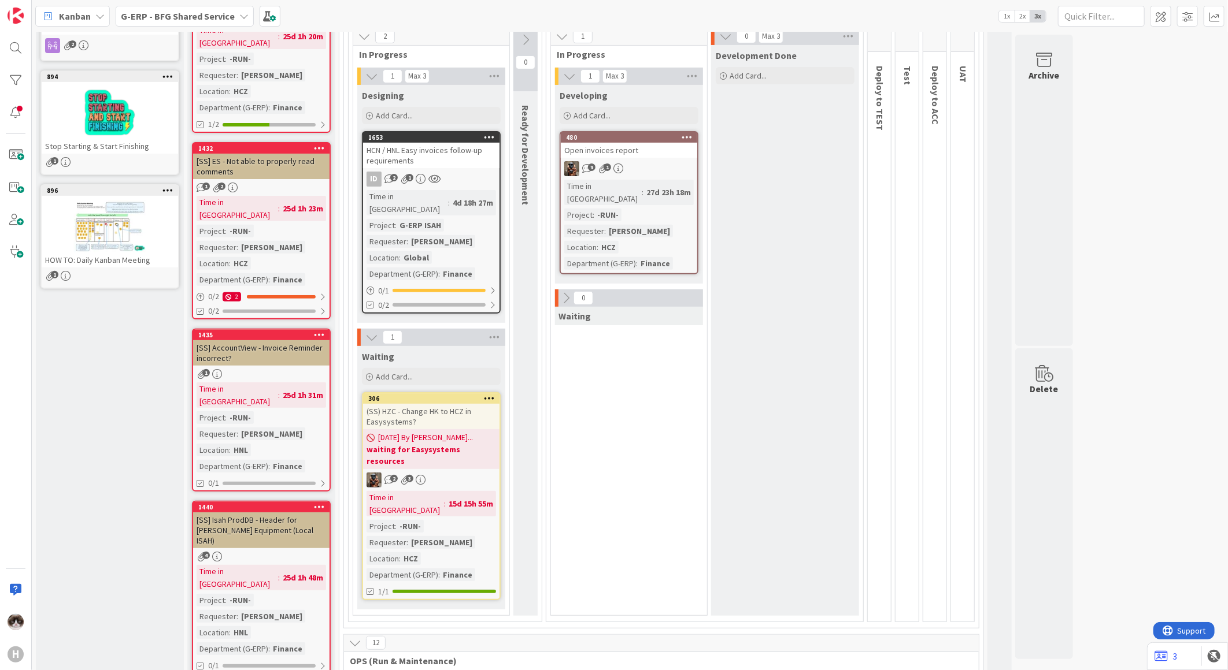
scroll to position [0, 0]
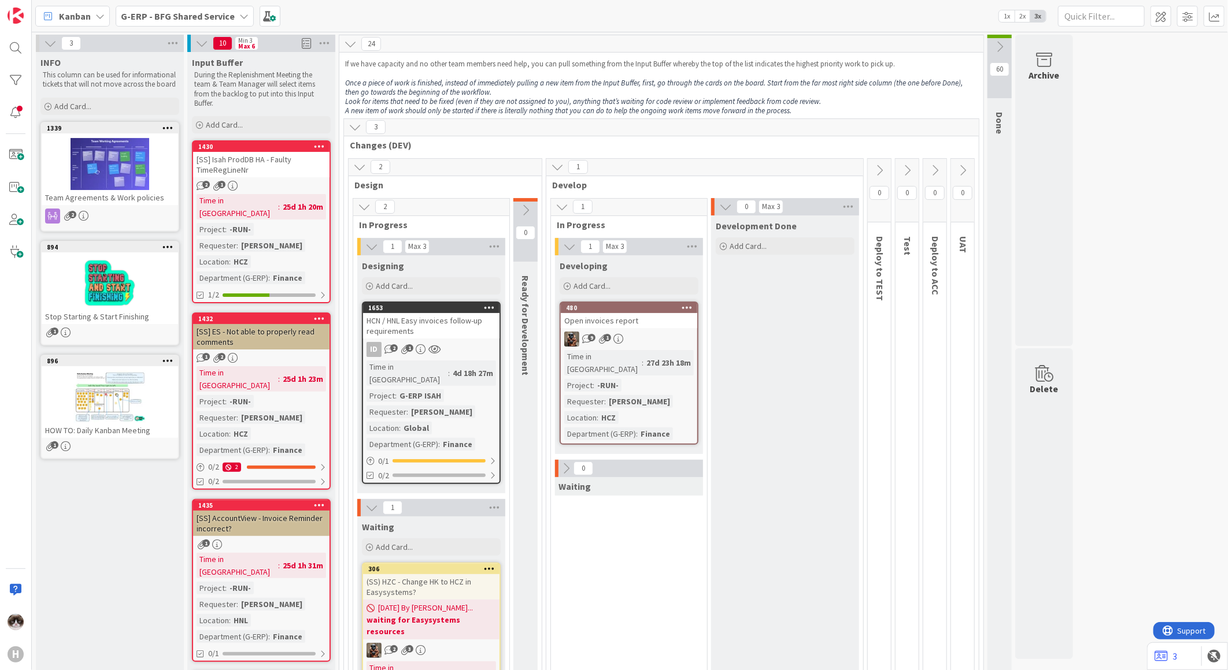
drag, startPoint x: 186, startPoint y: 1, endPoint x: 184, endPoint y: 13, distance: 12.9
click at [186, 1] on div "Kanban G-ERP - BFG Shared Service 1x 2x 3x" at bounding box center [630, 16] width 1196 height 32
click at [184, 18] on b "G-ERP - BFG Shared Service" at bounding box center [178, 16] width 114 height 12
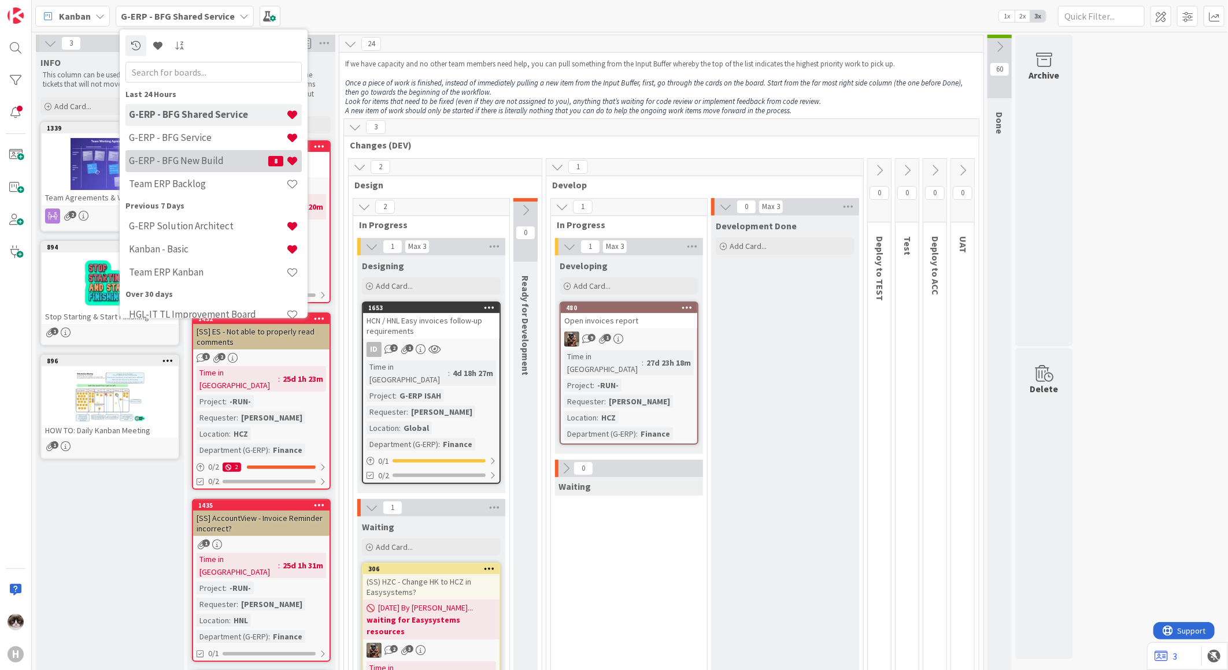
click at [201, 160] on h4 "G-ERP - BFG New Build" at bounding box center [198, 161] width 139 height 12
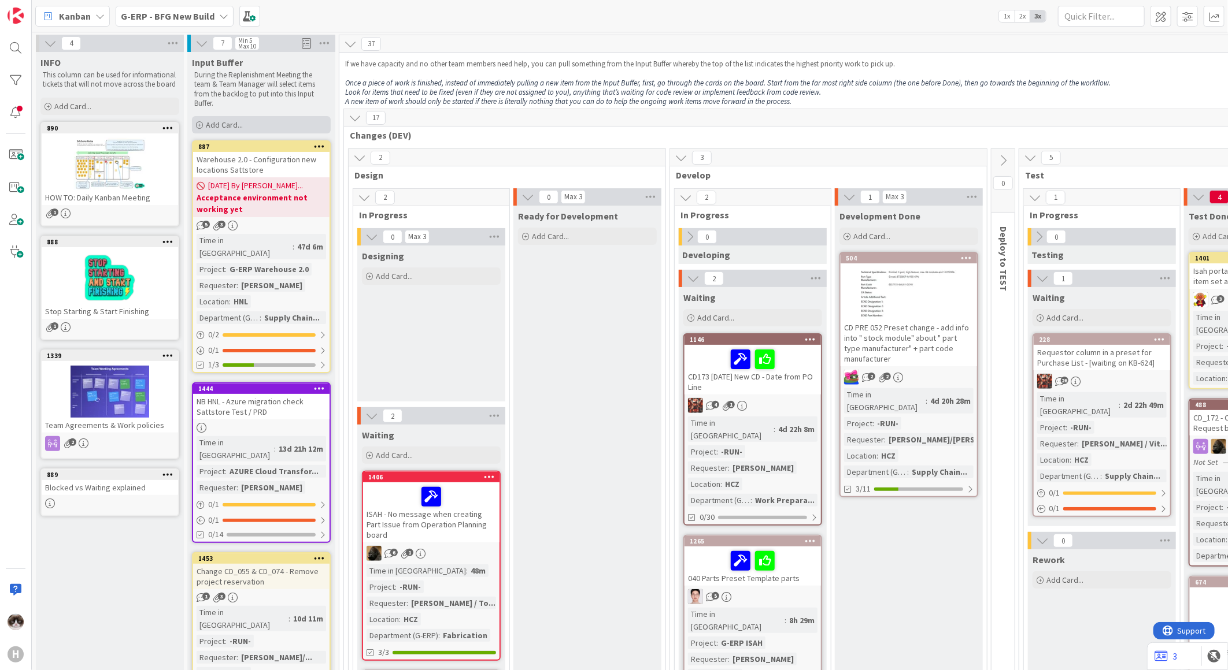
click at [220, 127] on span "Add Card..." at bounding box center [224, 125] width 37 height 10
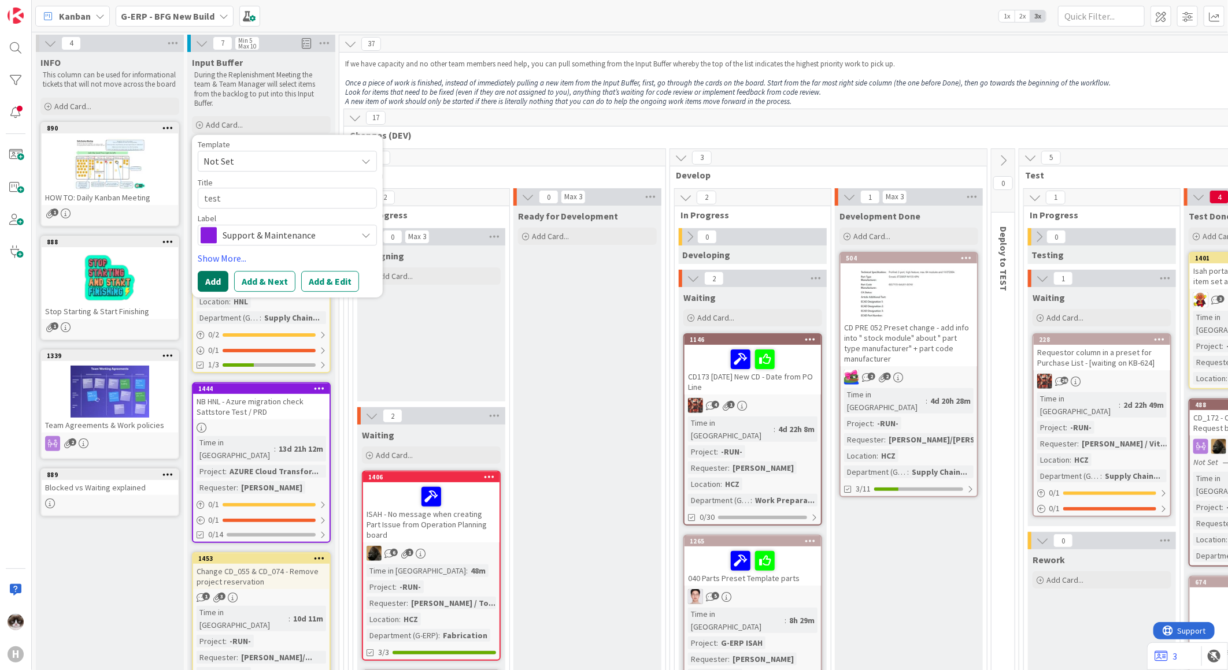
click at [220, 273] on button "Add" at bounding box center [213, 281] width 31 height 21
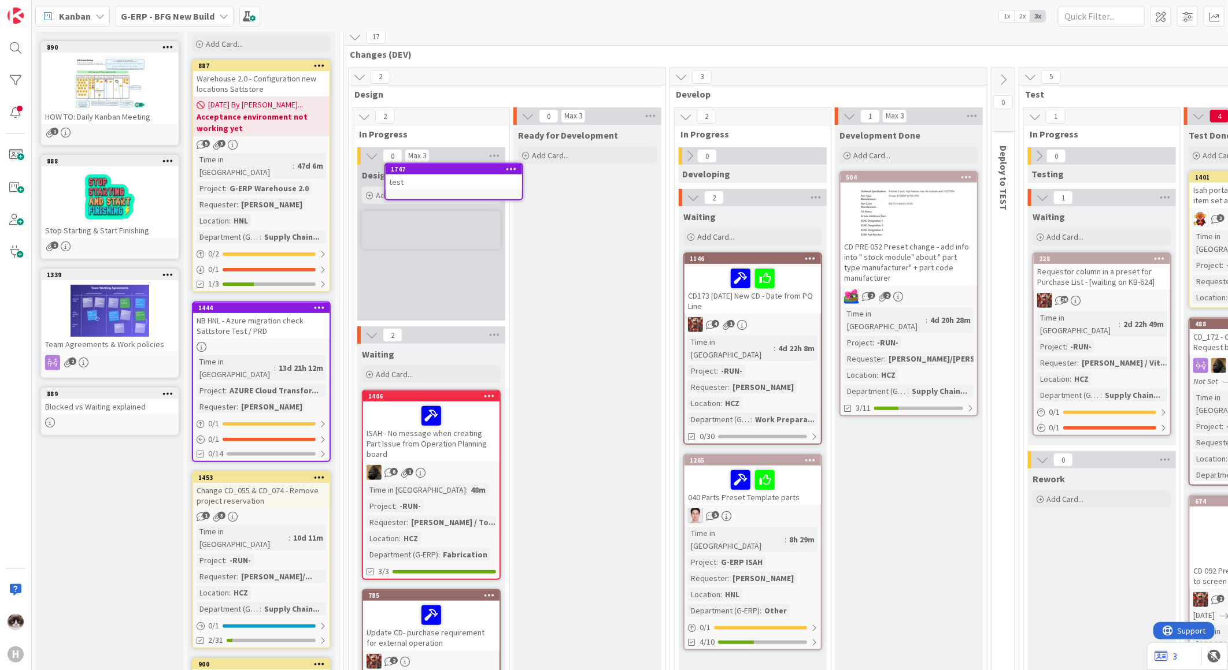
scroll to position [71, 0]
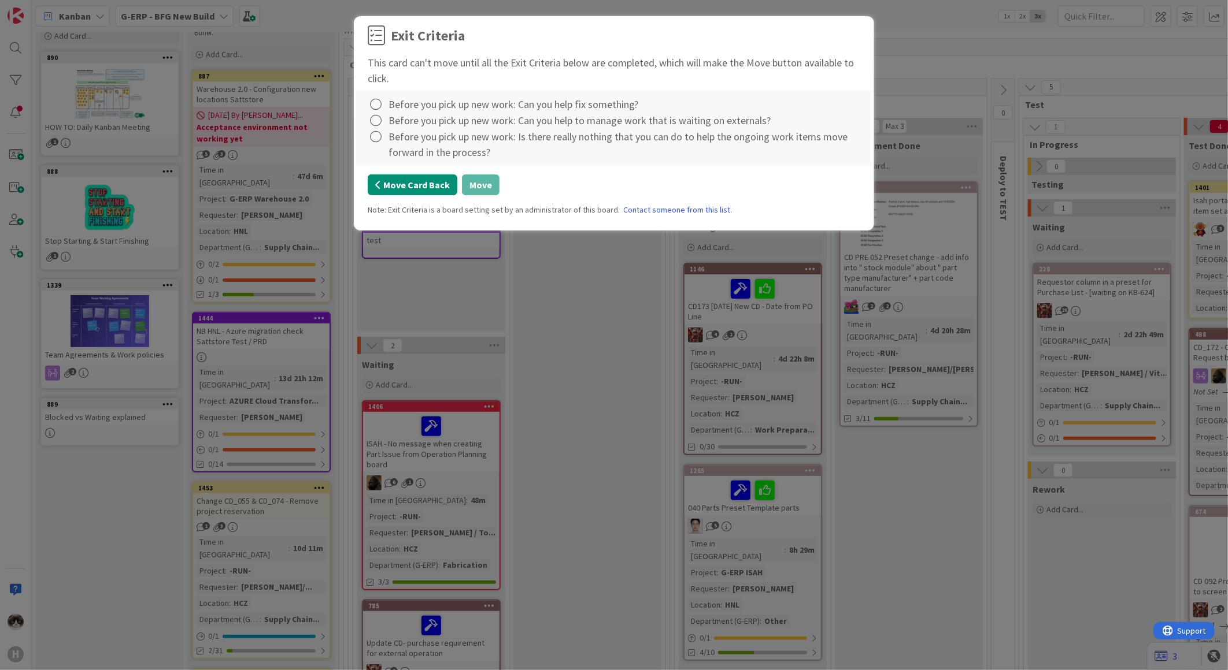
click at [418, 186] on button "Move Card Back" at bounding box center [413, 185] width 90 height 21
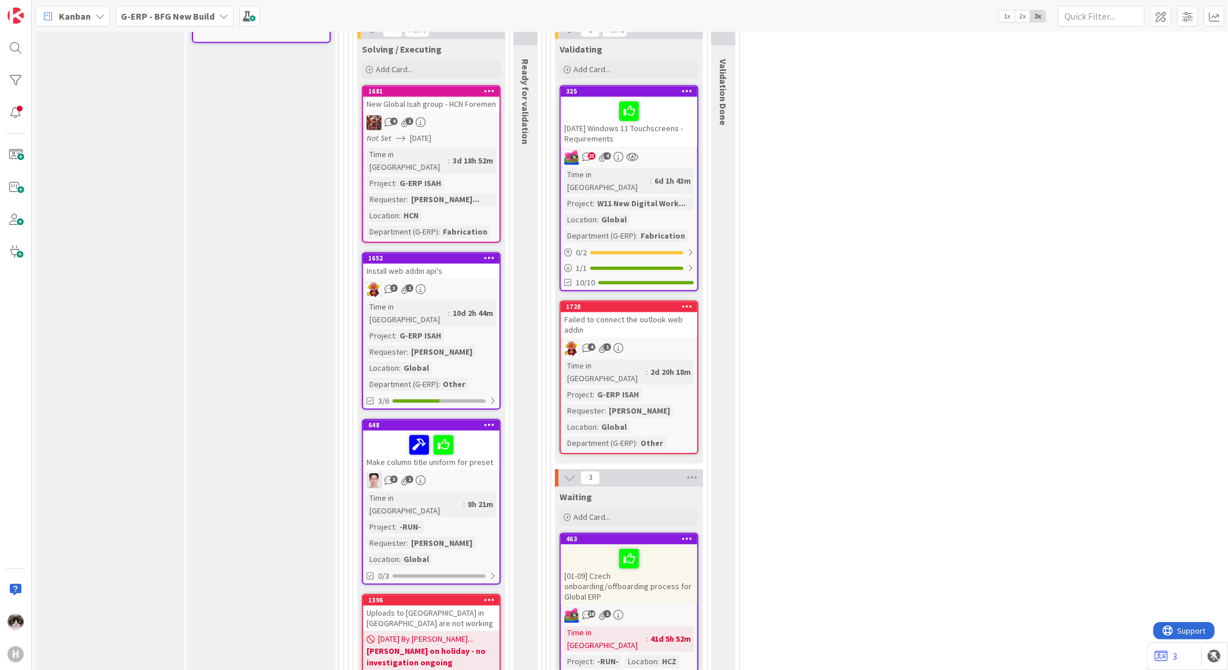
scroll to position [1156, 0]
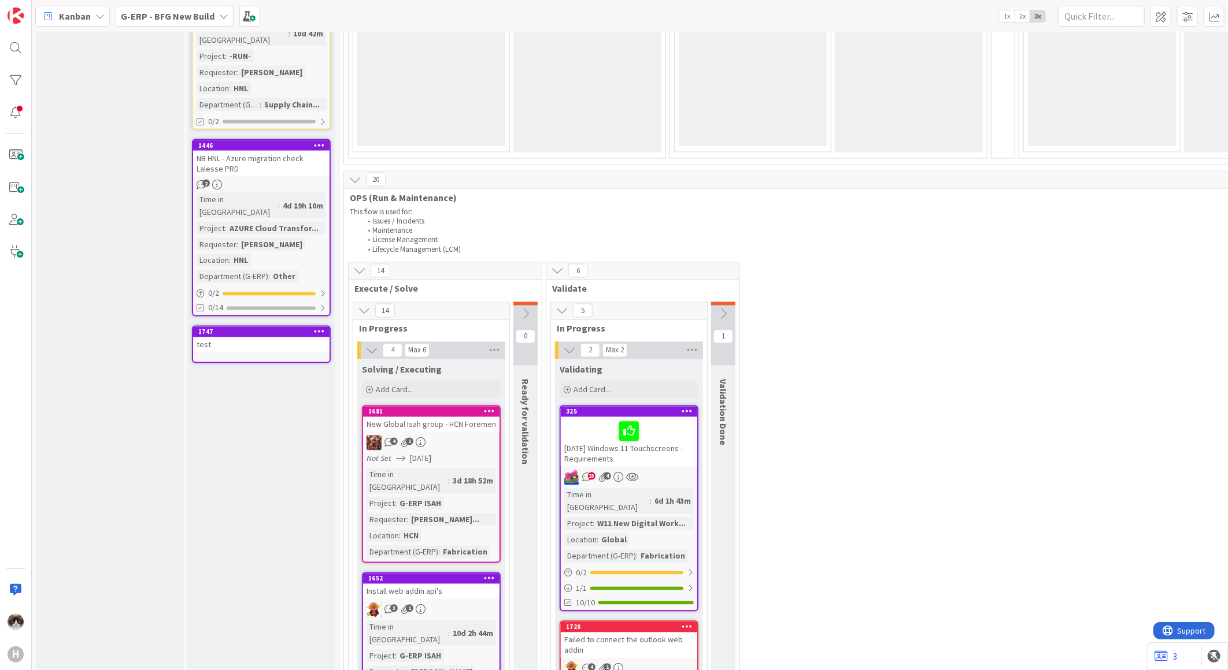
click at [313, 328] on div at bounding box center [319, 332] width 21 height 8
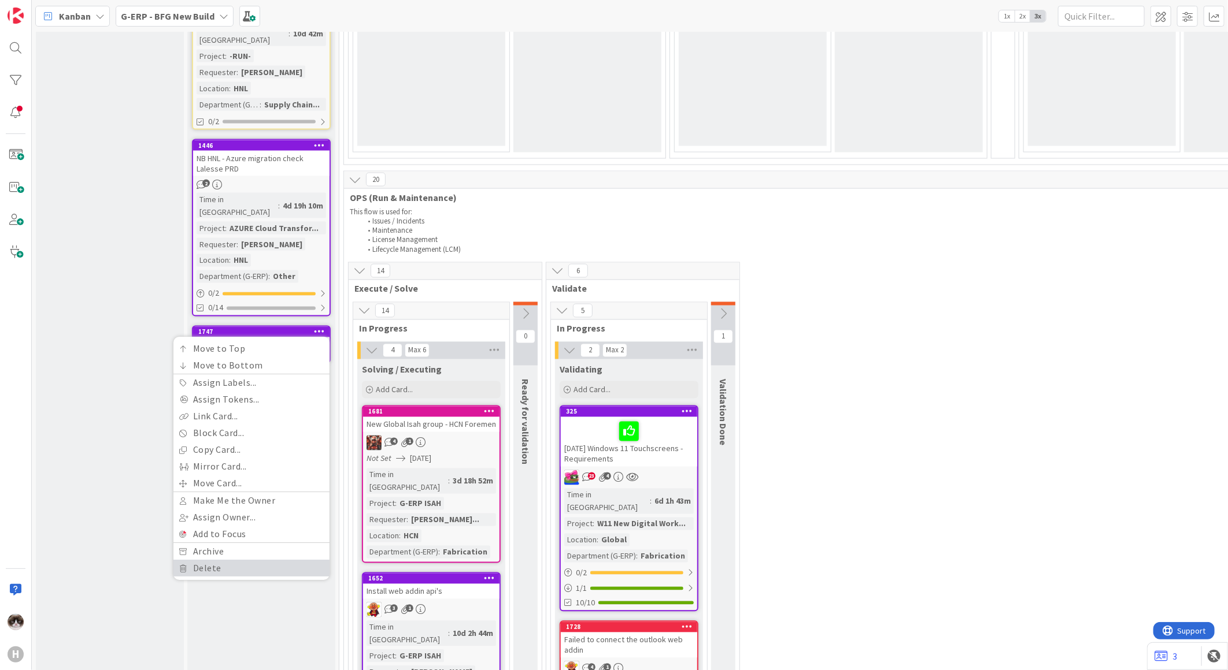
click at [235, 561] on link "Delete" at bounding box center [251, 569] width 156 height 17
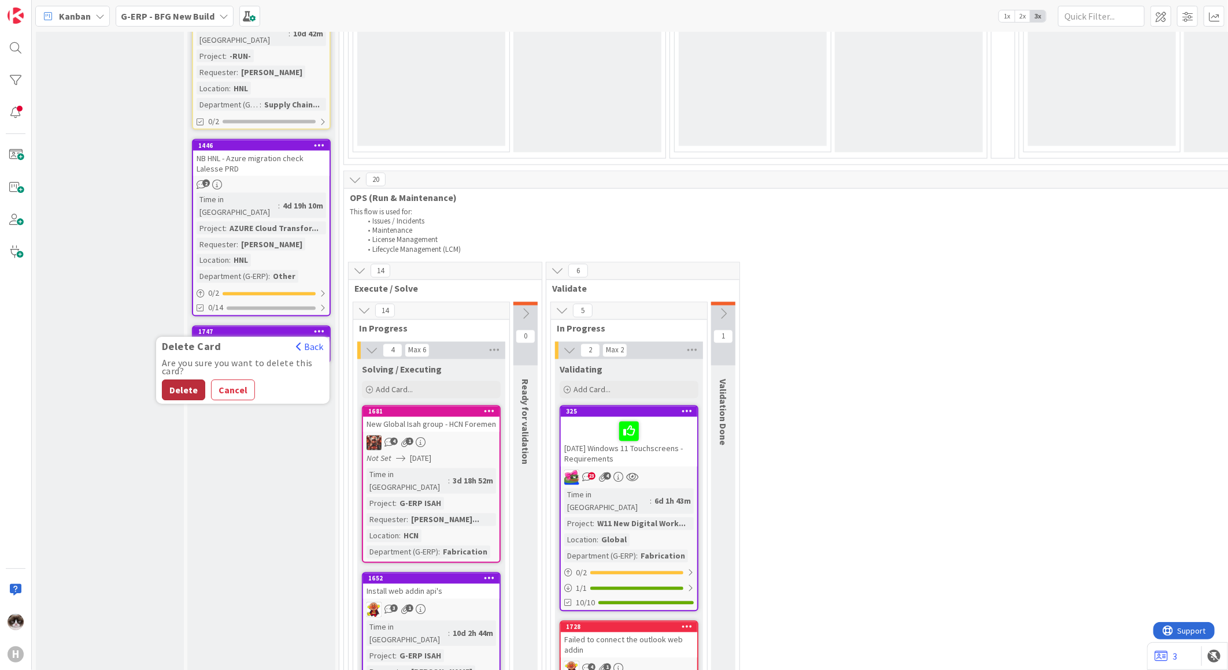
click at [172, 380] on button "Delete" at bounding box center [183, 390] width 43 height 21
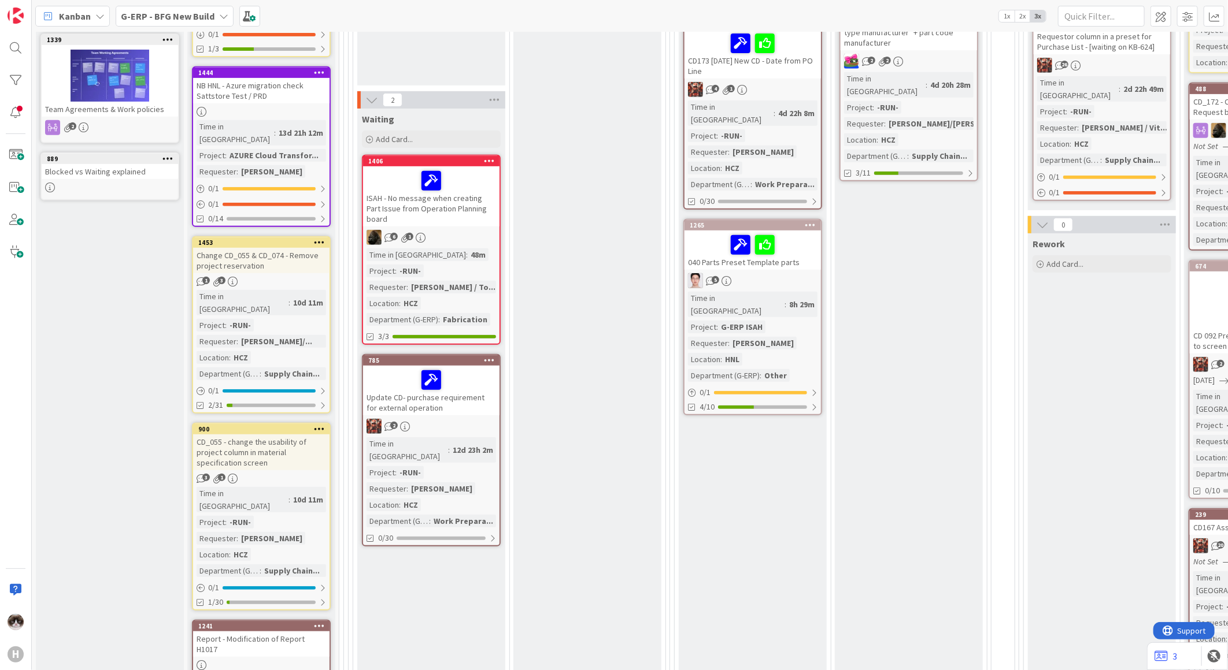
scroll to position [0, 0]
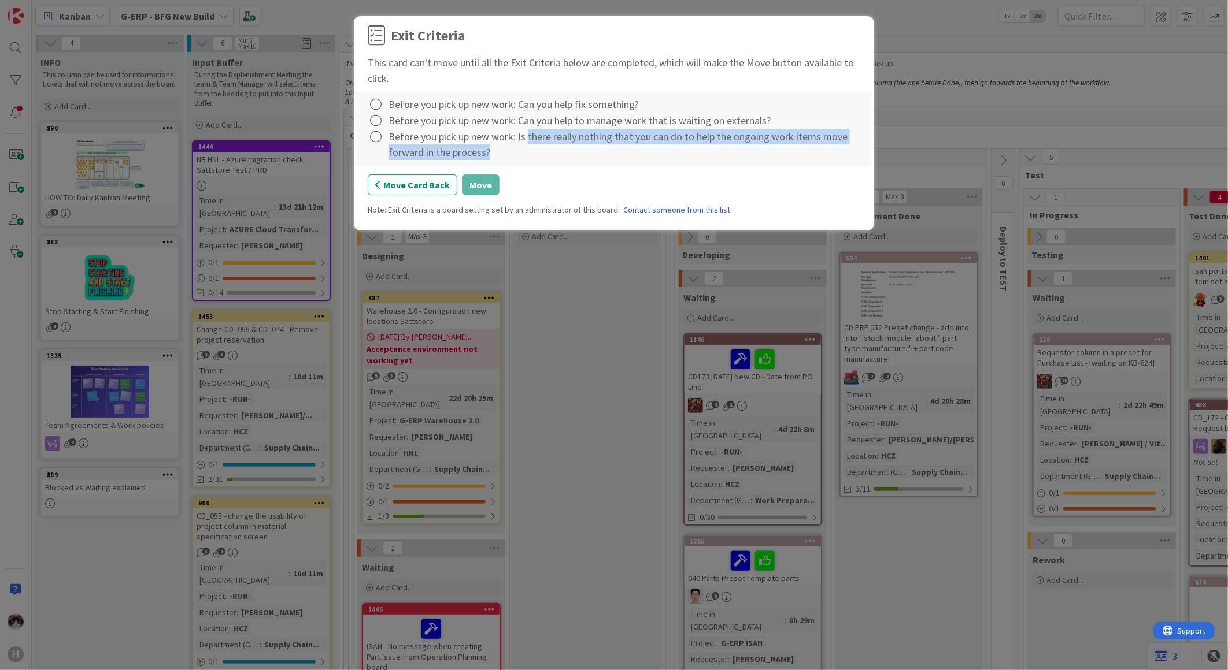
drag, startPoint x: 528, startPoint y: 136, endPoint x: 739, endPoint y: 165, distance: 212.3
click at [739, 165] on div "Before you pick up new work: Can you help fix something? Before you pick up new…" at bounding box center [614, 128] width 516 height 75
click at [440, 185] on button "Move Card Back" at bounding box center [413, 185] width 90 height 21
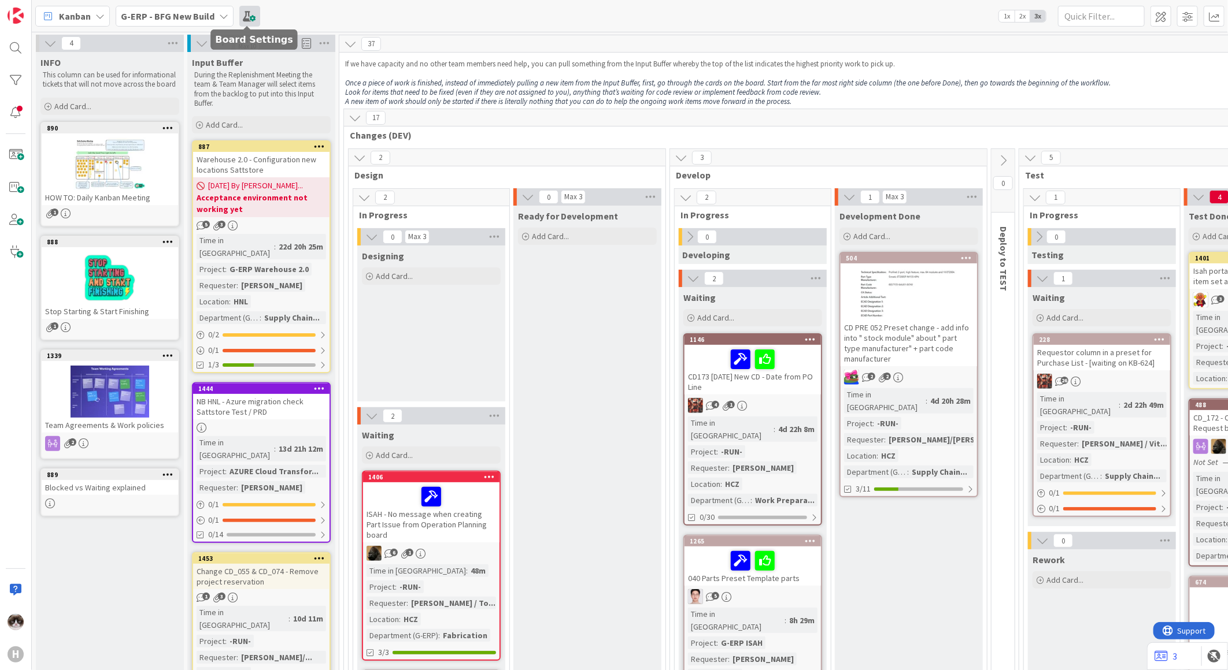
click at [239, 14] on span at bounding box center [249, 16] width 21 height 21
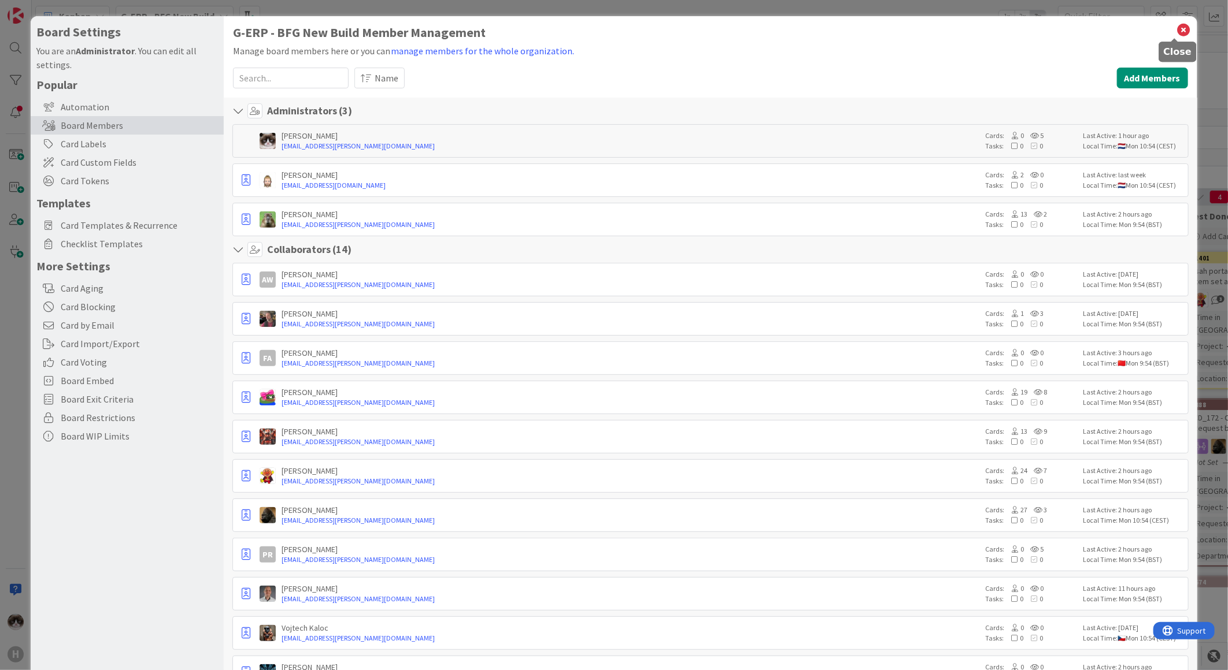
click at [1176, 26] on icon at bounding box center [1183, 30] width 15 height 16
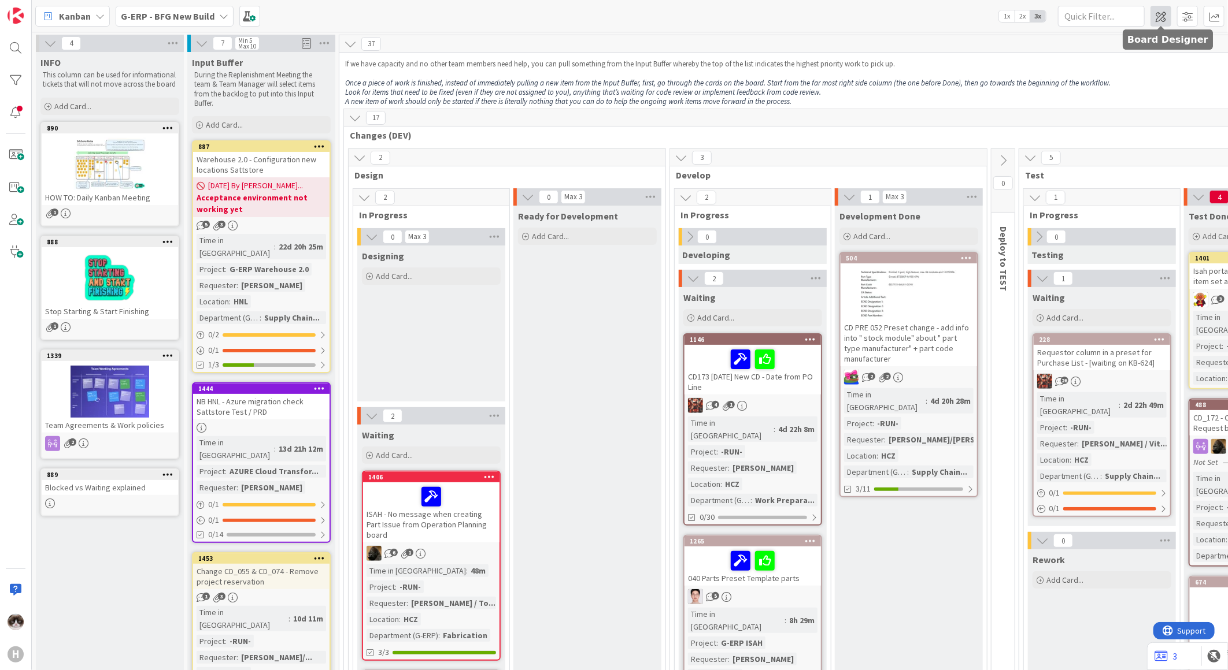
click at [1158, 18] on span at bounding box center [1160, 16] width 21 height 21
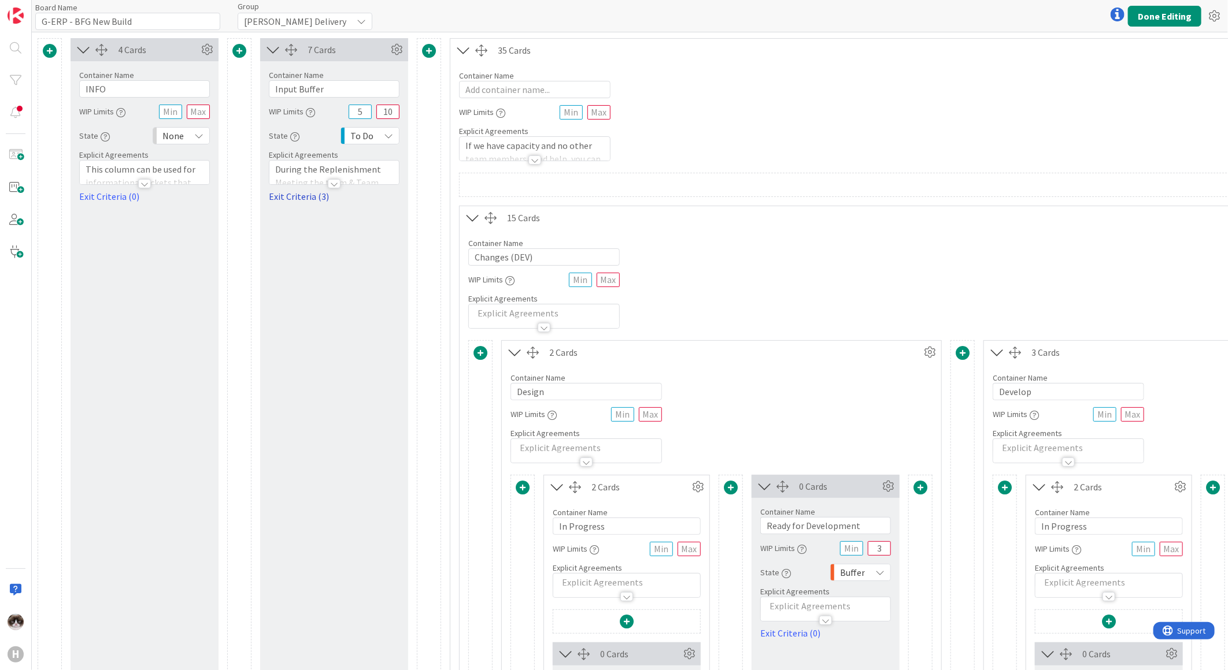
click at [314, 194] on link "Exit Criteria (3)" at bounding box center [334, 197] width 131 height 14
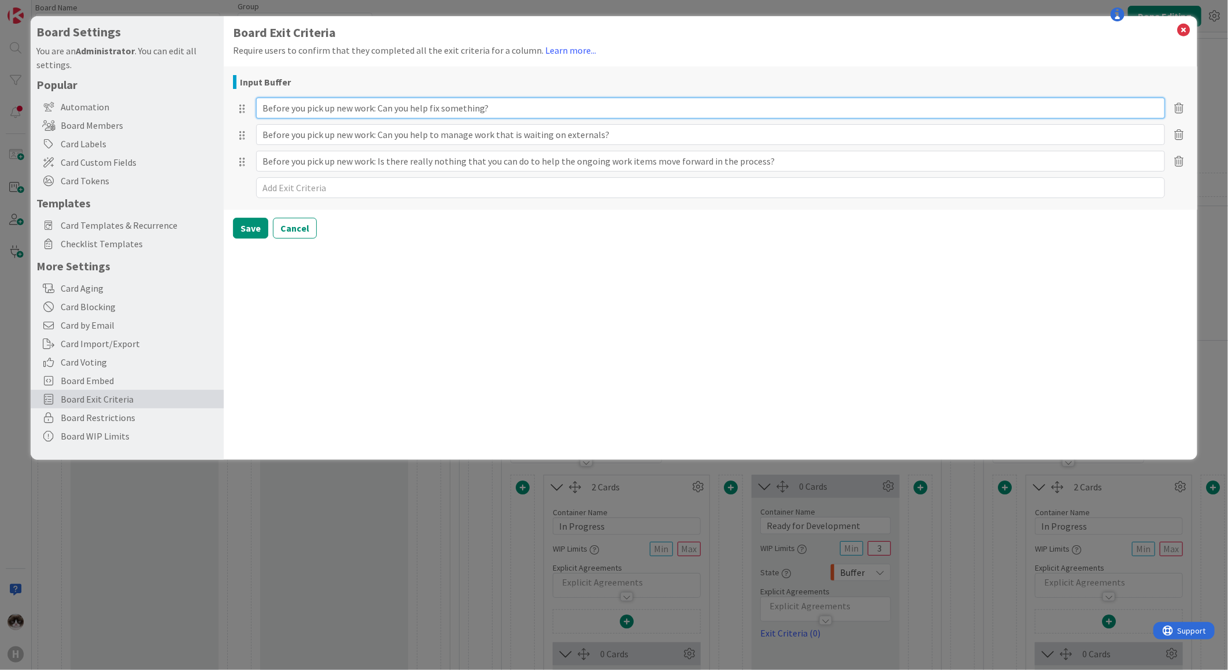
drag, startPoint x: 499, startPoint y: 113, endPoint x: 428, endPoint y: 113, distance: 71.7
click at [428, 113] on input "Before you pick up new work: Can you help fix something?" at bounding box center [710, 108] width 909 height 21
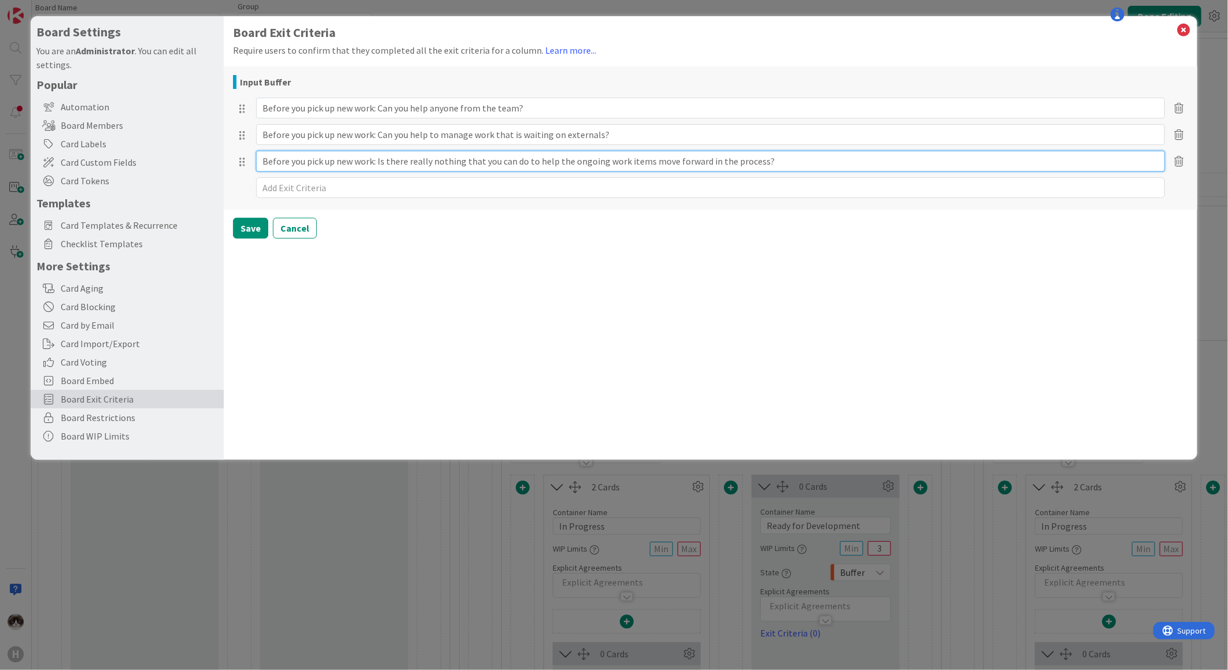
drag, startPoint x: 777, startPoint y: 160, endPoint x: 251, endPoint y: 159, distance: 525.9
click at [251, 159] on div "Before you pick up new work: Is there really nothing that you can do to help th…" at bounding box center [710, 161] width 955 height 27
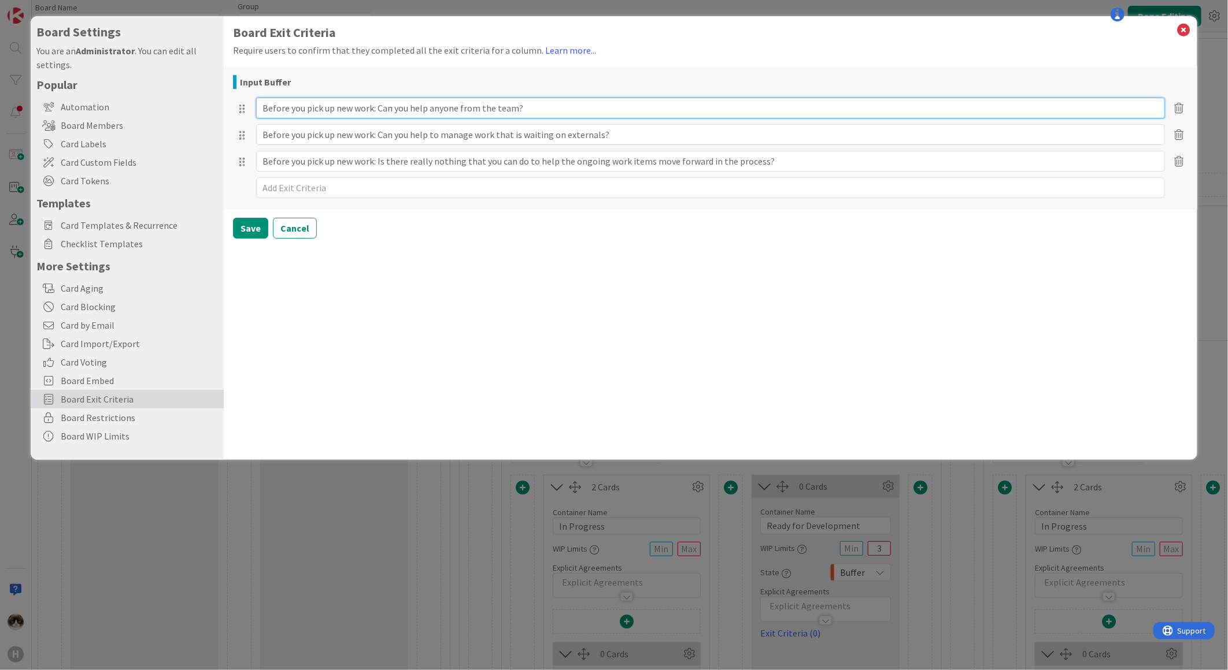
drag, startPoint x: 544, startPoint y: 101, endPoint x: 250, endPoint y: 106, distance: 293.6
click at [250, 106] on div "Before you pick up new work: Can you help anyone from the team?" at bounding box center [710, 108] width 955 height 27
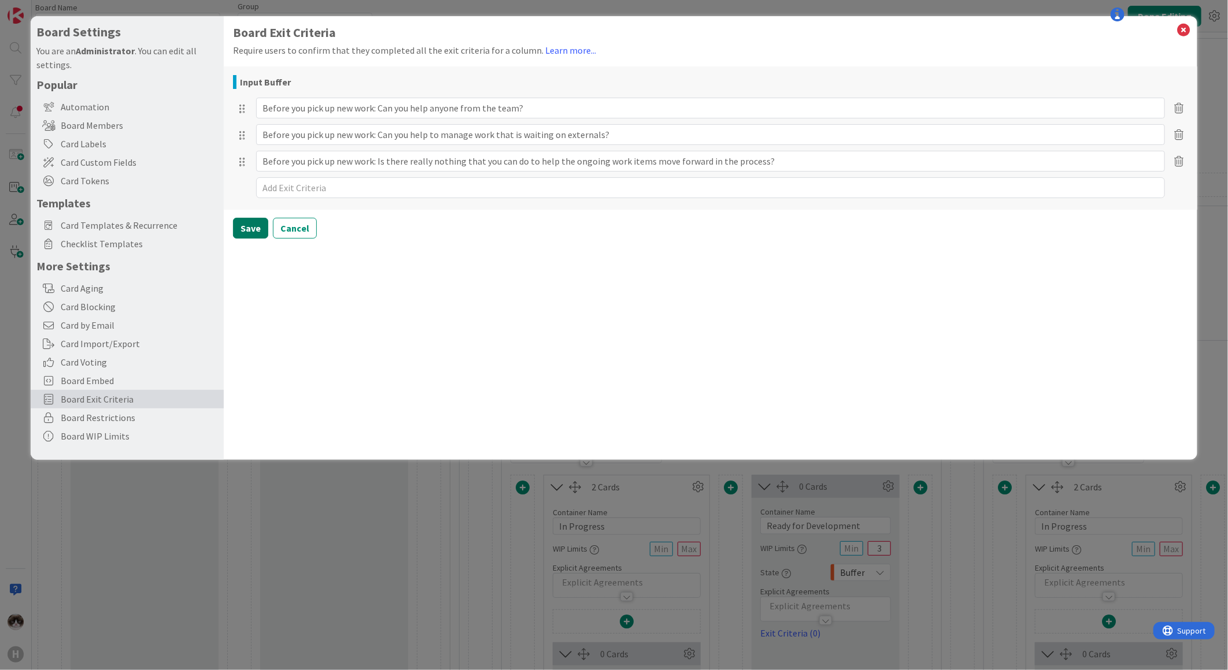
click at [249, 232] on button "Save" at bounding box center [250, 228] width 35 height 21
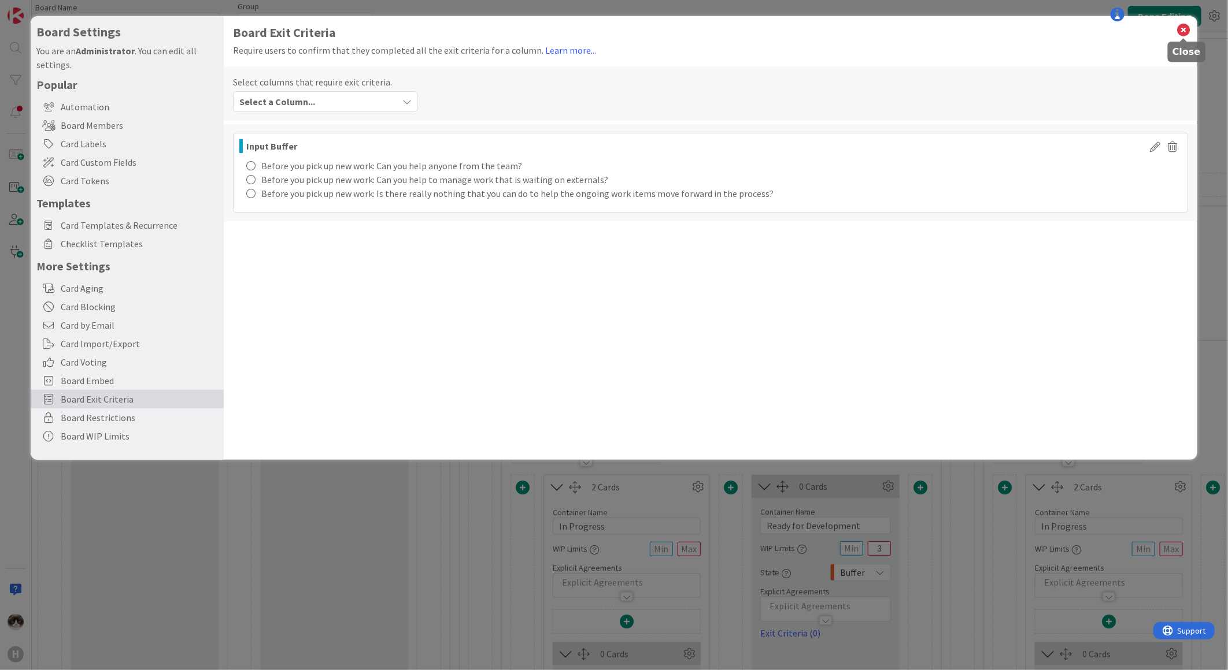
click at [1181, 30] on icon at bounding box center [1183, 30] width 15 height 16
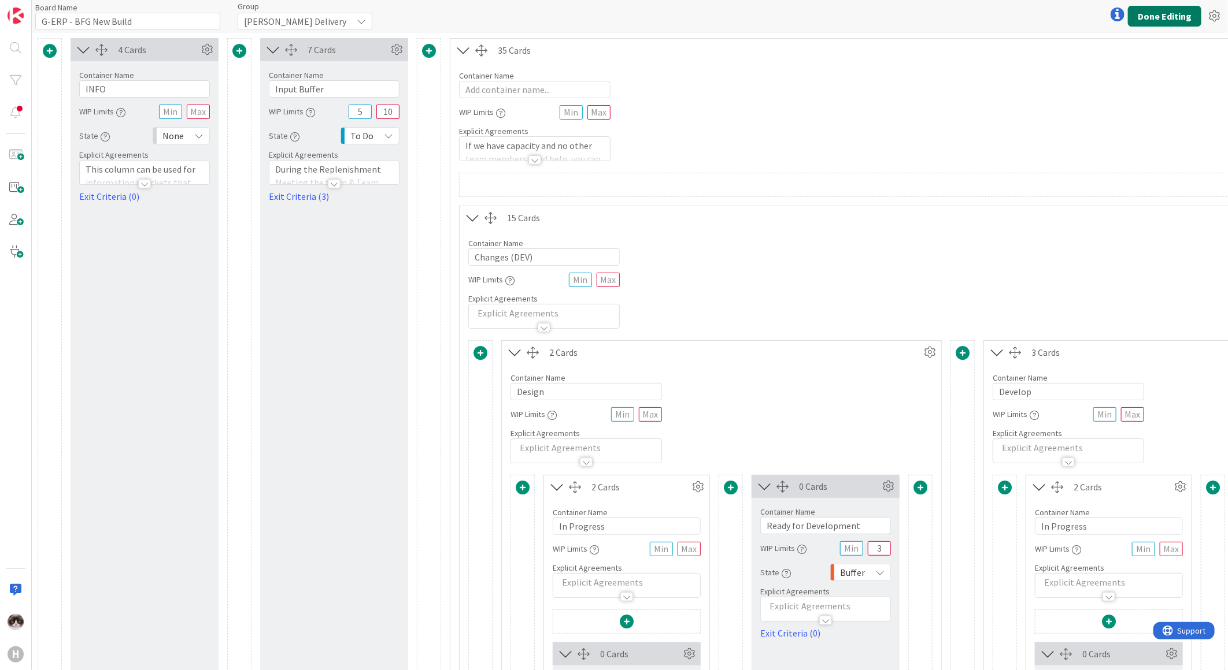
click at [1171, 13] on button "Done Editing" at bounding box center [1164, 16] width 73 height 21
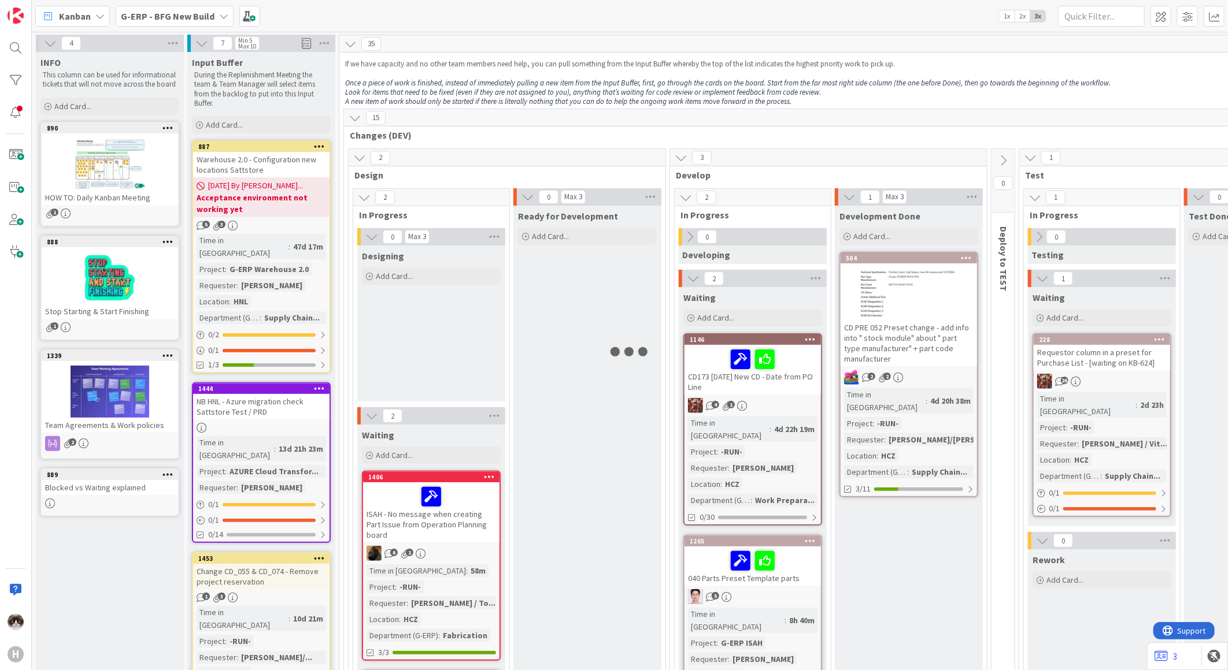
click at [153, 18] on b "G-ERP - BFG New Build" at bounding box center [168, 16] width 94 height 12
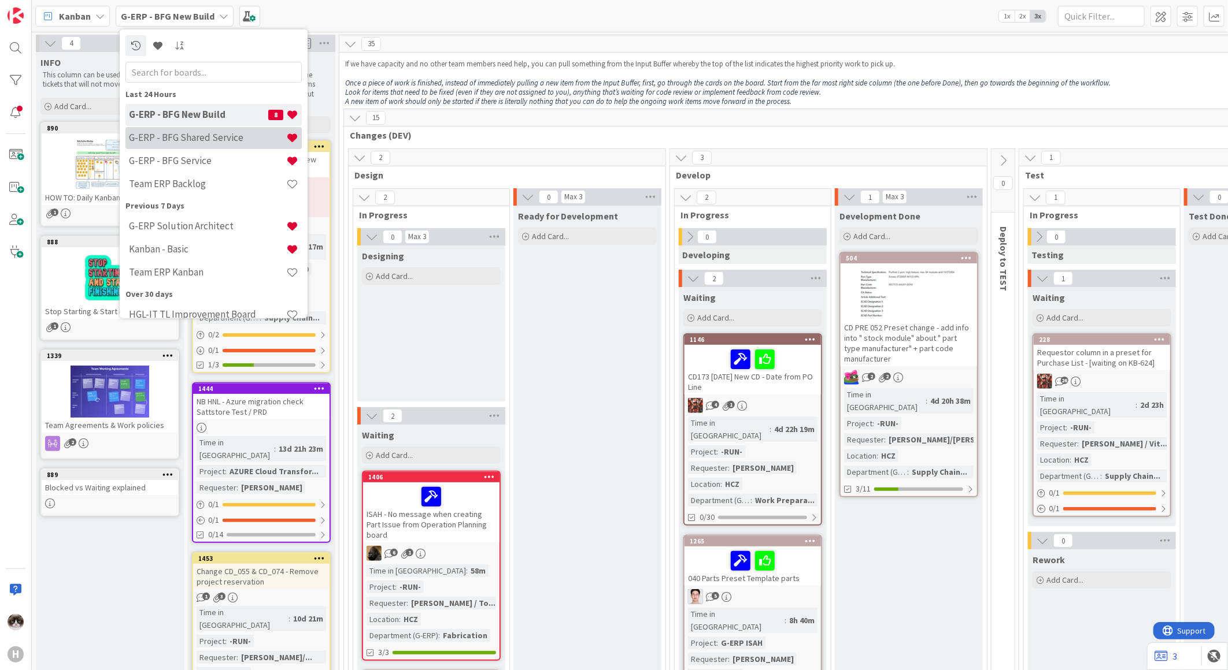
click at [193, 140] on h4 "G-ERP - BFG Shared Service" at bounding box center [207, 138] width 157 height 12
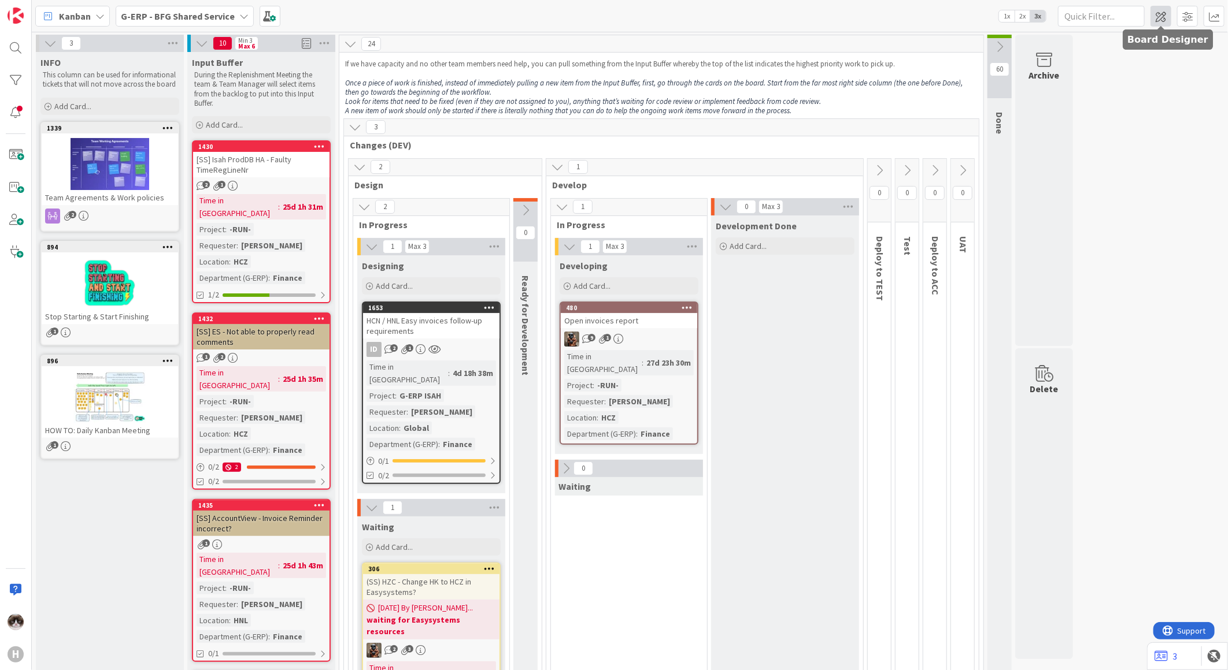
click at [1158, 21] on span at bounding box center [1160, 16] width 21 height 21
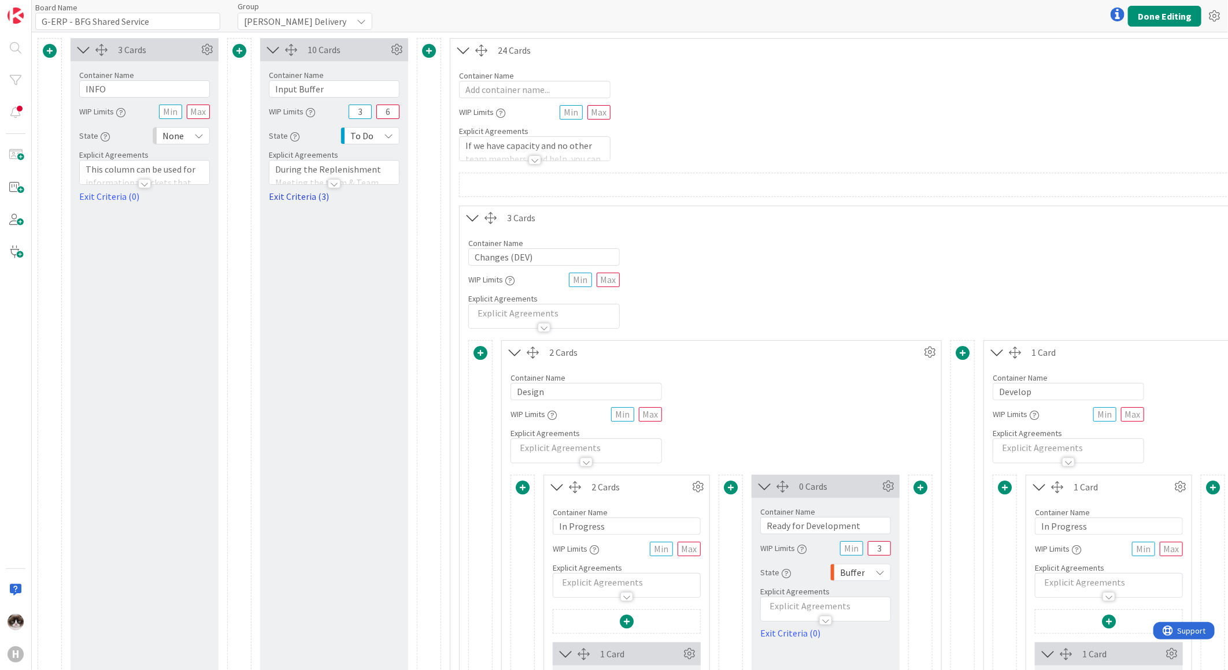
click at [320, 199] on link "Exit Criteria (3)" at bounding box center [334, 197] width 131 height 14
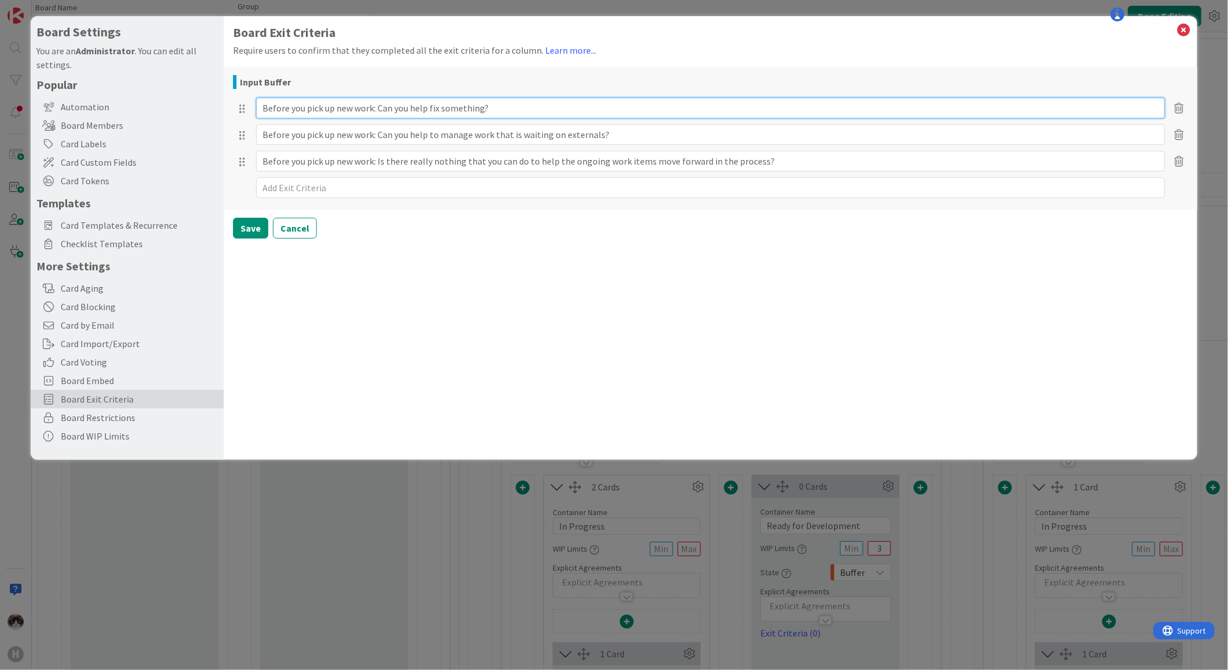
click at [544, 110] on input "Before you pick up new work: Can you help fix something?" at bounding box center [710, 108] width 909 height 21
paste input "anyone from the team"
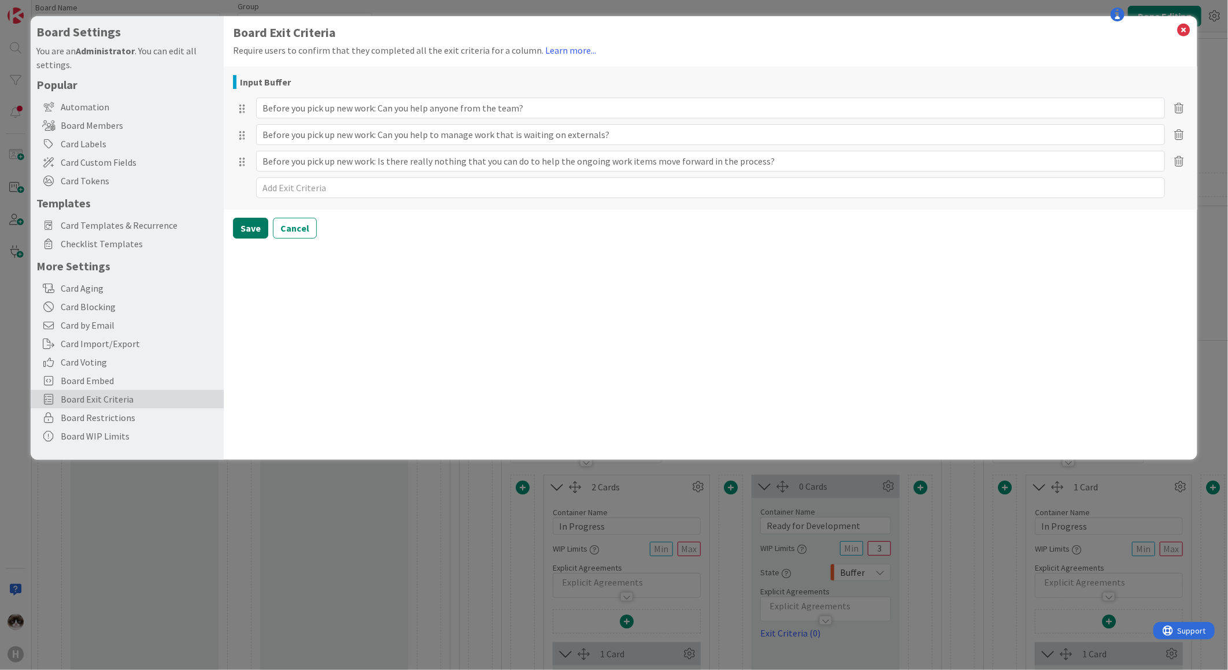
click at [256, 234] on button "Save" at bounding box center [250, 228] width 35 height 21
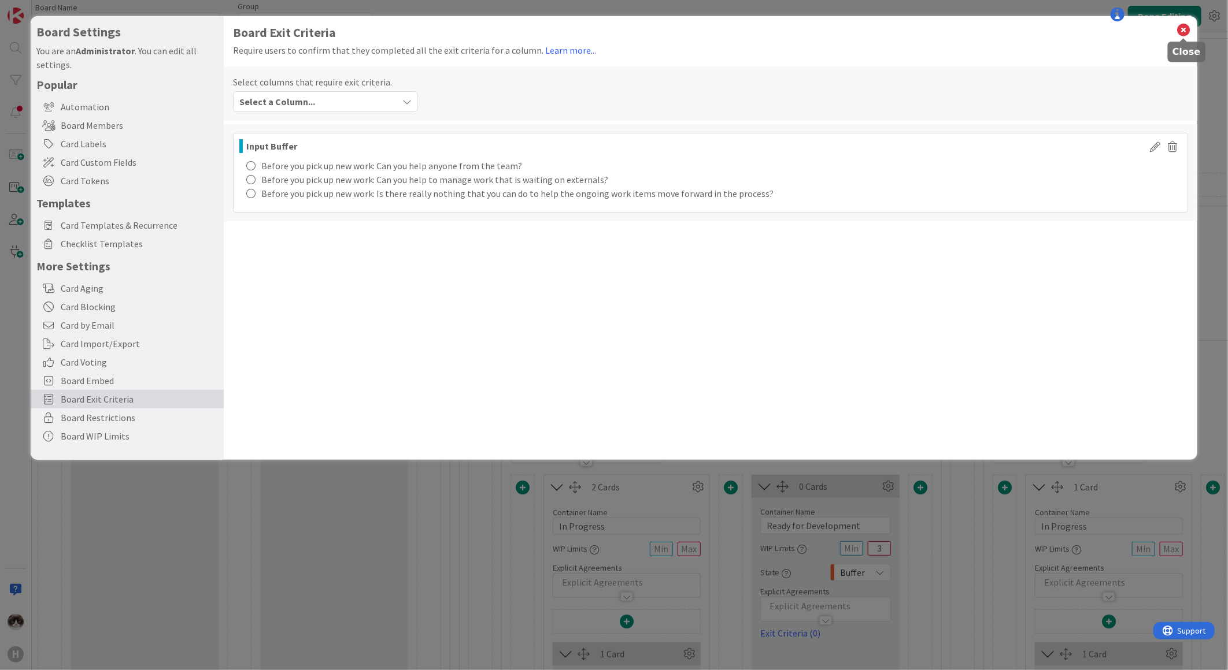
click at [1182, 28] on icon at bounding box center [1183, 30] width 15 height 16
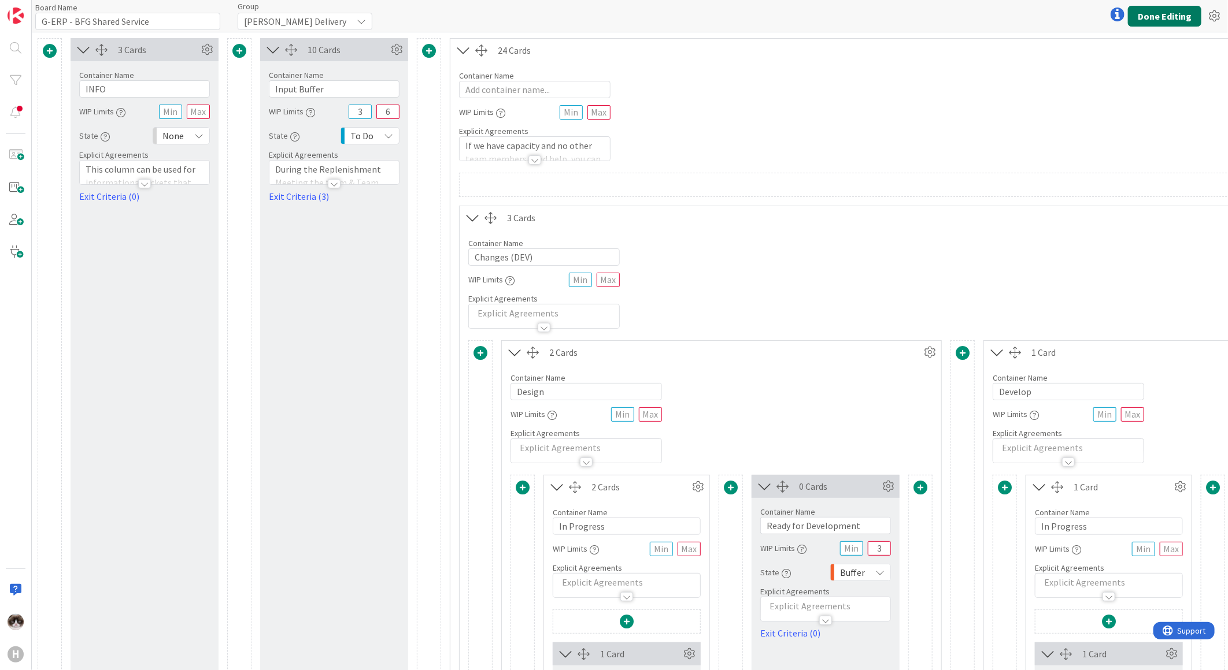
click at [1158, 16] on button "Done Editing" at bounding box center [1164, 16] width 73 height 21
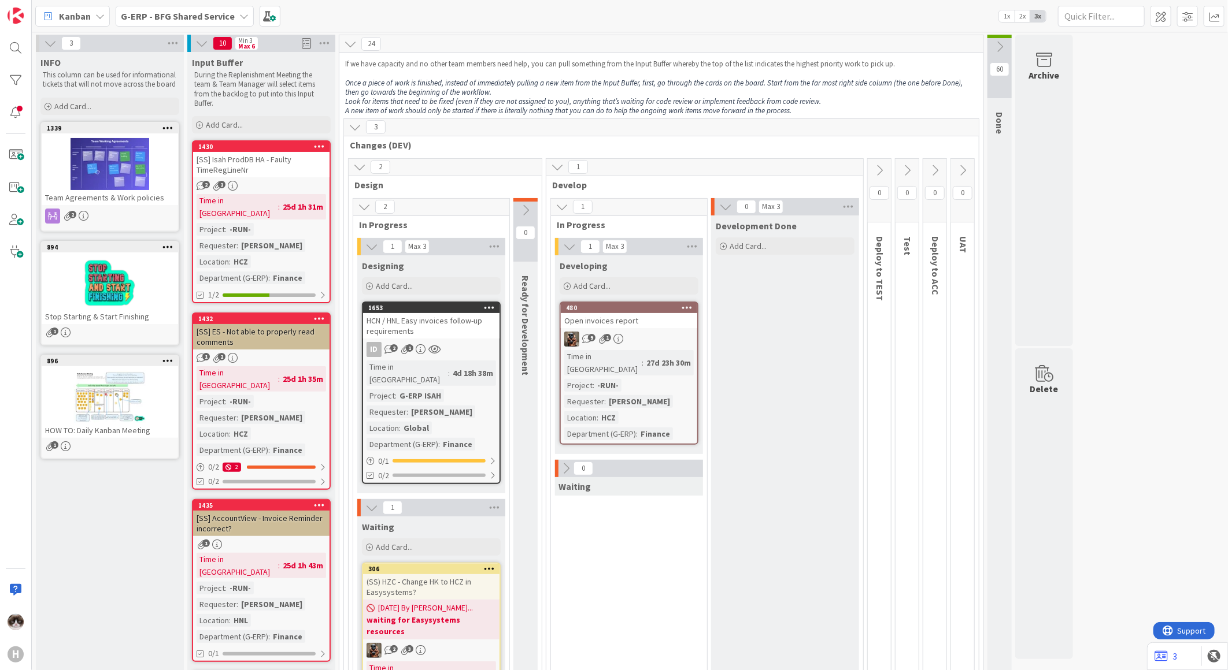
click at [169, 18] on b "G-ERP - BFG Shared Service" at bounding box center [178, 16] width 114 height 12
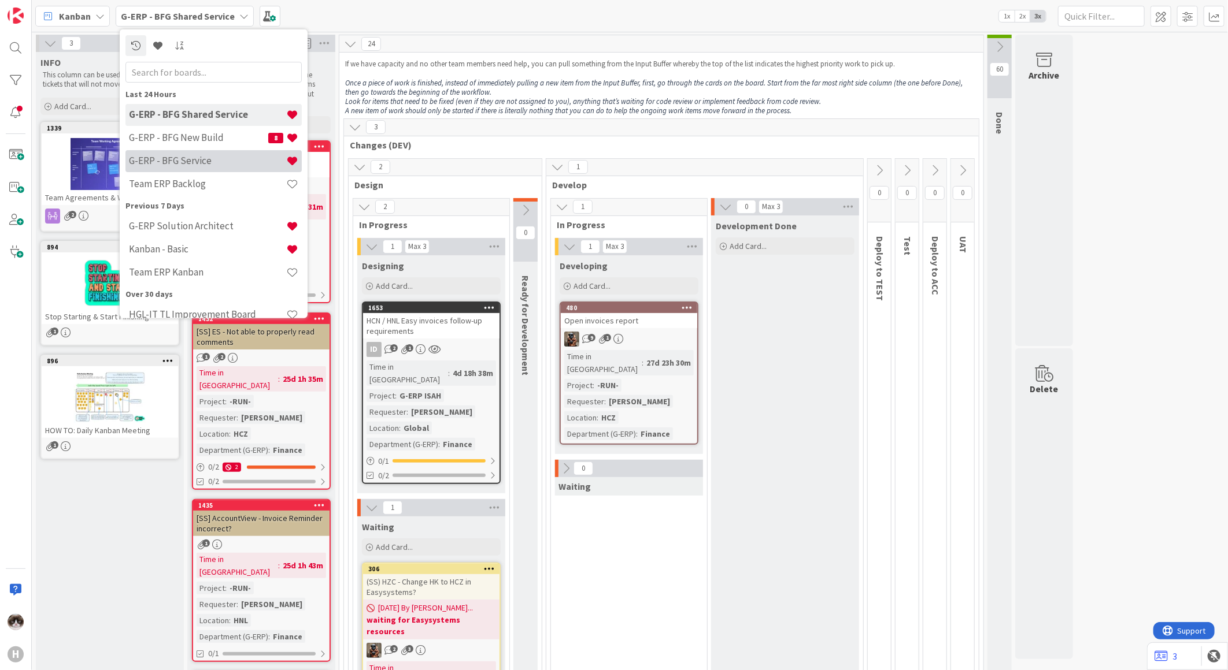
click at [190, 163] on h4 "G-ERP - BFG Service" at bounding box center [207, 161] width 157 height 12
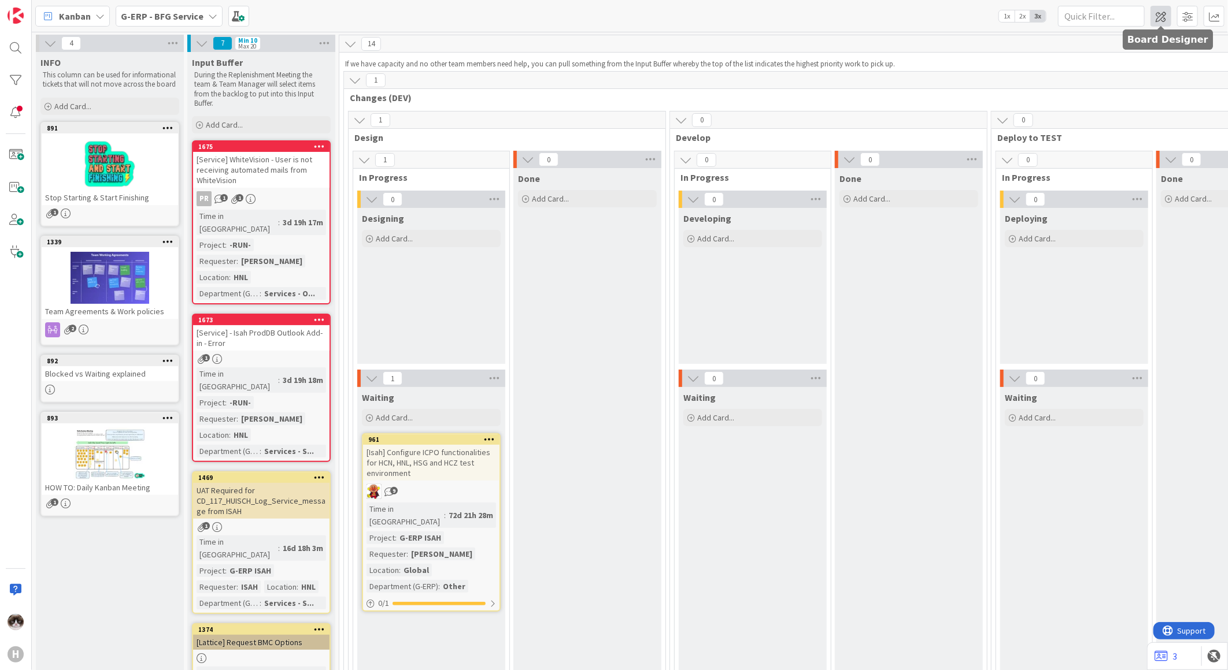
click at [1164, 17] on span at bounding box center [1160, 16] width 21 height 21
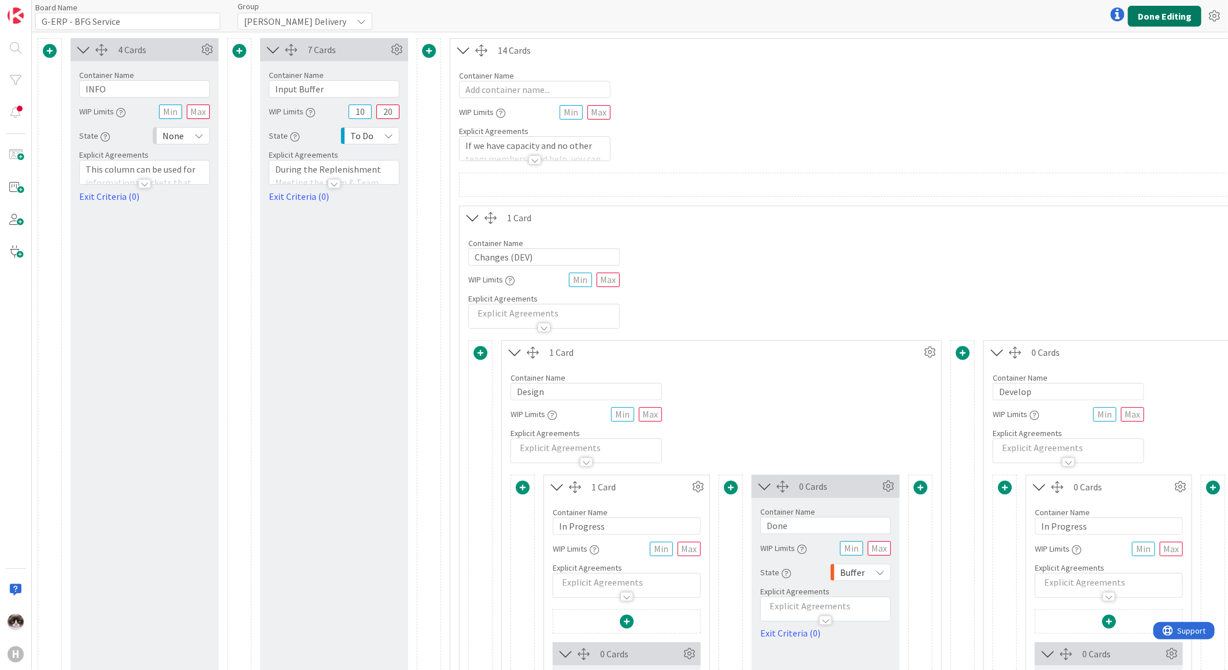
click at [1156, 14] on button "Done Editing" at bounding box center [1164, 16] width 73 height 21
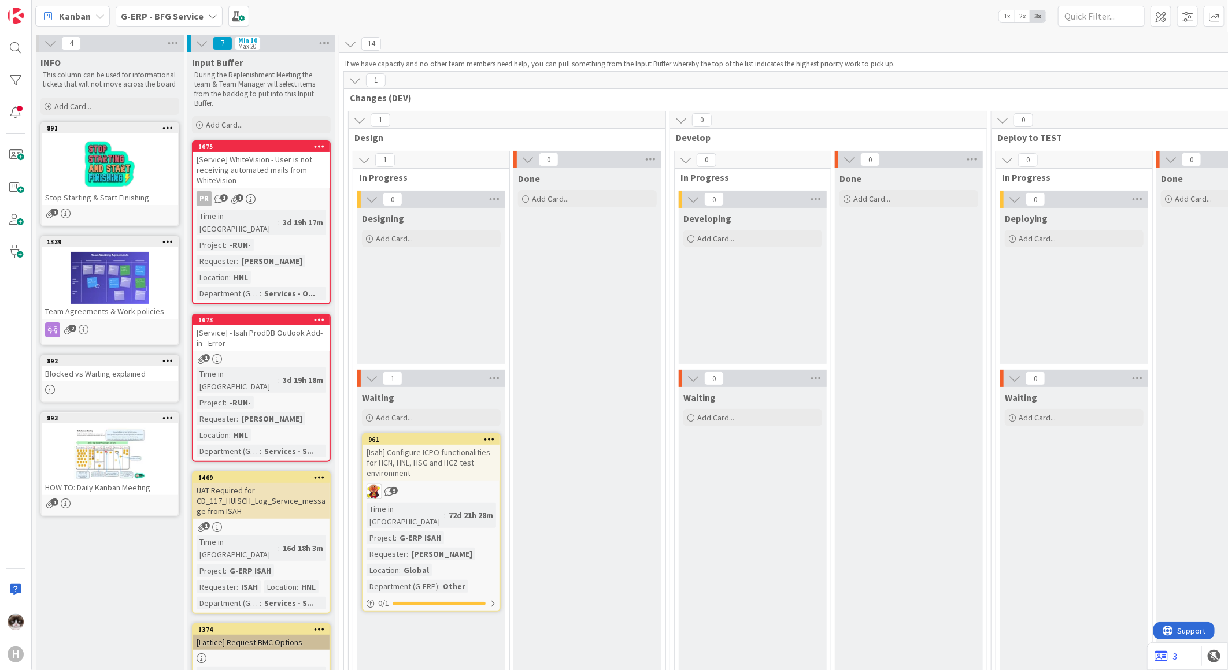
click at [208, 16] on icon at bounding box center [212, 16] width 9 height 9
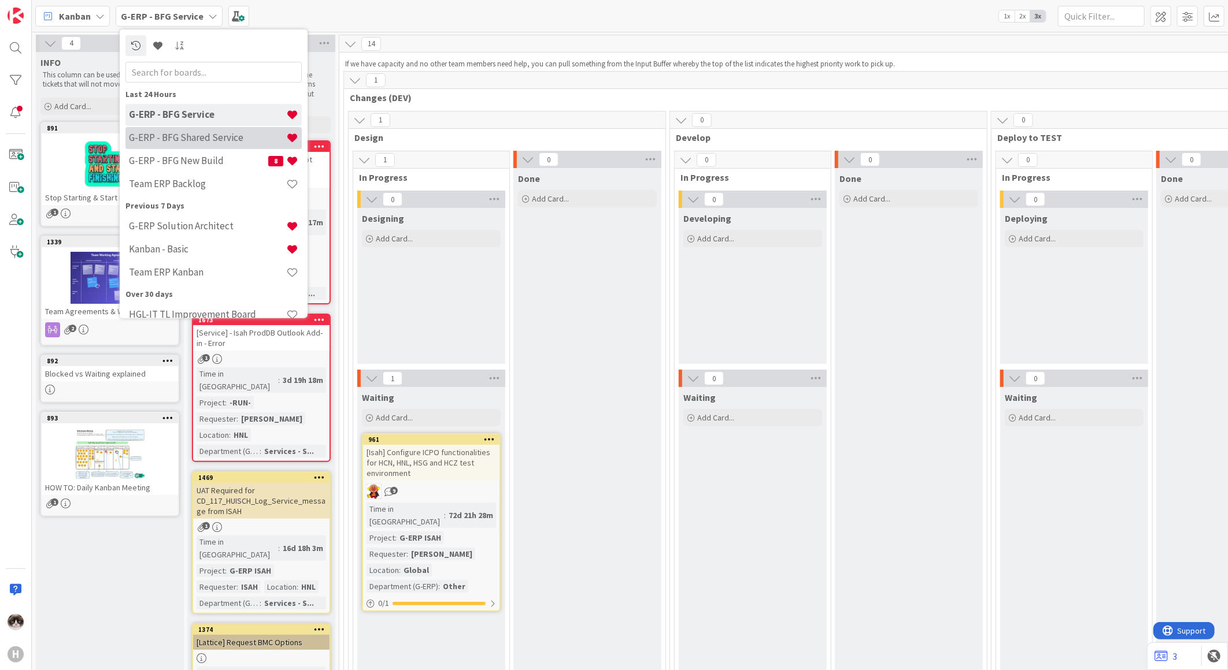
click at [214, 140] on h4 "G-ERP - BFG Shared Service" at bounding box center [207, 138] width 157 height 12
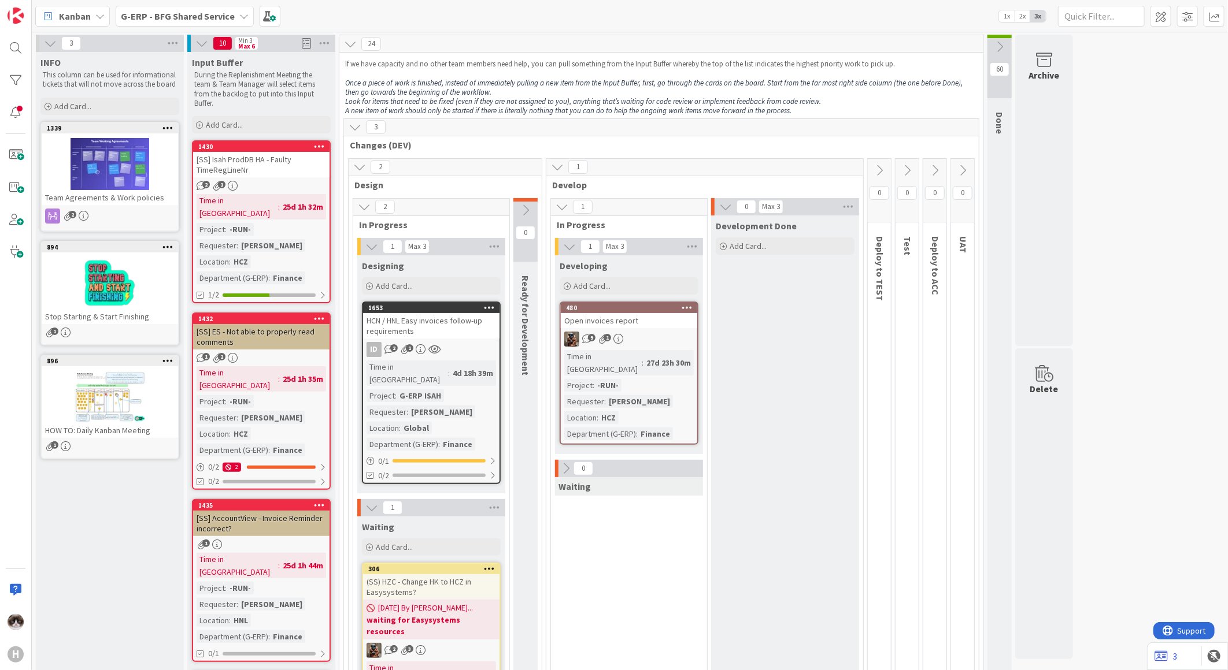
click at [551, 165] on icon at bounding box center [557, 167] width 13 height 13
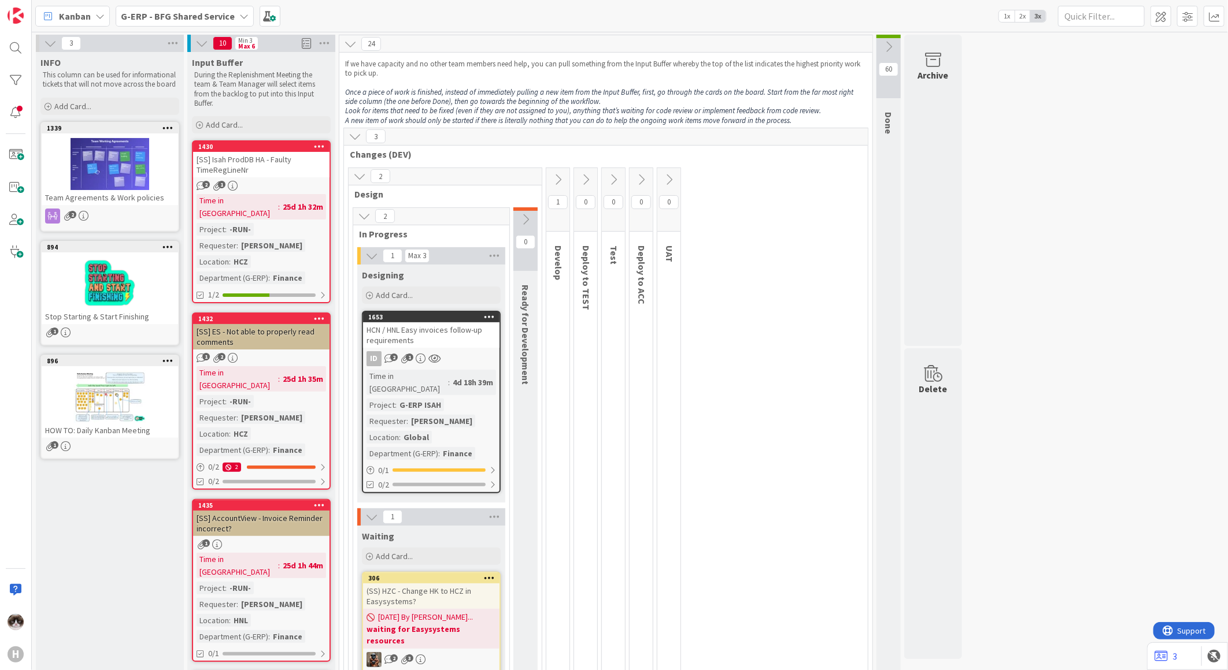
click at [355, 176] on icon at bounding box center [359, 176] width 13 height 13
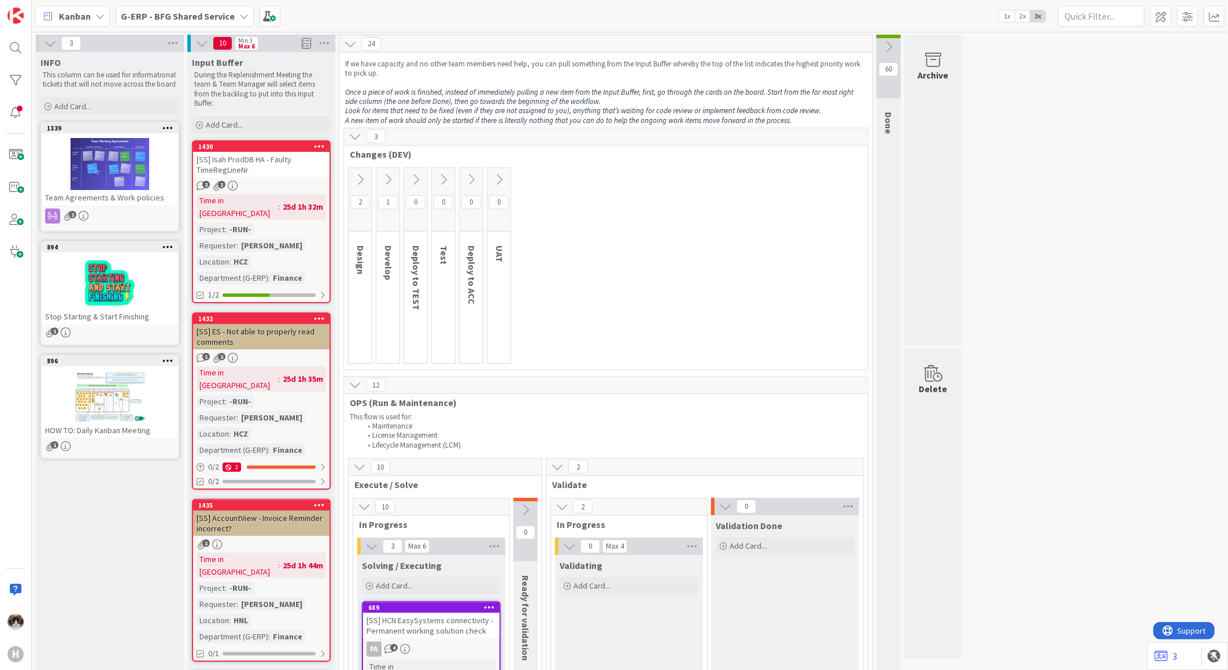
click at [383, 171] on button at bounding box center [387, 179] width 23 height 17
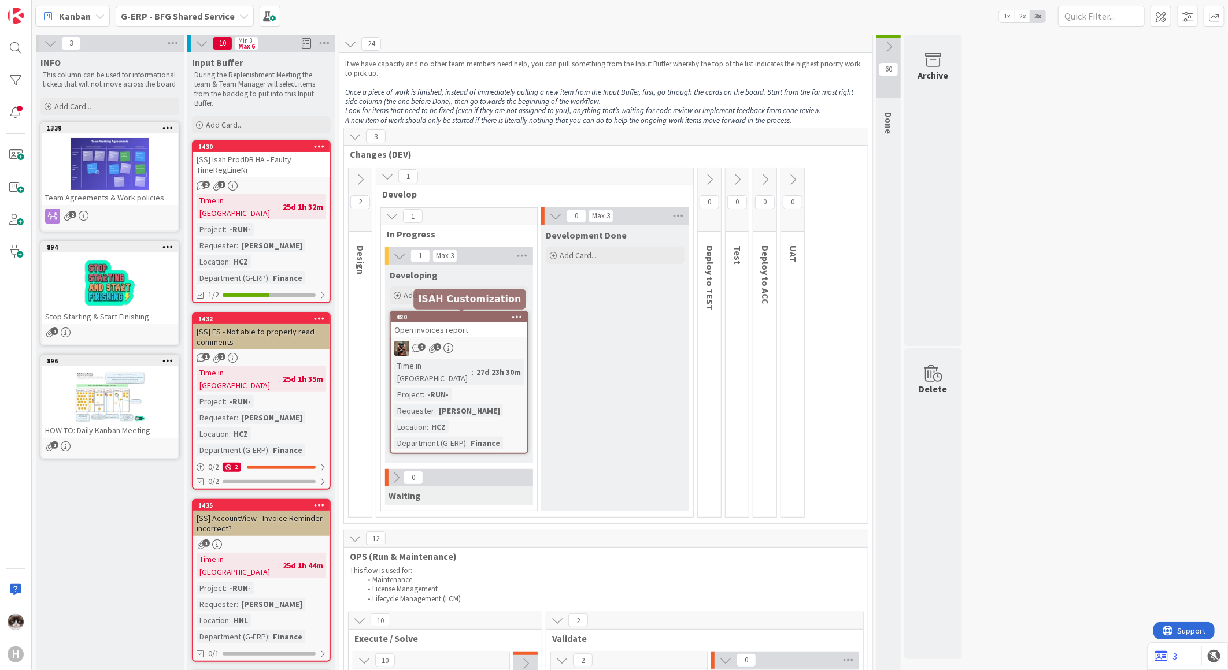
click at [498, 354] on div "9 1" at bounding box center [459, 348] width 136 height 15
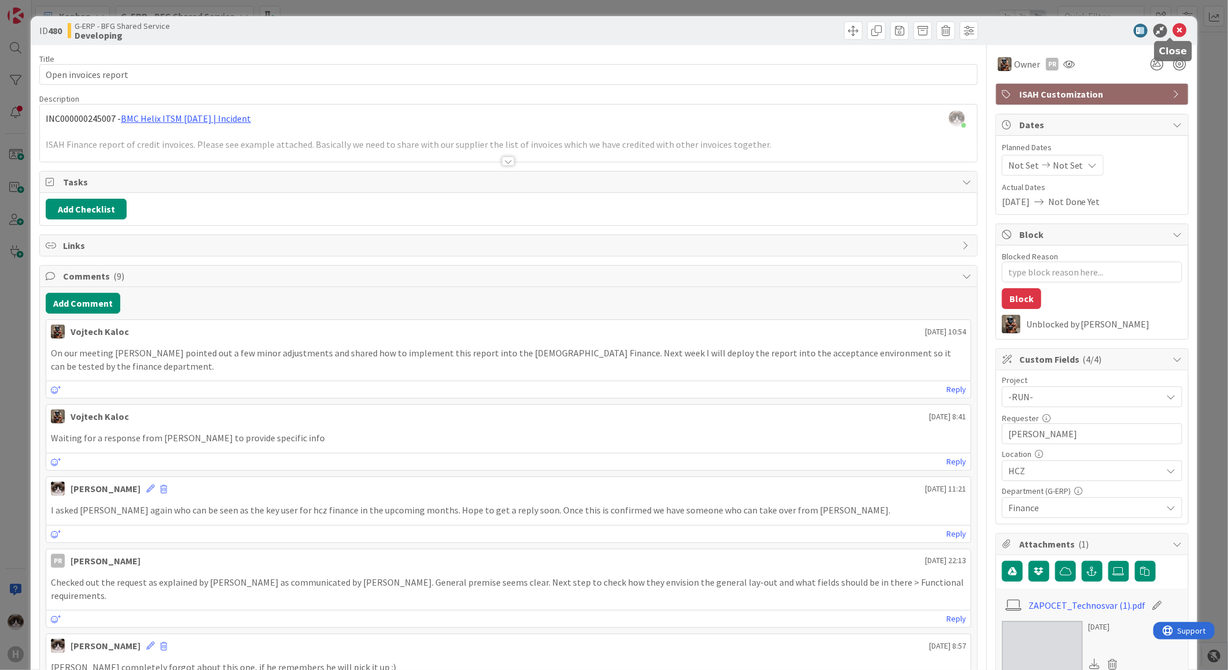
click at [1173, 25] on icon at bounding box center [1180, 31] width 14 height 14
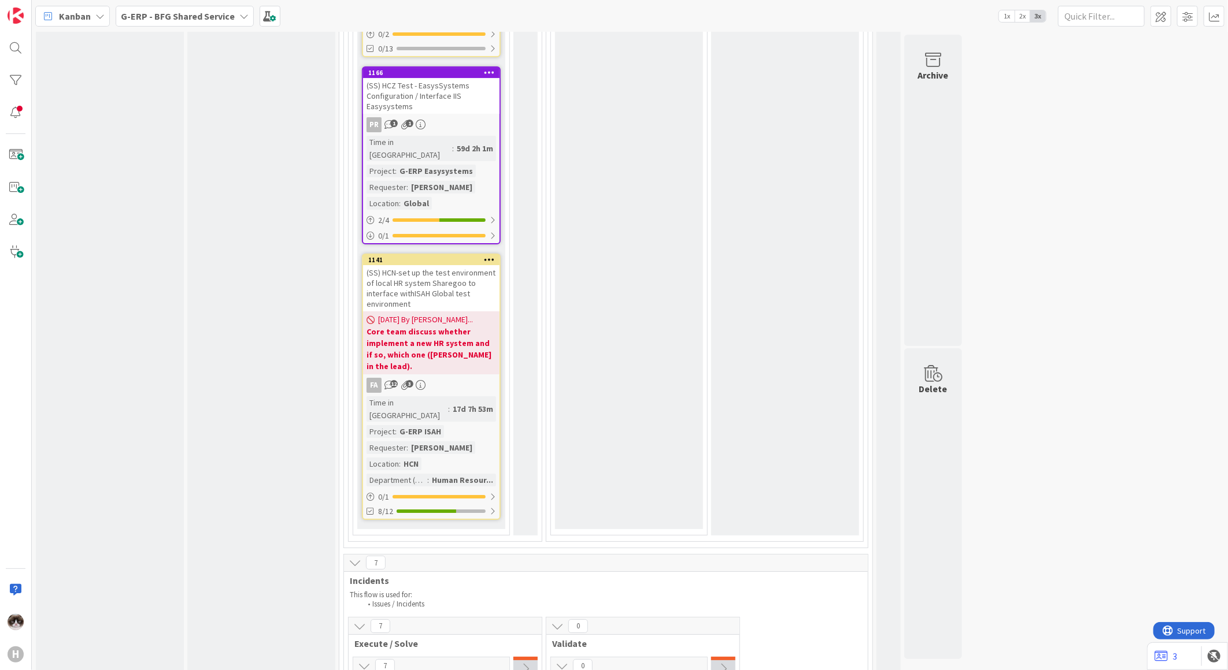
scroll to position [2568, 0]
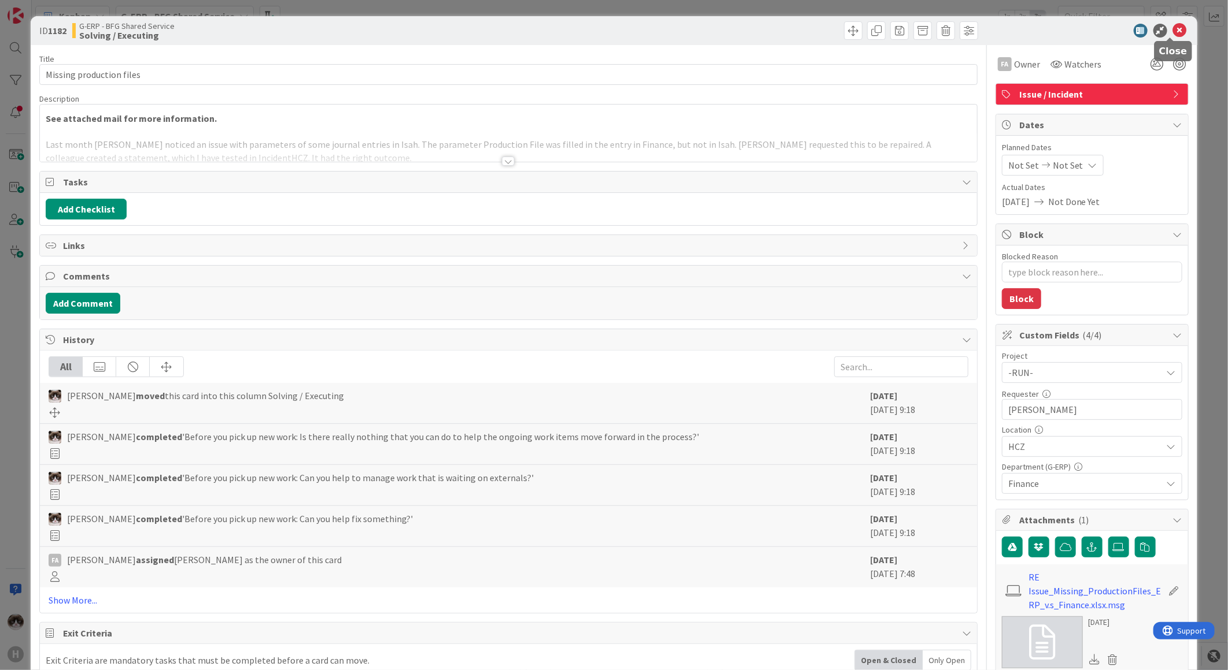
click at [1173, 32] on icon at bounding box center [1180, 31] width 14 height 14
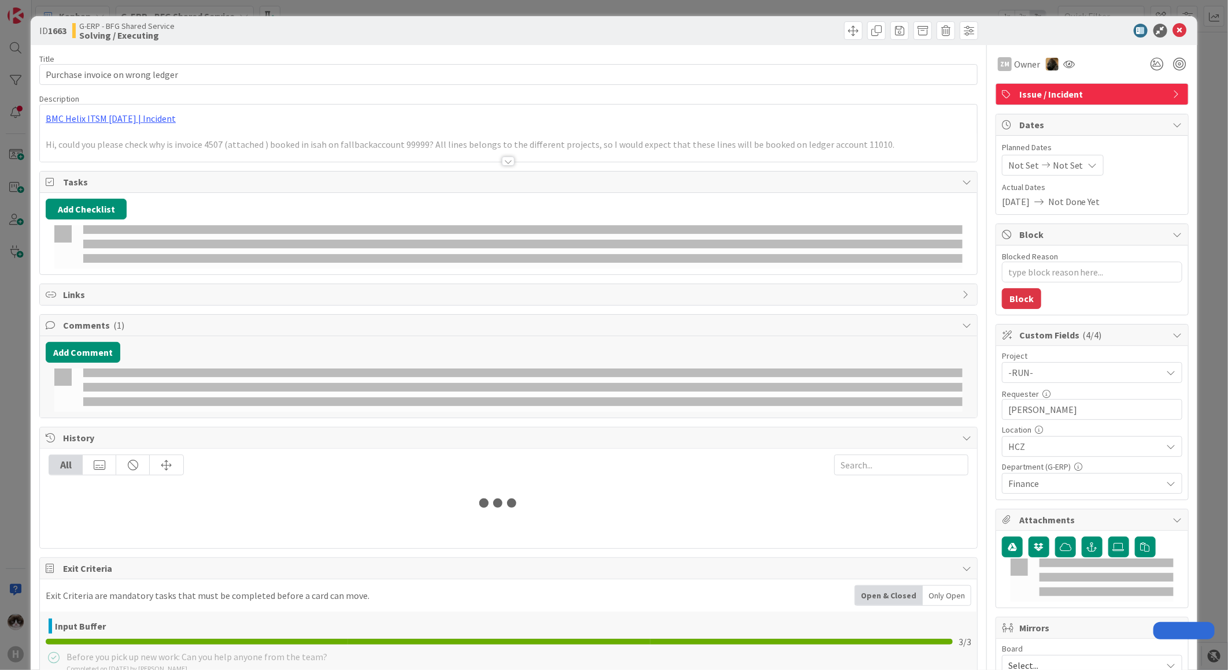
type textarea "x"
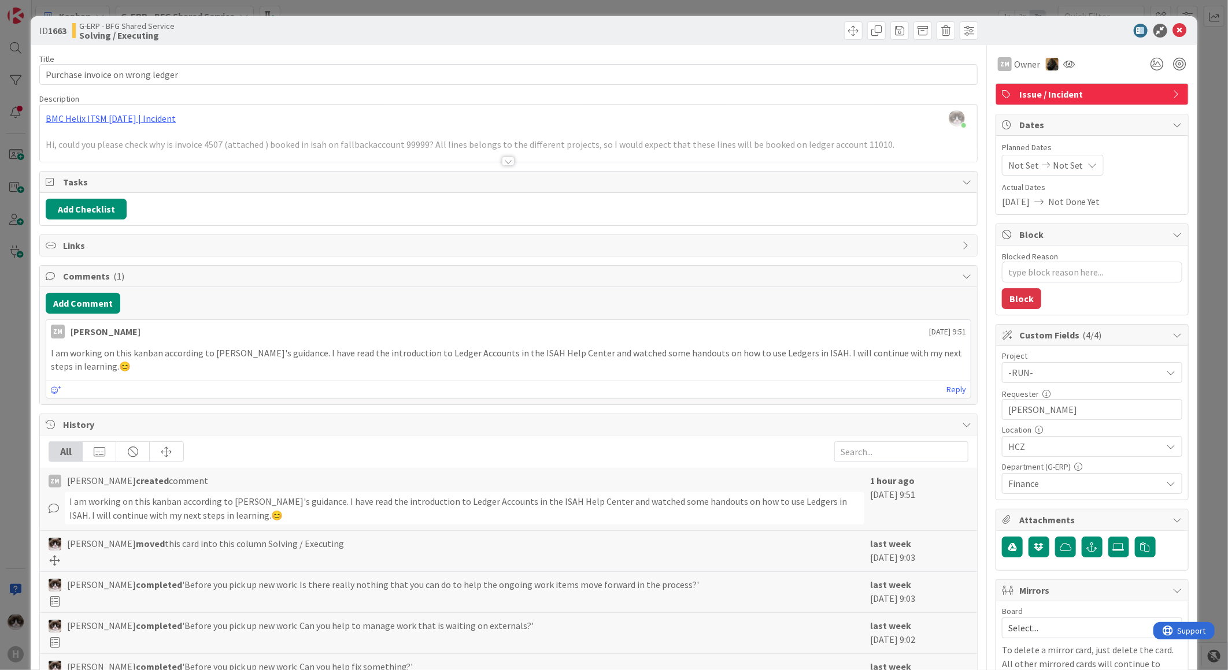
click at [503, 156] on div at bounding box center [508, 146] width 937 height 29
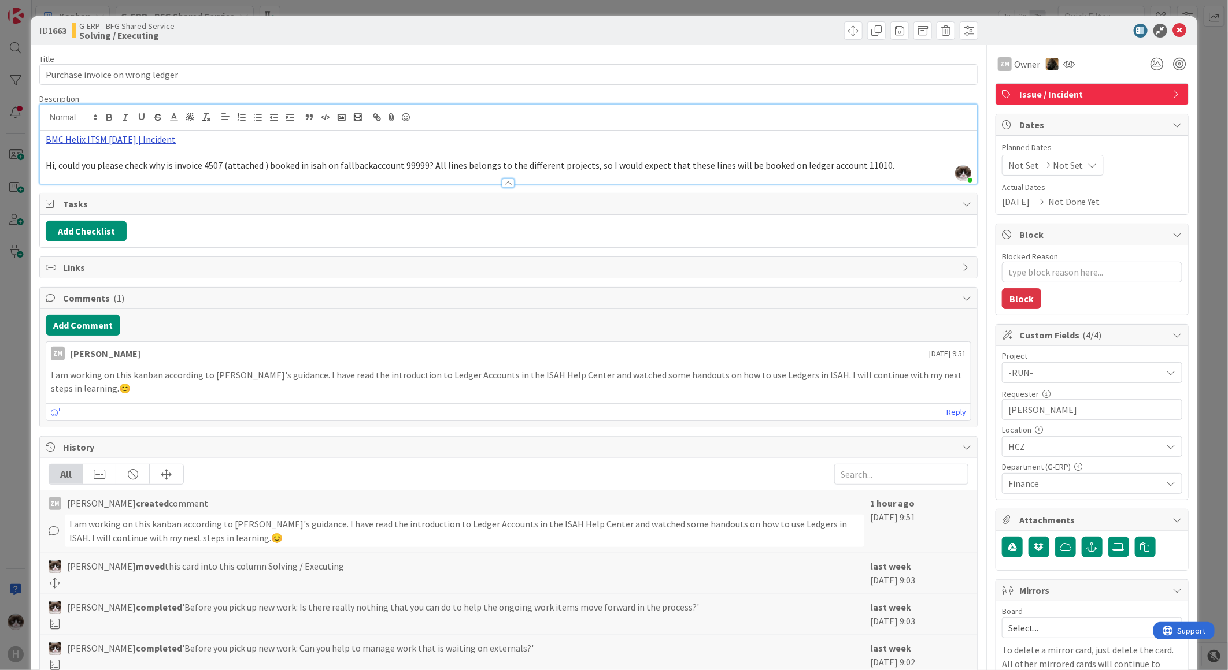
click at [158, 144] on link "BMC Helix ITSM [DATE] | Incident" at bounding box center [111, 140] width 130 height 12
click at [101, 158] on link "https://huisman-smartit.onbmc.com/smartit/app/#/incident/AGGF4KX6HRENQATASOWKTA…" at bounding box center [104, 161] width 116 height 15
click at [1173, 32] on icon at bounding box center [1180, 31] width 14 height 14
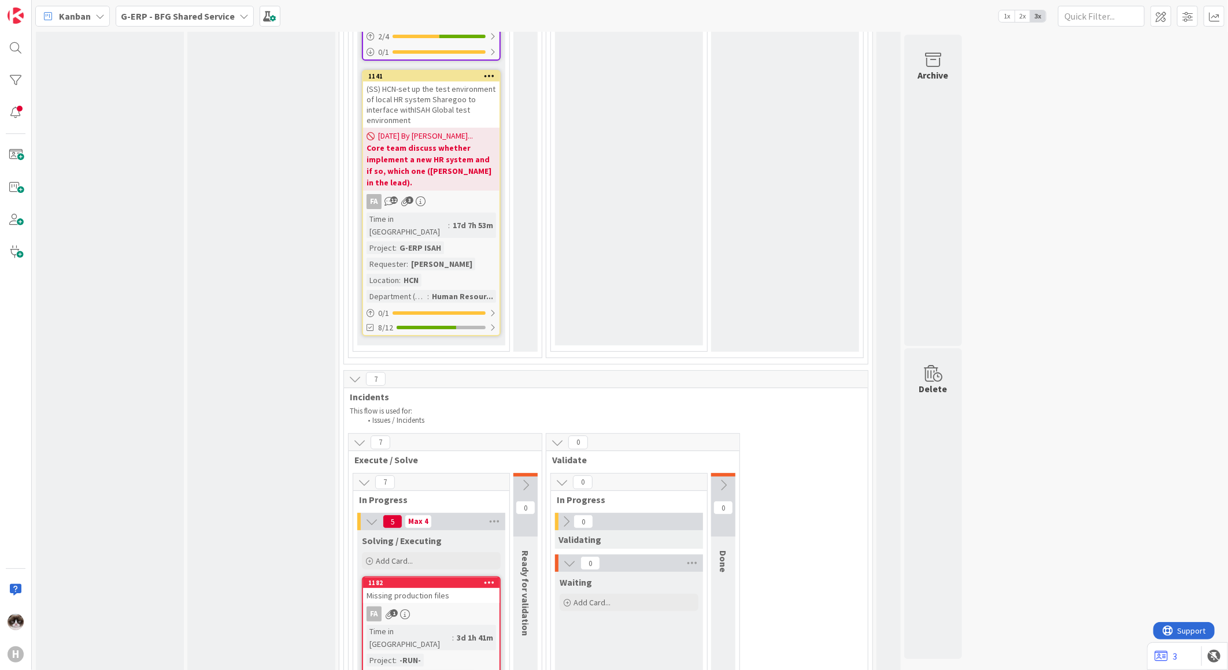
scroll to position [2345, 0]
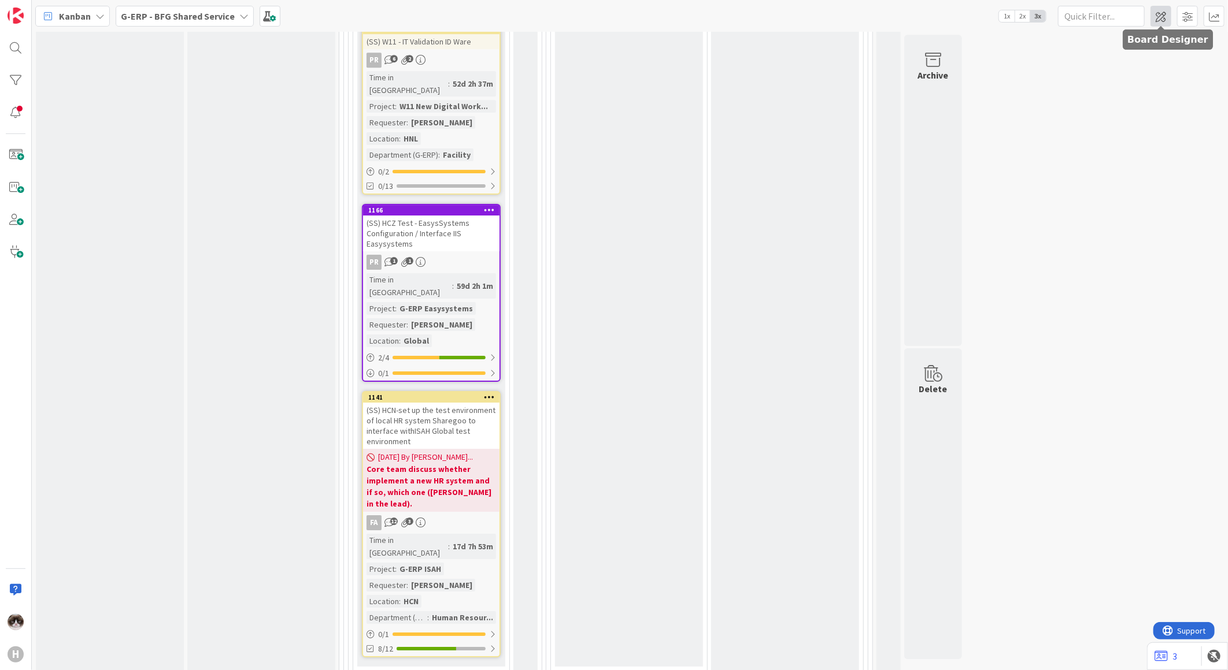
click at [1157, 12] on span at bounding box center [1160, 16] width 21 height 21
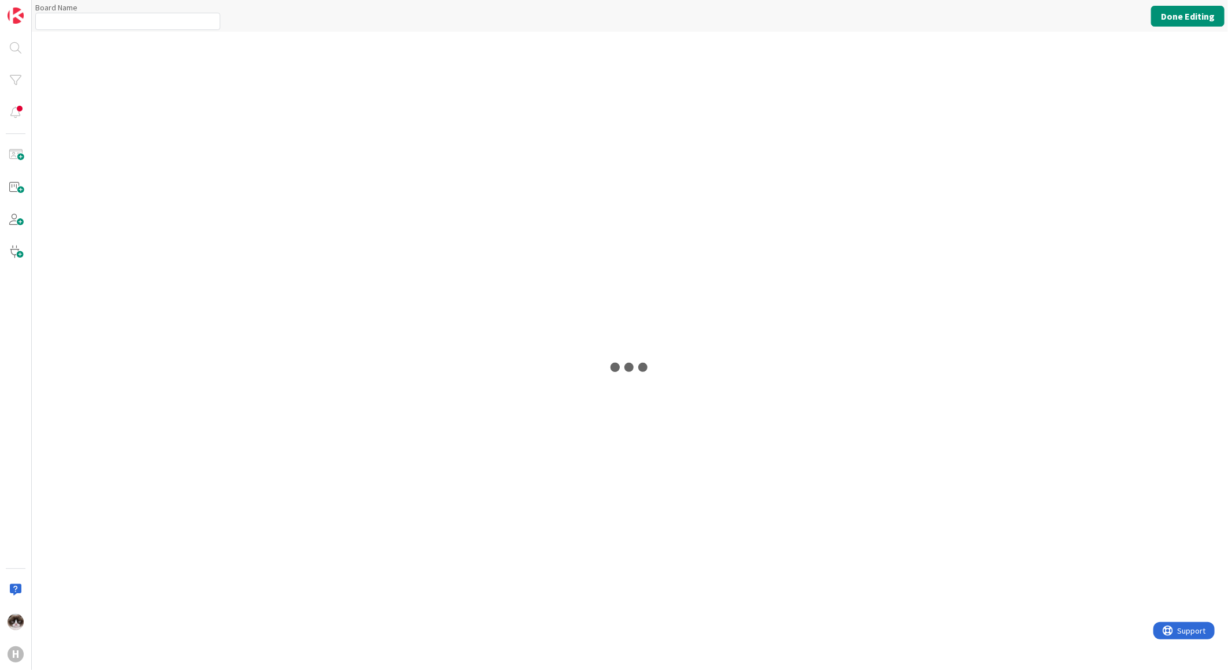
type input "G-ERP - BFG Shared Service"
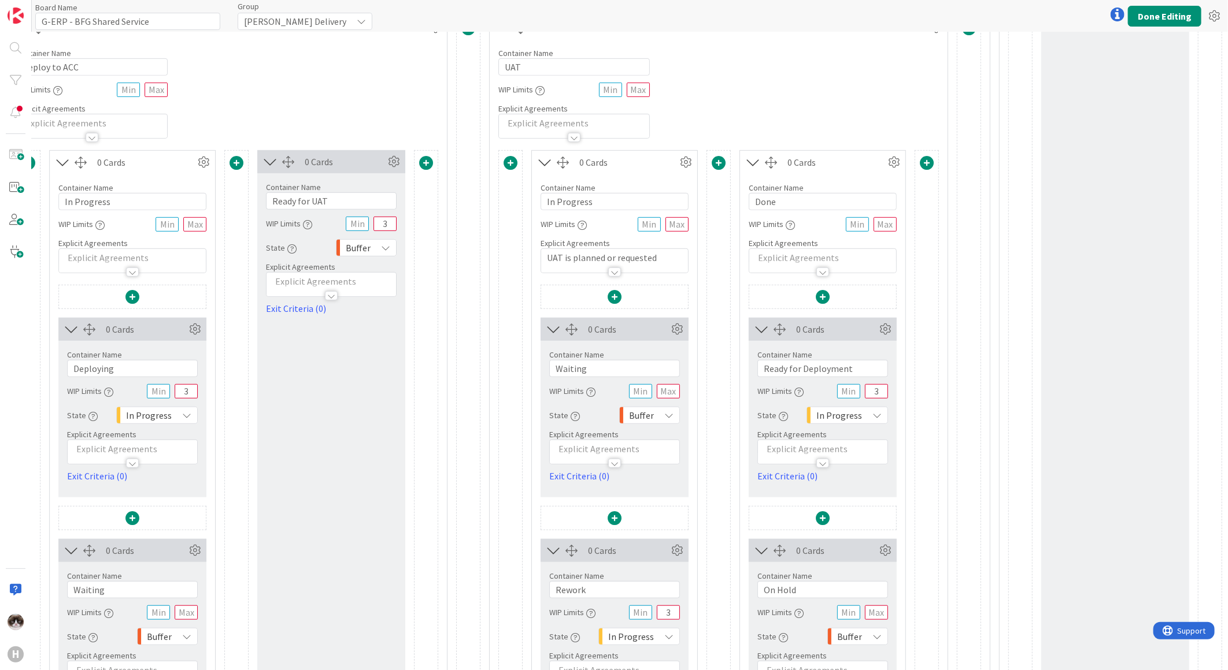
scroll to position [321, 2433]
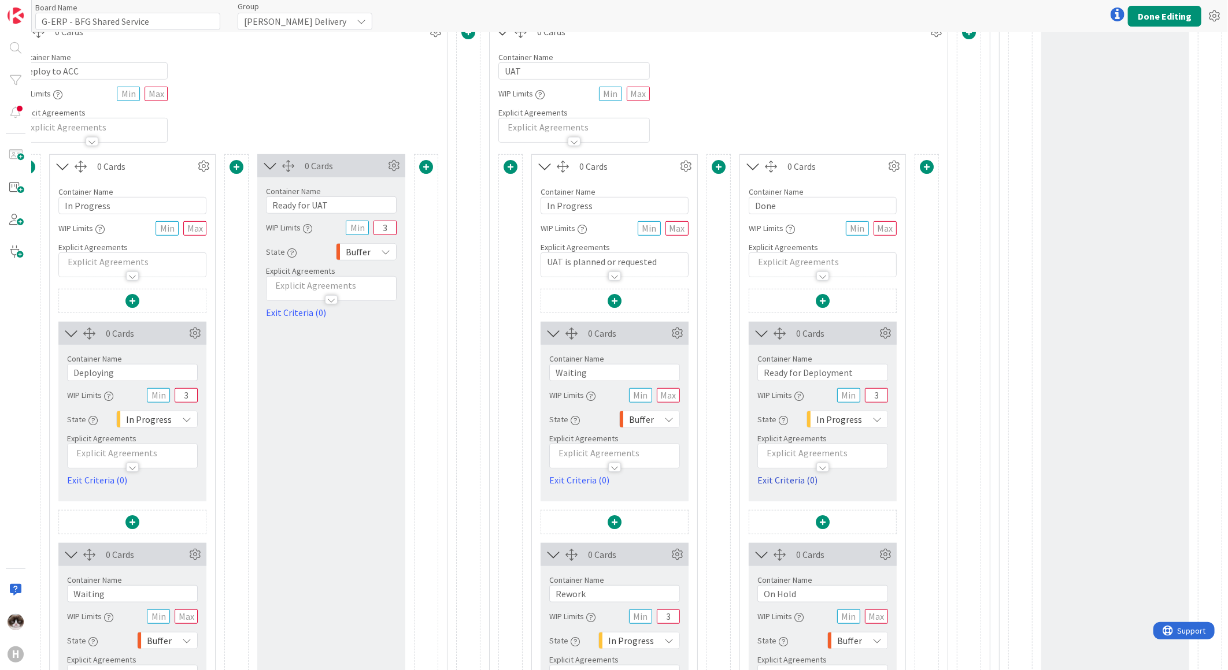
click at [788, 477] on link "Exit Criteria (0)" at bounding box center [822, 480] width 131 height 14
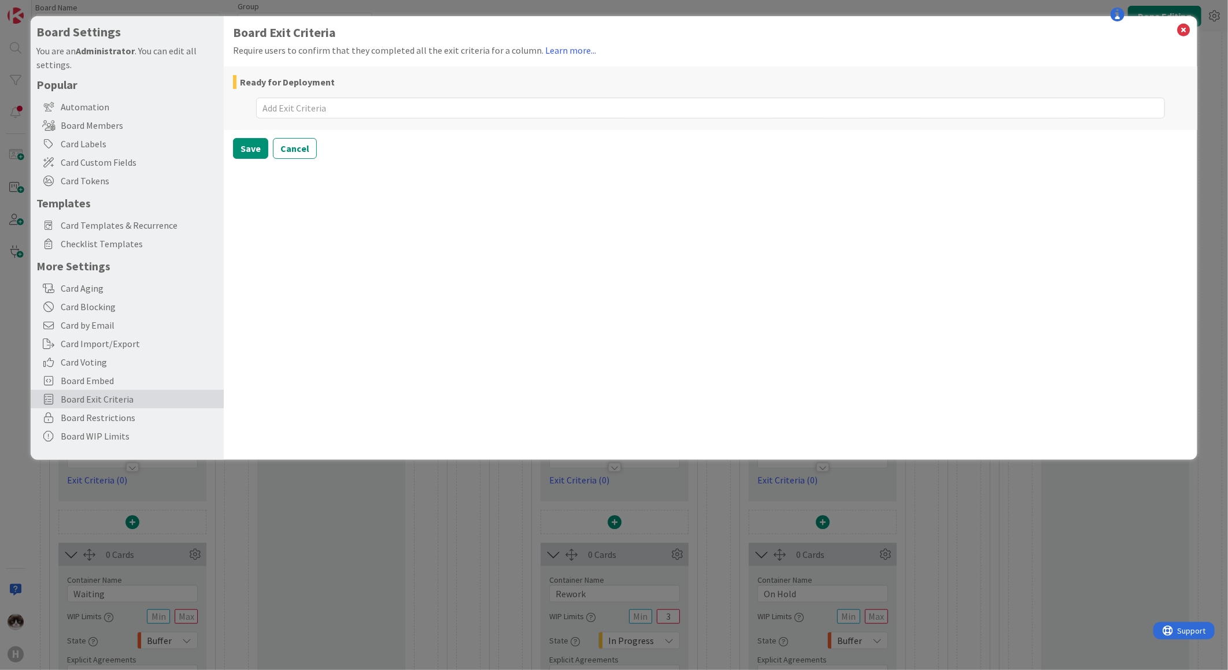
type textarea "x"
type textarea "C"
type textarea "x"
type textarea "Cl"
type textarea "x"
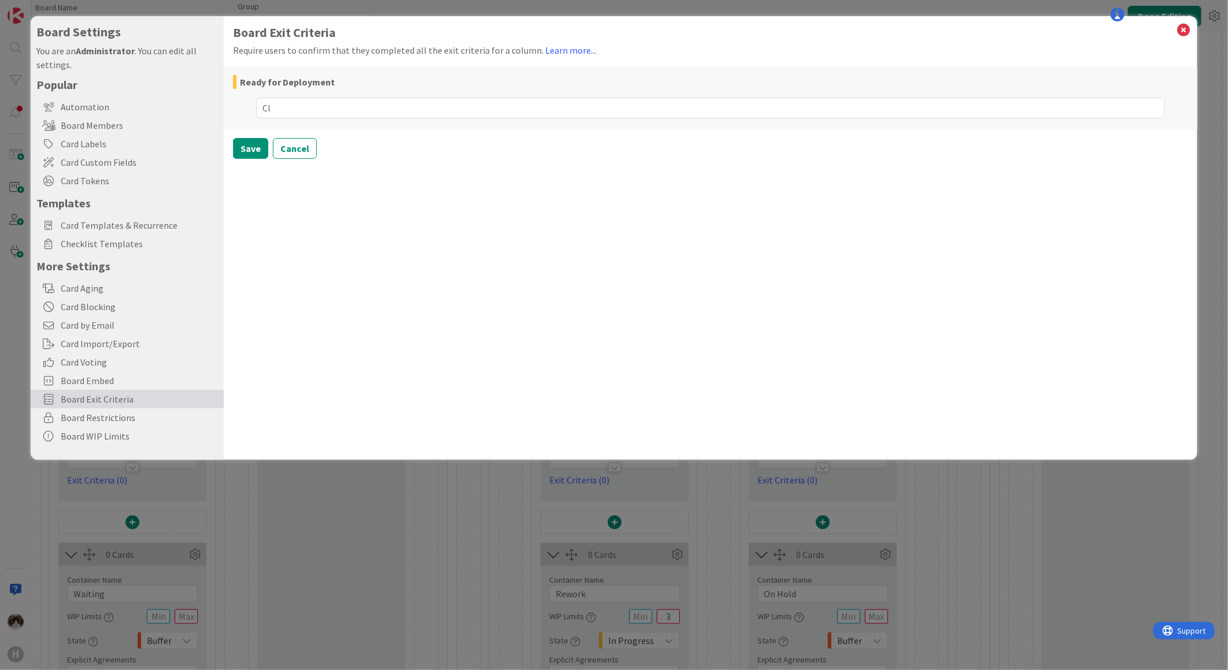
type textarea "Clo"
type textarea "x"
type textarea "Clos"
type textarea "x"
type textarea "Close"
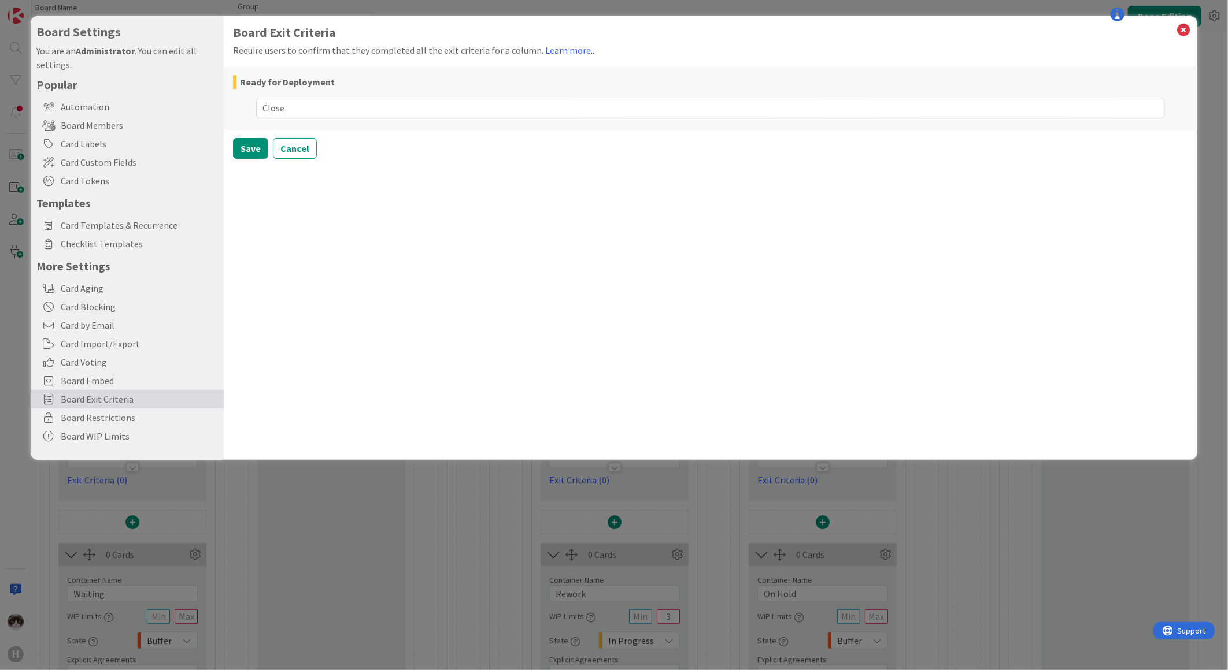
type textarea "x"
type textarea "Closed"
type textarea "x"
type textarea "Closed i"
type textarea "x"
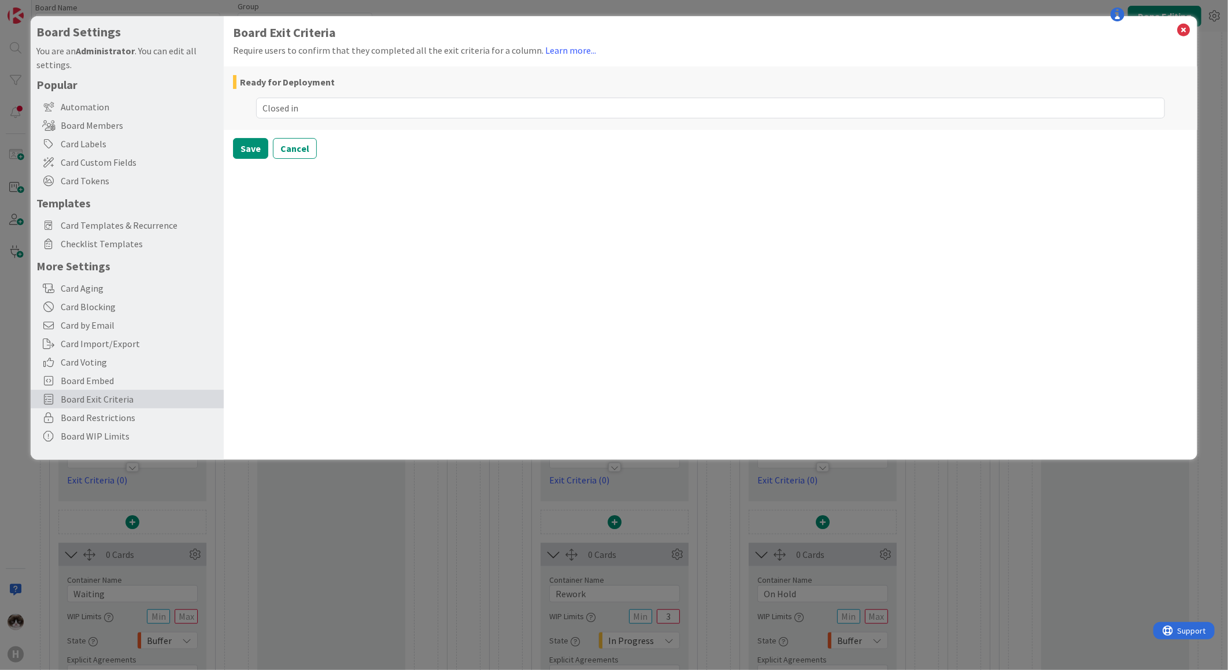
type textarea "Closed in"
type textarea "x"
type textarea "Closed in B"
type textarea "x"
type textarea "Closed in BM"
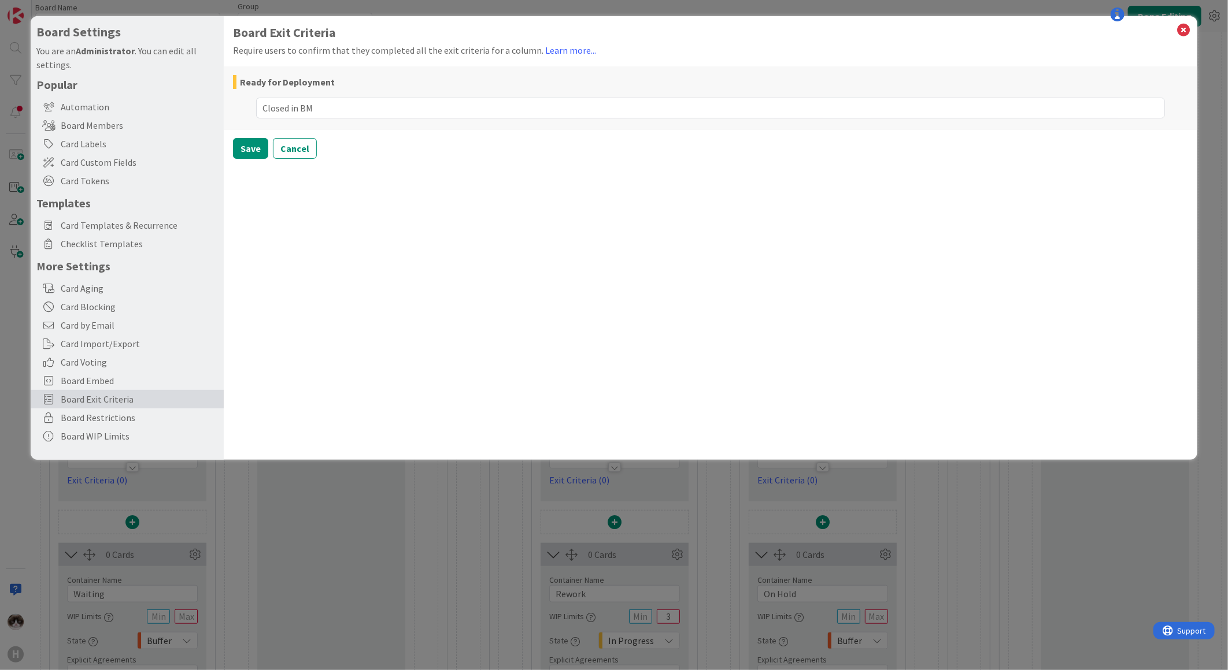
type textarea "x"
type textarea "Closed in BMC"
type textarea "x"
type textarea "Closed in BMC"
type textarea "x"
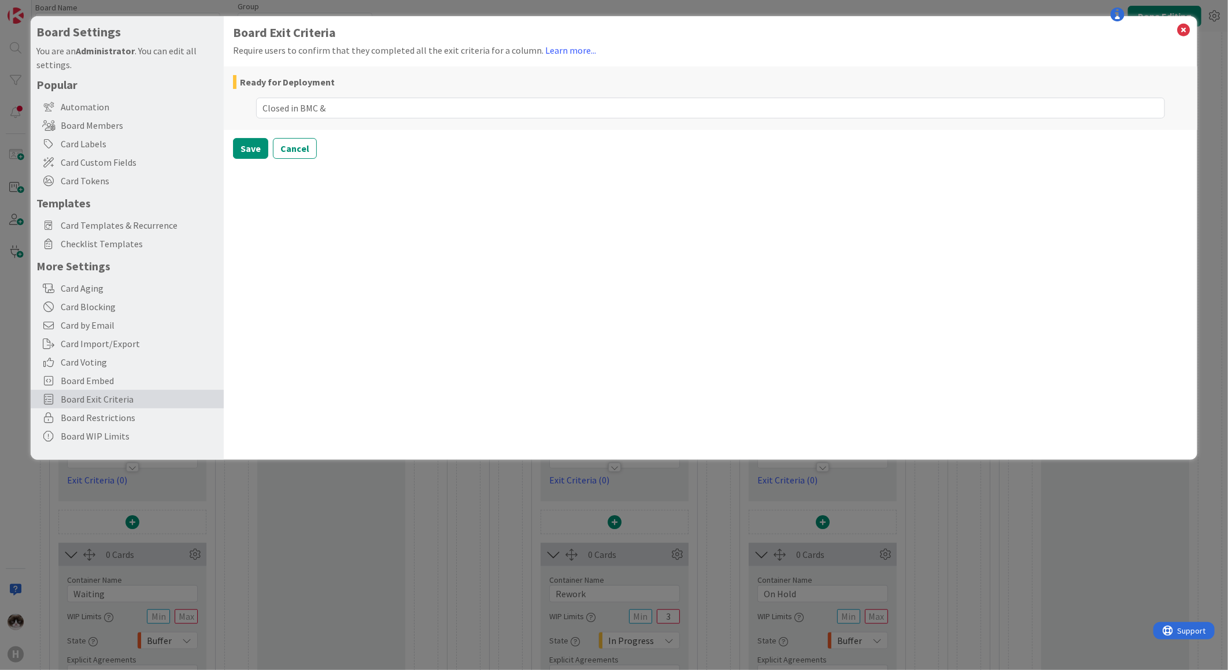
type textarea "Closed in BMC &"
type textarea "x"
type textarea "Closed in BMC & s"
type textarea "x"
type textarea "Closed in BMC & Su"
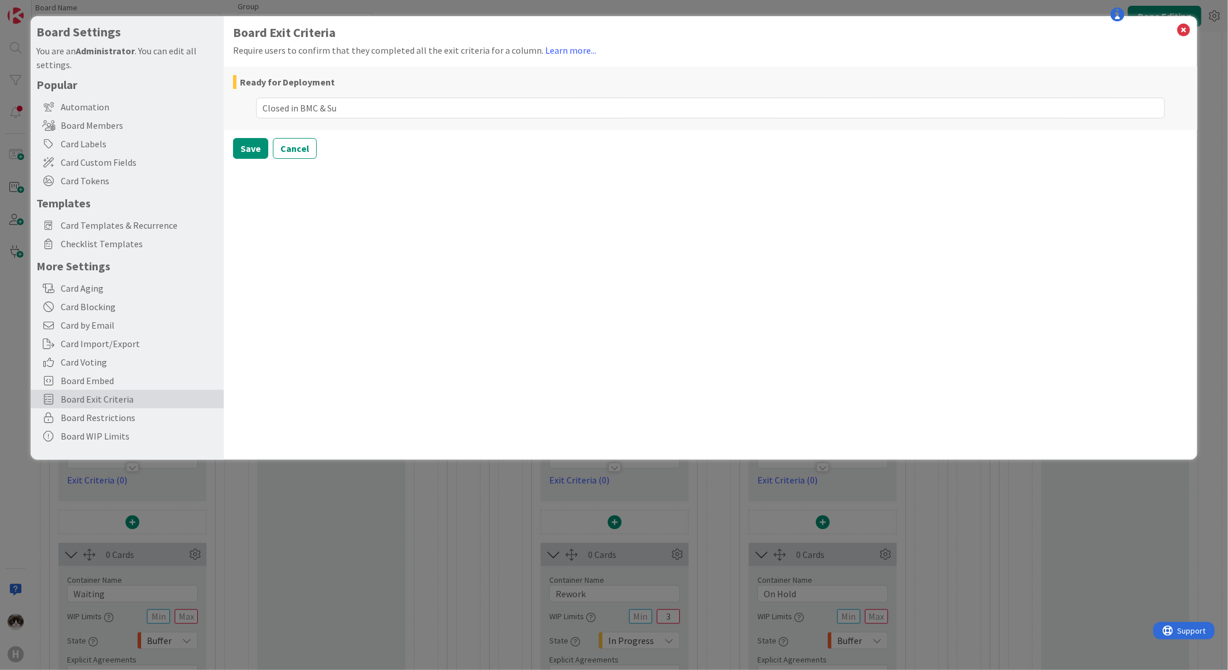
type textarea "x"
type textarea "Closed in BMC & Sup"
type textarea "x"
type textarea "Closed in BMC & Supp"
type textarea "x"
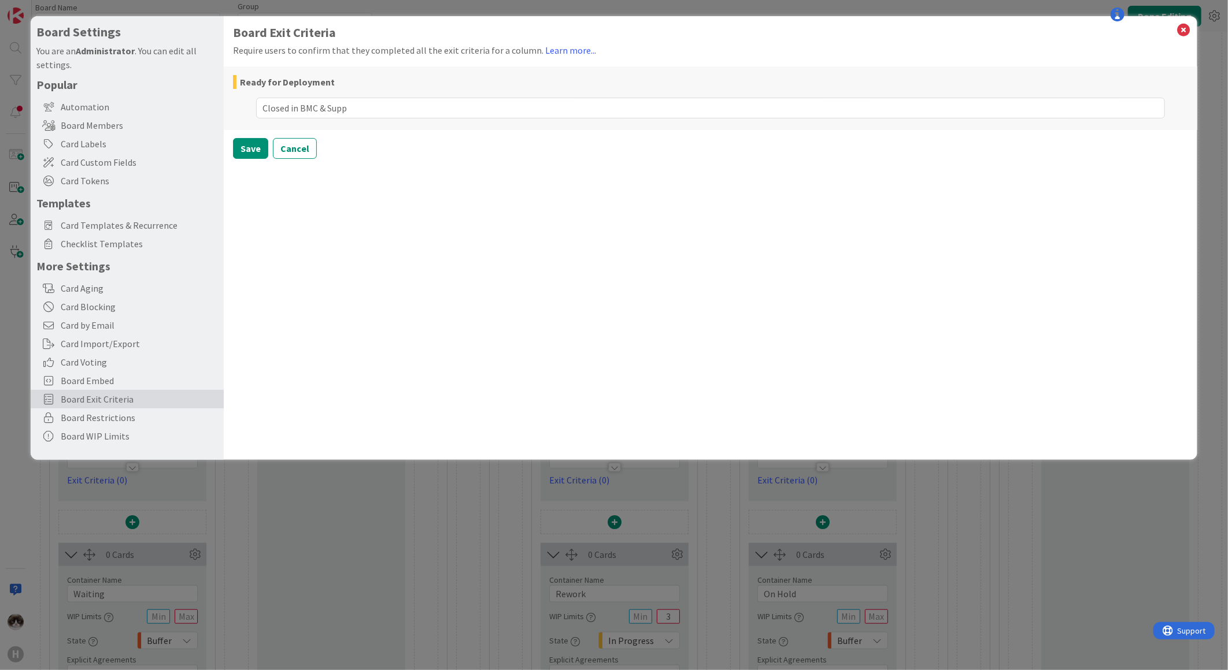
type textarea "Closed in BMC & Suppl"
type textarea "x"
type textarea "Closed in BMC & Supplie"
type textarea "x"
type textarea "Closed in BMC & Supplier"
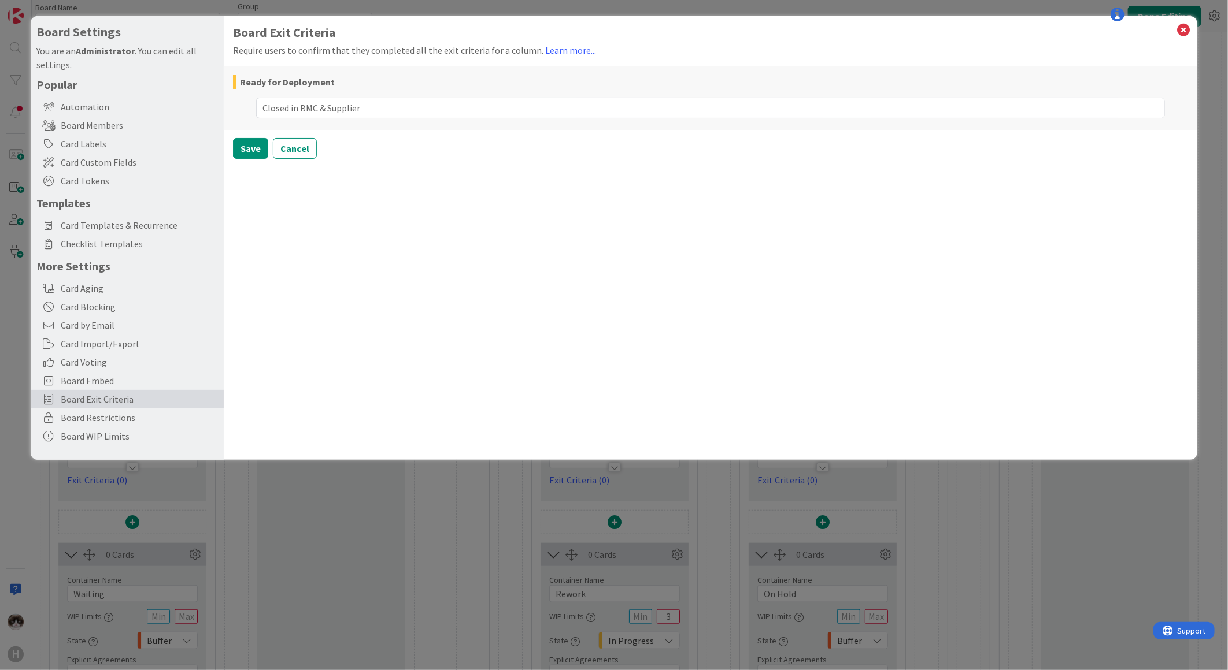
type textarea "x"
type textarea "Closed in BMC & Supplier P"
type textarea "x"
type textarea "Closed in BMC & Supplier Por"
type textarea "x"
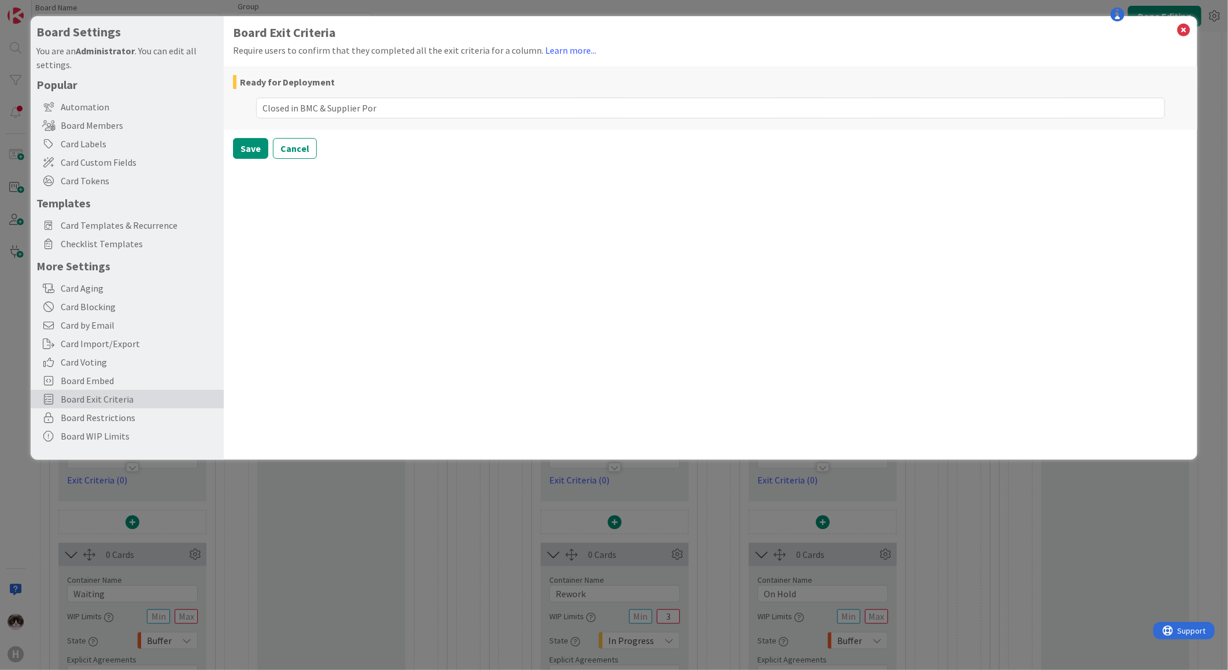
type textarea "Closed in BMC & Supplier Pora"
type textarea "x"
type textarea "Closed in BMC & Supplier Port"
type textarea "x"
type textarea "Closed in BMC & Supplier Porta"
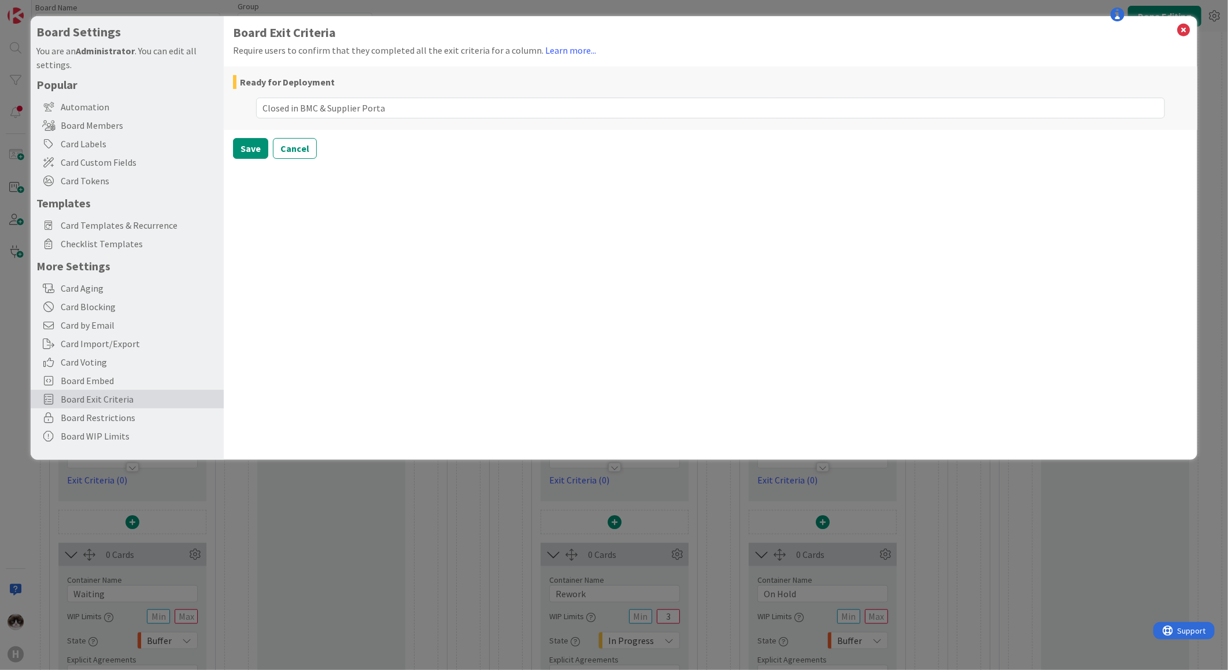
type textarea "x"
type textarea "Closed in BMC & Supplier Portal"
type textarea "x"
type textarea "Closed in BMC & Supplier Portal"
type textarea "x"
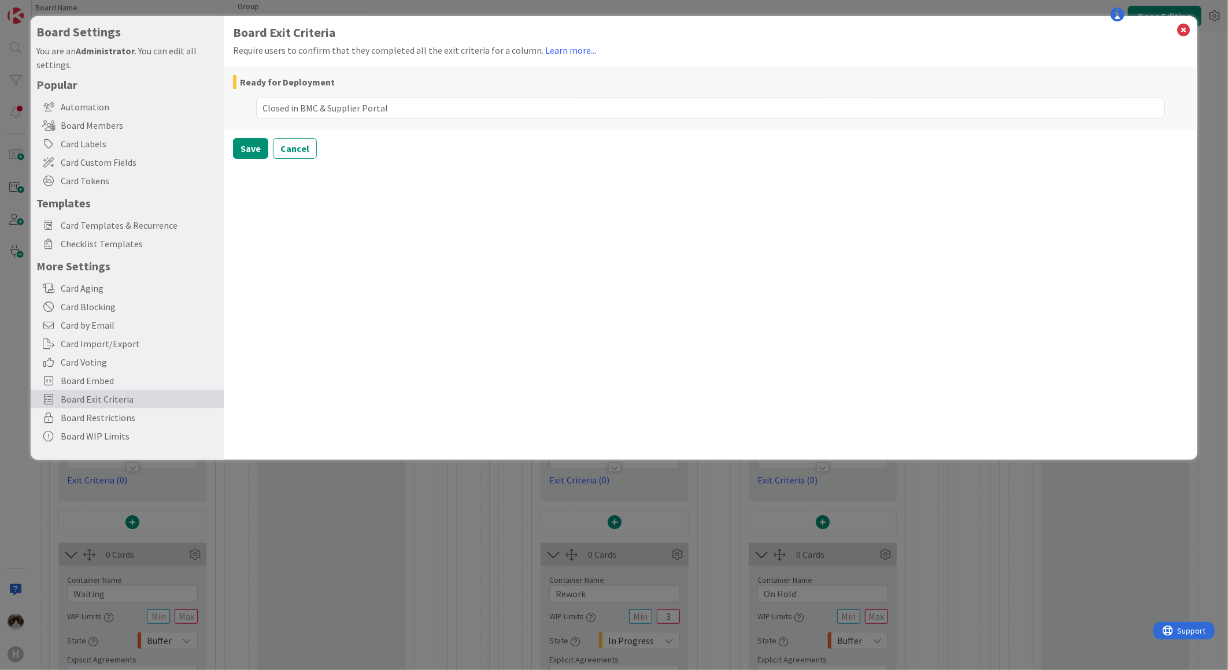
type textarea "Closed in BMC & Supplier Portal"
type textarea "x"
type textarea "Closed in BMC & Supplier Portal?"
type textarea "x"
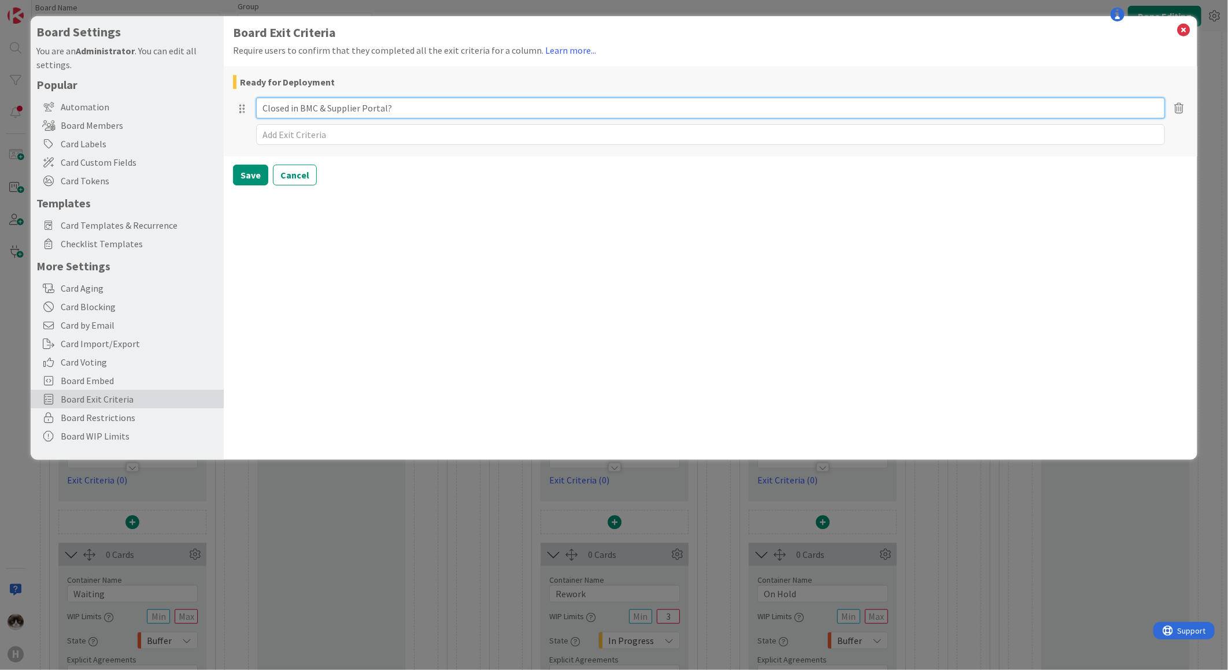
click at [264, 110] on input "Closed in BMC & Supplier Portal?" at bounding box center [710, 108] width 909 height 21
click at [289, 132] on textarea at bounding box center [710, 134] width 909 height 21
click at [599, 95] on div "Closed in BMC & Supplier Portal?" at bounding box center [710, 108] width 955 height 27
click at [544, 110] on input "Closed in BMC & Supplier Portal?" at bounding box center [710, 108] width 909 height 21
click at [261, 112] on input "Closed in BMC & Supplier Portal?" at bounding box center [710, 108] width 909 height 21
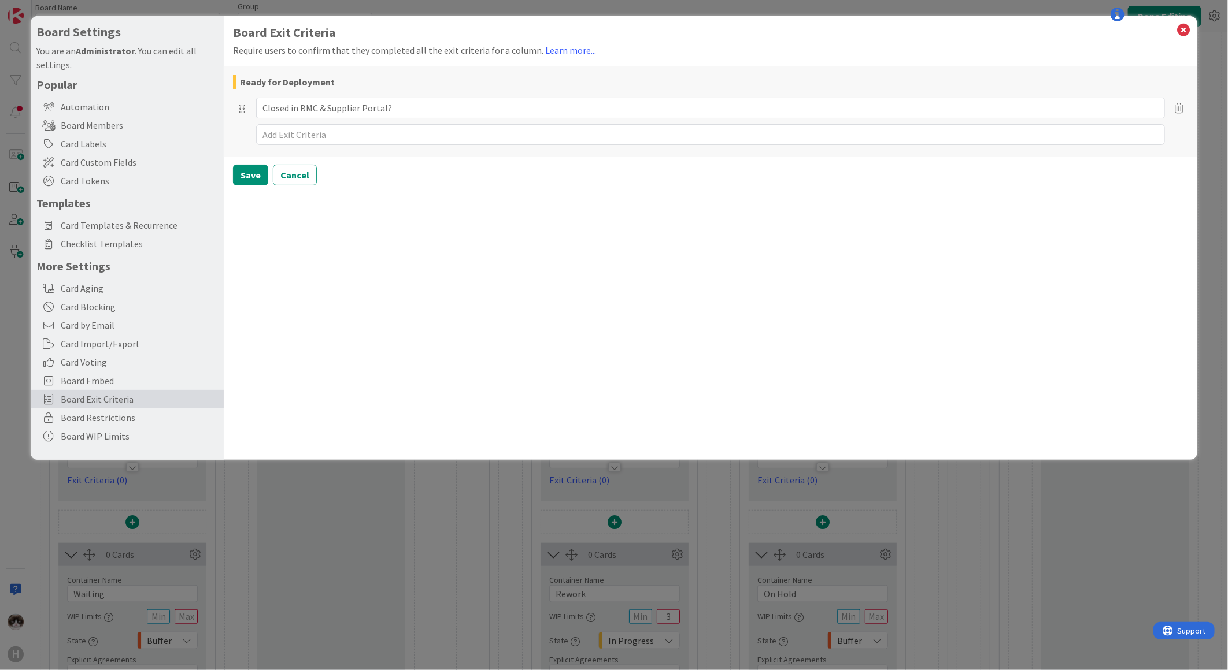
click at [343, 123] on div at bounding box center [710, 134] width 955 height 27
click at [348, 132] on textarea at bounding box center [710, 134] width 909 height 21
type textarea "x"
type textarea "D"
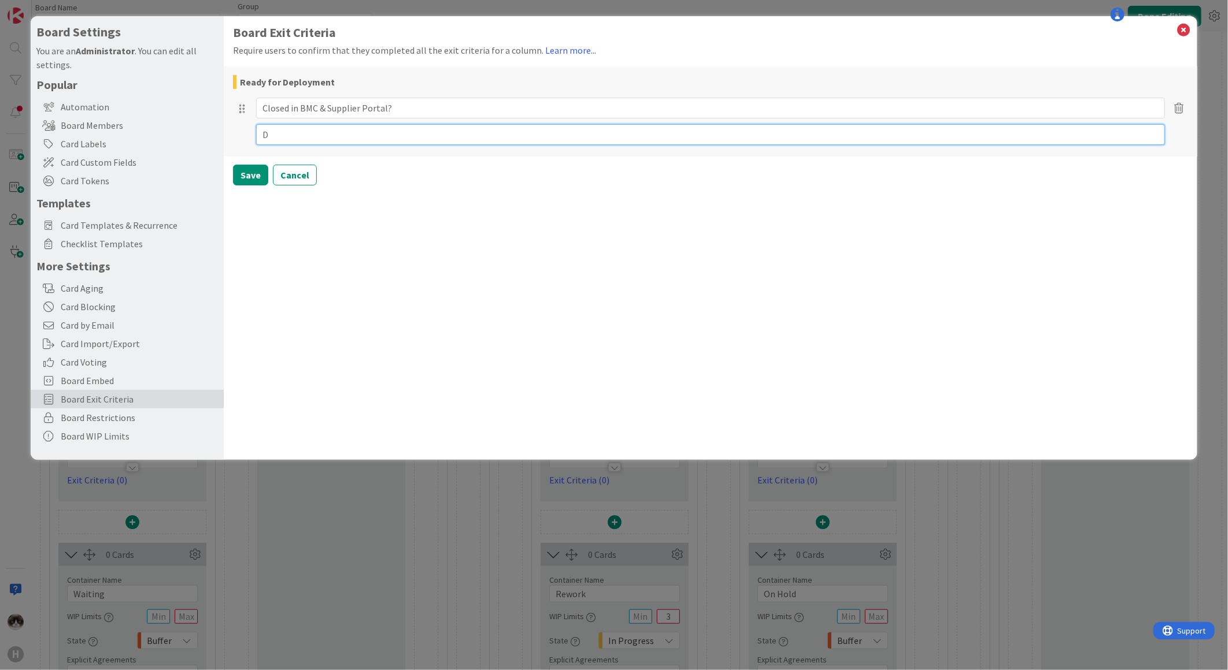
type textarea "x"
type textarea "De"
type textarea "x"
type textarea "Depl"
type textarea "x"
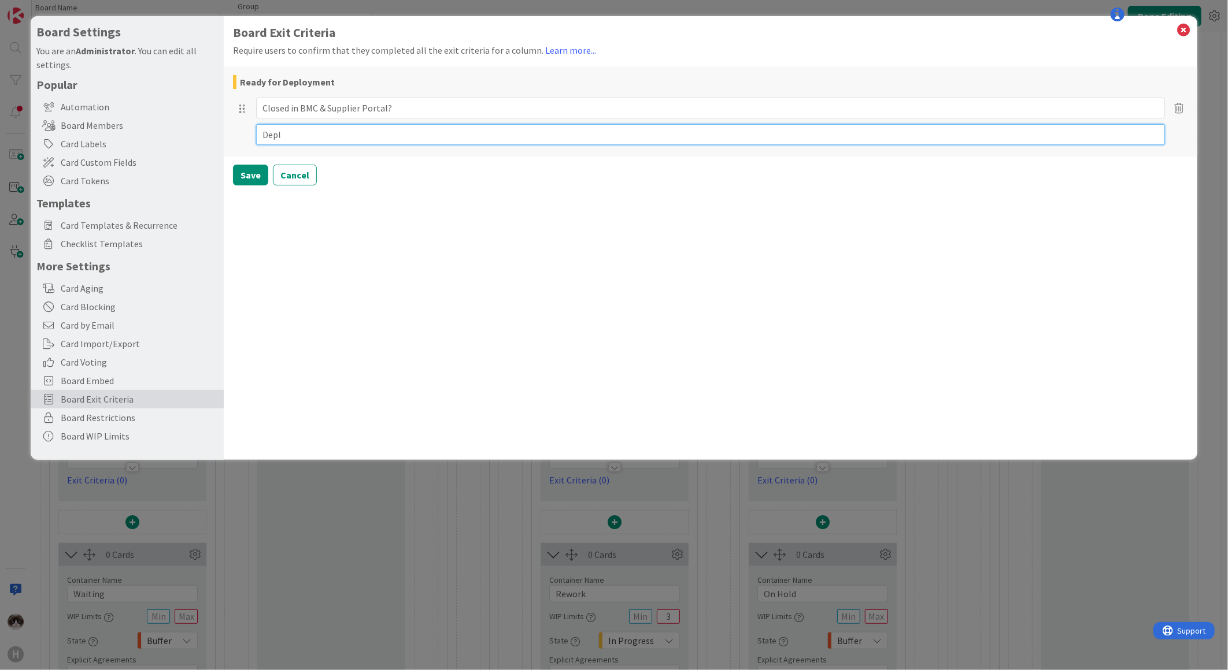
type textarea "Deplo"
type textarea "x"
type textarea "Deploy"
type textarea "x"
type textarea "Deploye"
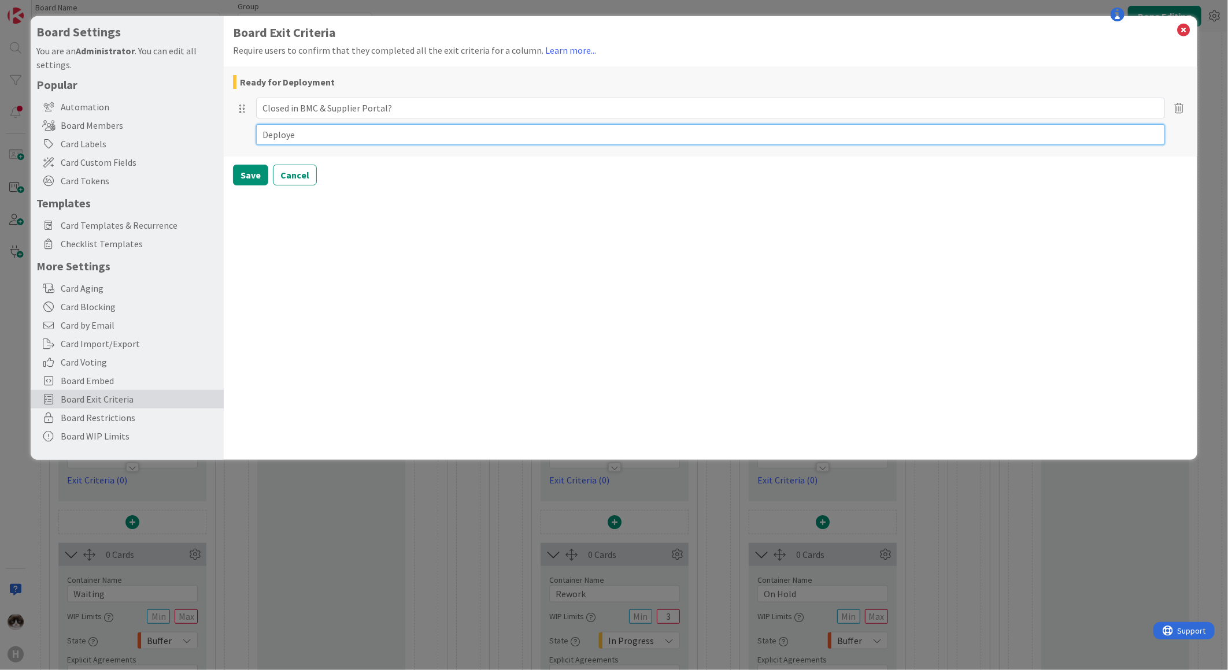
type textarea "x"
type textarea "Deployed"
type textarea "x"
type textarea "Deployed"
type textarea "x"
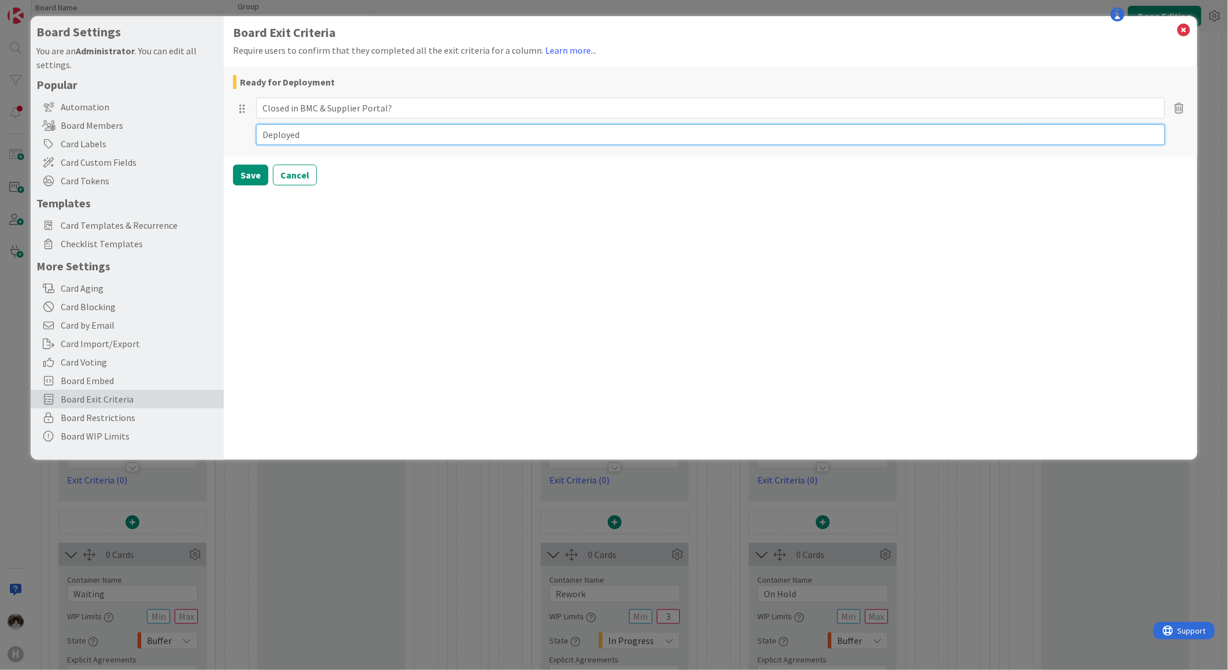
type textarea "Deployed t"
type textarea "x"
type textarea "Deployed to"
type textarea "x"
type textarea "Deployed to P"
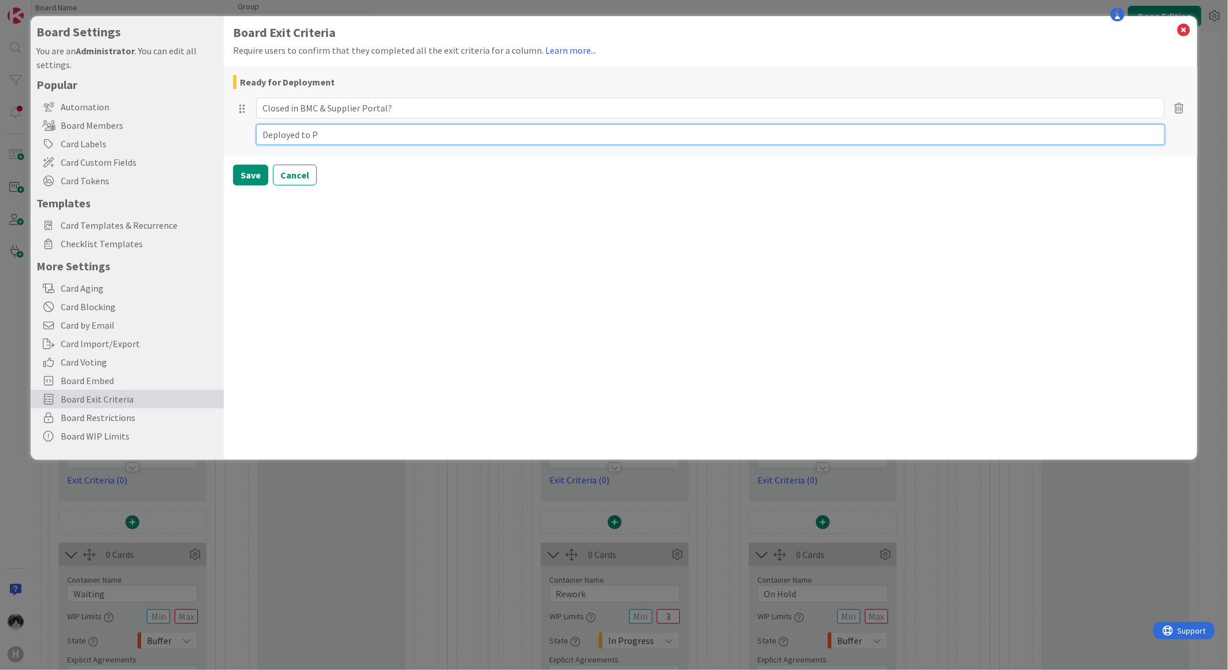
type textarea "x"
type textarea "Deployed to Pro"
type textarea "x"
type textarea "Deployed to Prod"
type textarea "x"
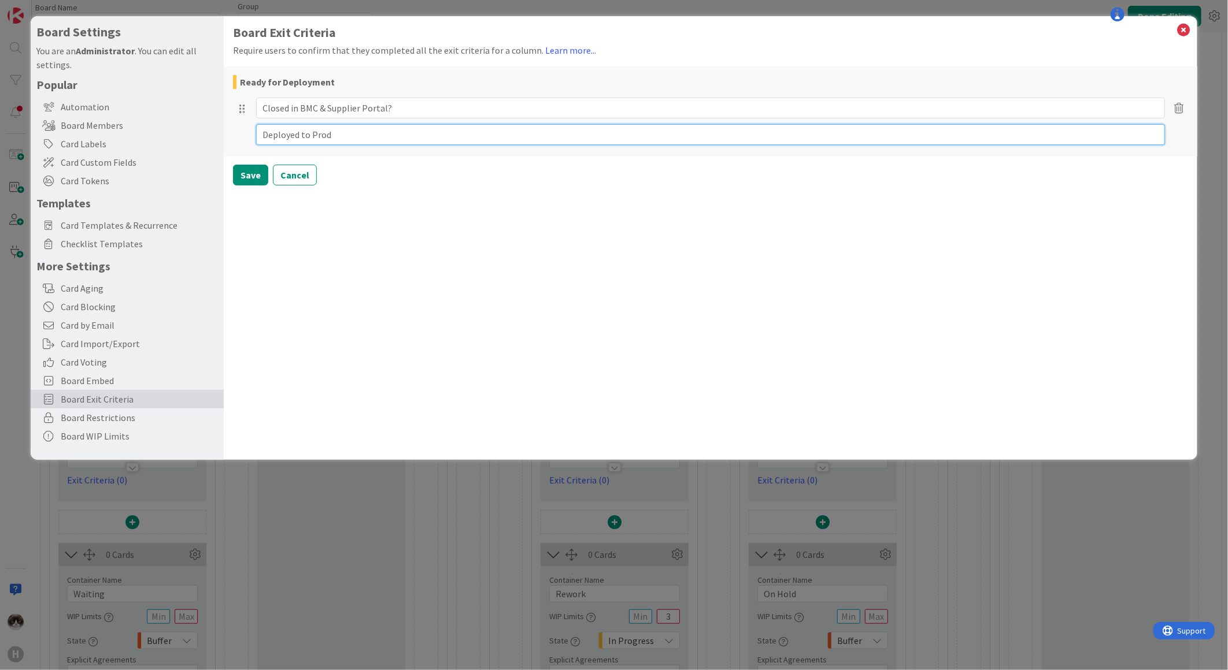
type textarea "Deployed to Produ"
type textarea "x"
type textarea "Deployed to Product"
type textarea "x"
type textarea "Deployed to Productio"
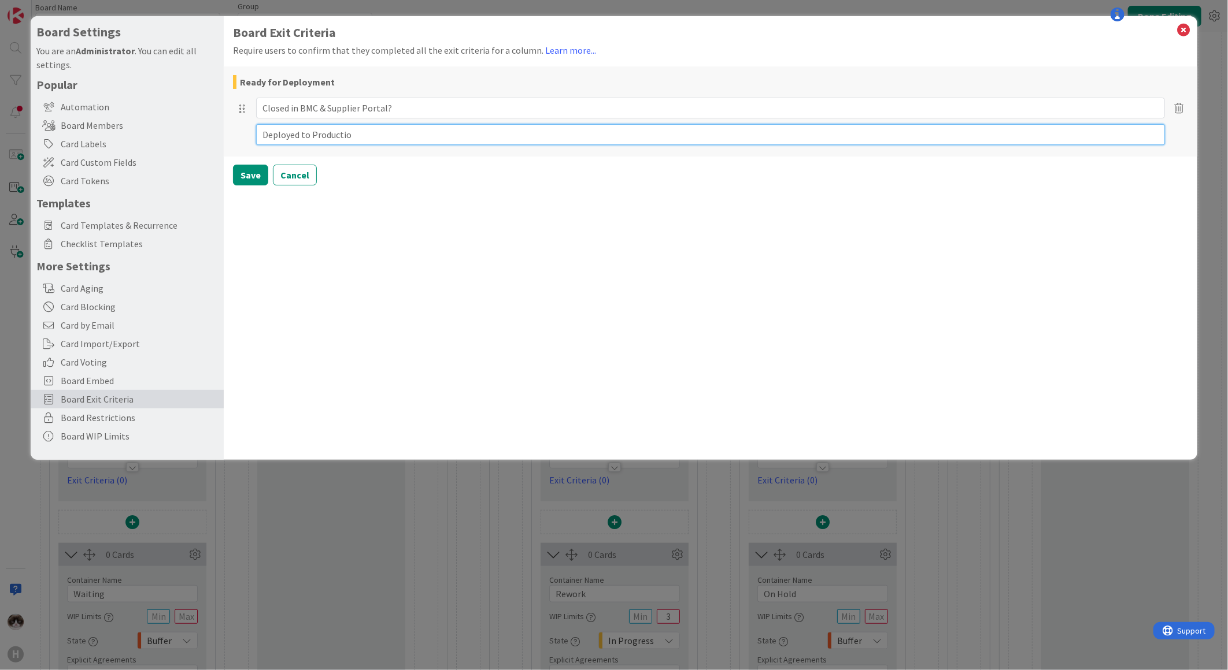
type textarea "x"
type textarea "Deployed to Production"
type textarea "x"
type textarea "Deployed to Production?"
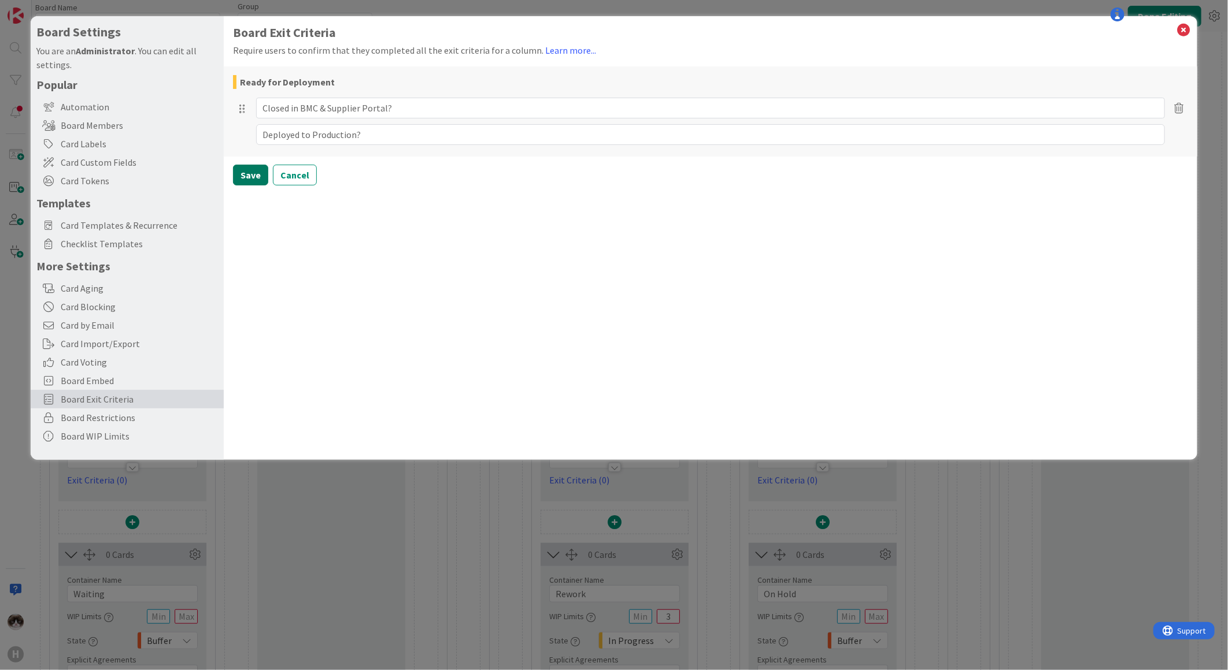
click at [245, 174] on button "Save" at bounding box center [250, 175] width 35 height 21
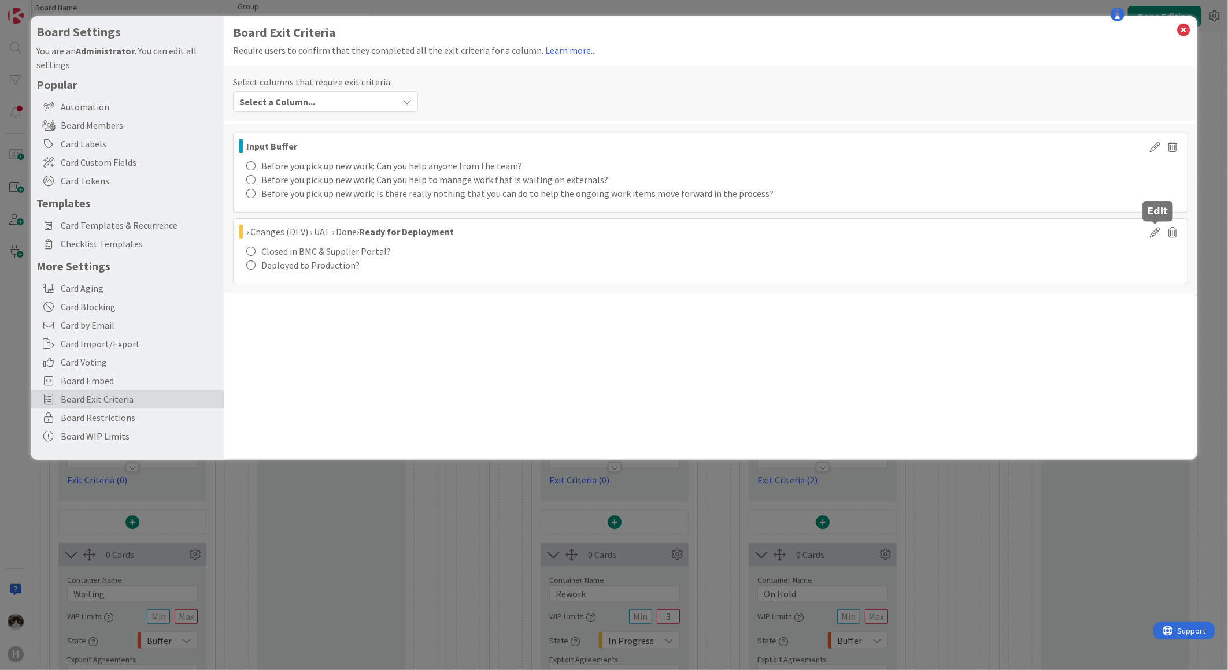
click at [1155, 232] on icon at bounding box center [1155, 232] width 17 height 14
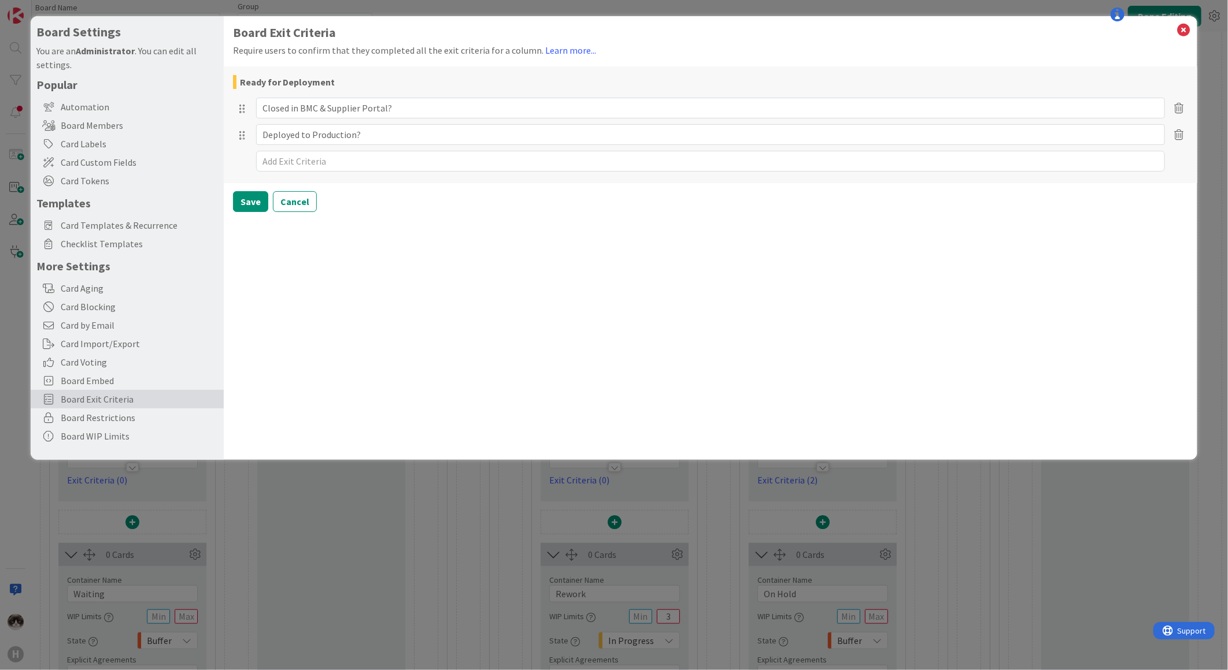
click at [1185, 31] on icon at bounding box center [1183, 30] width 15 height 16
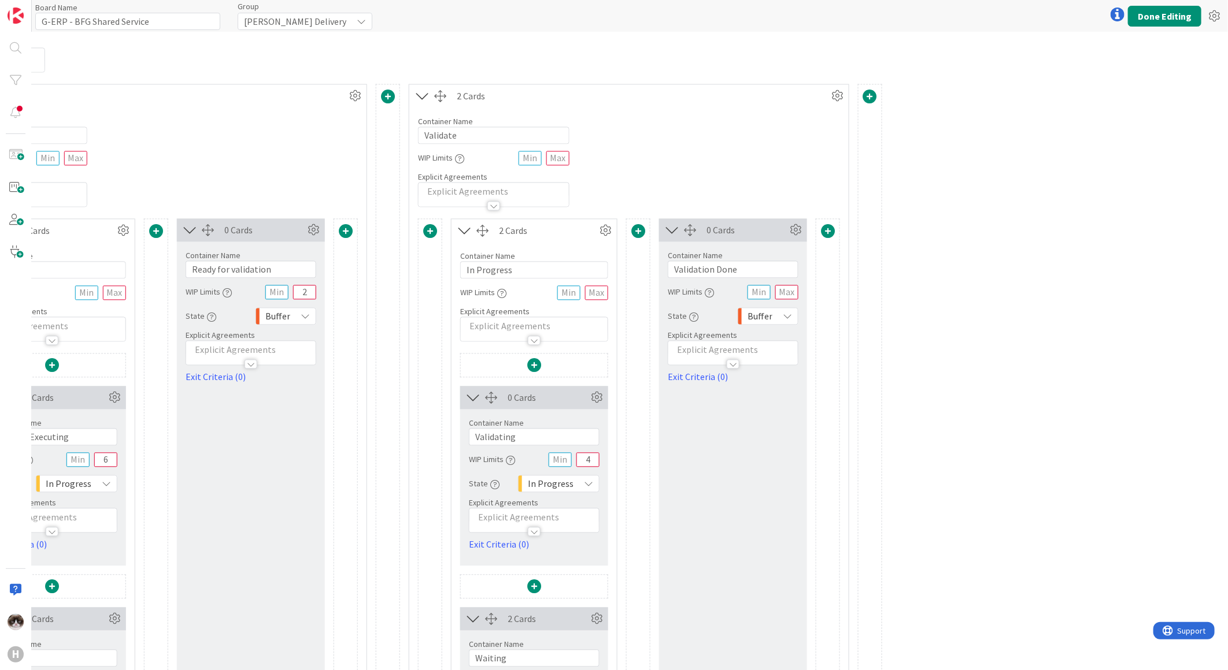
scroll to position [1348, 574]
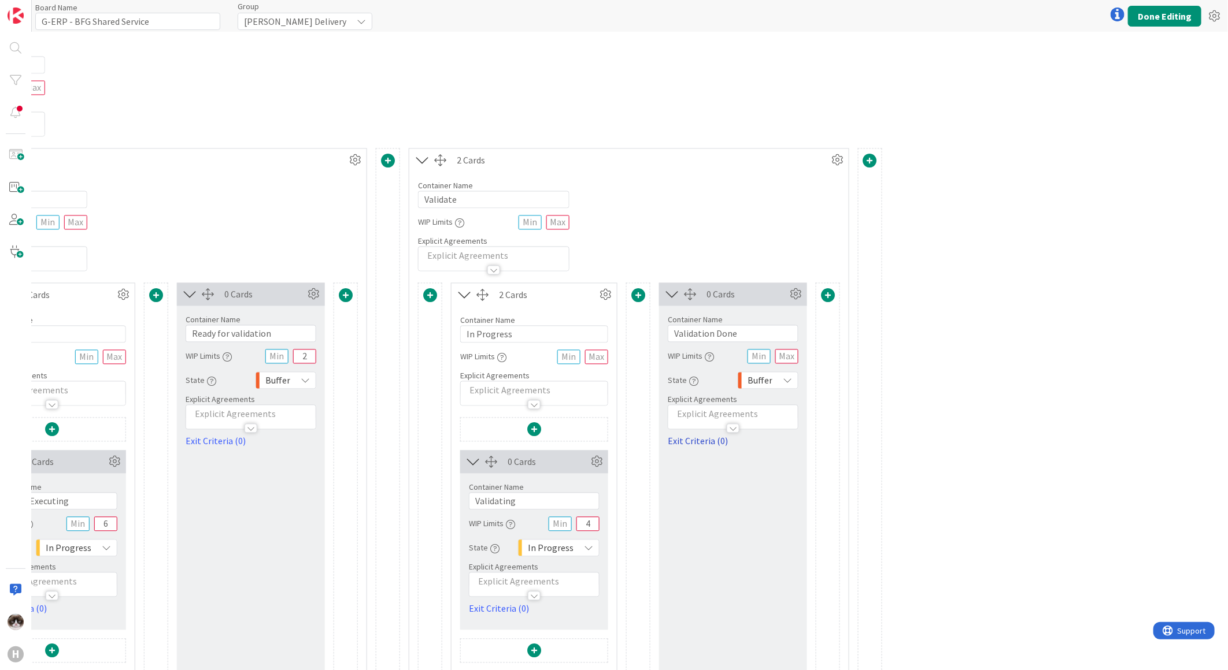
click at [706, 442] on link "Exit Criteria (0)" at bounding box center [733, 442] width 131 height 14
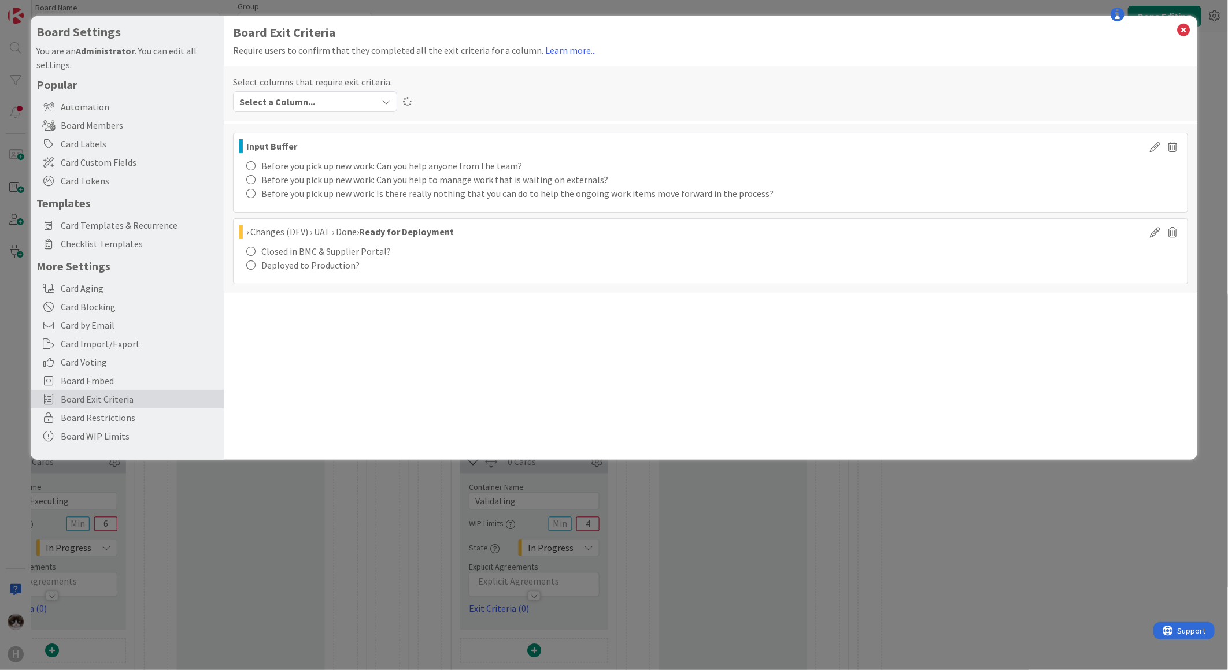
type textarea "x"
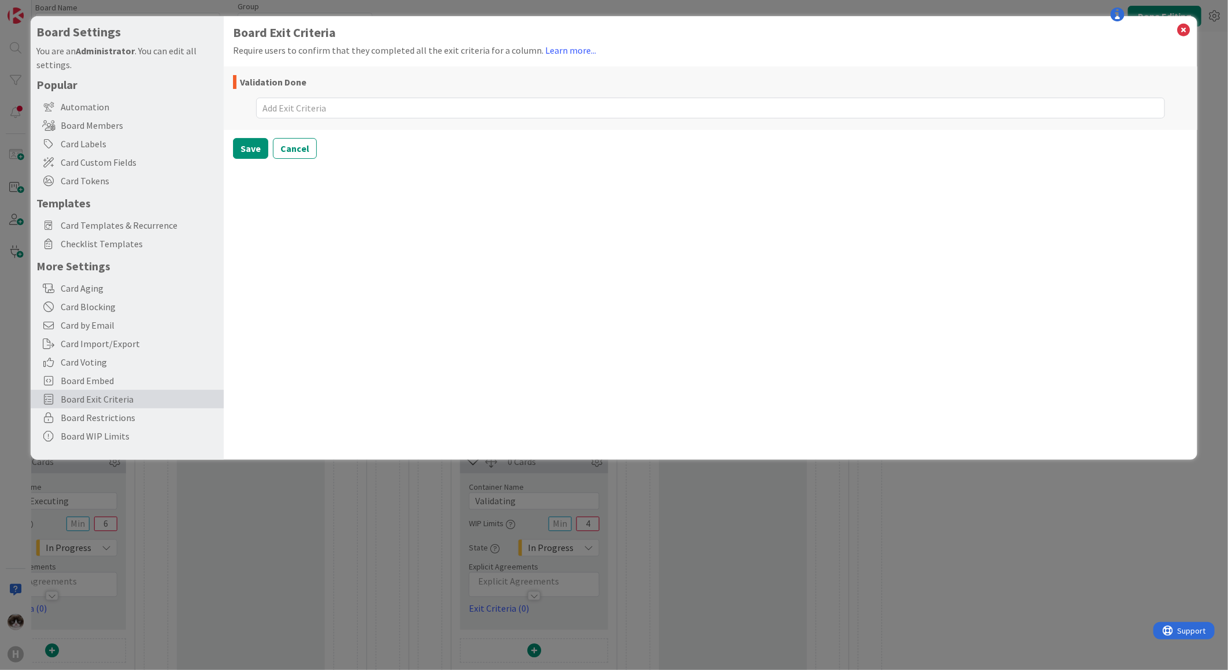
type textarea "C"
type textarea "x"
type textarea "Cl"
type textarea "x"
type textarea "Clos"
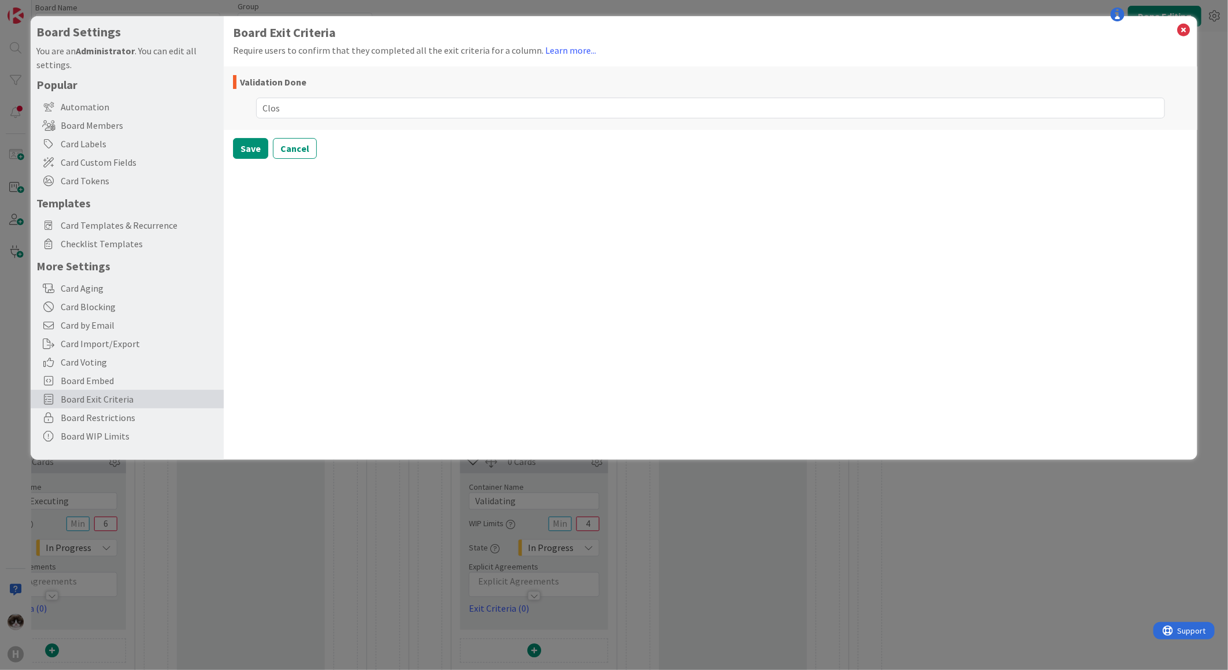
type textarea "x"
type textarea "Close"
type textarea "x"
type textarea "Closed"
type textarea "x"
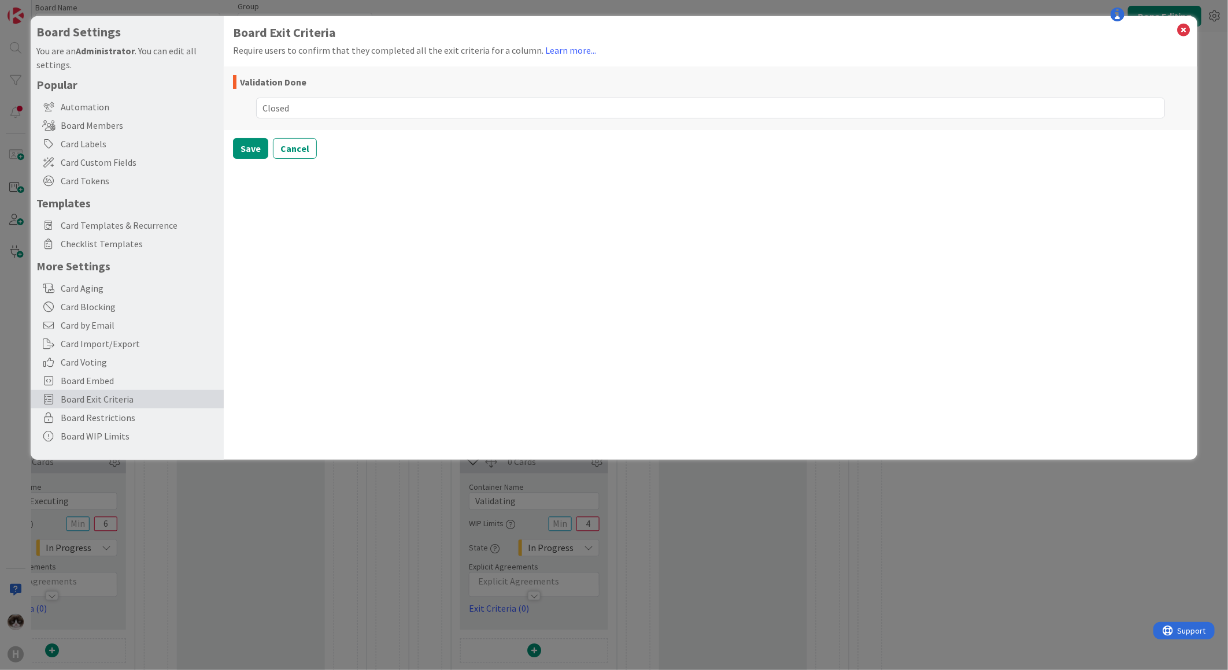
type textarea "Closed i"
type textarea "x"
type textarea "Closed in"
type textarea "x"
type textarea "Closed in B"
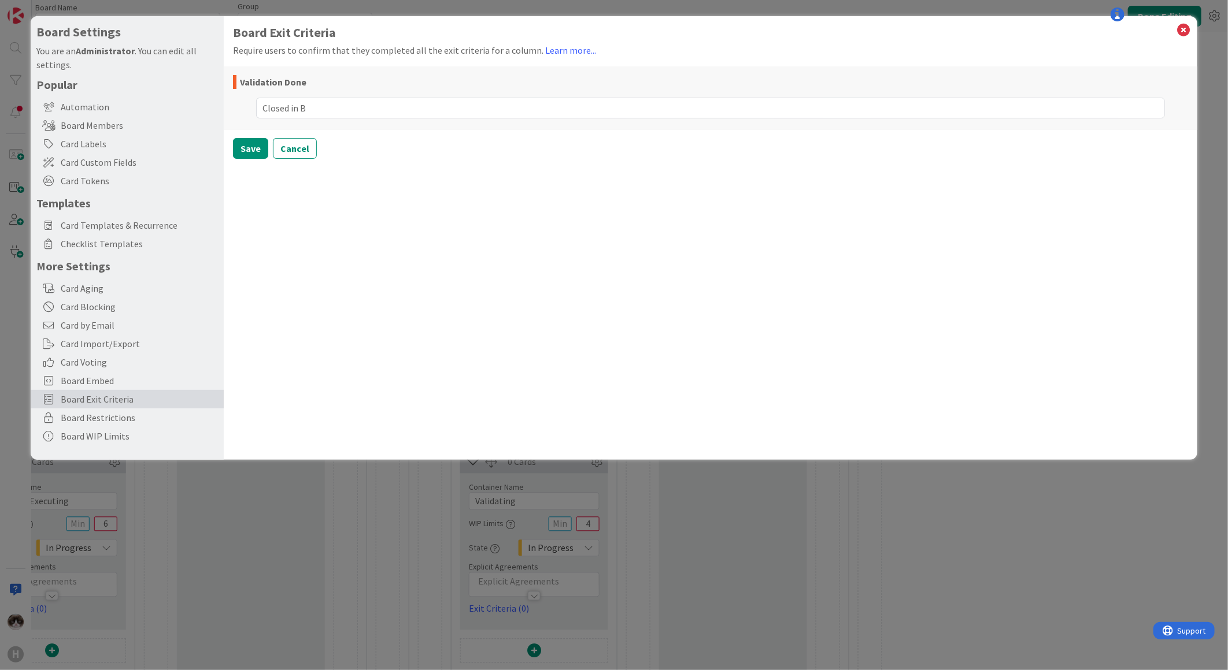
type textarea "x"
type textarea "Closed in BM"
type textarea "x"
type textarea "Closed in BMC"
type textarea "x"
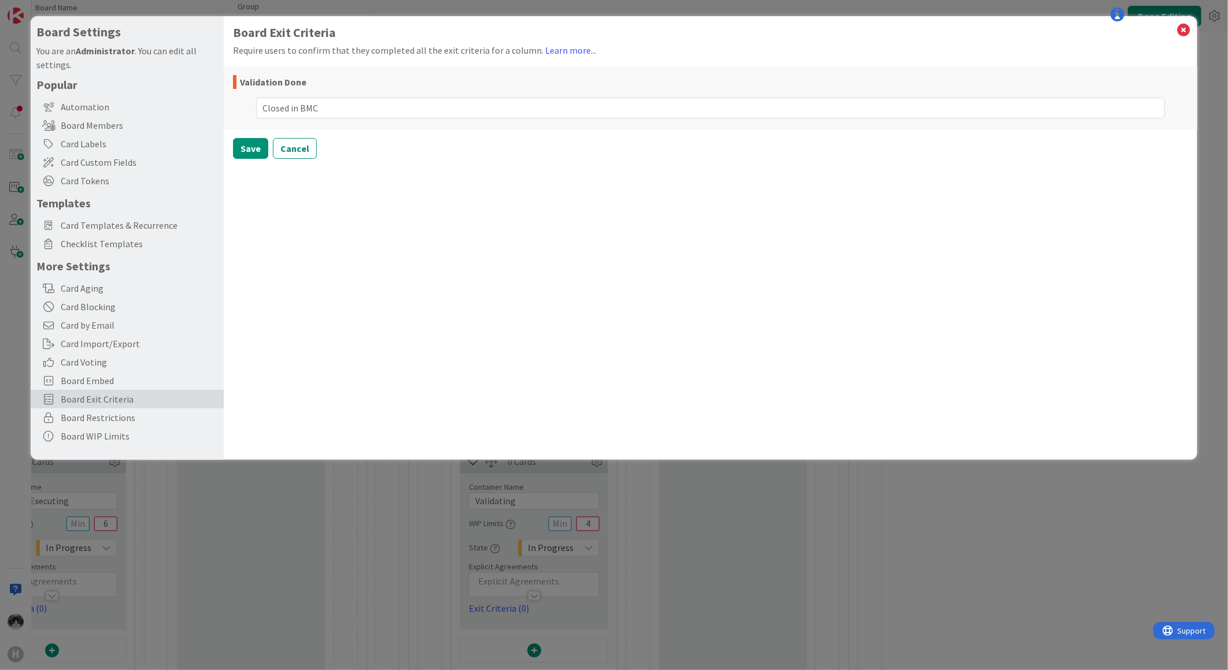
type textarea "Closed in BMC"
type textarea "x"
type textarea "Closed in BMC *"
type textarea "x"
type textarea "Closed in BMC * S"
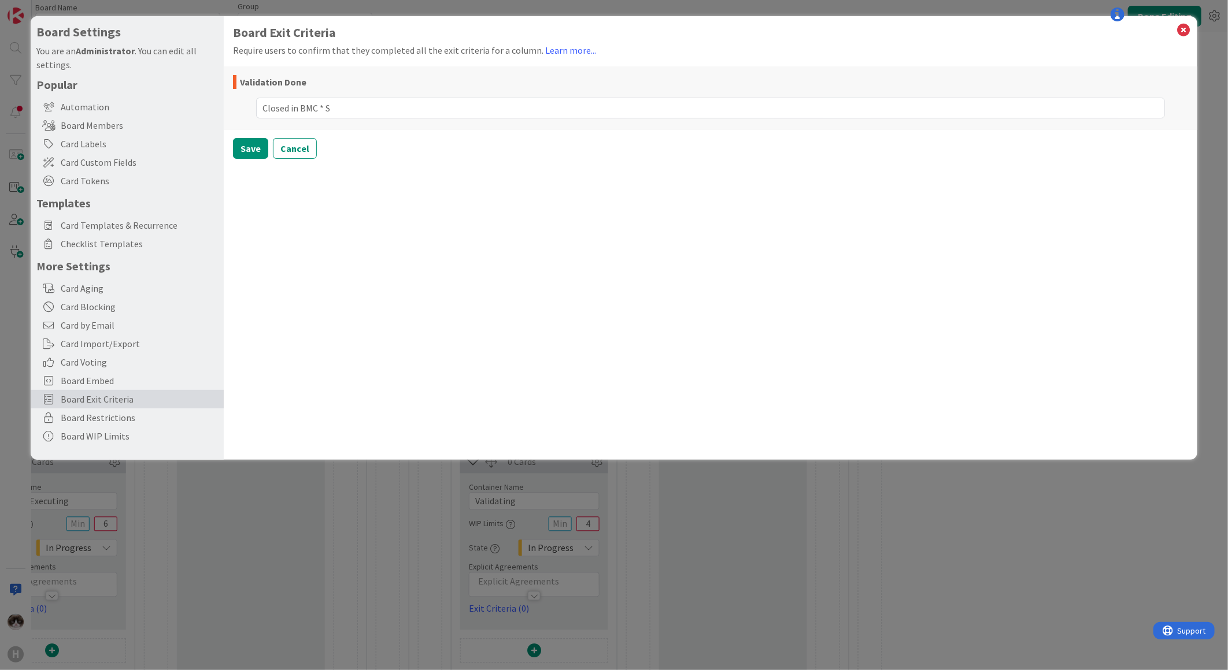
type textarea "x"
type textarea "Closed in BMC * Su"
type textarea "x"
type textarea "Closed in BMC * Sup"
type textarea "x"
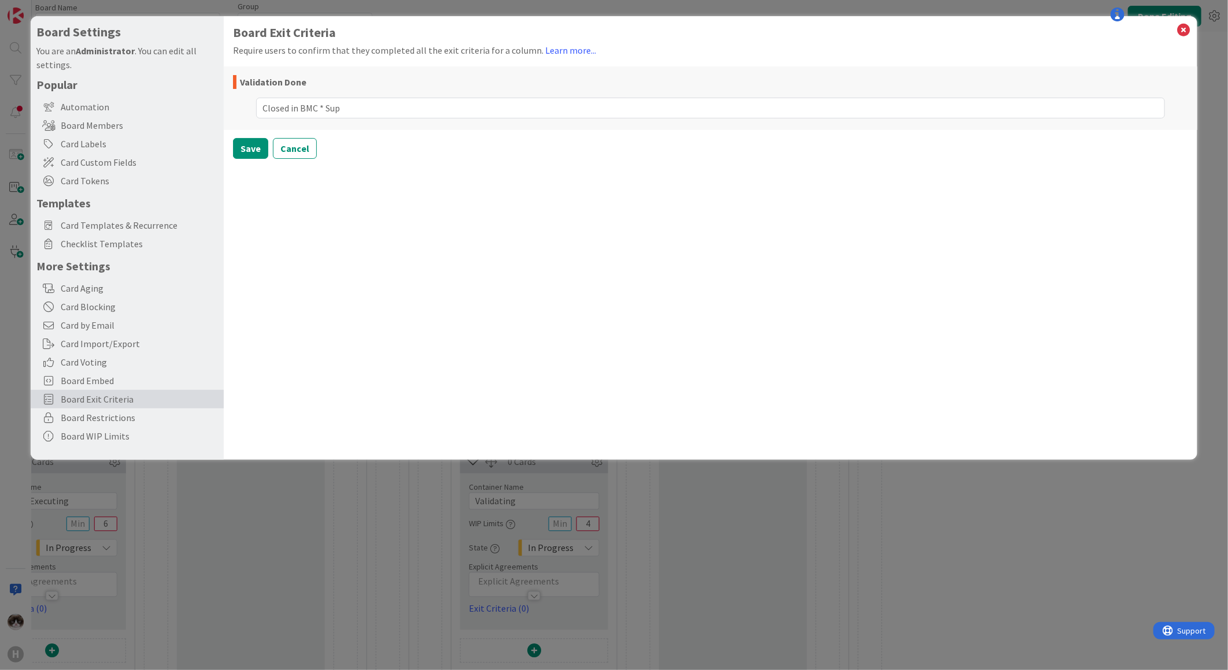
type textarea "Closed in BMC * Supp"
type textarea "x"
type textarea "Closed in BMC * Suppl"
type textarea "x"
type textarea "Closed in BMC * Suppli"
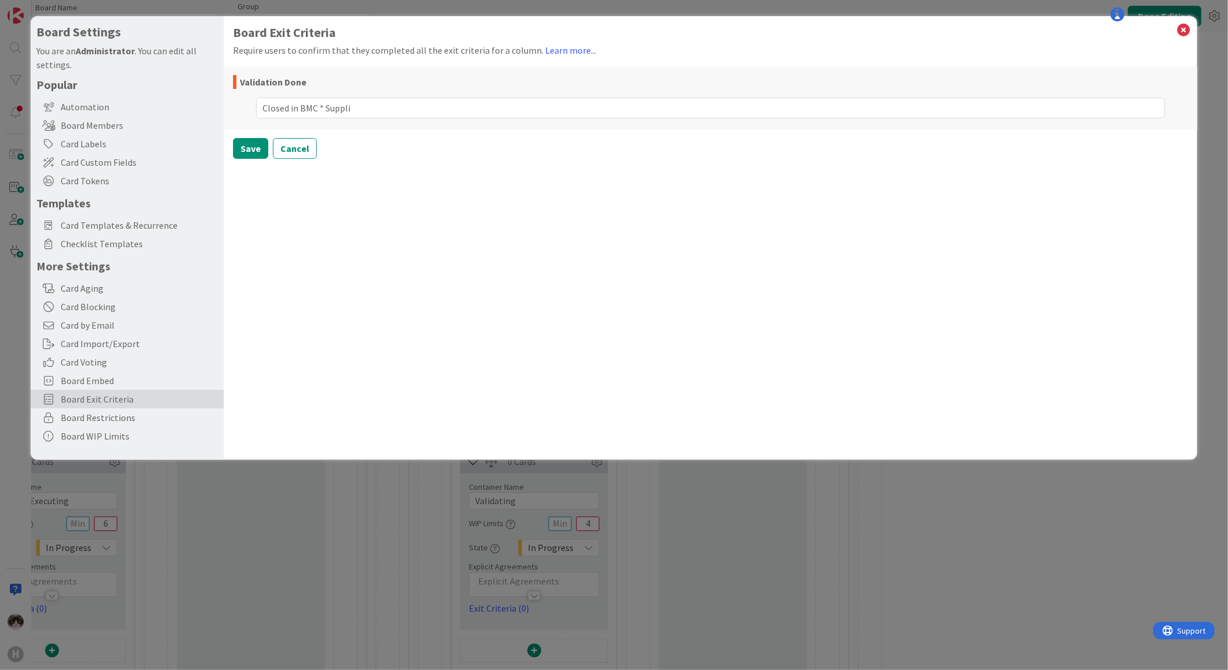
type textarea "x"
type textarea "Closed in BMC * Supplie"
type textarea "x"
type textarea "Closed in BMC * Supplier"
type textarea "x"
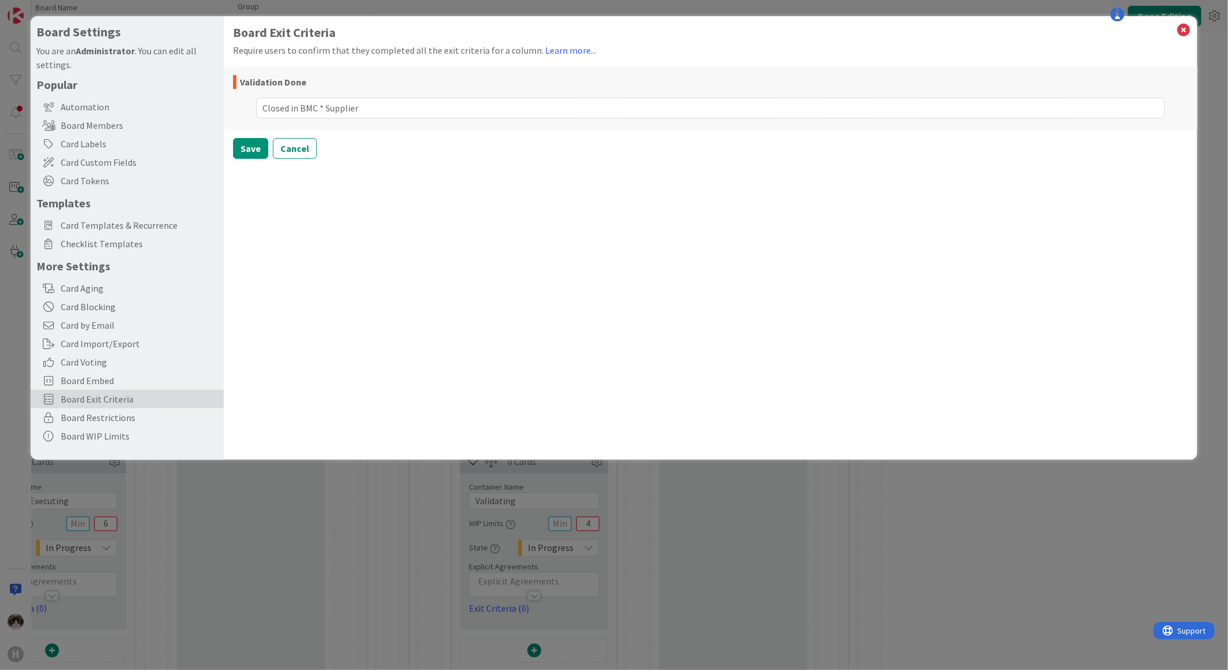
type textarea "Closed in BMC * Supplier"
type textarea "x"
type textarea "Closed in BMC * Supplie"
type textarea "x"
type textarea "Closed in BMC * Suppl"
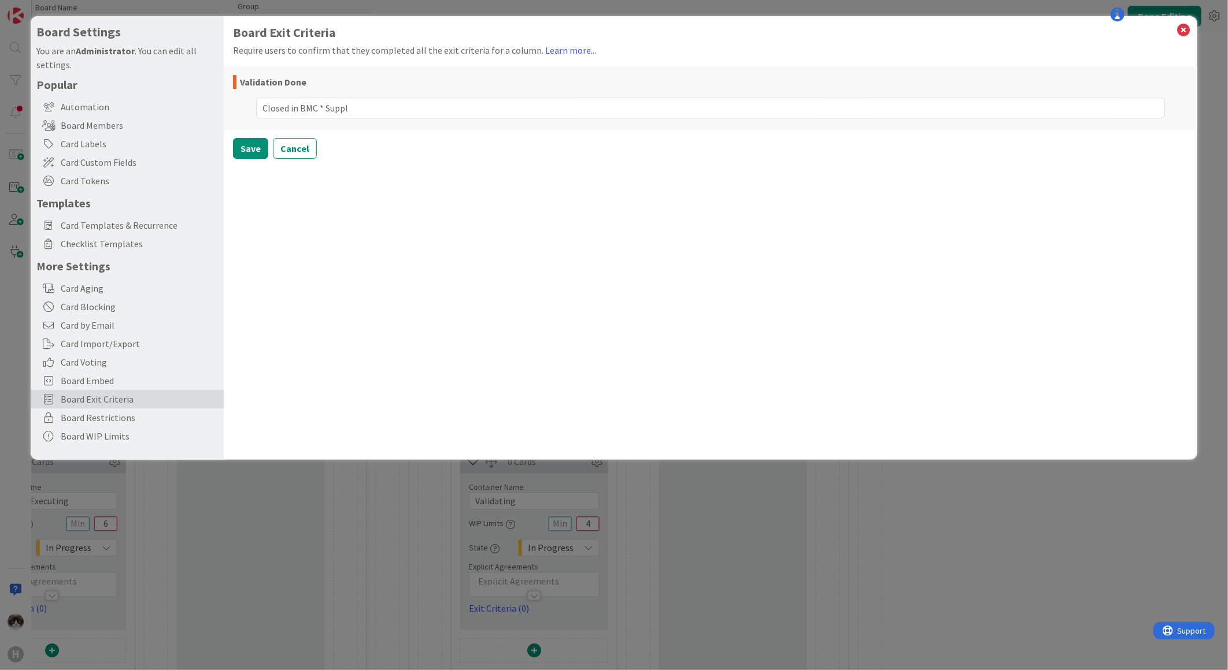
type textarea "x"
type textarea "Closed in BMC * Supp"
type textarea "x"
type textarea "Closed in BMC * Su"
type textarea "x"
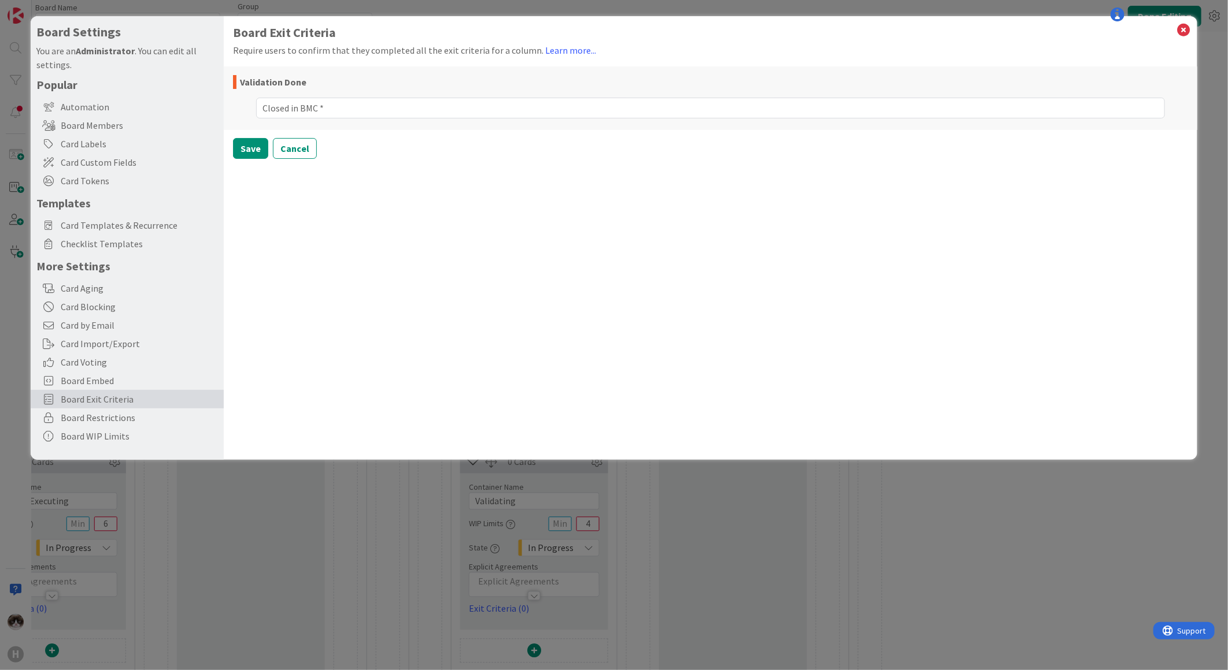
type textarea "Closed in BMC *"
type textarea "x"
type textarea "Closed in BMC"
type textarea "x"
type textarea "Closed in BMC"
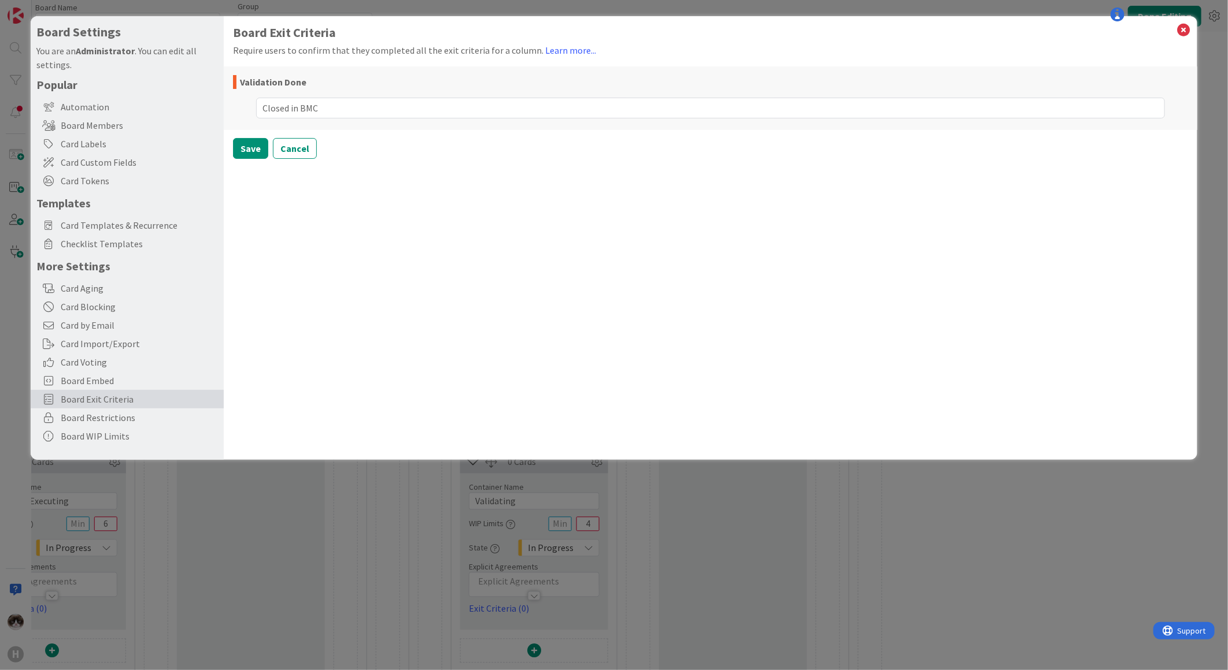
type textarea "x"
type textarea "Closed in BMC &"
type textarea "x"
type textarea "Closed in BMC &"
type textarea "x"
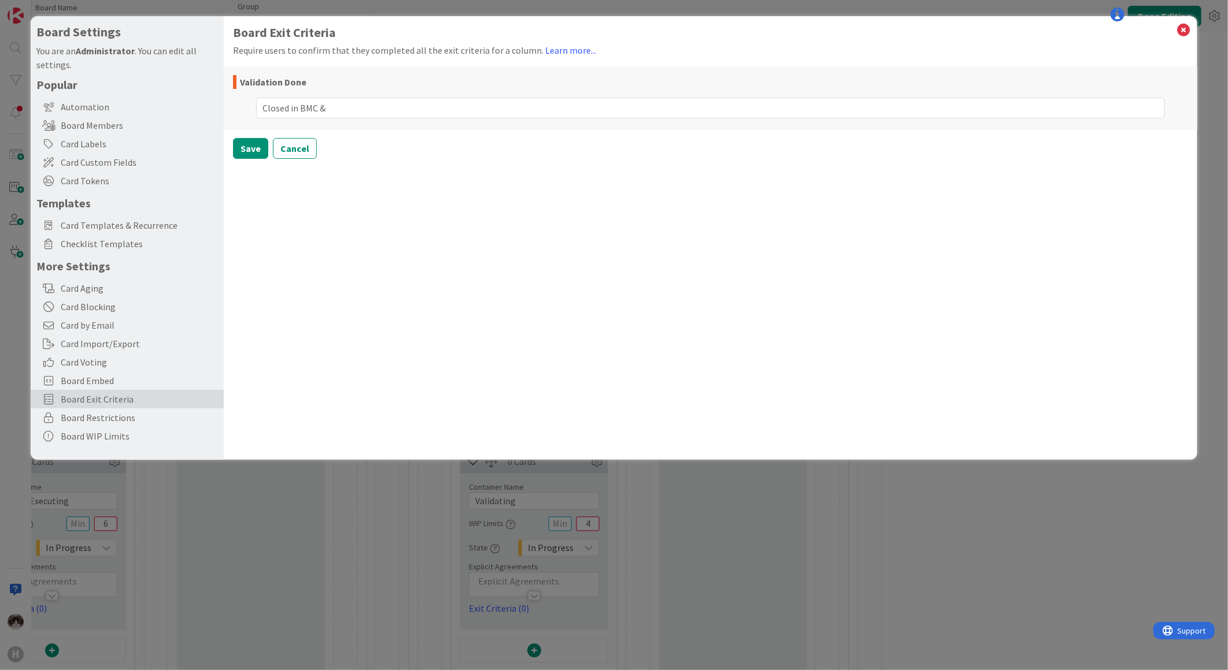
type textarea "Closed in BMC & S"
type textarea "x"
type textarea "Closed in BMC & Su"
type textarea "x"
type textarea "Closed in BMC & Sup"
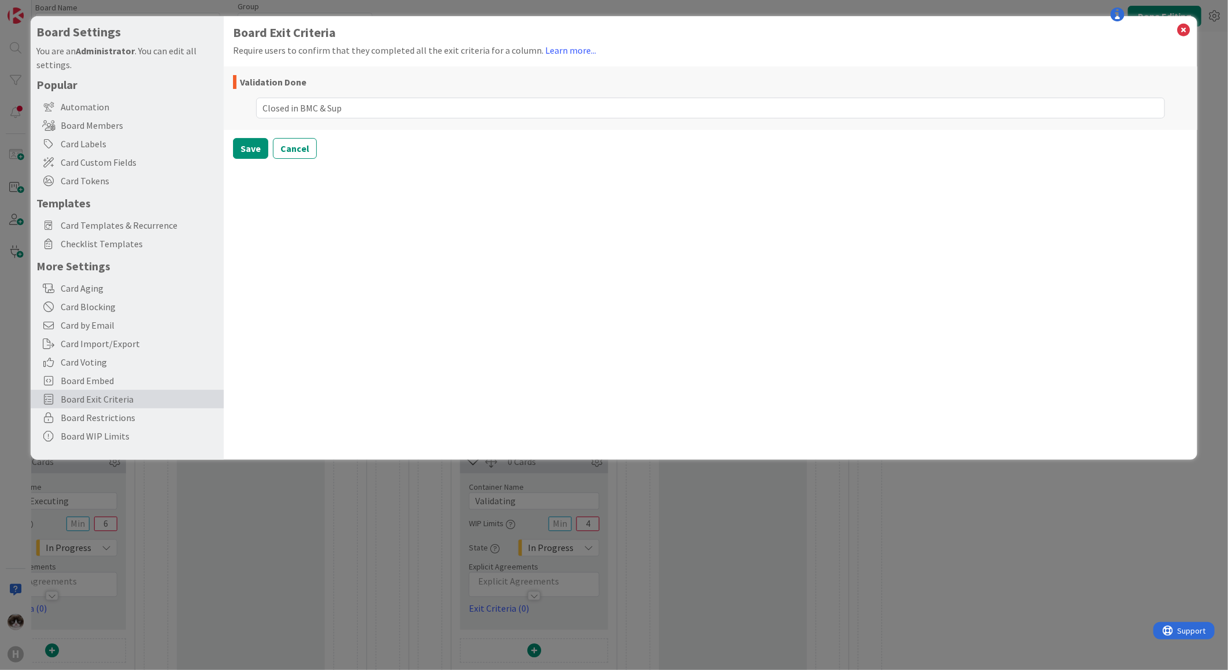
type textarea "x"
type textarea "Closed in BMC & Supp"
type textarea "x"
type textarea "Closed in BMC & Suppl"
type textarea "x"
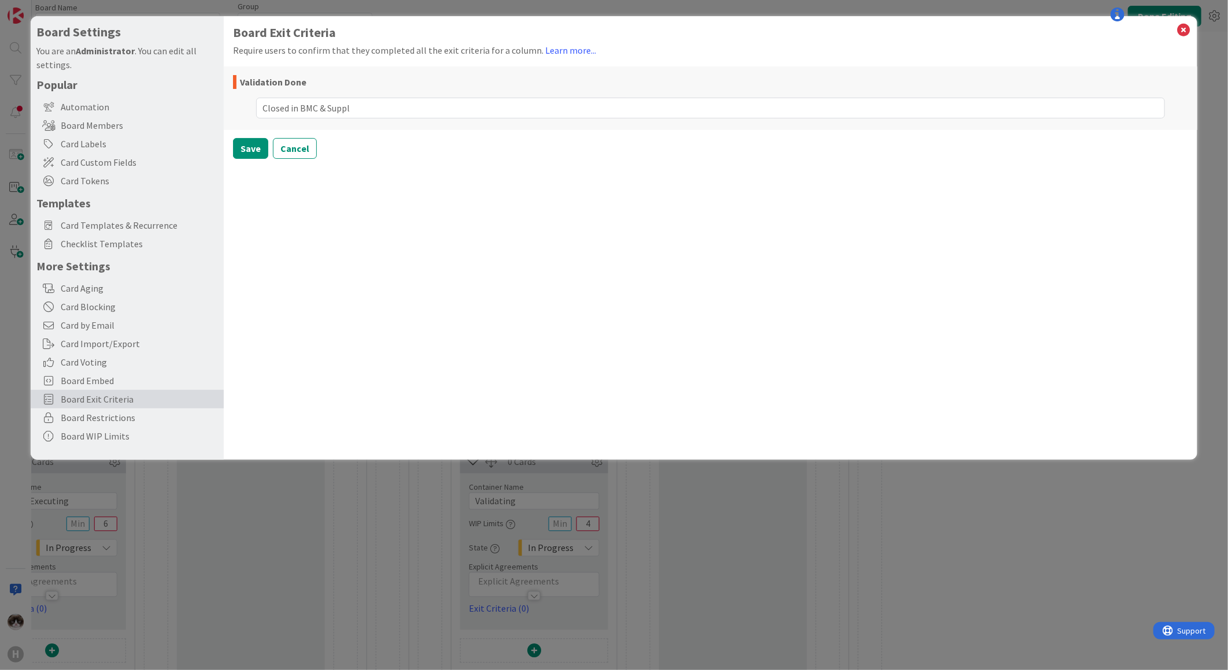
type textarea "Closed in BMC & Supple"
type textarea "x"
type textarea "Closed in BMC & Suppler"
type textarea "x"
type textarea "Closed in BMC & Supple"
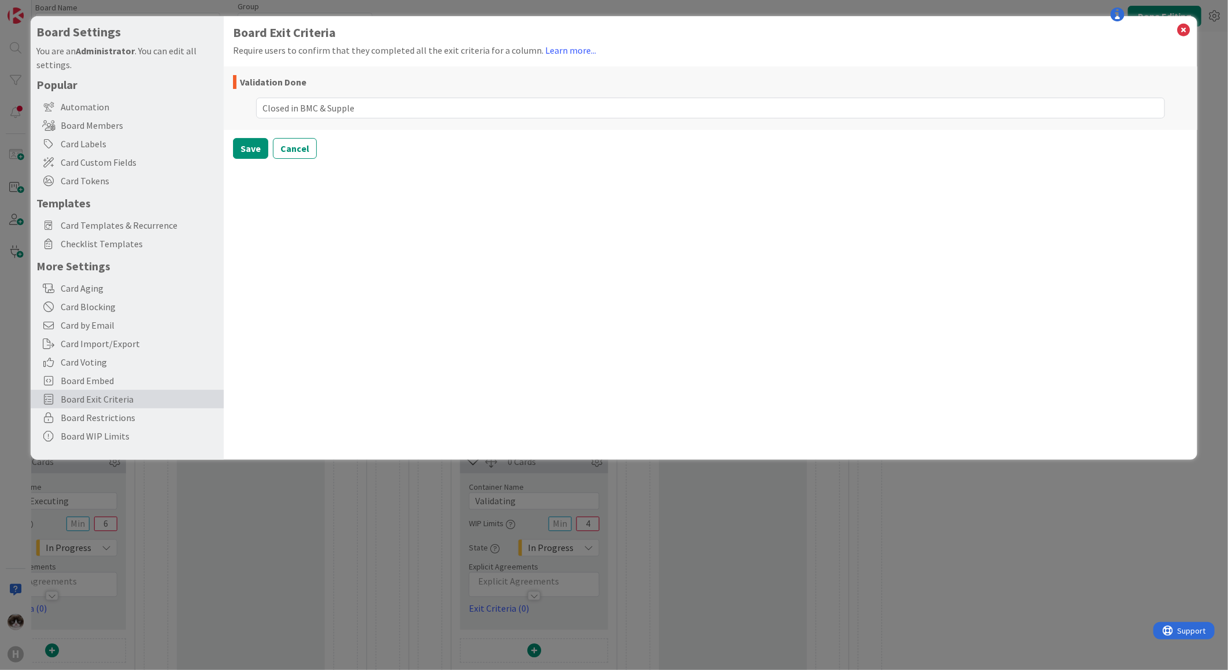
type textarea "x"
type textarea "Closed in BMC & Suppl"
type textarea "x"
type textarea "Closed in BMC & Suppli"
type textarea "x"
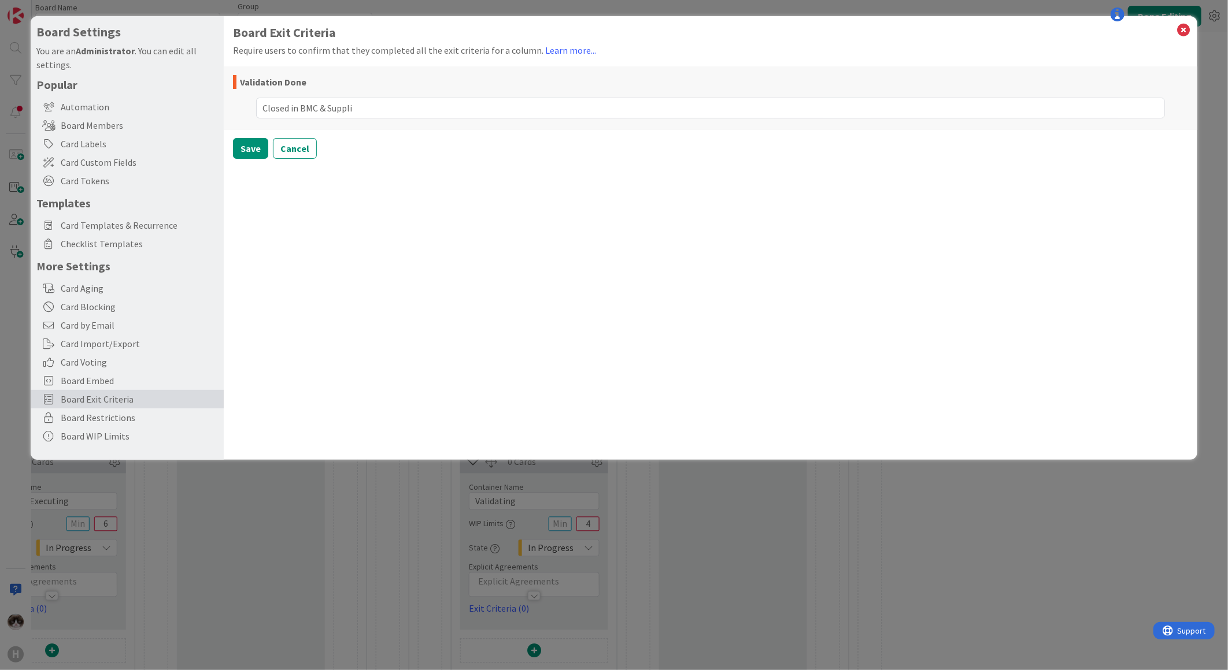
type textarea "Closed in BMC & Supplie"
type textarea "x"
type textarea "Closed in BMC & Supplier"
type textarea "x"
type textarea "Closed in BMC & Supplier"
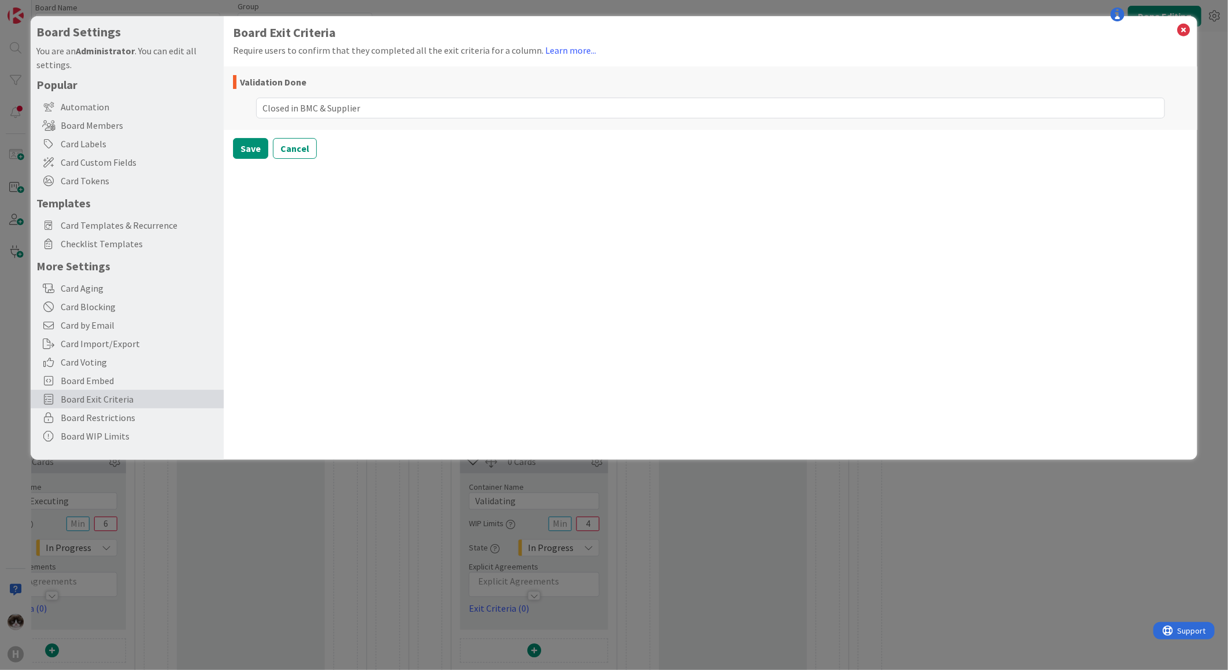
type textarea "x"
type textarea "Closed in BMC & Supplier P"
type textarea "x"
type textarea "Closed in BMC & Supplier Po"
type textarea "x"
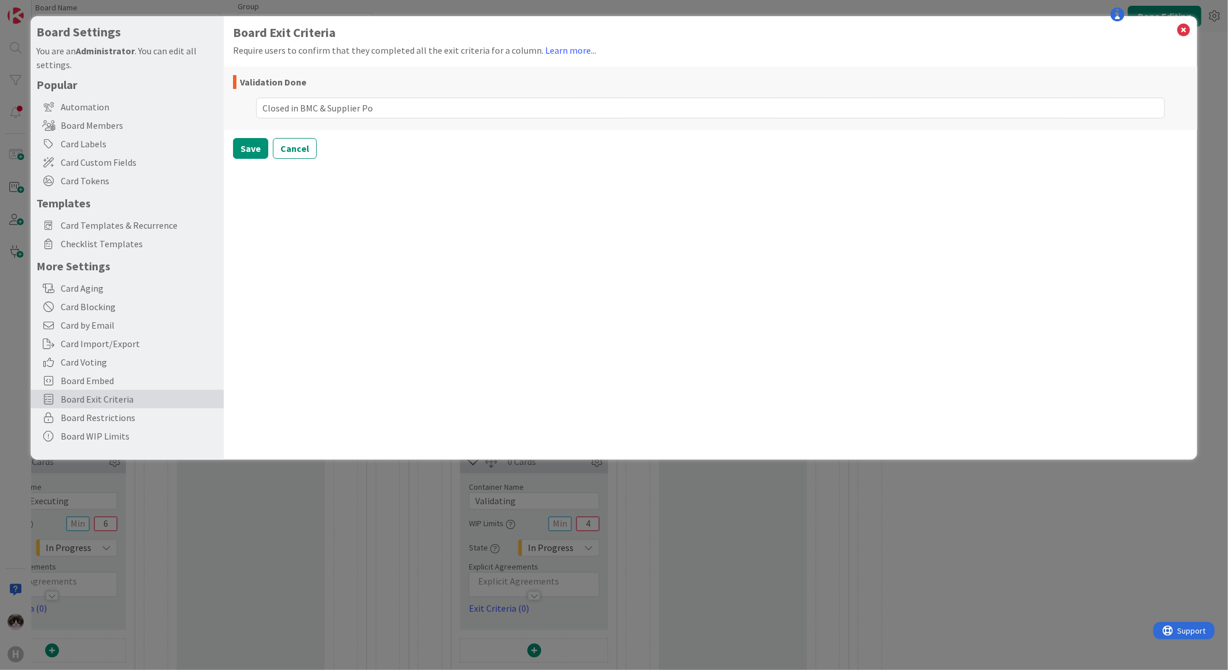
type textarea "Closed in BMC & Supplier Por"
type textarea "x"
type textarea "Closed in BMC & Supplier Port"
type textarea "x"
type textarea "Closed in BMC & Supplier Portl"
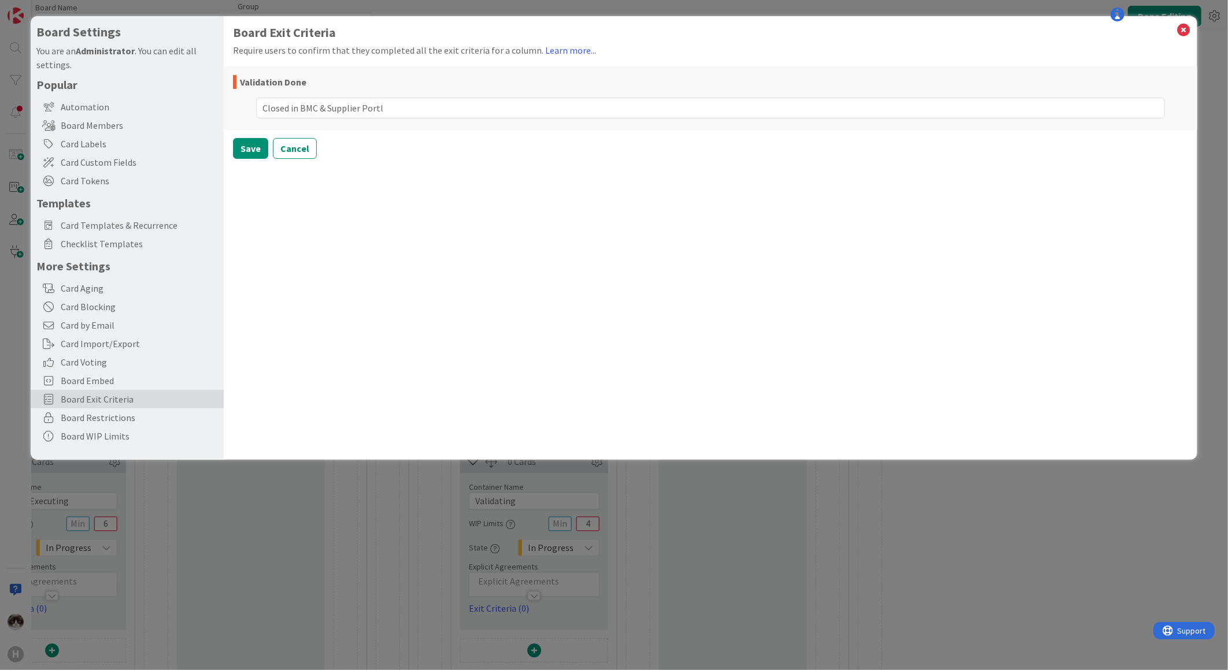
type textarea "x"
type textarea "Closed in BMC & Supplier Port"
type textarea "x"
type textarea "Closed in BMC & Supplier Porta"
type textarea "x"
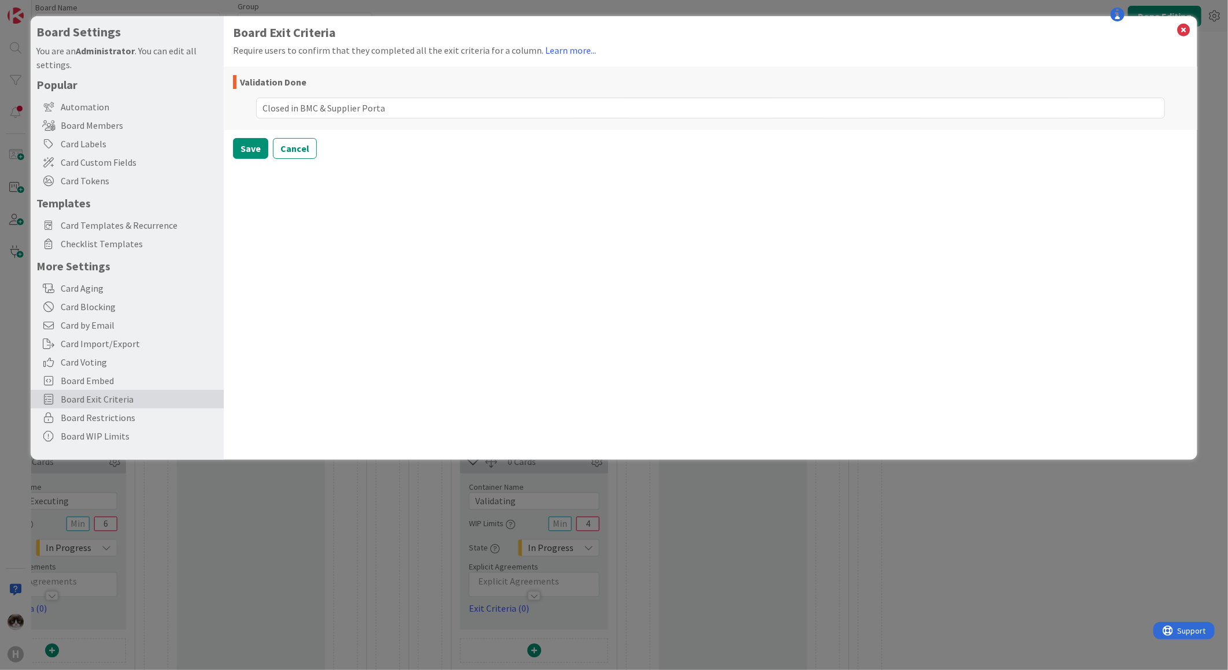
type textarea "Closed in BMC & Supplier Portal"
click at [256, 173] on button "Save" at bounding box center [250, 175] width 35 height 21
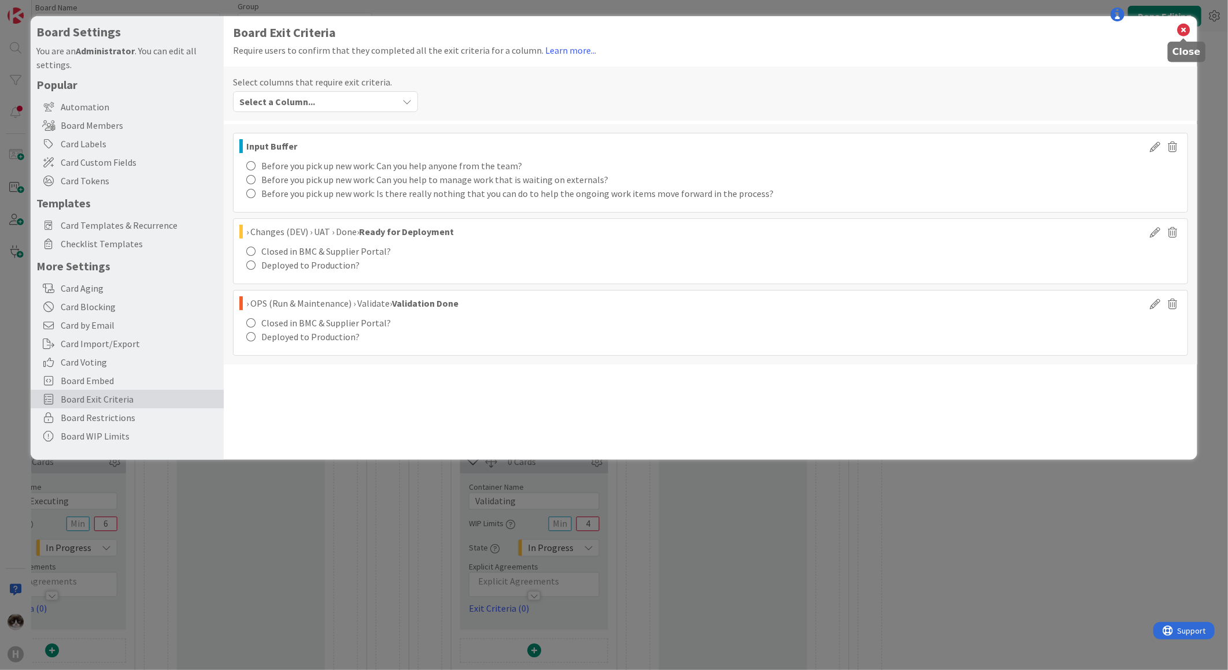
click at [1184, 34] on icon at bounding box center [1183, 30] width 15 height 16
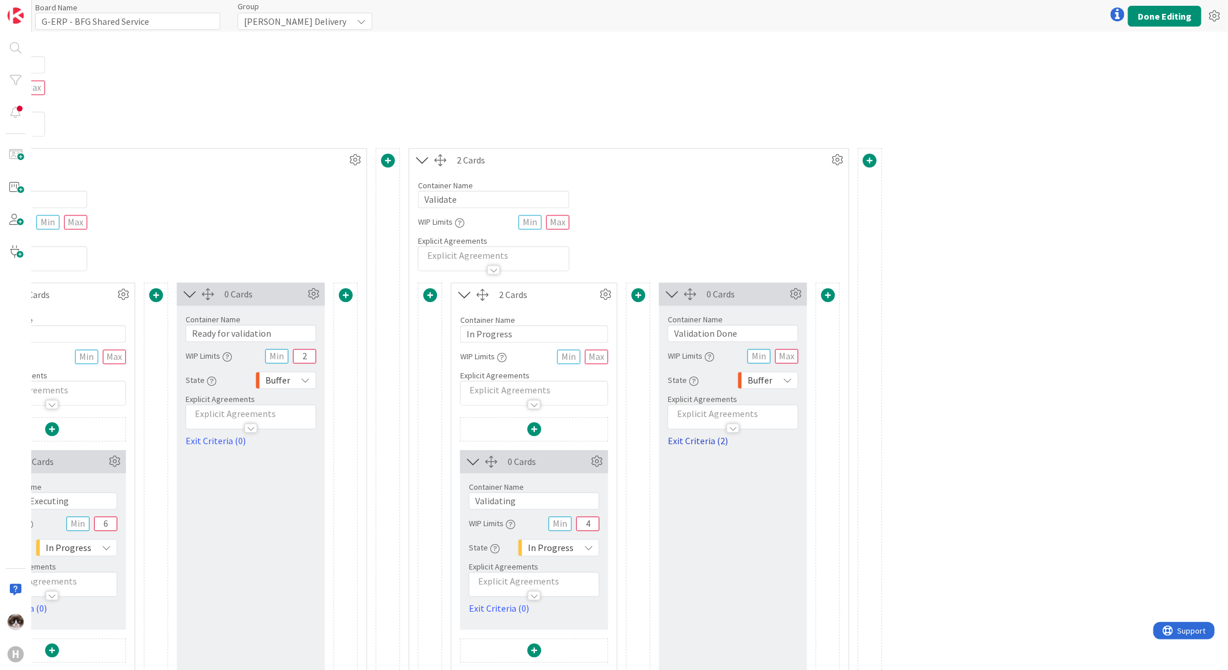
click at [719, 441] on link "Exit Criteria (2)" at bounding box center [733, 442] width 131 height 14
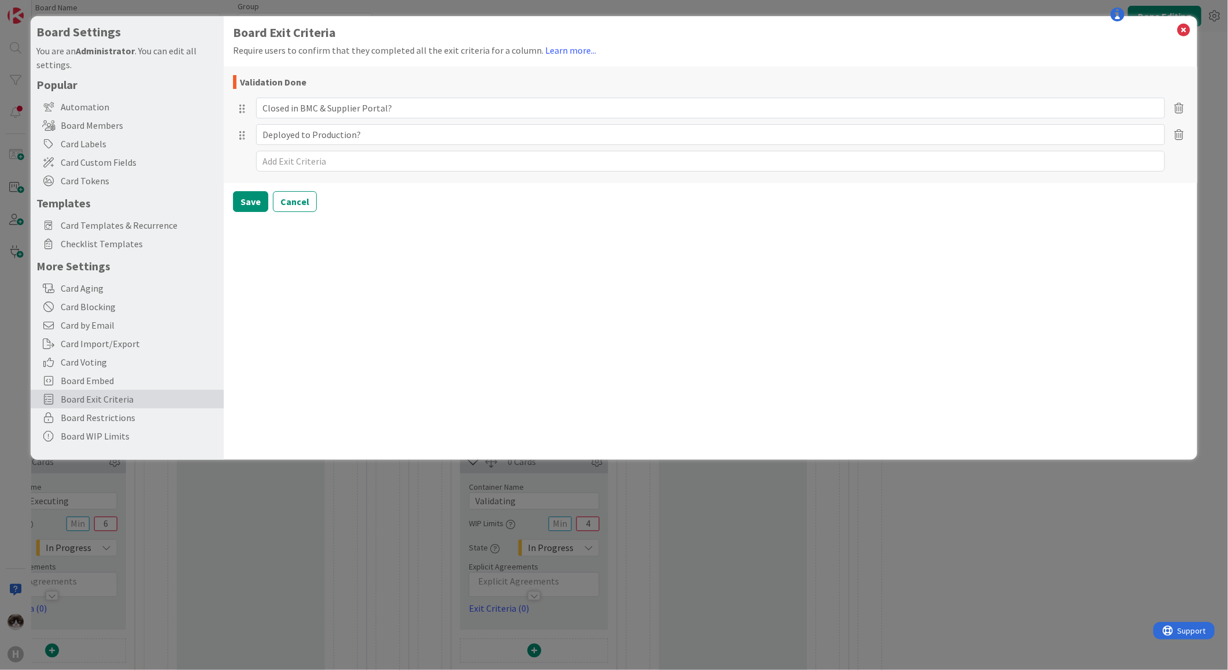
click at [1182, 30] on icon at bounding box center [1183, 30] width 15 height 16
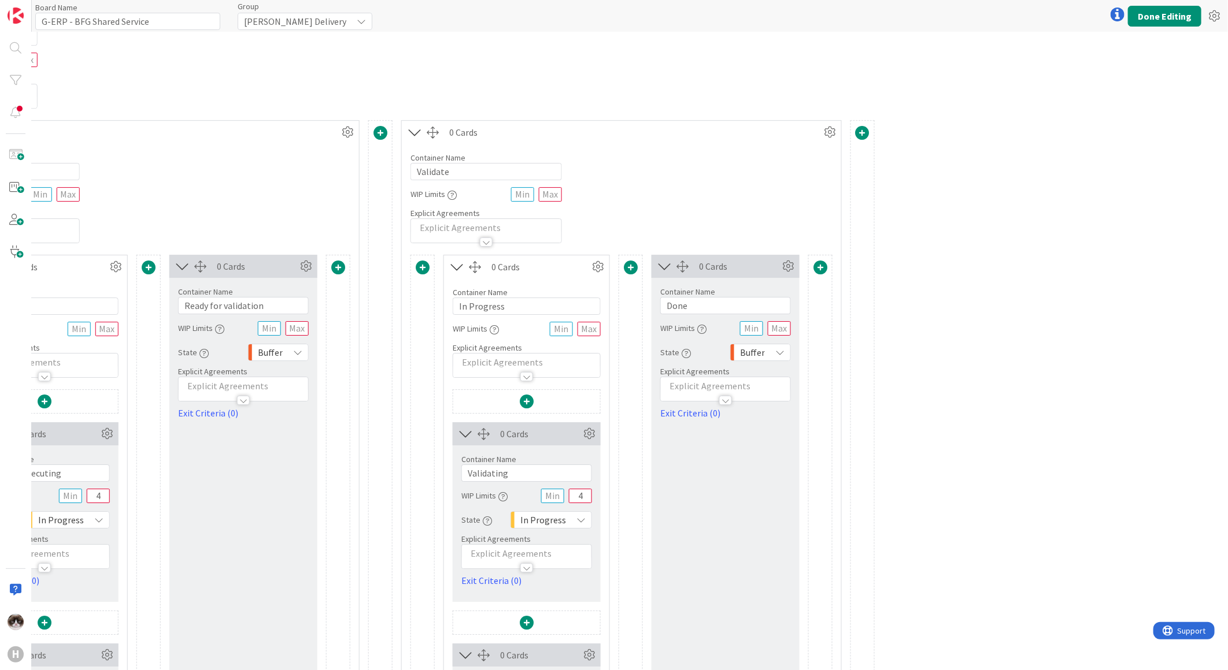
scroll to position [2312, 703]
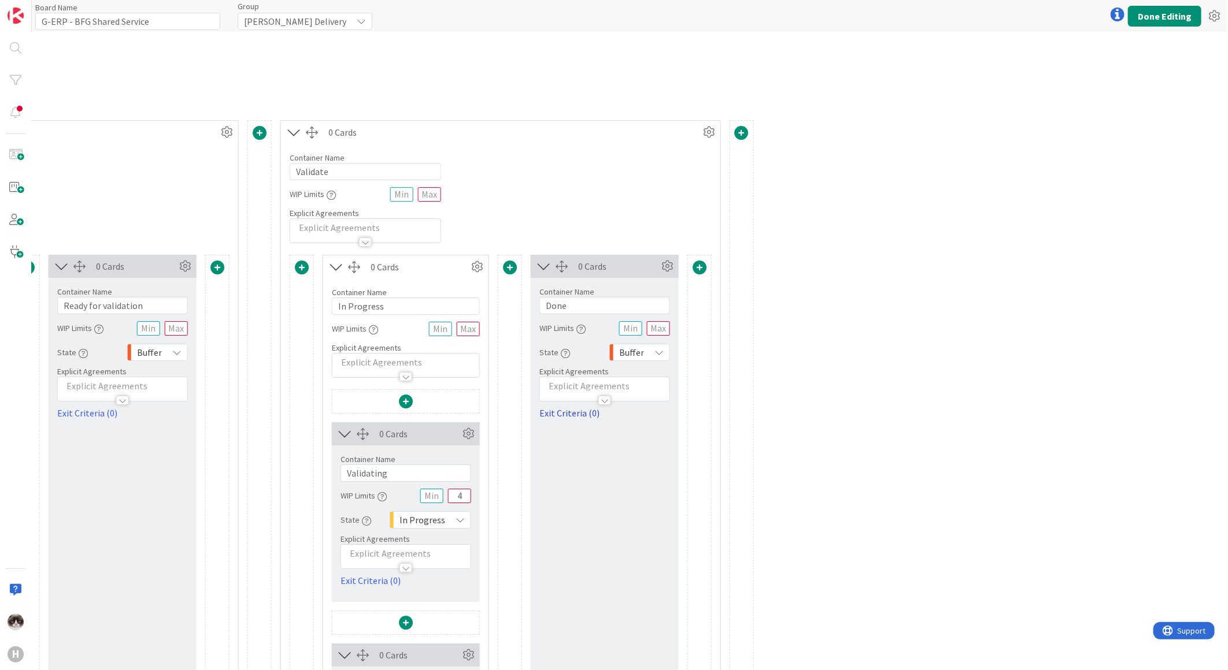
click at [584, 420] on link "Exit Criteria (0)" at bounding box center [604, 413] width 131 height 14
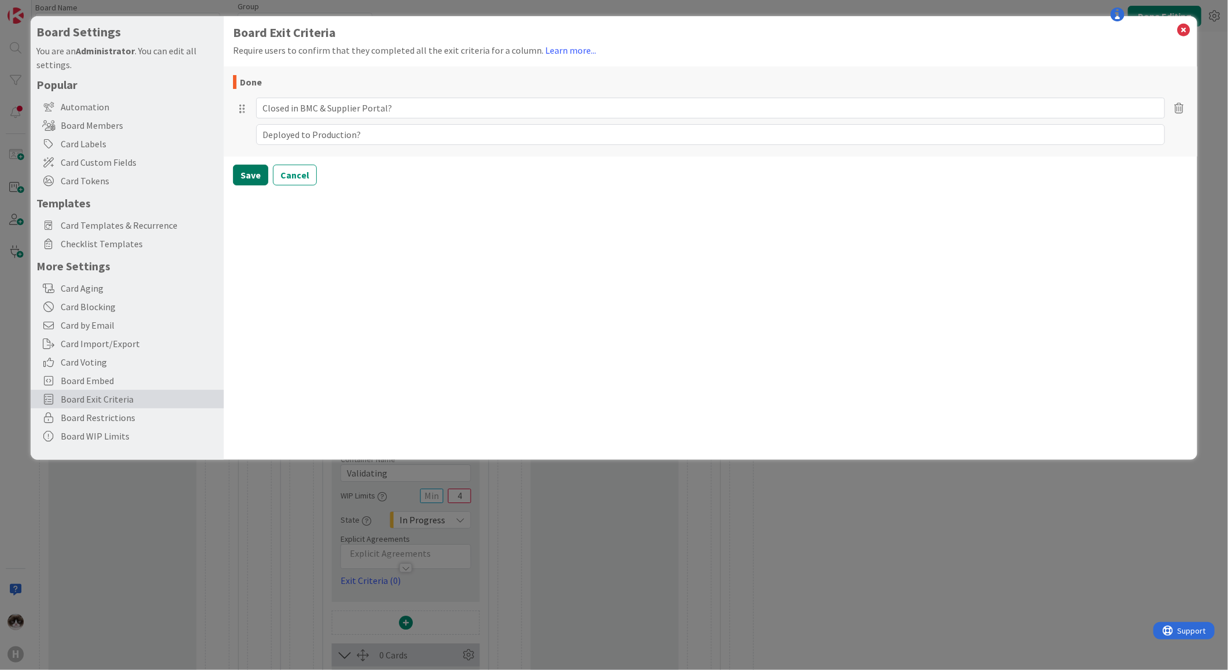
click at [238, 175] on button "Save" at bounding box center [250, 175] width 35 height 21
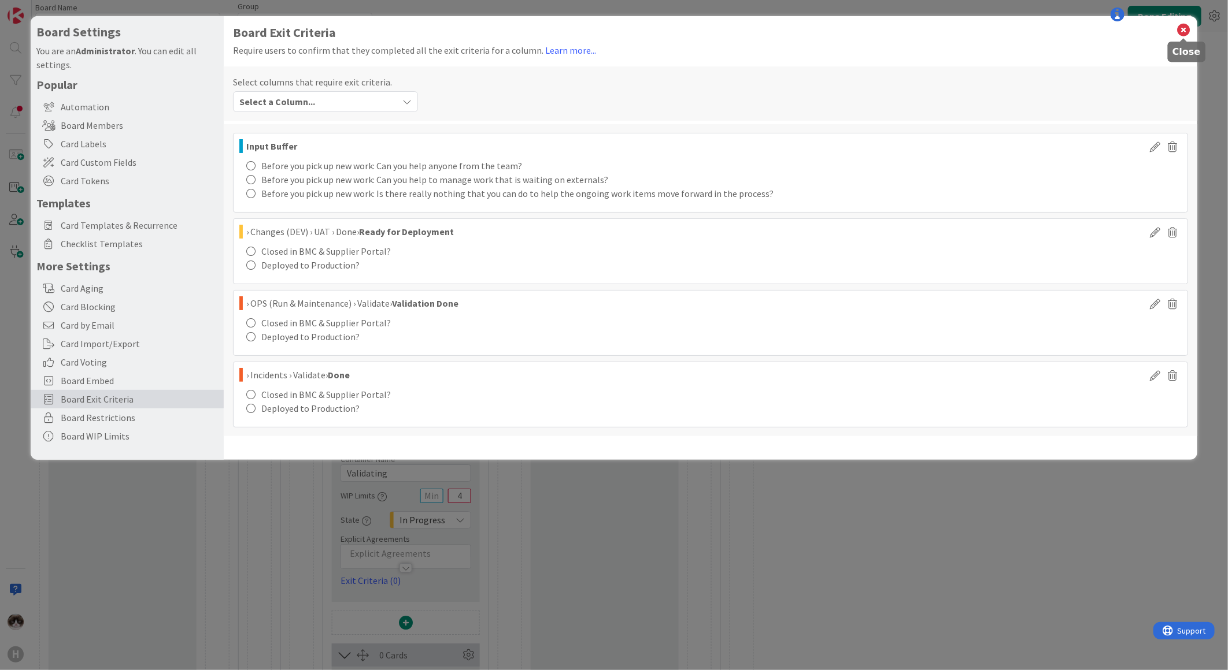
click at [1181, 30] on icon at bounding box center [1183, 30] width 15 height 16
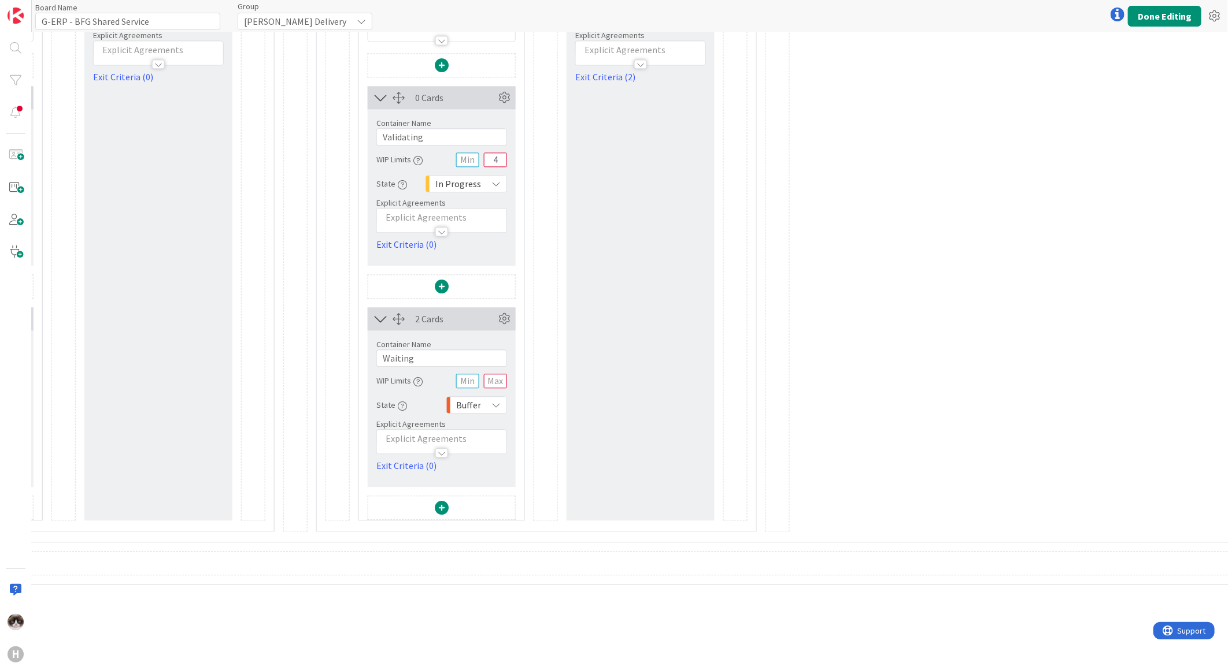
scroll to position [1646, 667]
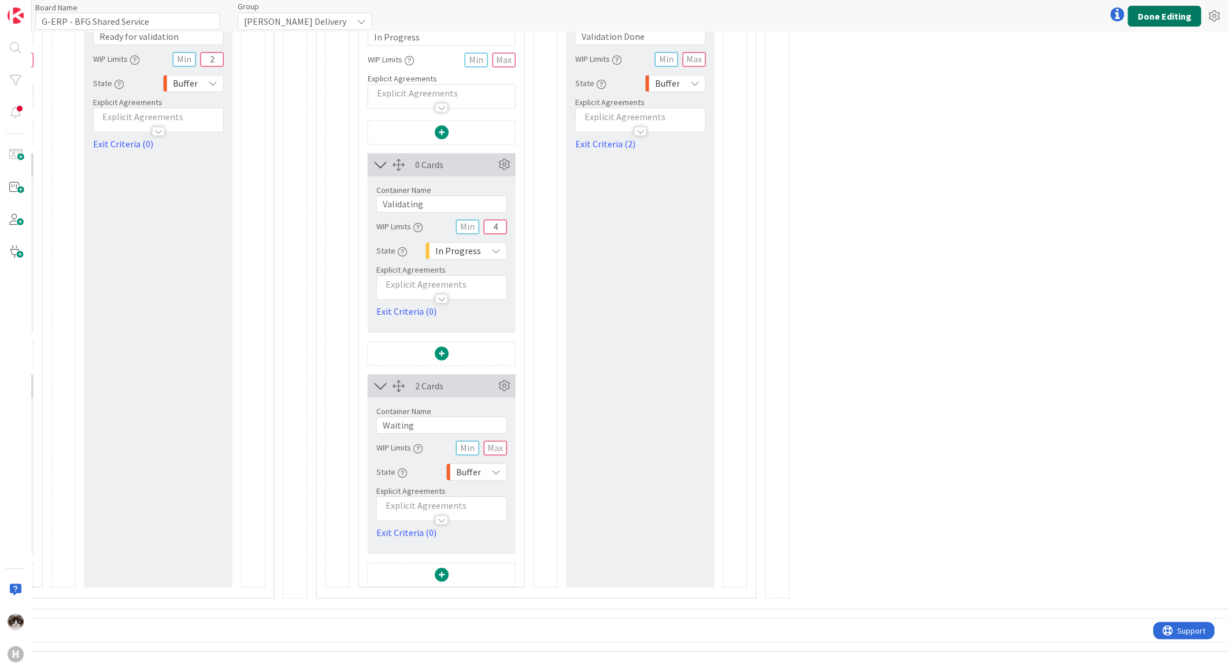
click at [1174, 12] on button "Done Editing" at bounding box center [1164, 16] width 73 height 21
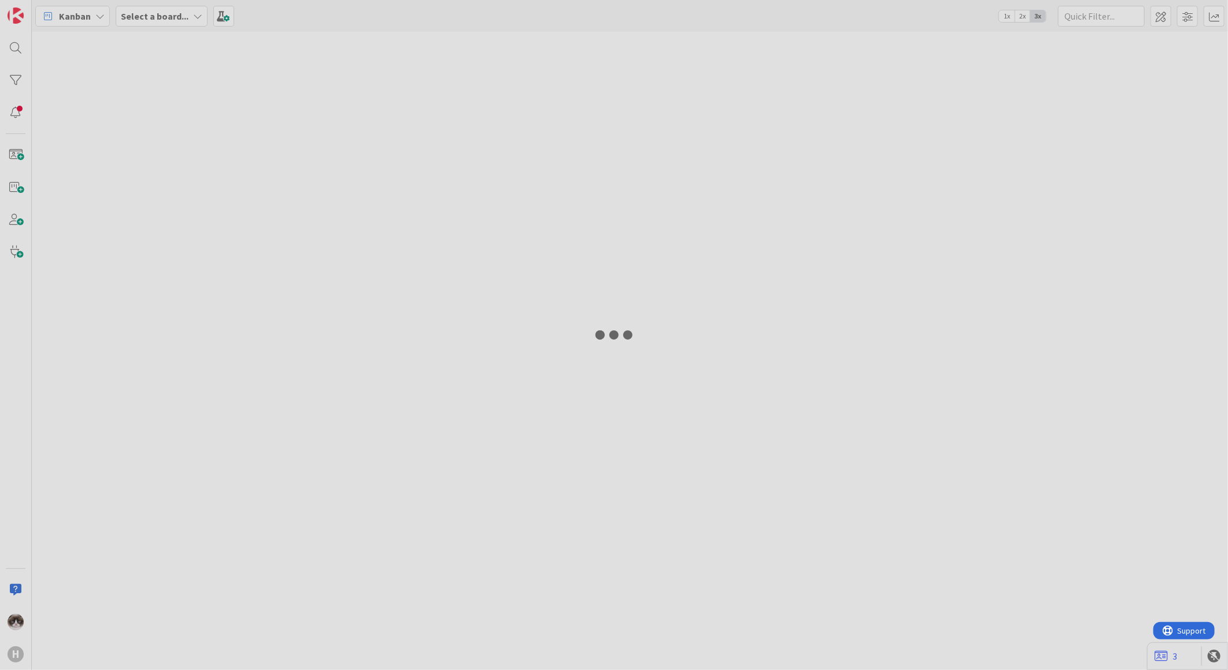
click at [1180, 18] on div at bounding box center [614, 335] width 1228 height 670
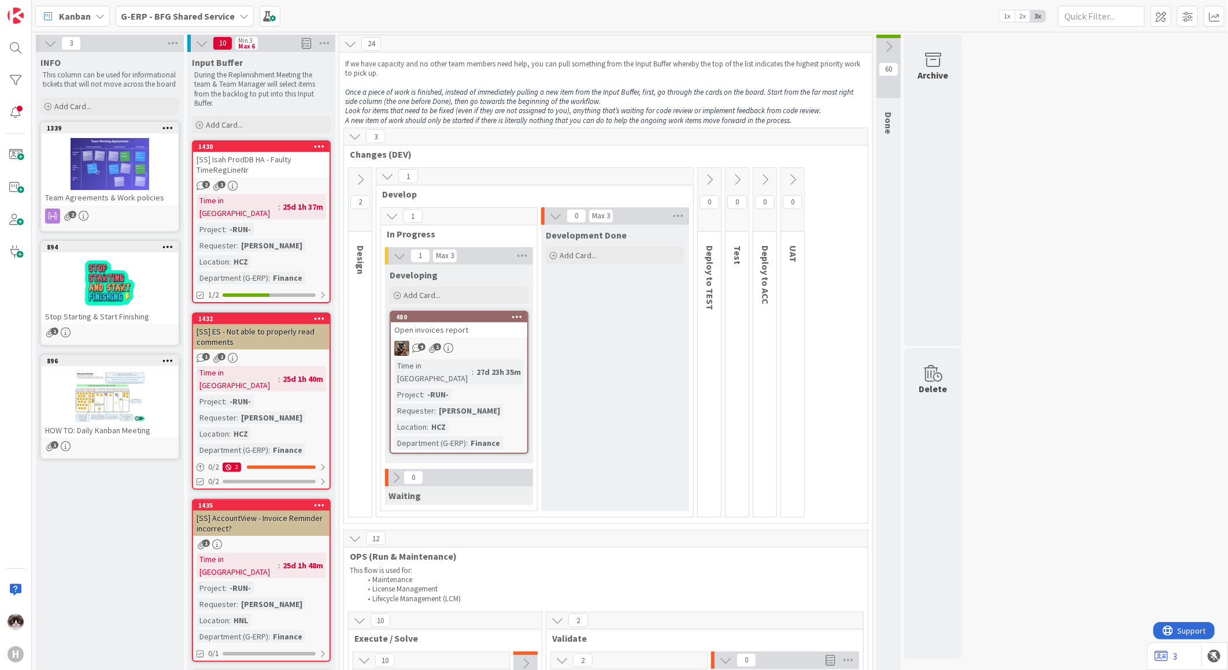
click at [187, 16] on b "G-ERP - BFG Shared Service" at bounding box center [178, 16] width 114 height 12
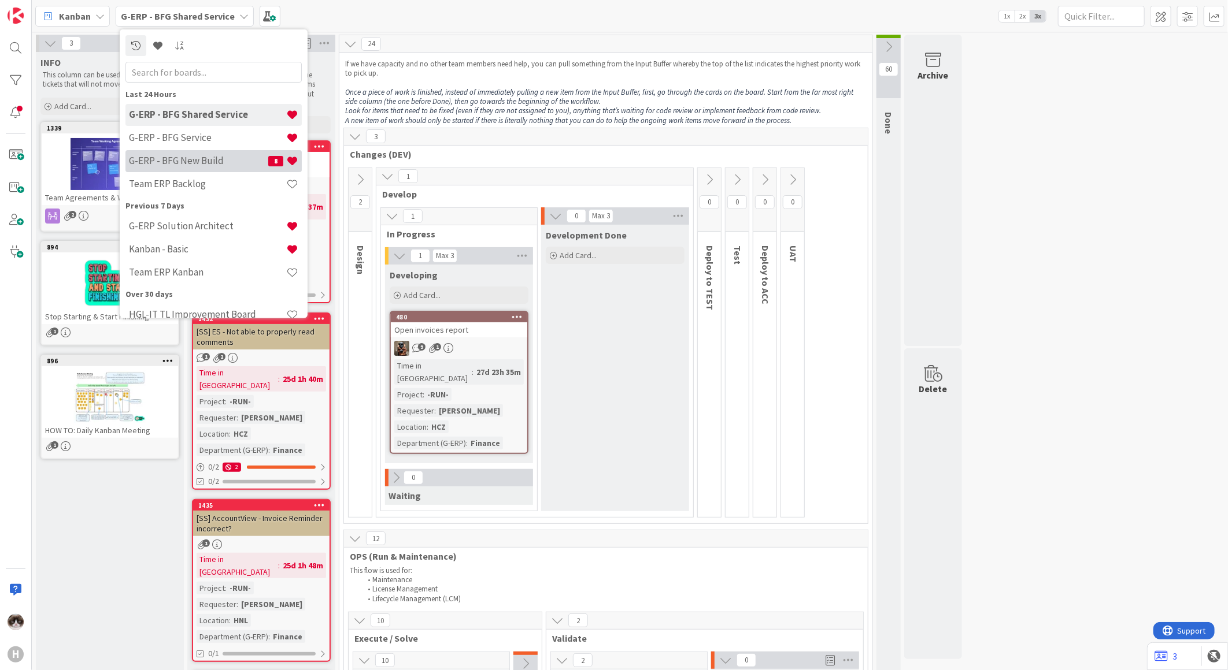
click at [200, 161] on h4 "G-ERP - BFG New Build" at bounding box center [198, 161] width 139 height 12
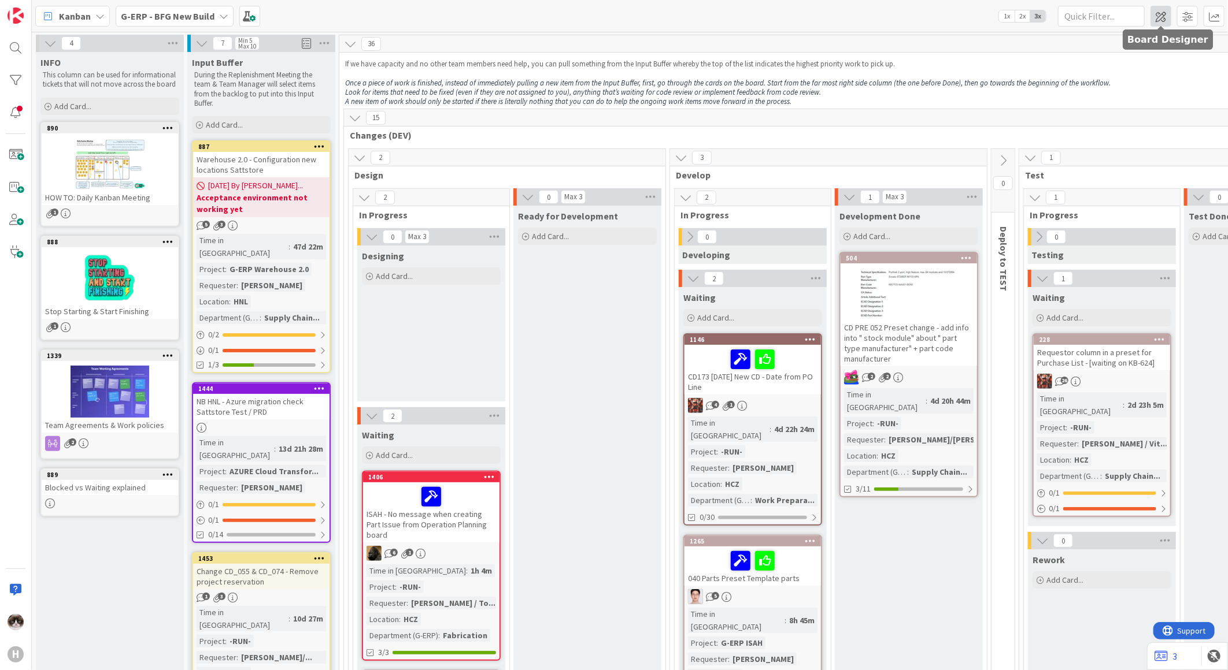
click at [1162, 24] on span at bounding box center [1160, 16] width 21 height 21
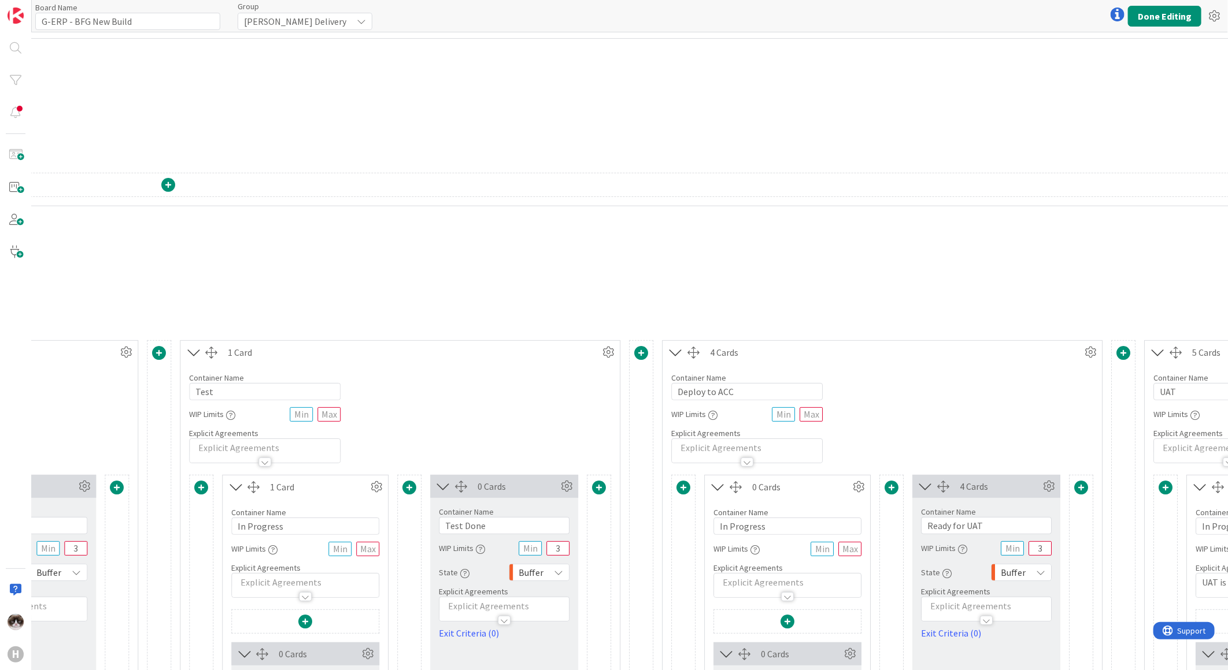
scroll to position [0, 2433]
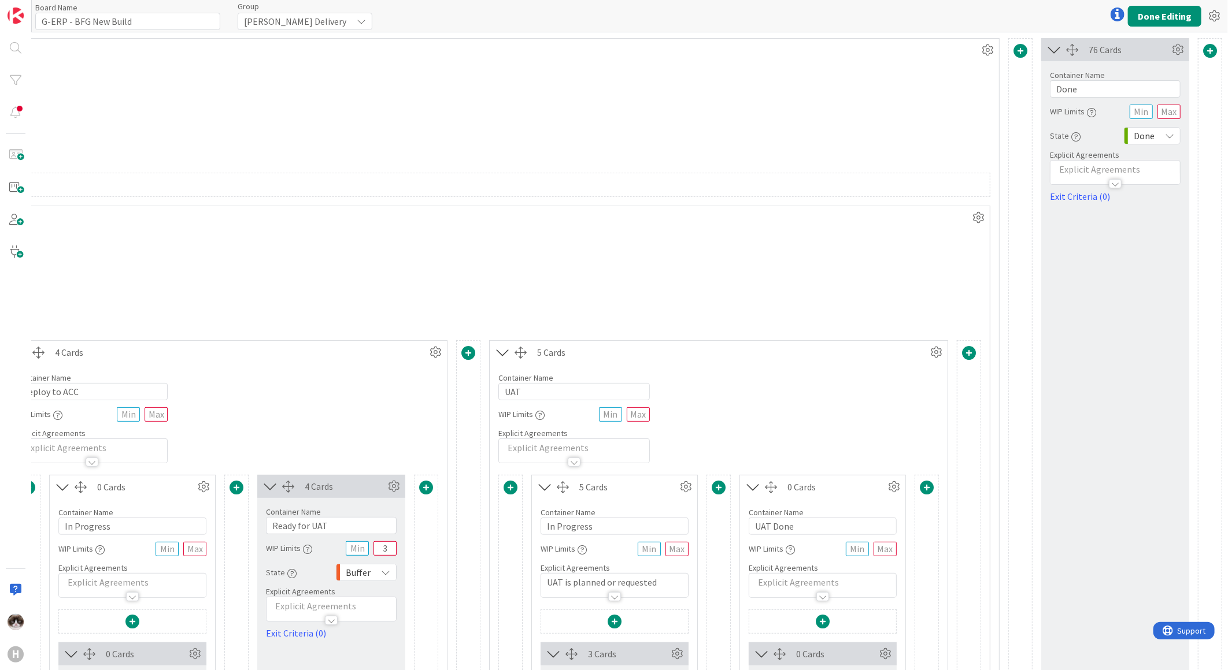
drag, startPoint x: 409, startPoint y: 661, endPoint x: 16, endPoint y: 8, distance: 762.5
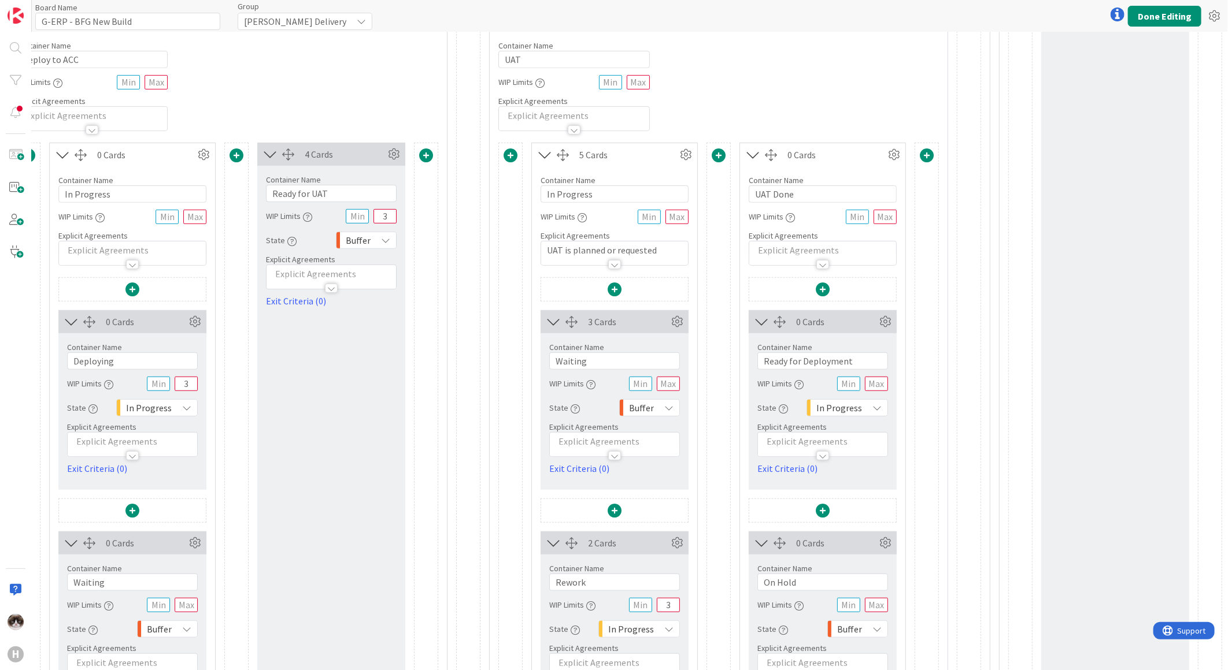
scroll to position [385, 2433]
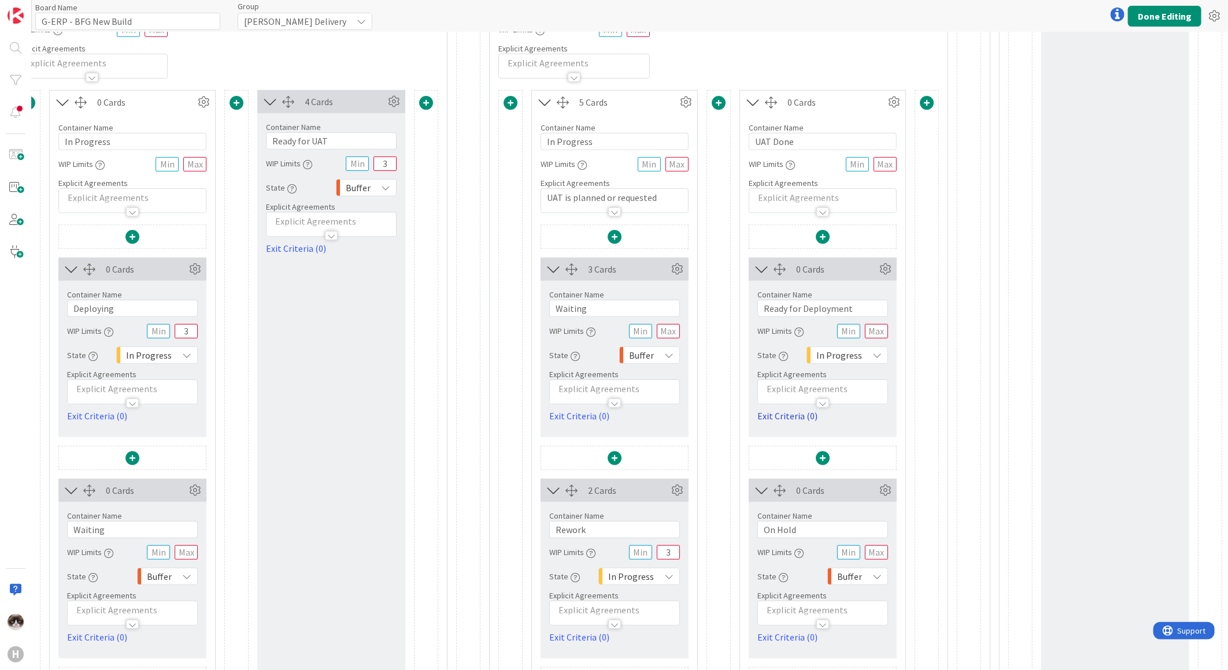
click at [788, 416] on link "Exit Criteria (0)" at bounding box center [822, 416] width 131 height 14
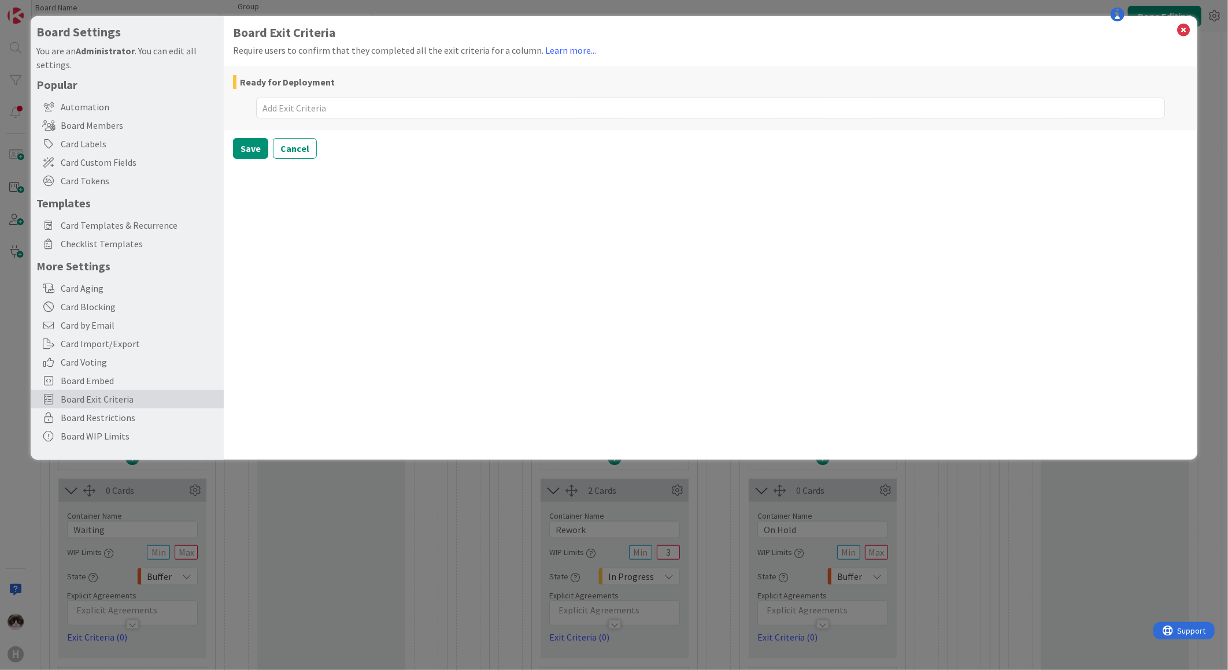
click at [304, 112] on textarea at bounding box center [710, 108] width 909 height 21
click at [242, 172] on button "Save" at bounding box center [250, 175] width 35 height 21
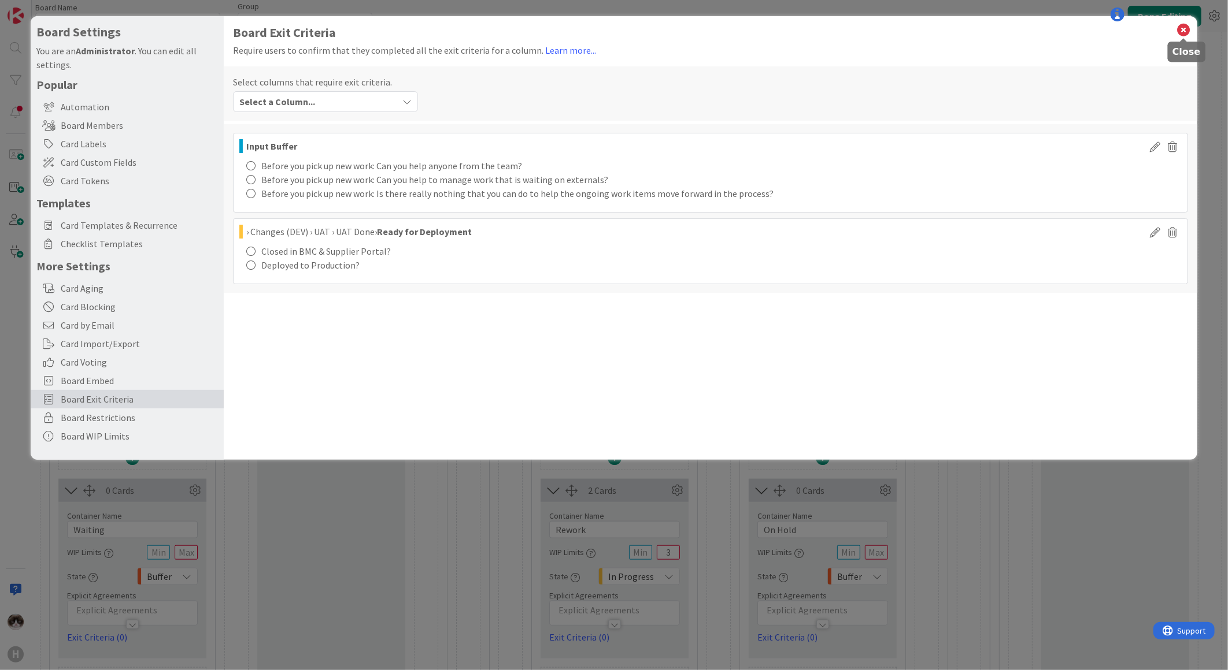
click at [1180, 26] on icon at bounding box center [1183, 30] width 15 height 16
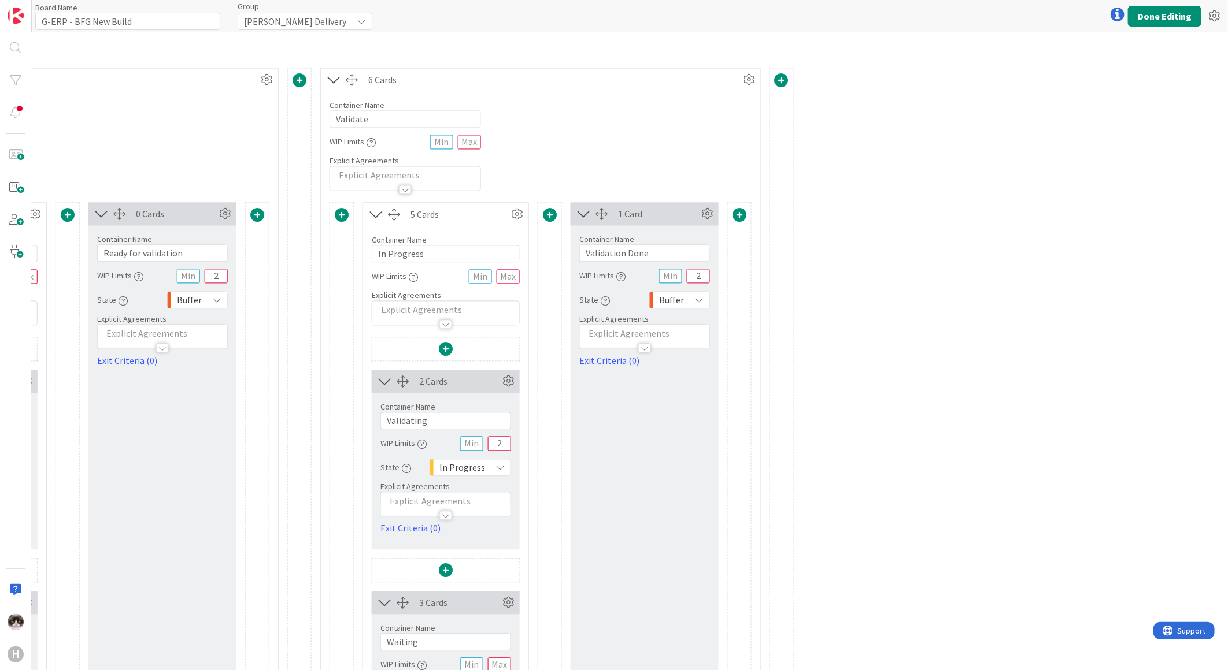
scroll to position [1477, 663]
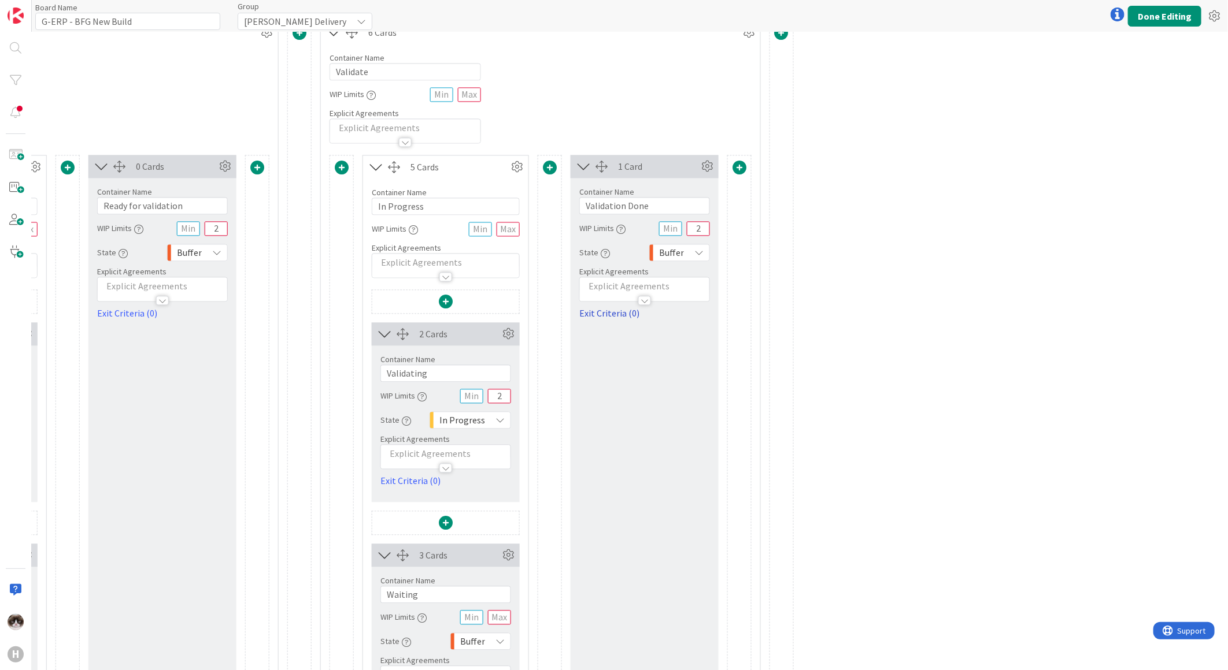
click at [615, 310] on link "Exit Criteria (0)" at bounding box center [644, 313] width 131 height 14
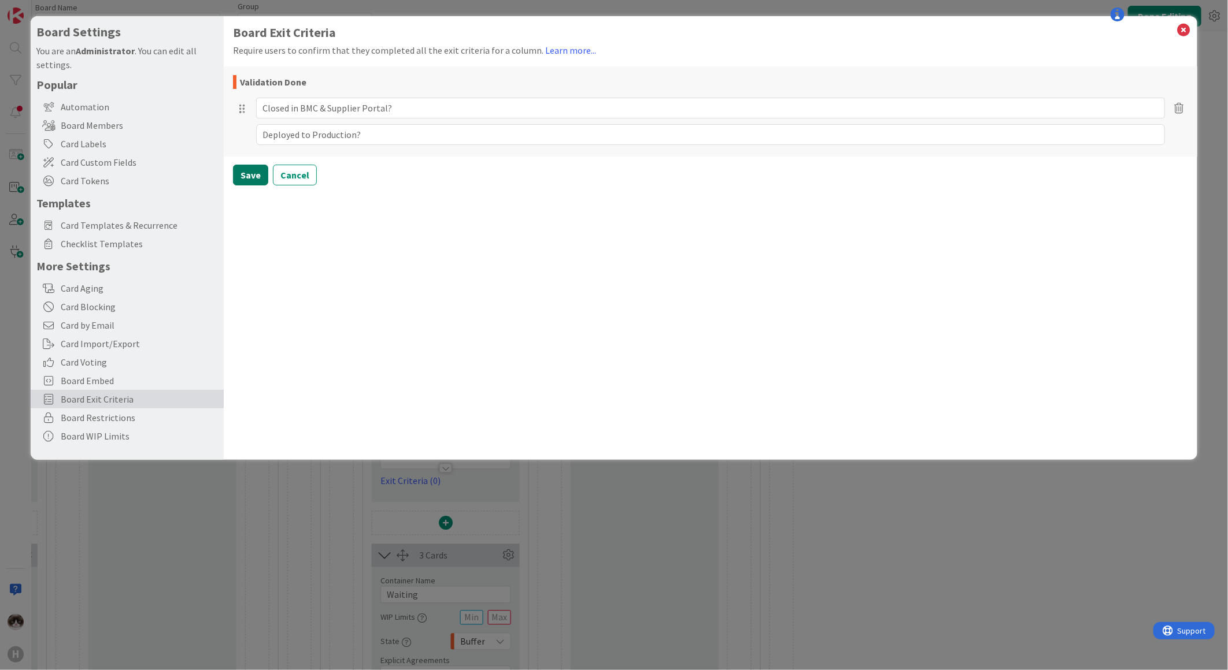
click at [253, 168] on button "Save" at bounding box center [250, 175] width 35 height 21
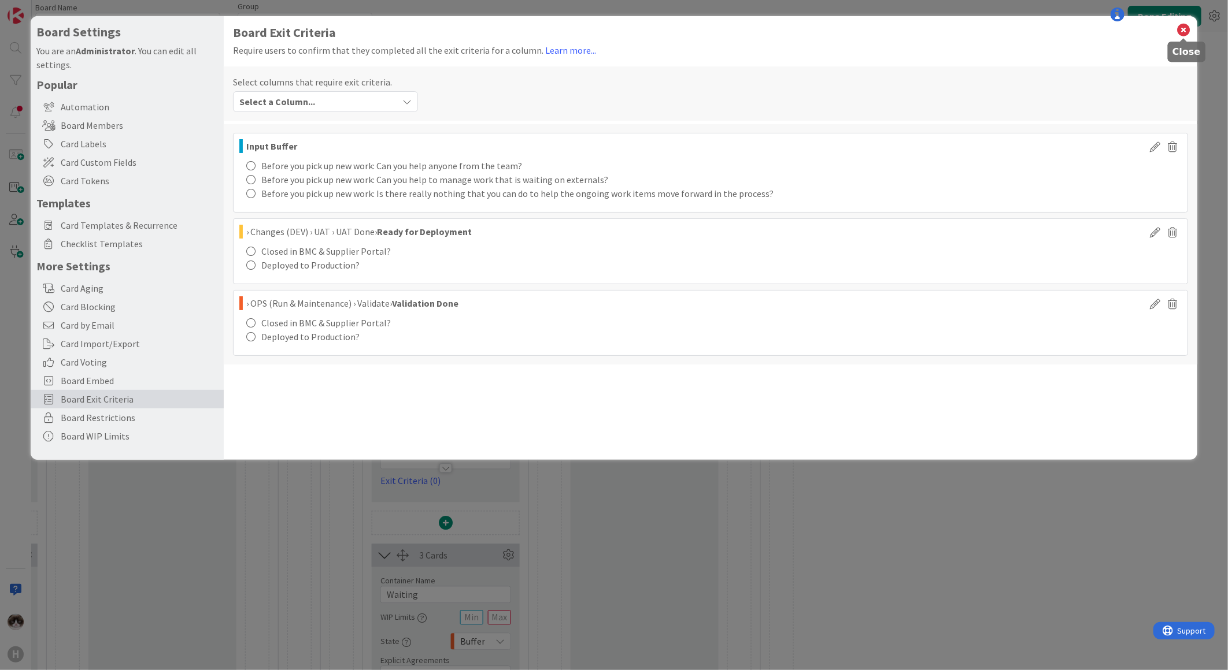
click at [1181, 28] on icon at bounding box center [1183, 30] width 15 height 16
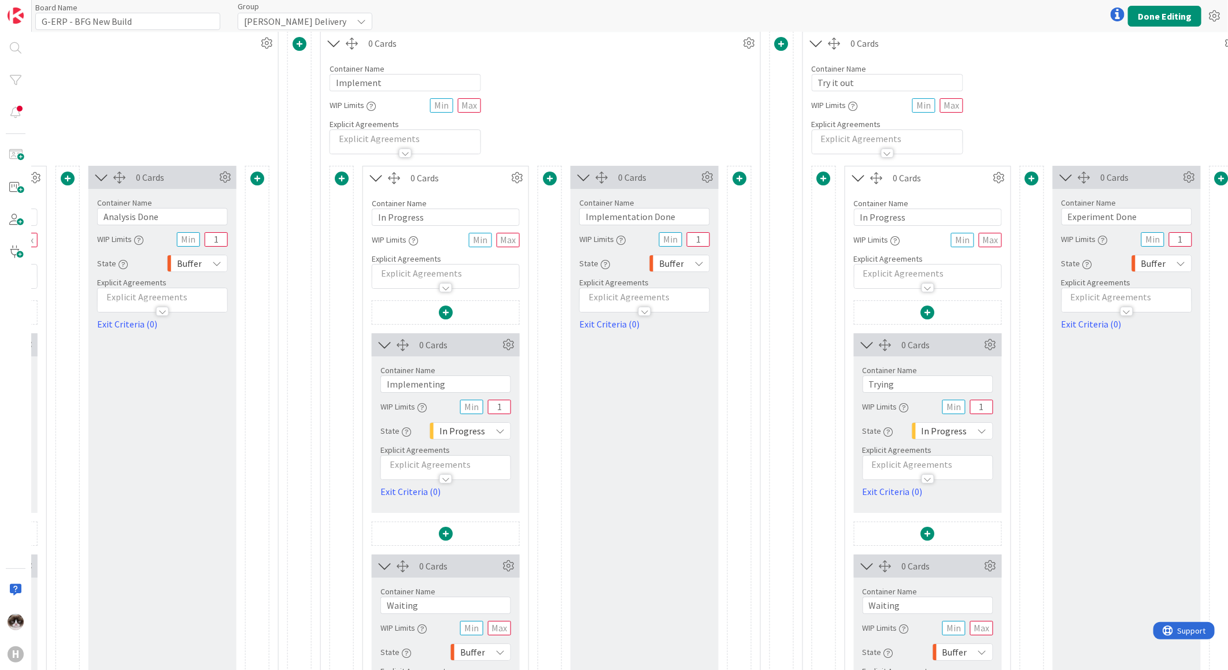
scroll to position [2187, 663]
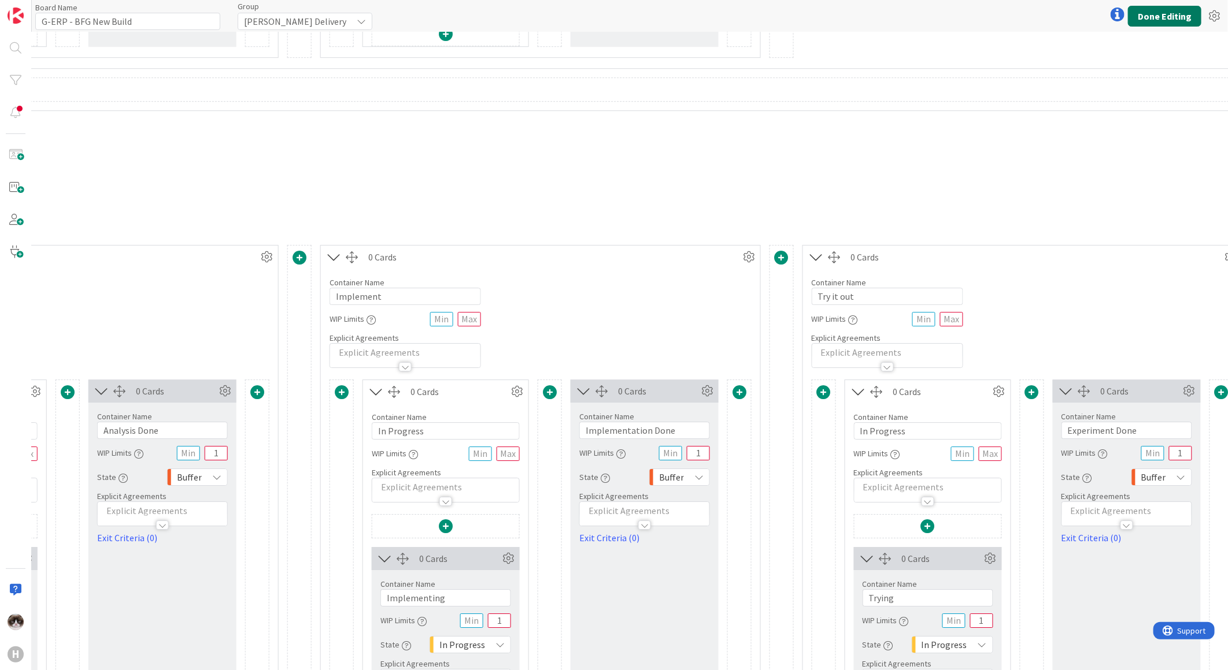
click at [1163, 20] on button "Done Editing" at bounding box center [1164, 16] width 73 height 21
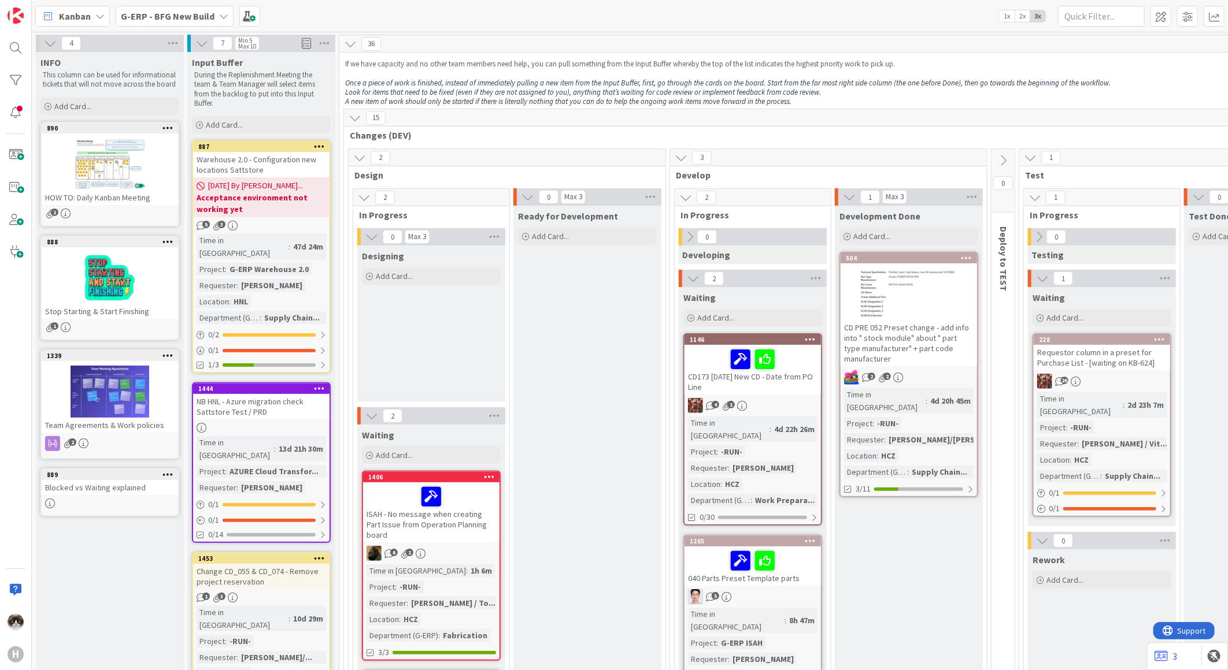
click at [166, 13] on b "G-ERP - BFG New Build" at bounding box center [168, 16] width 94 height 12
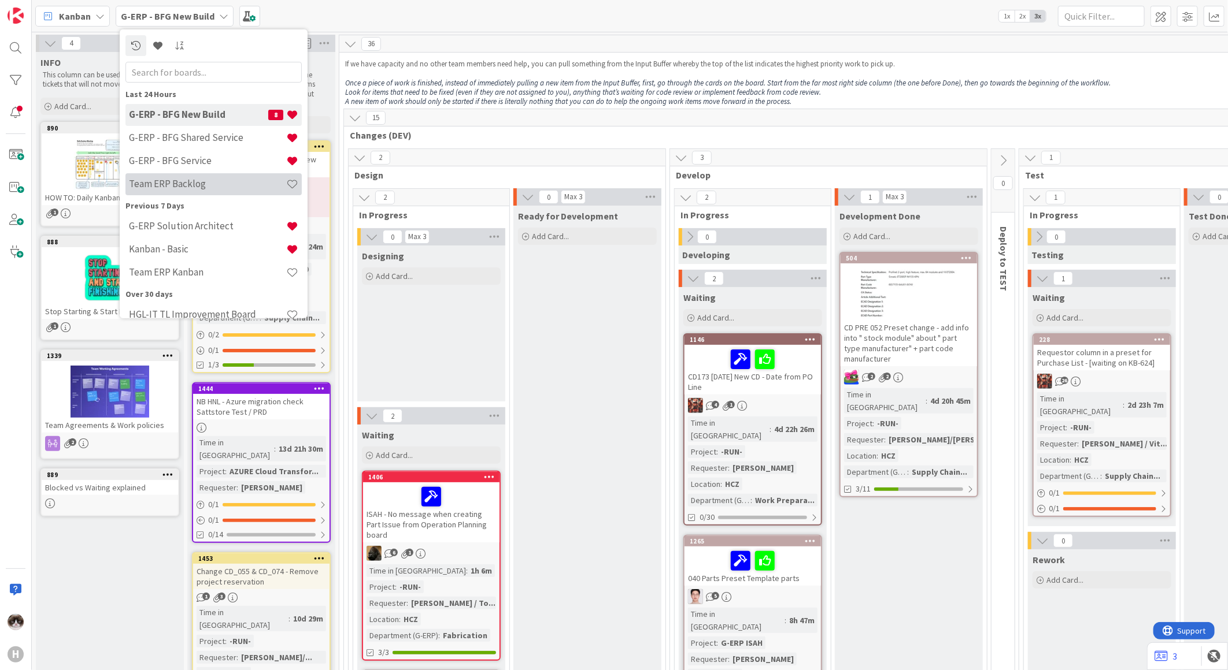
click at [227, 176] on div "Team ERP Backlog" at bounding box center [213, 184] width 176 height 22
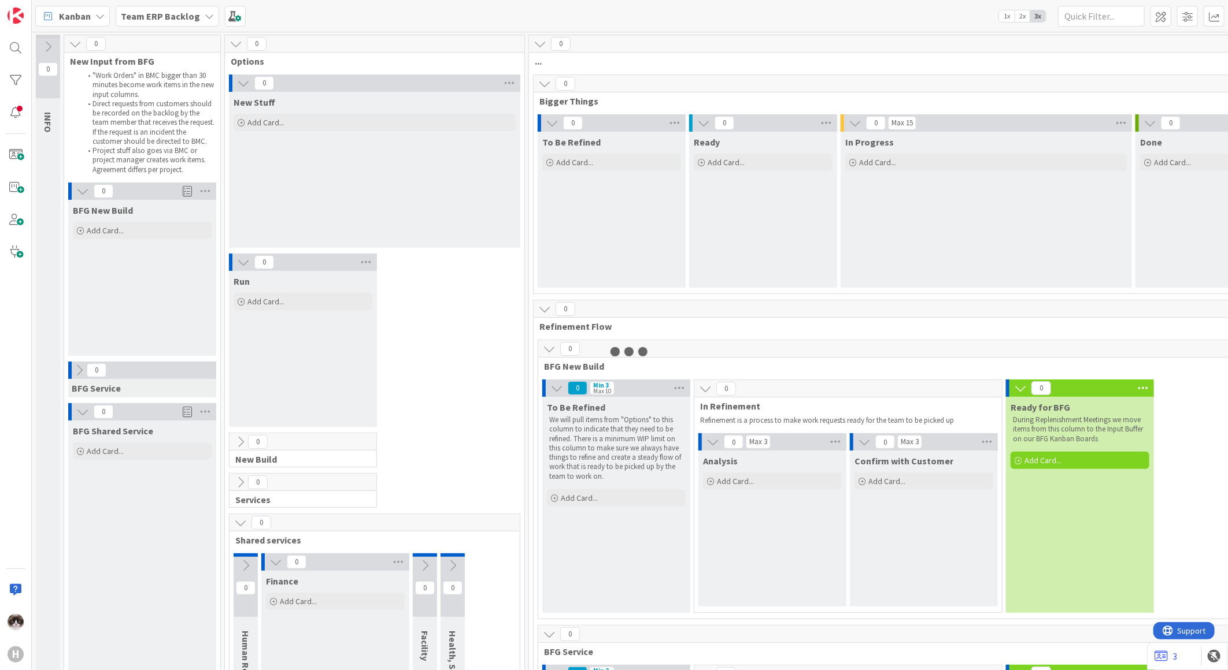
click at [197, 16] on div "Team ERP Backlog" at bounding box center [167, 16] width 103 height 21
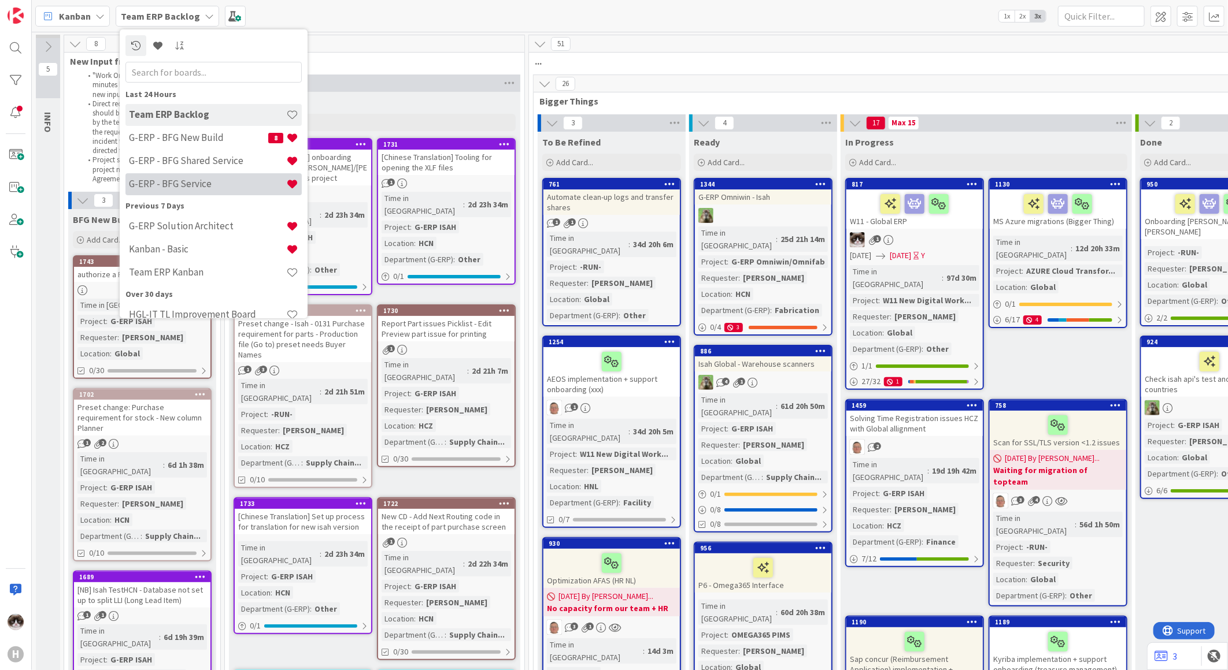
click at [199, 178] on h4 "G-ERP - BFG Service" at bounding box center [207, 184] width 157 height 12
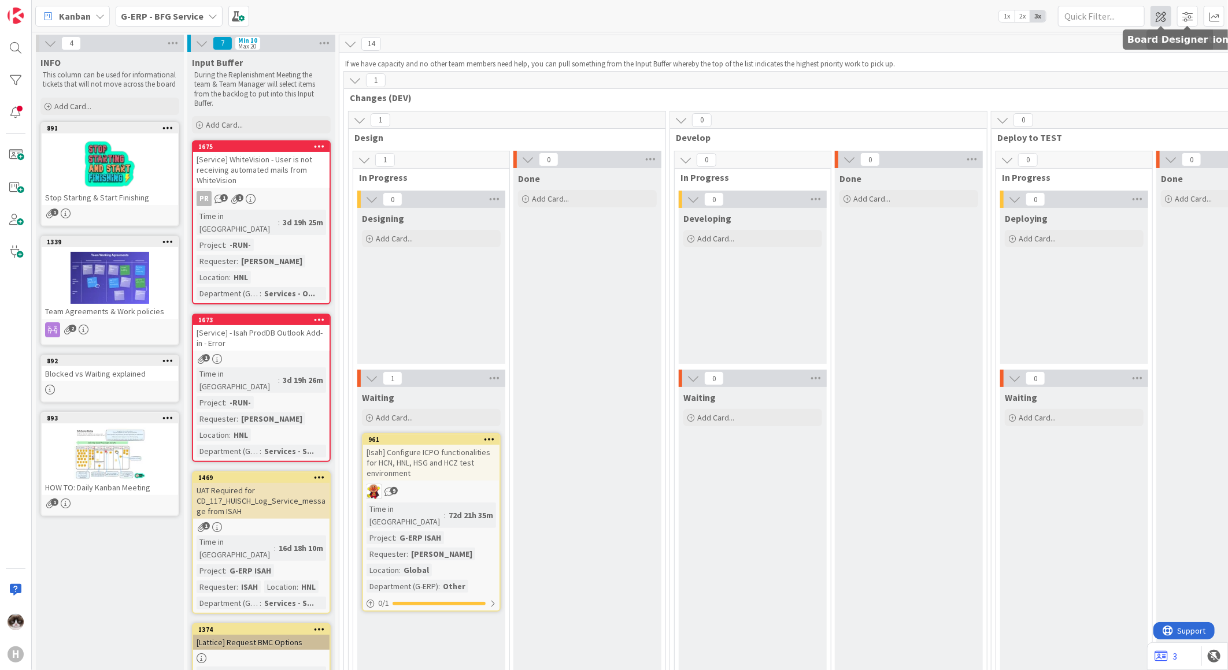
click at [1159, 12] on span at bounding box center [1160, 16] width 21 height 21
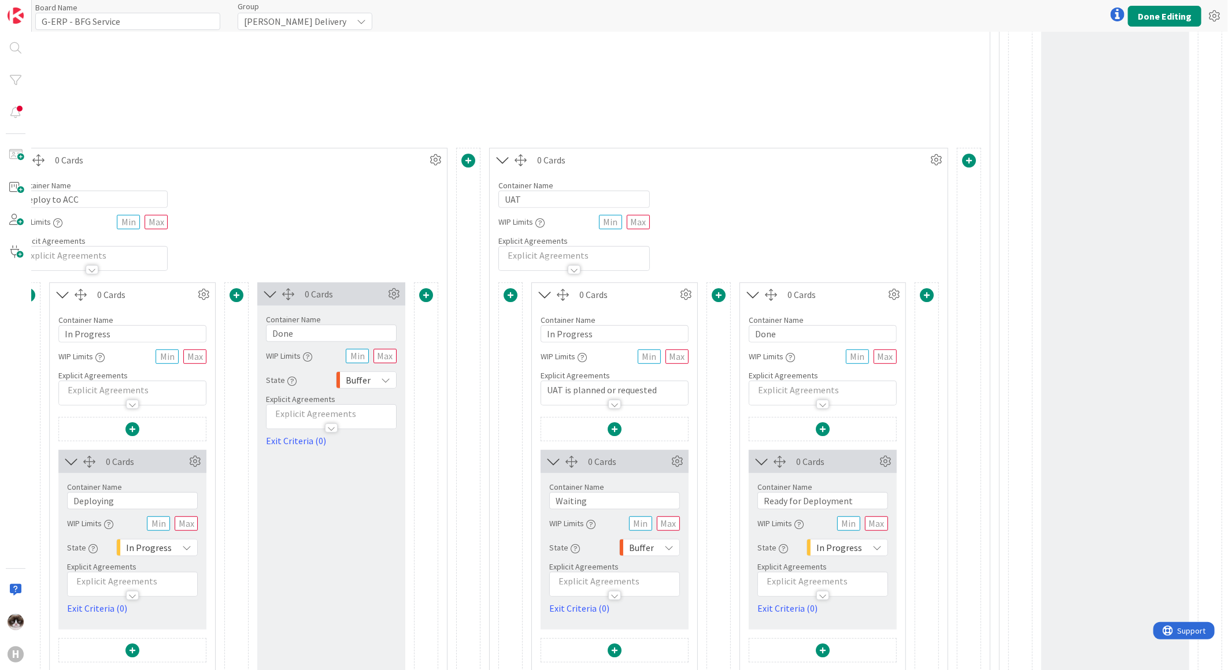
scroll to position [321, 2433]
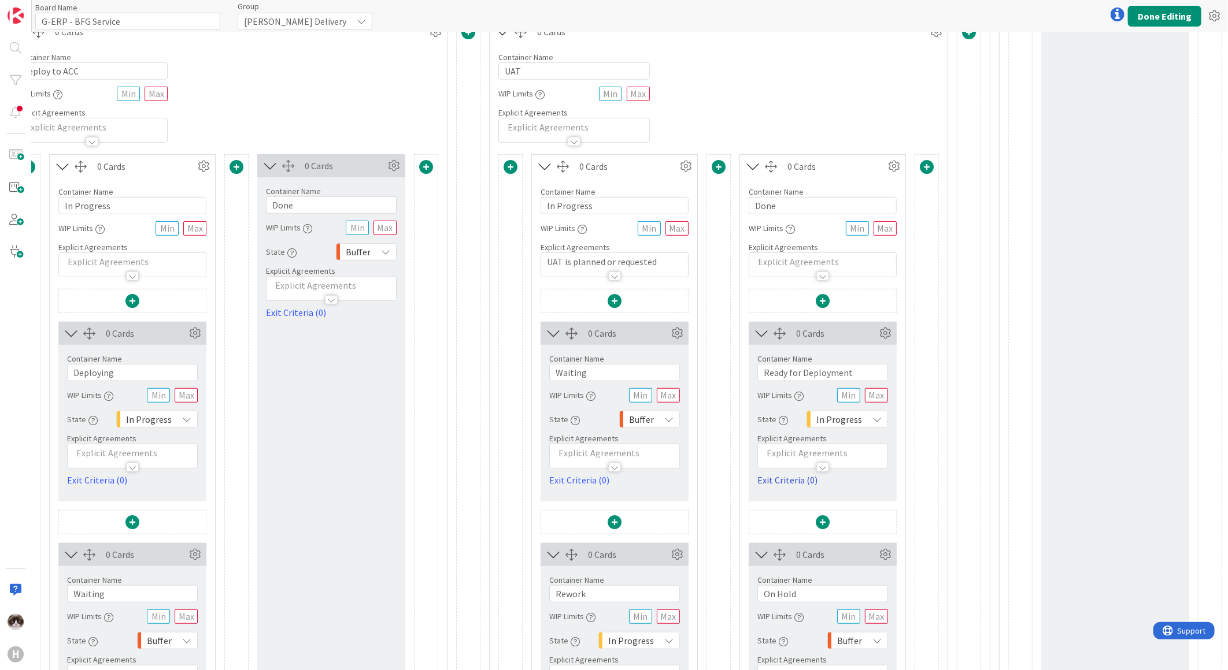
click at [789, 480] on link "Exit Criteria (0)" at bounding box center [822, 480] width 131 height 14
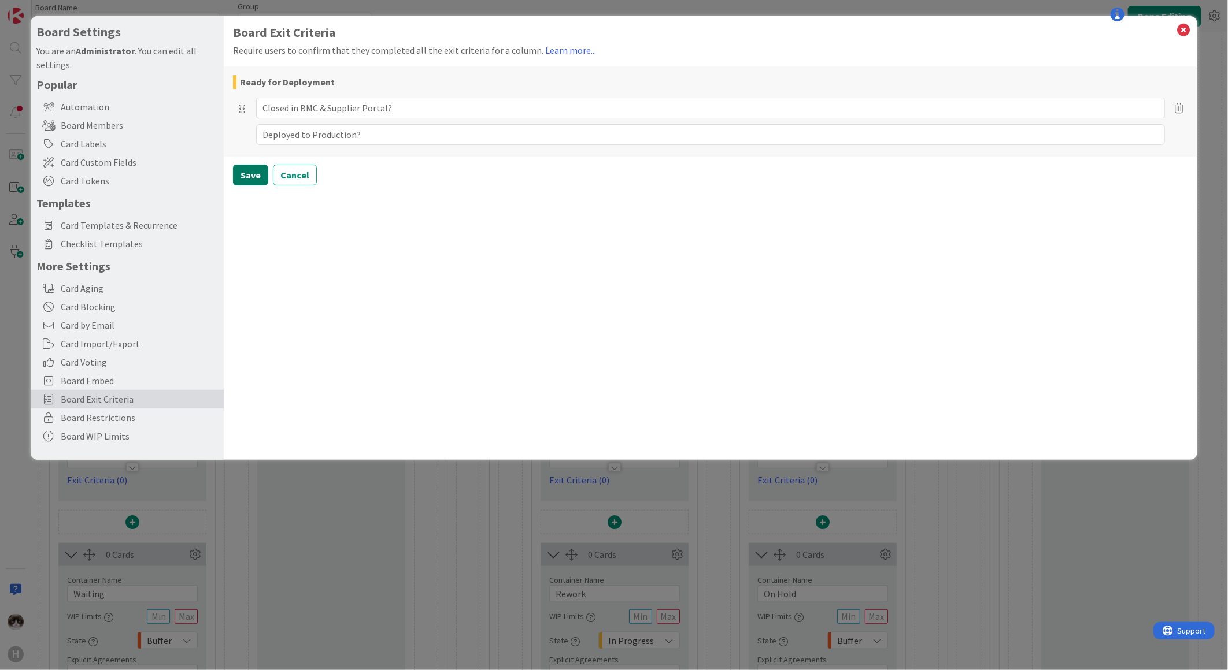
click at [253, 175] on button "Save" at bounding box center [250, 175] width 35 height 21
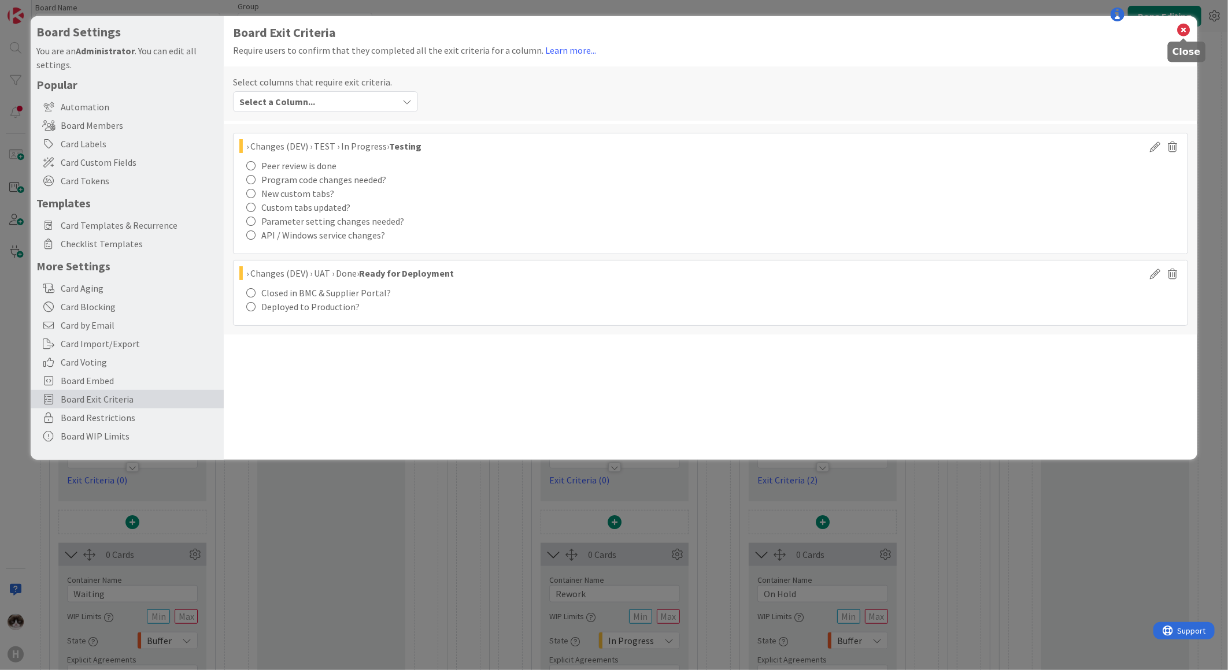
click at [1183, 31] on icon at bounding box center [1183, 30] width 15 height 16
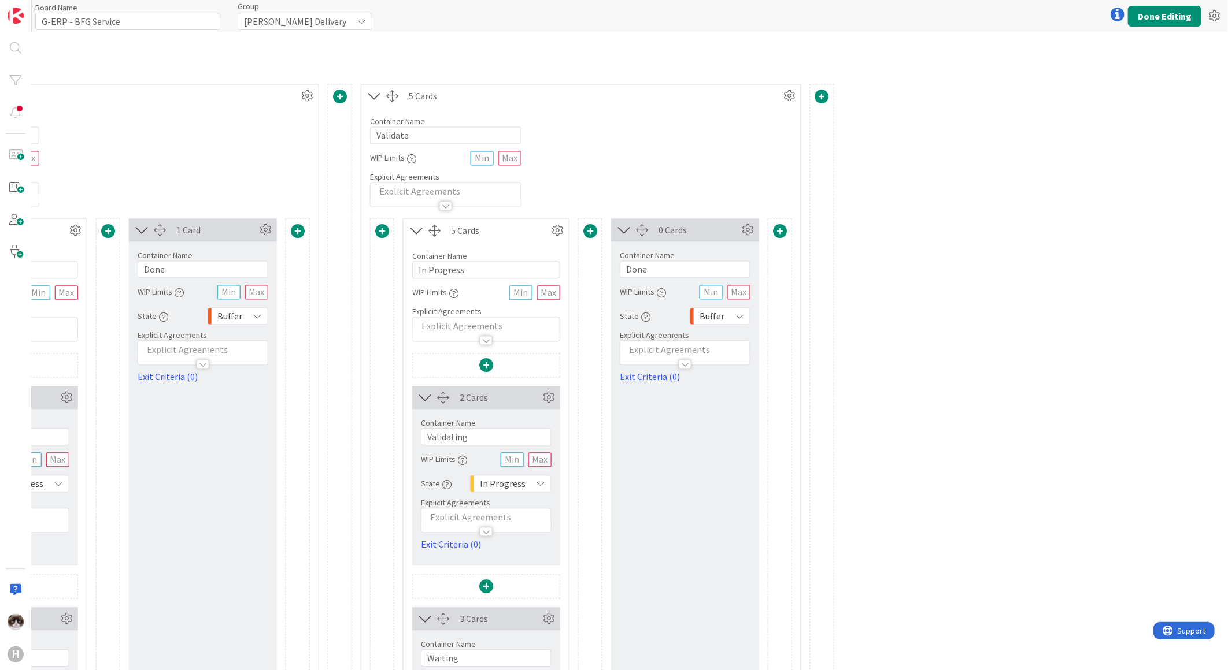
scroll to position [1412, 609]
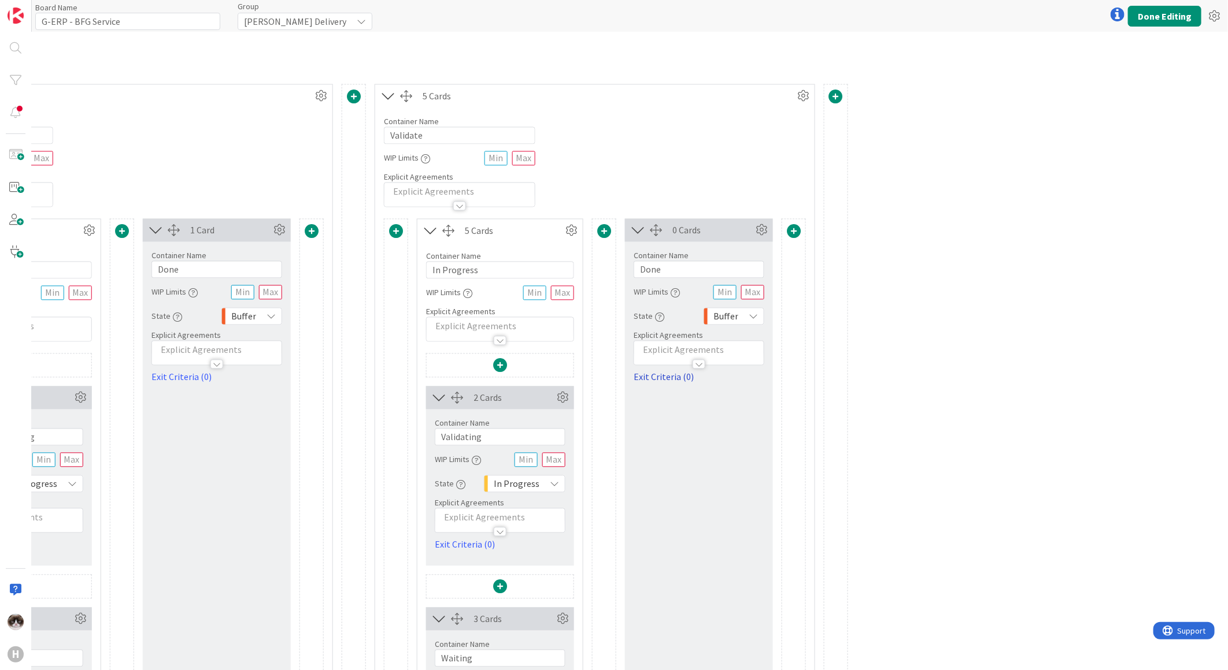
click at [668, 381] on link "Exit Criteria (0)" at bounding box center [698, 377] width 131 height 14
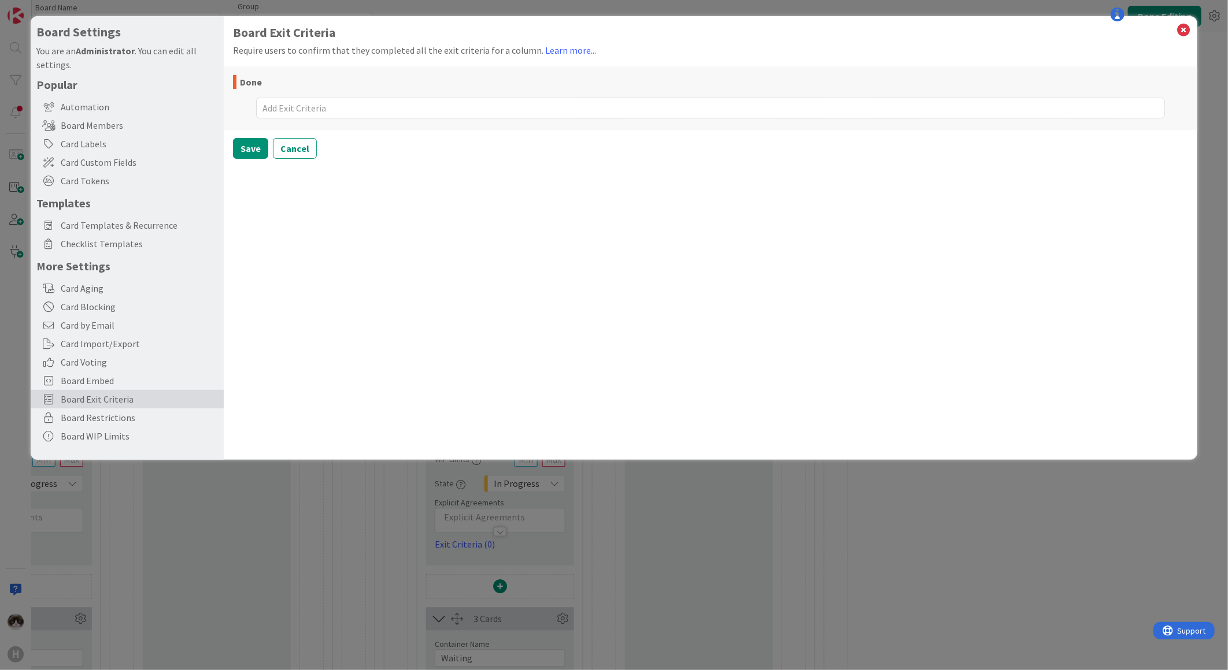
click at [285, 107] on textarea at bounding box center [710, 108] width 909 height 21
click at [246, 177] on button "Save" at bounding box center [250, 175] width 35 height 21
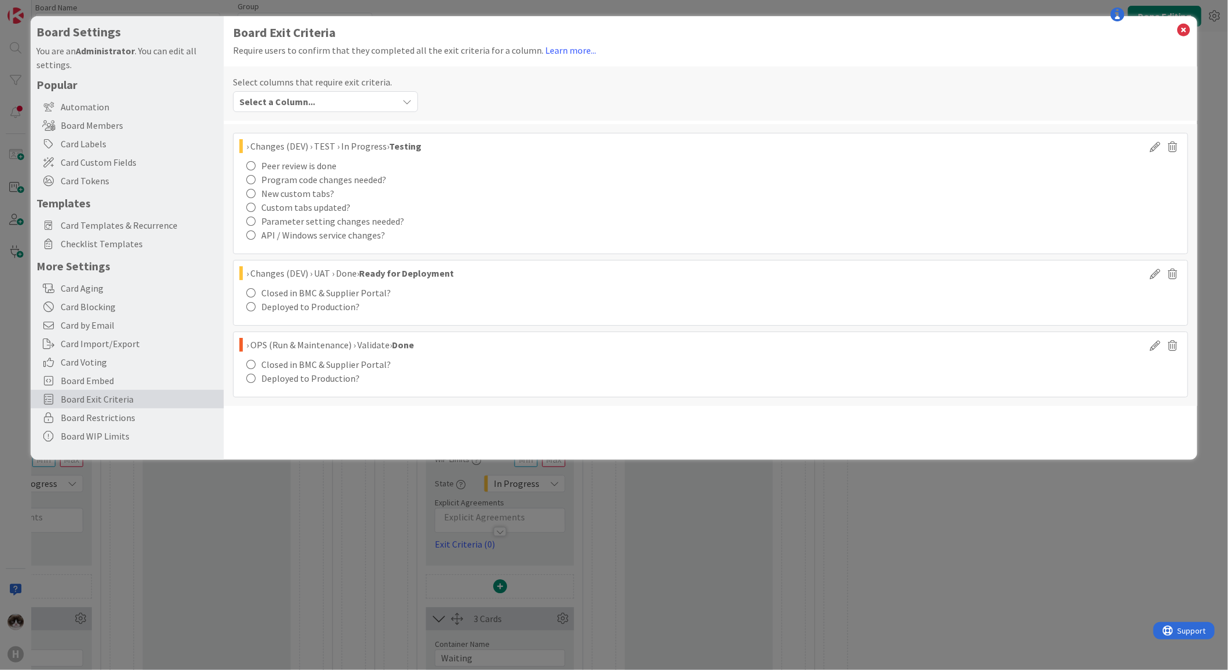
click at [1182, 29] on icon at bounding box center [1183, 30] width 15 height 16
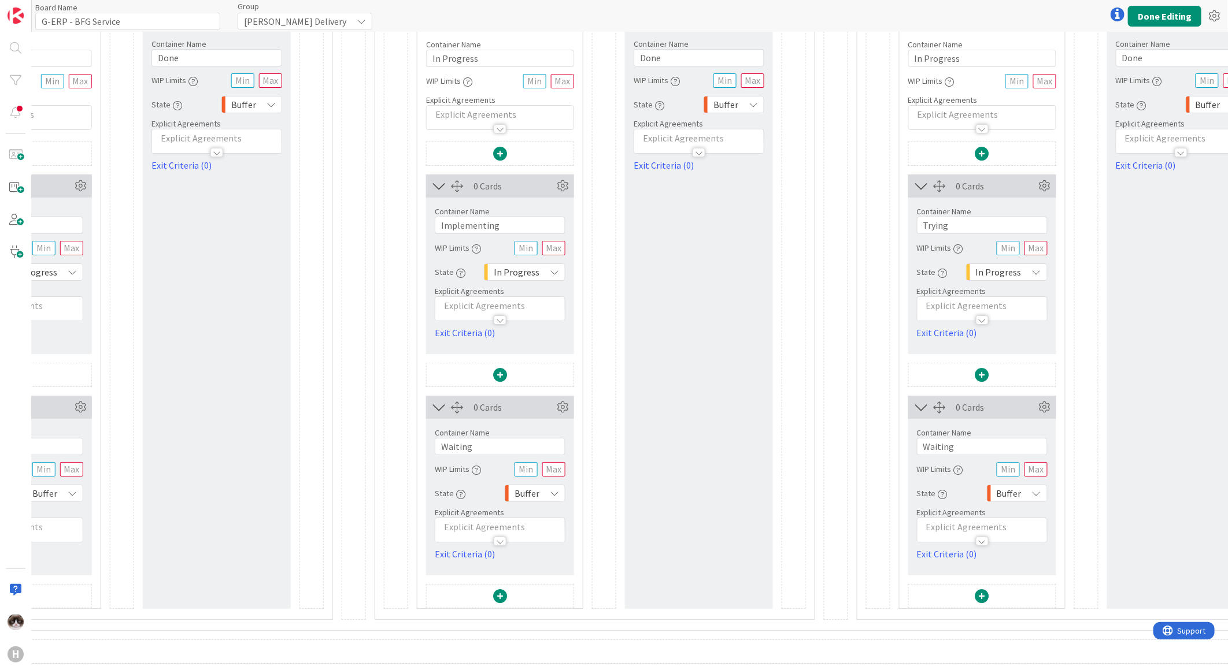
scroll to position [2572, 609]
click at [1151, 25] on button "Done Editing" at bounding box center [1164, 16] width 73 height 21
click at [1152, 19] on button "Done Editing" at bounding box center [1164, 16] width 73 height 21
